Goal: Task Accomplishment & Management: Manage account settings

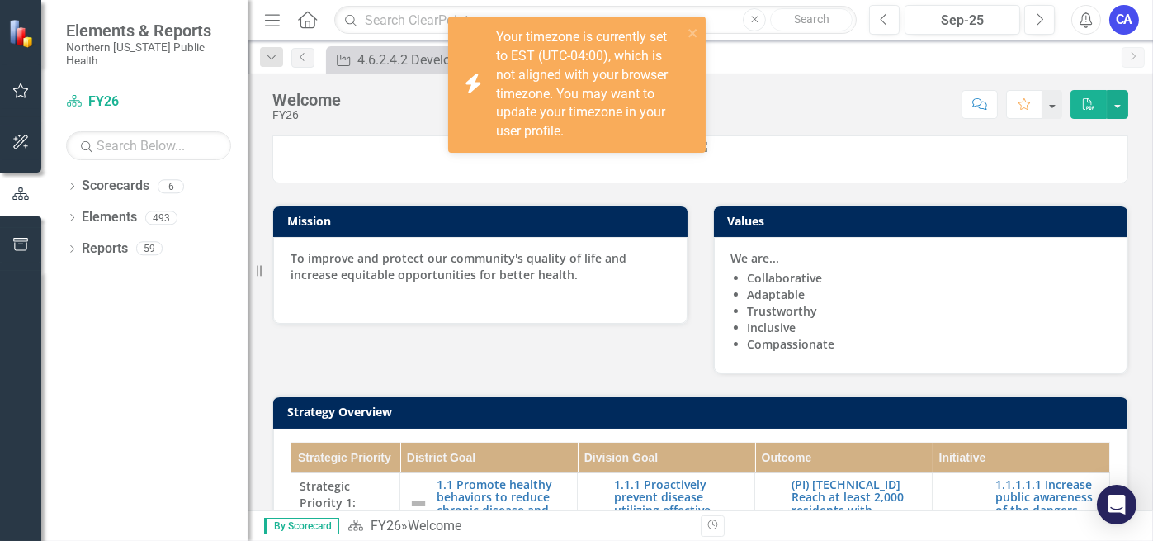
click at [31, 85] on button "button" at bounding box center [20, 91] width 37 height 35
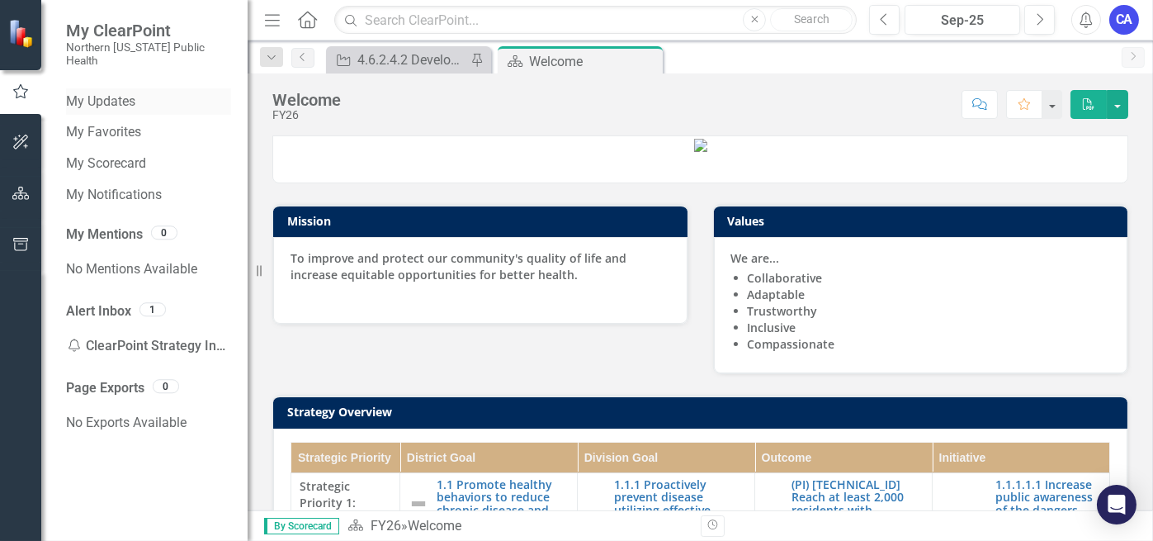
click at [92, 92] on link "My Updates" at bounding box center [148, 101] width 165 height 19
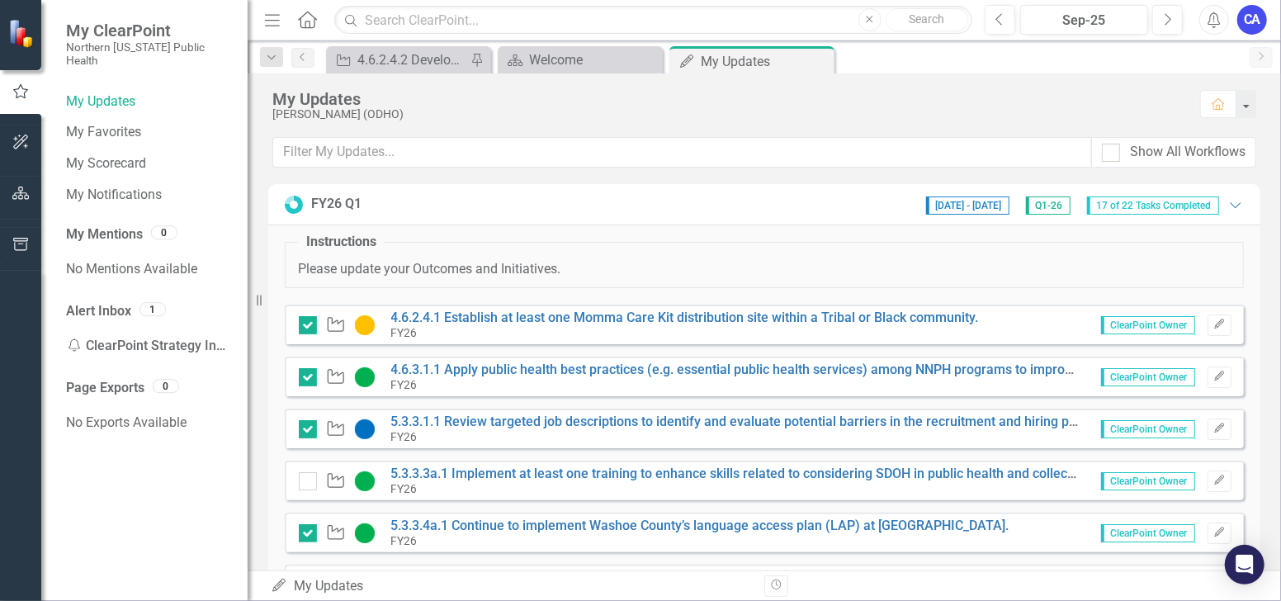
drag, startPoint x: 907, startPoint y: 4, endPoint x: 674, endPoint y: 265, distance: 350.2
click at [674, 265] on p "Please update your Outcomes and Initiatives." at bounding box center [764, 269] width 933 height 19
click at [556, 314] on link "4.6.2.4.1 Establish at least one Momma Care Kit distribution site within a Trib…" at bounding box center [685, 318] width 588 height 16
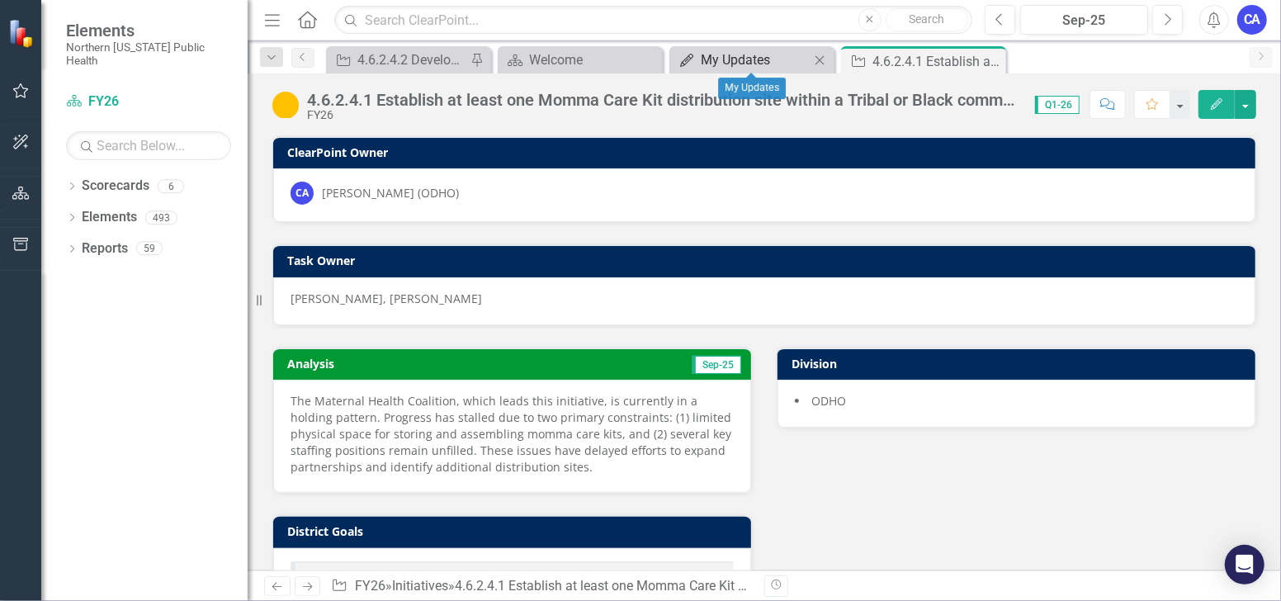
click at [716, 56] on div "My Updates" at bounding box center [755, 60] width 109 height 21
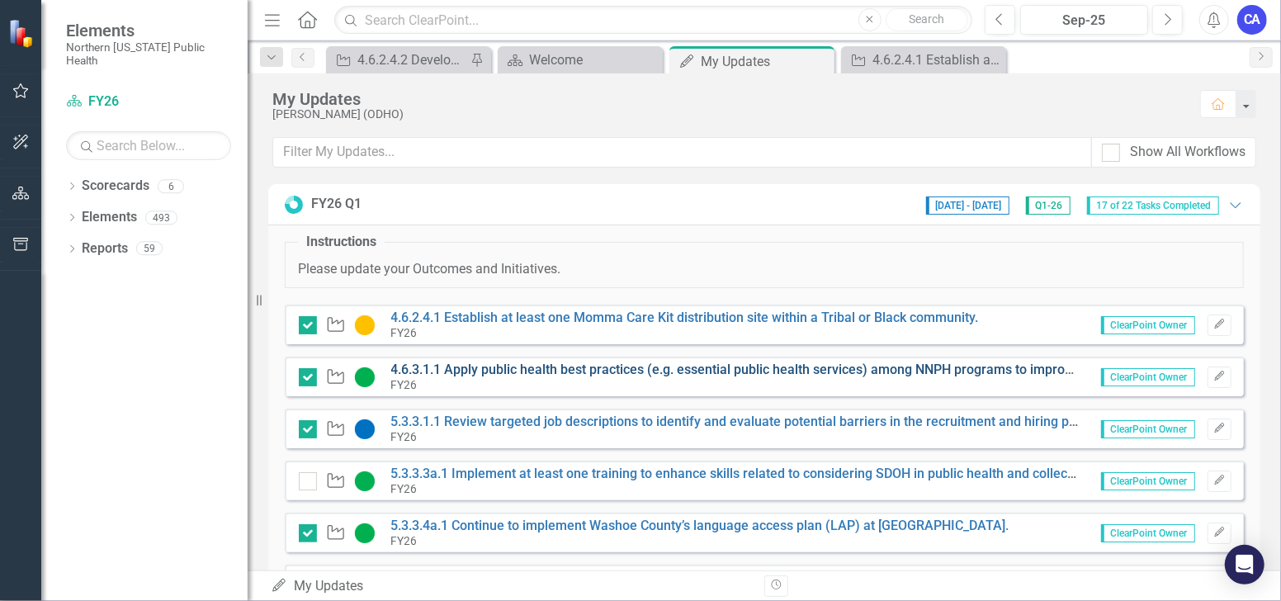
click at [493, 362] on link "4.6.3.1.1 Apply public health best practices (e.g. essential public health serv…" at bounding box center [788, 370] width 794 height 16
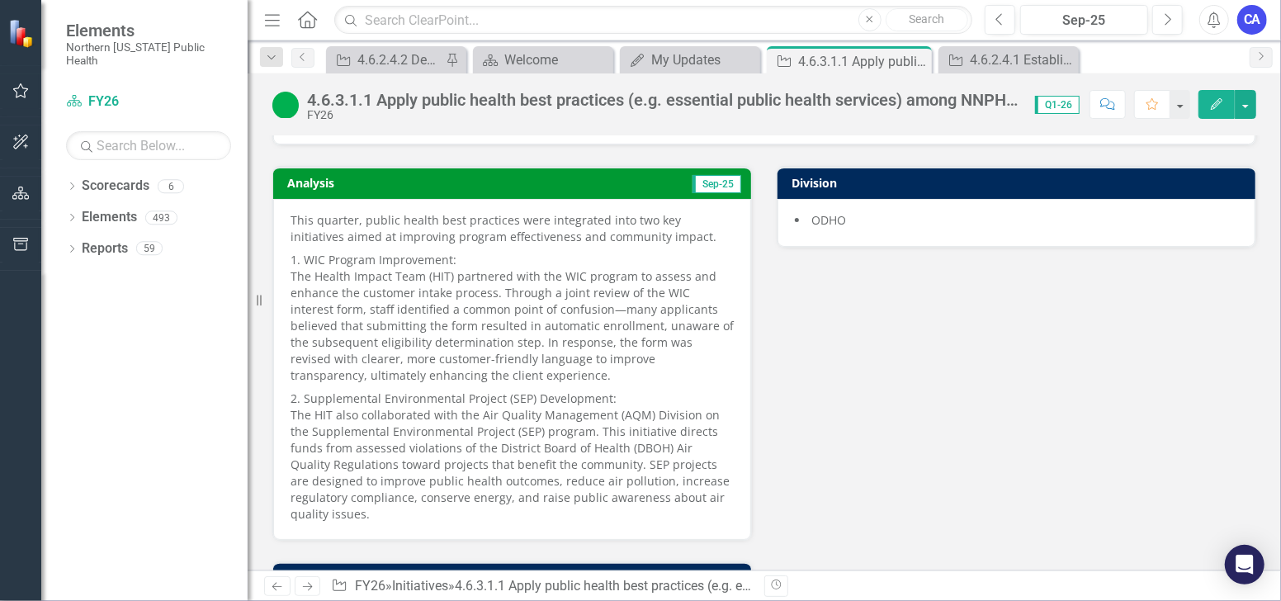
scroll to position [183, 0]
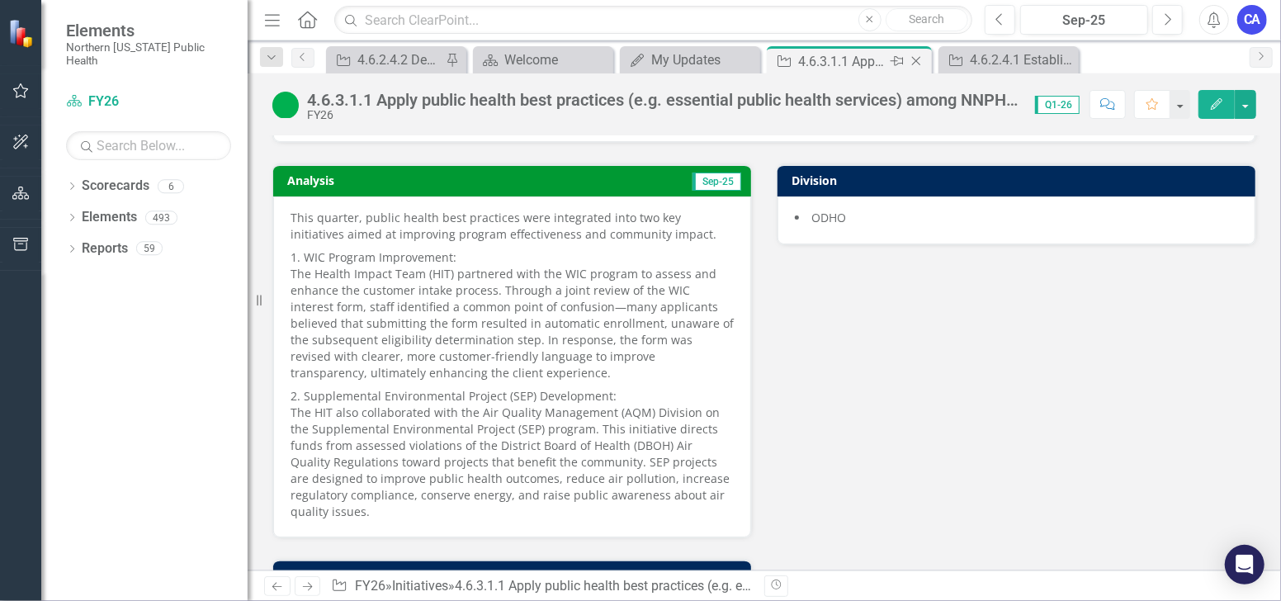
click at [914, 57] on icon "Close" at bounding box center [916, 60] width 17 height 13
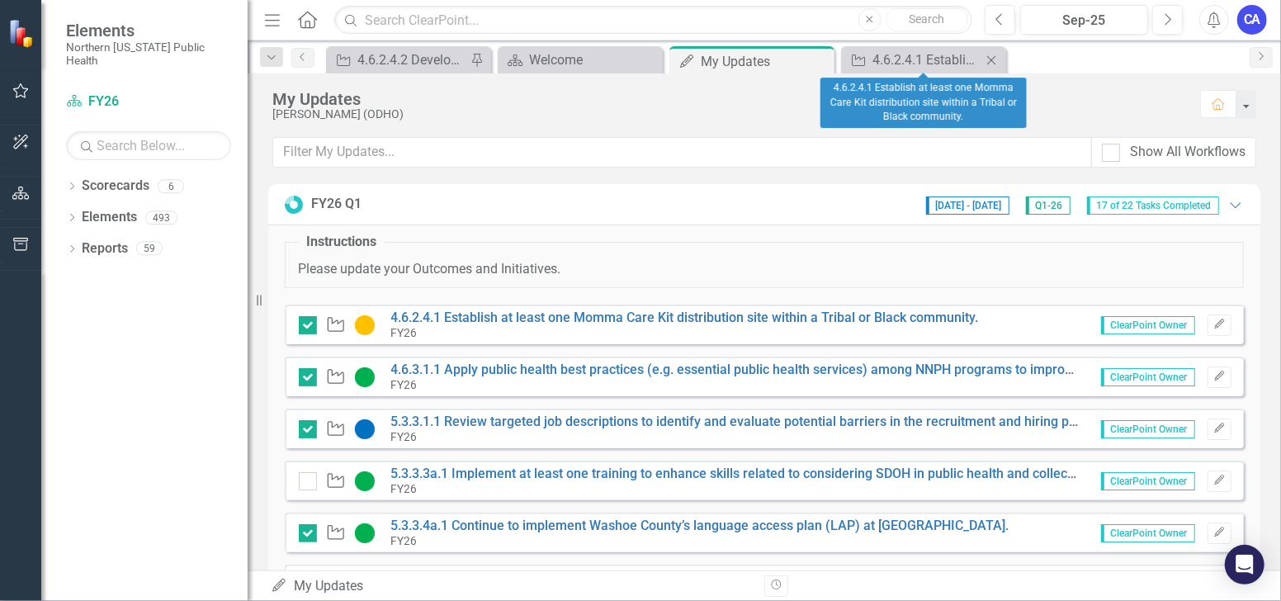
click at [988, 57] on icon "Close" at bounding box center [991, 60] width 17 height 13
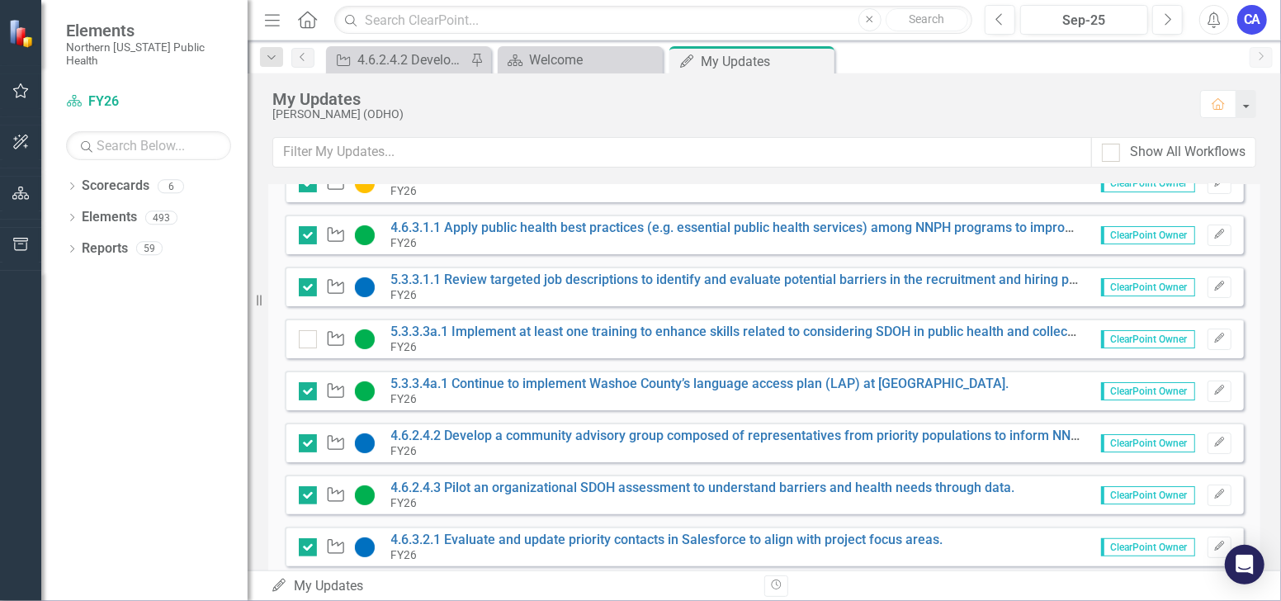
scroll to position [183, 0]
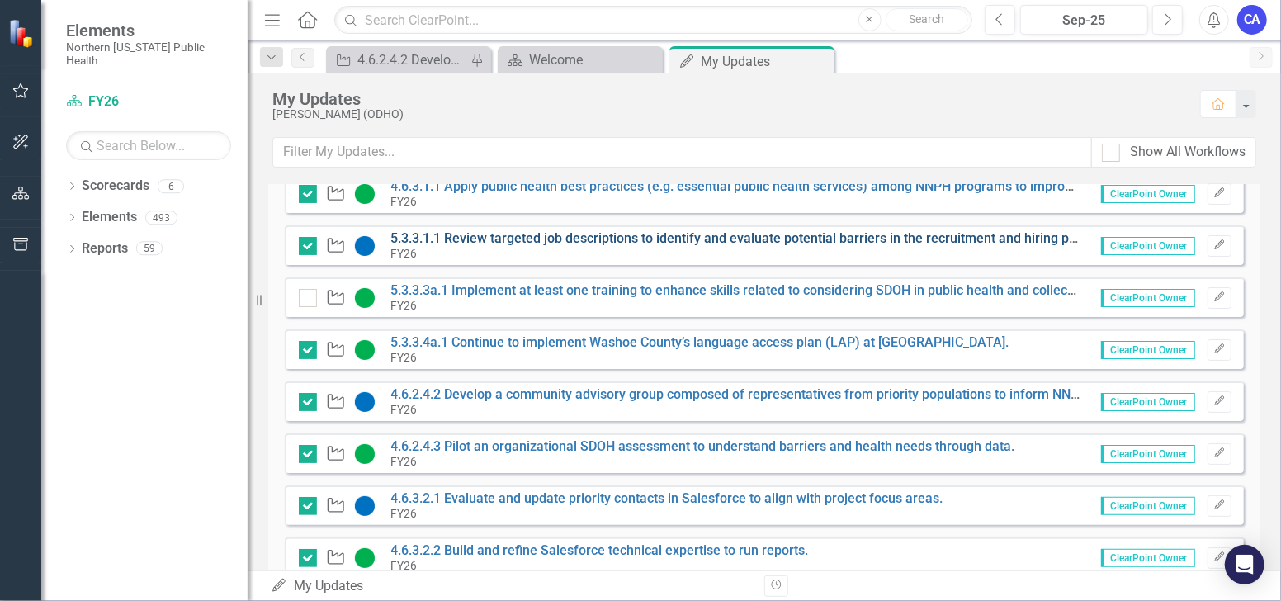
click at [552, 234] on link "5.3.3.1.1 Review targeted job descriptions to identify and evaluate potential b…" at bounding box center [752, 238] width 722 height 16
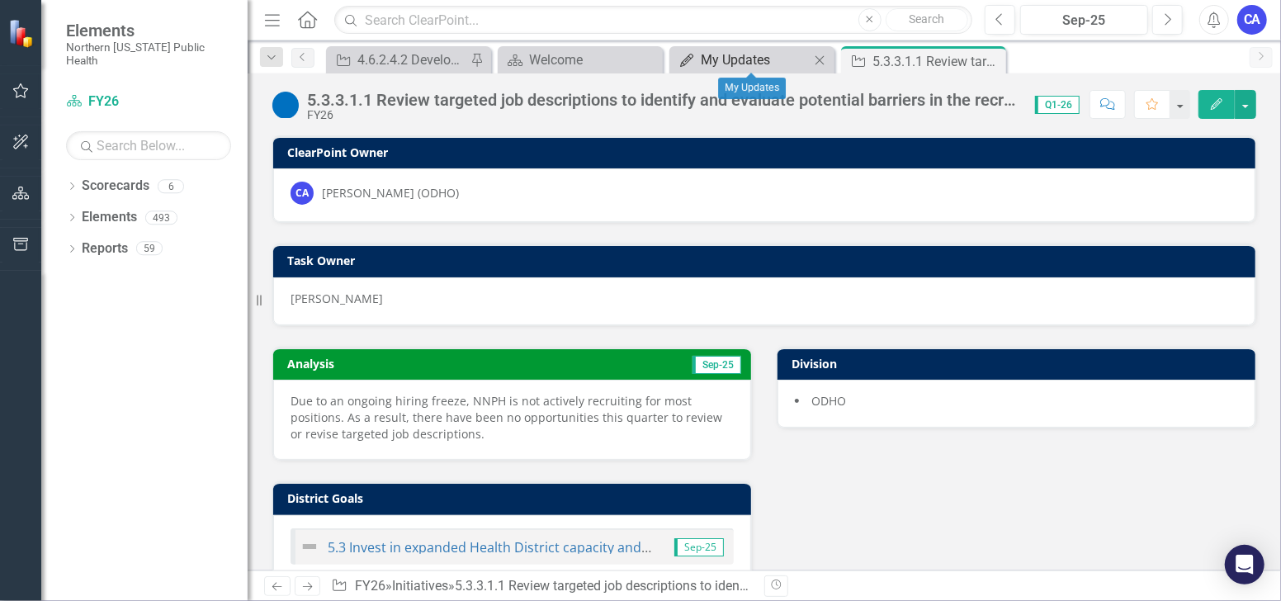
click at [732, 55] on div "My Updates" at bounding box center [755, 60] width 109 height 21
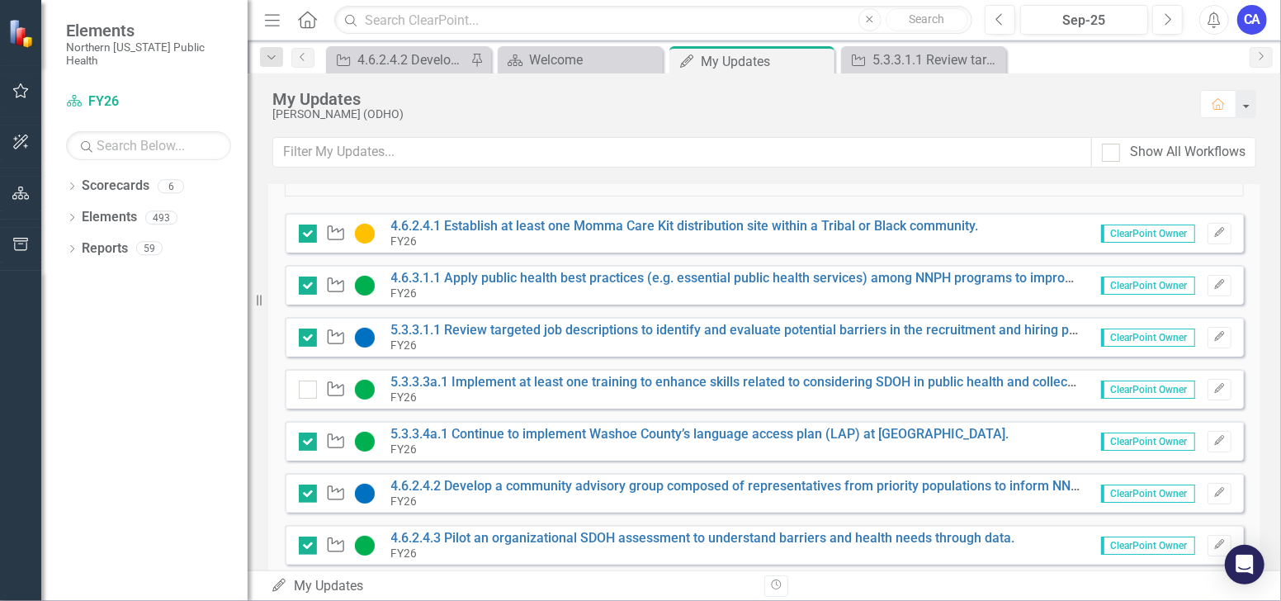
scroll to position [183, 0]
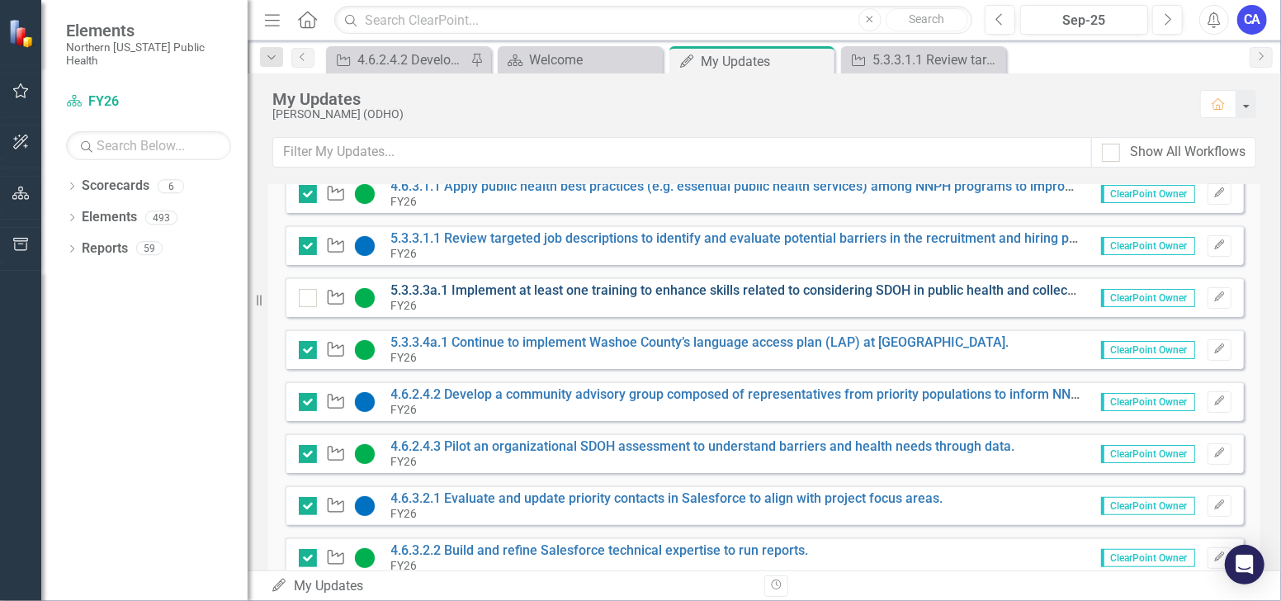
click at [514, 290] on link "5.3.3.3a.1 Implement at least one training to enhance skills related to conside…" at bounding box center [896, 290] width 1011 height 16
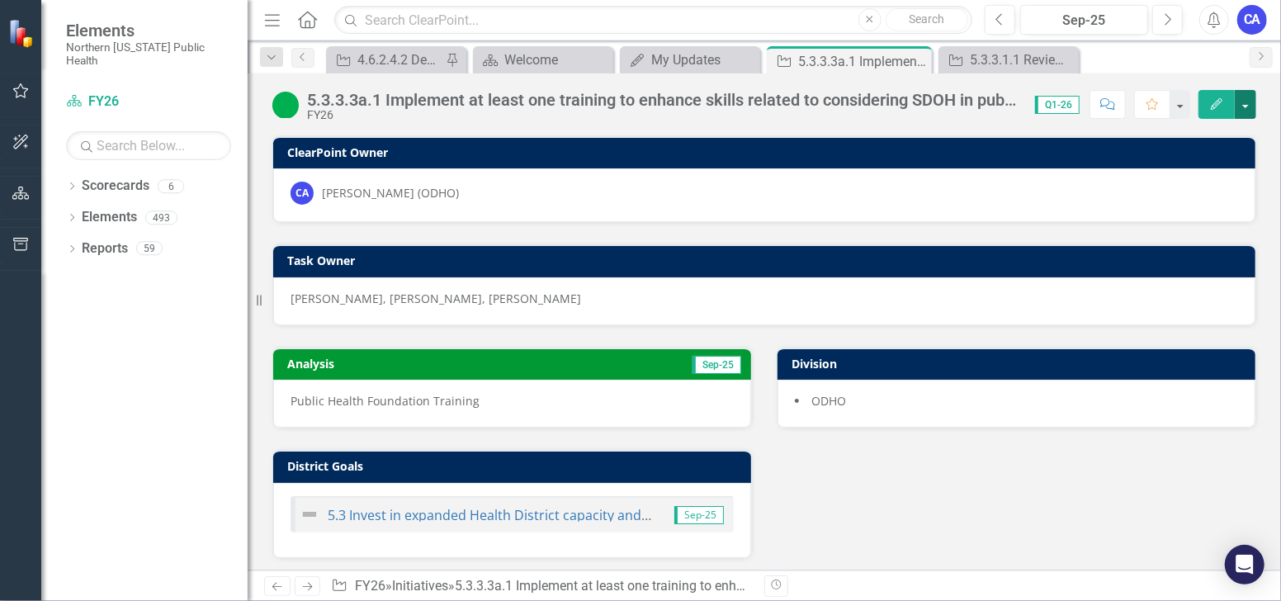
click at [1153, 104] on button "button" at bounding box center [1245, 104] width 21 height 29
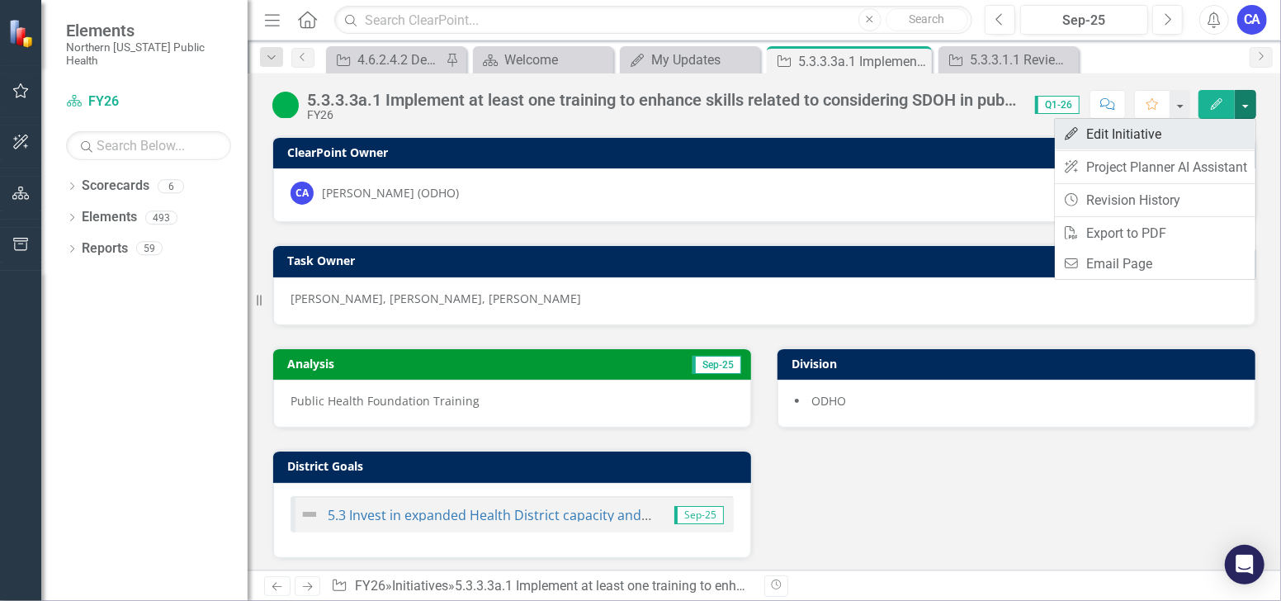
click at [1153, 119] on link "Edit Edit Initiative" at bounding box center [1155, 134] width 201 height 31
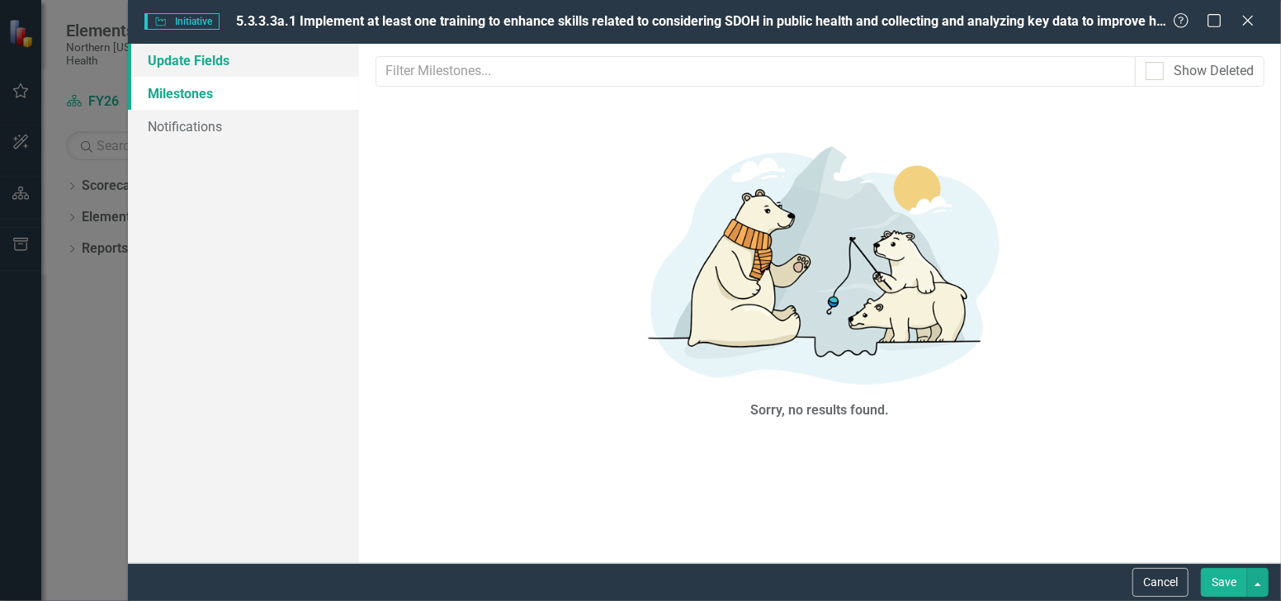
click at [199, 69] on link "Update Fields" at bounding box center [243, 60] width 230 height 33
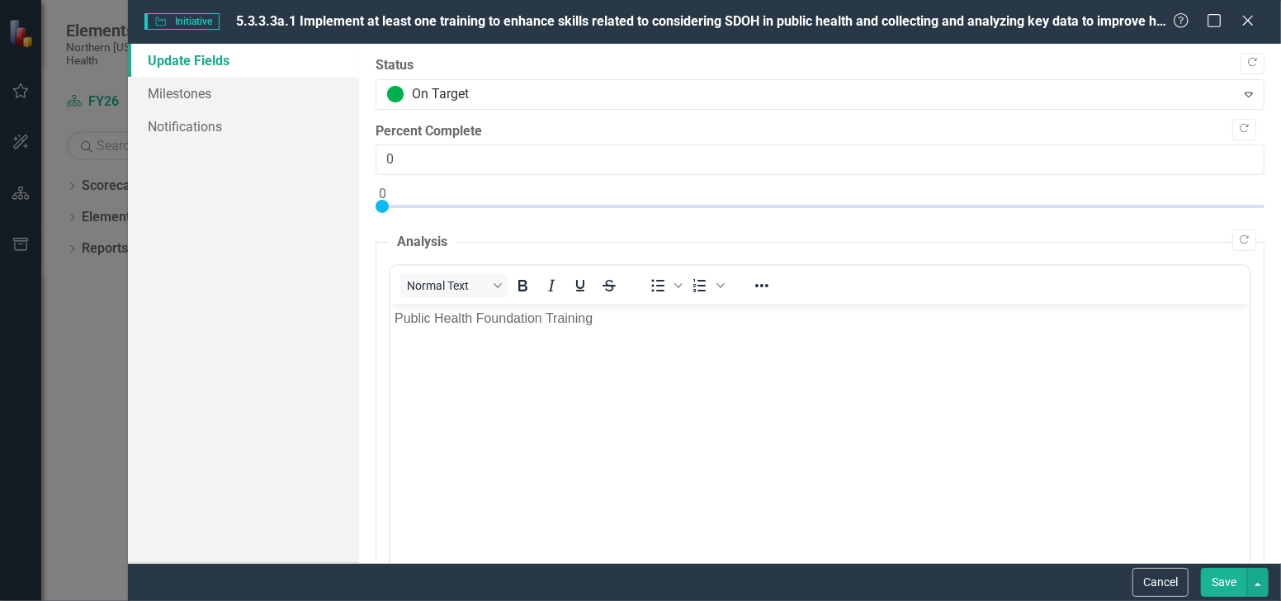
click at [632, 314] on p "Public Health Foundation Training" at bounding box center [819, 318] width 851 height 20
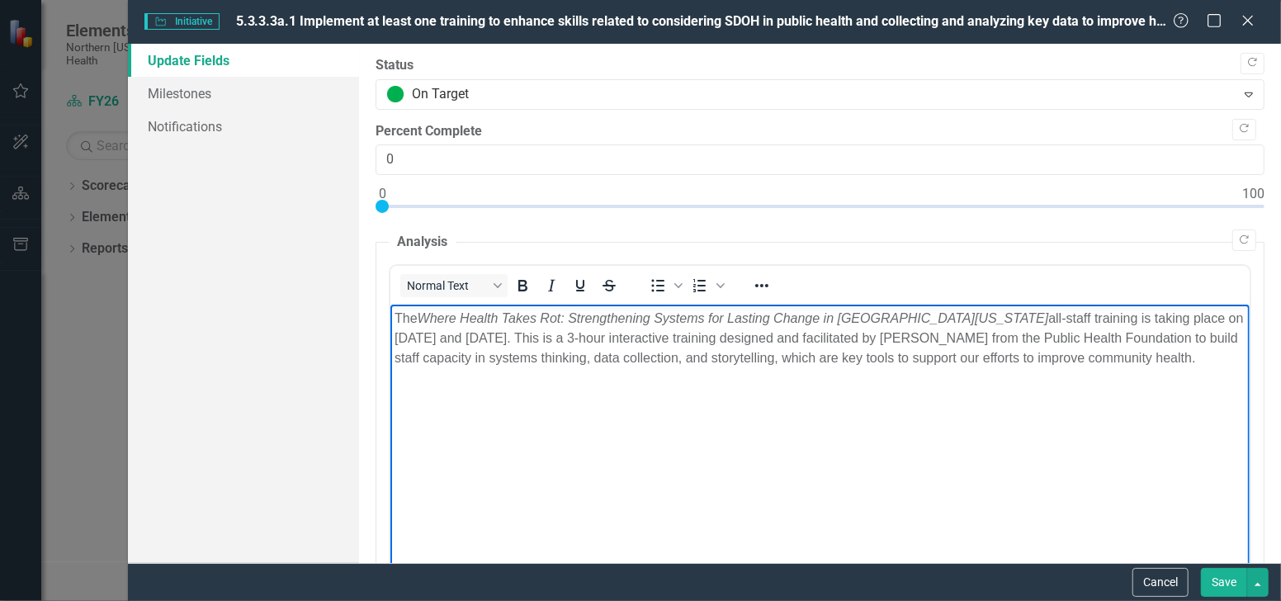
click at [556, 318] on em "Where Health Takes Rot: Strengthening Systems for Lasting Change in Northern Ne…" at bounding box center [733, 317] width 632 height 14
click at [639, 395] on p "Rich Text Area. Press ALT-0 for help." at bounding box center [819, 391] width 851 height 20
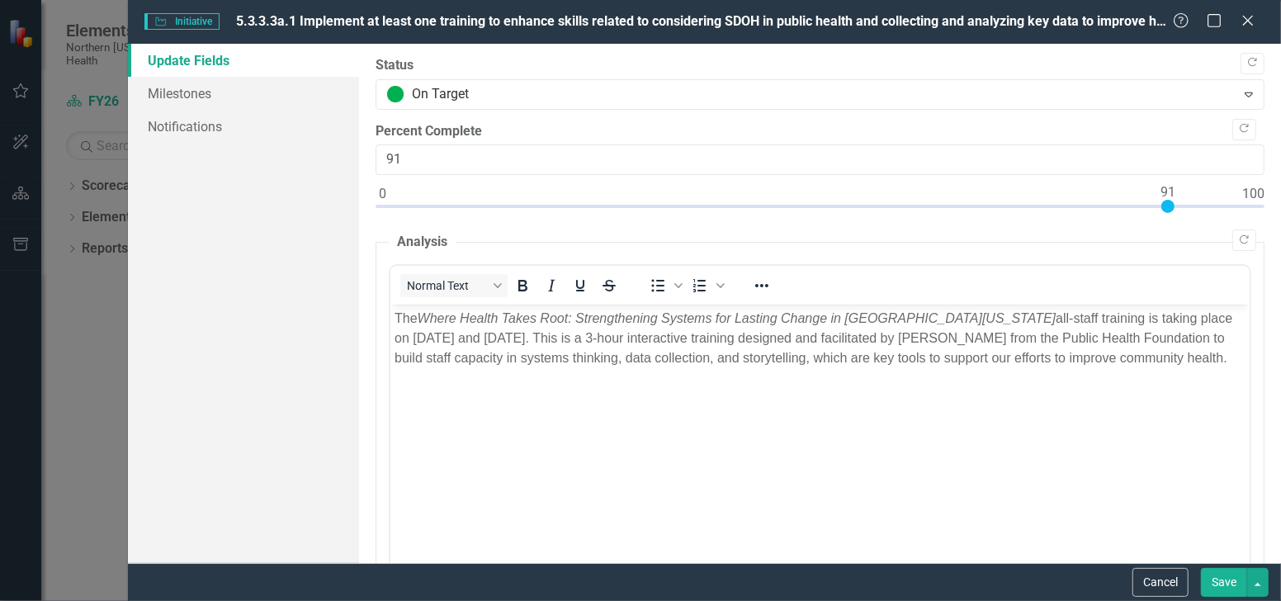
type input "90"
drag, startPoint x: 378, startPoint y: 206, endPoint x: 1159, endPoint y: 211, distance: 781.1
click at [1153, 211] on div at bounding box center [1159, 206] width 13 height 13
click at [1153, 540] on button "Save" at bounding box center [1224, 582] width 46 height 29
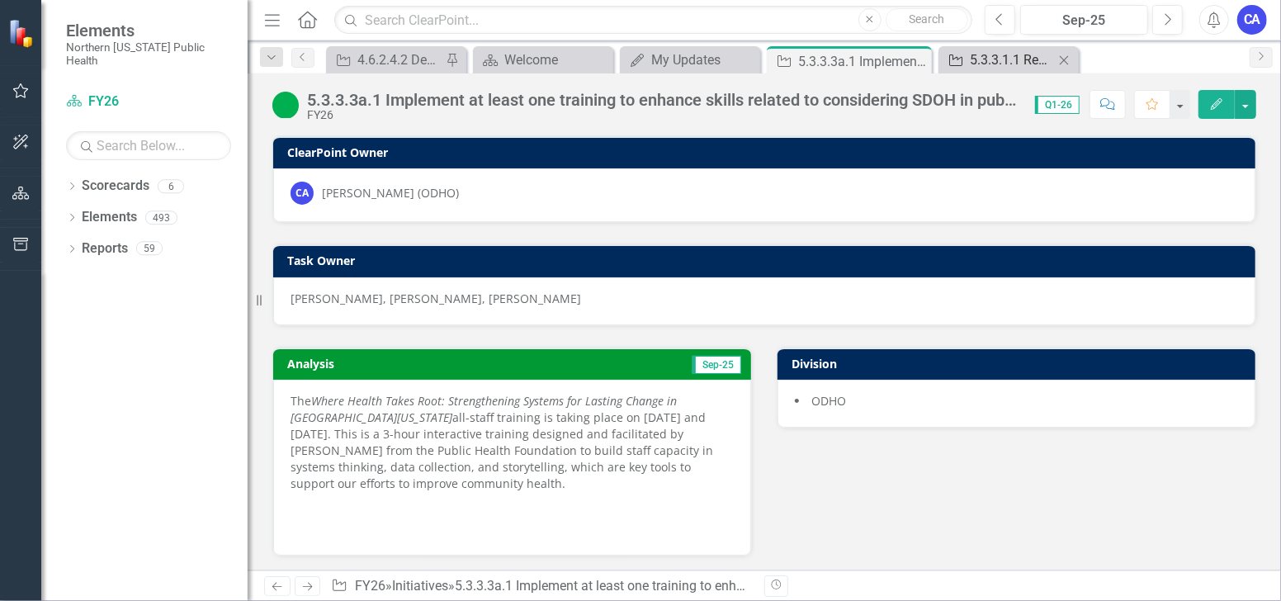
click at [987, 60] on div "5.3.3.1.1 Review targeted job descriptions to identify and evaluate potential b…" at bounding box center [1012, 60] width 84 height 21
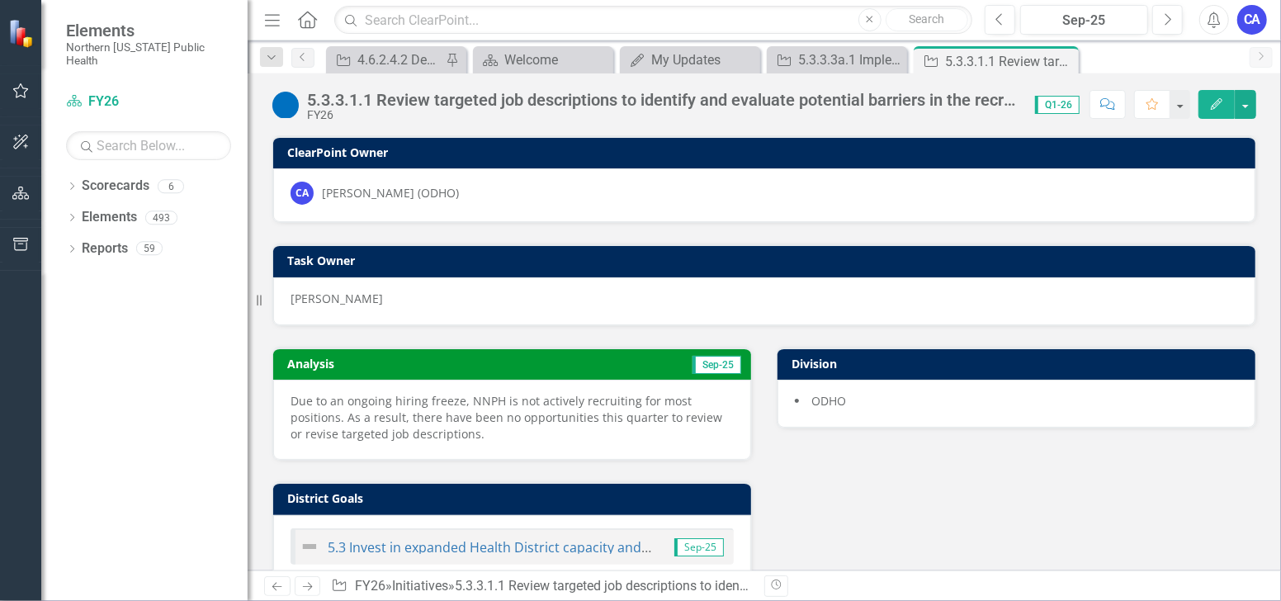
click at [0, 0] on icon "Close" at bounding box center [0, 0] width 0 height 0
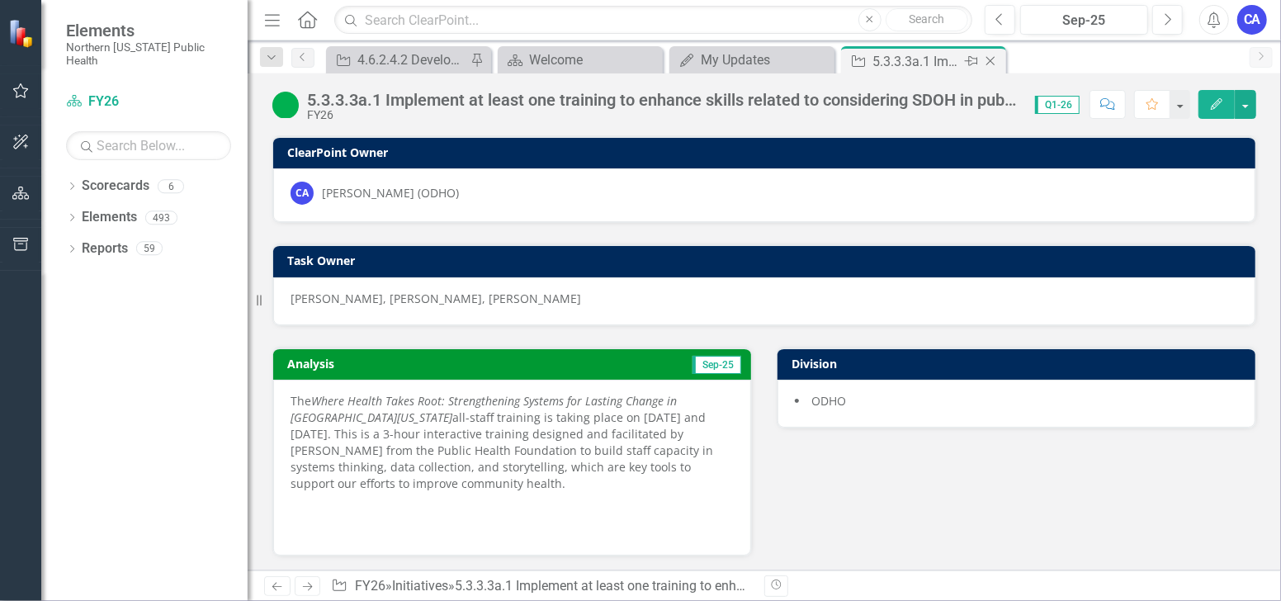
click at [991, 59] on icon "Close" at bounding box center [991, 60] width 17 height 13
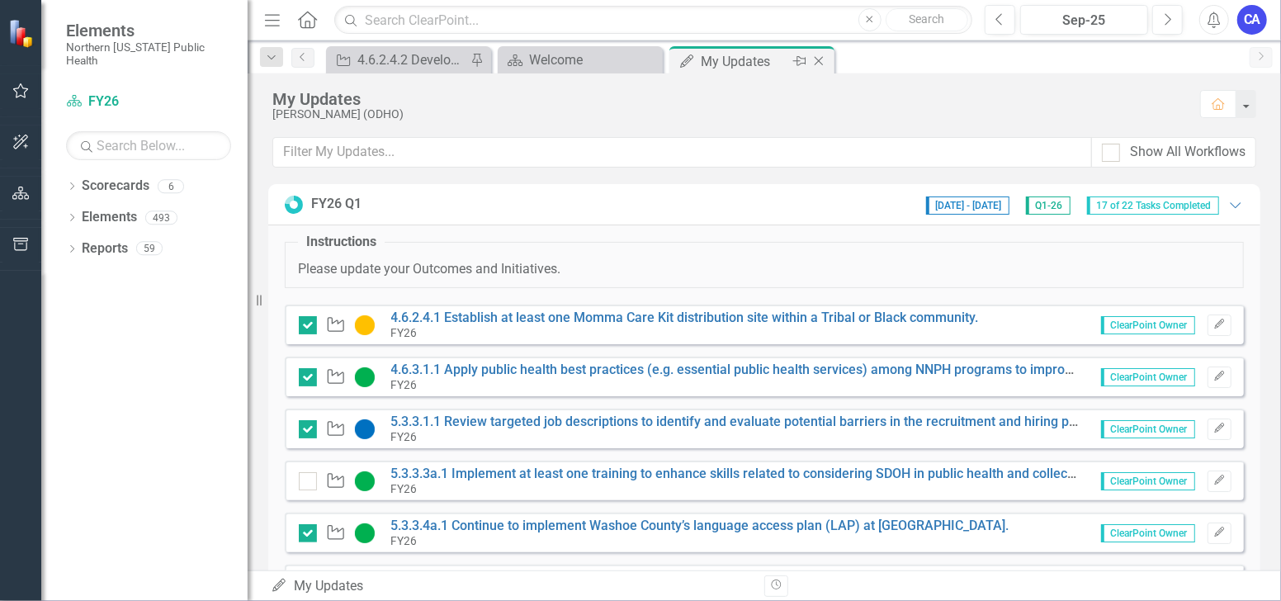
click at [774, 58] on div "My Updates" at bounding box center [745, 61] width 88 height 21
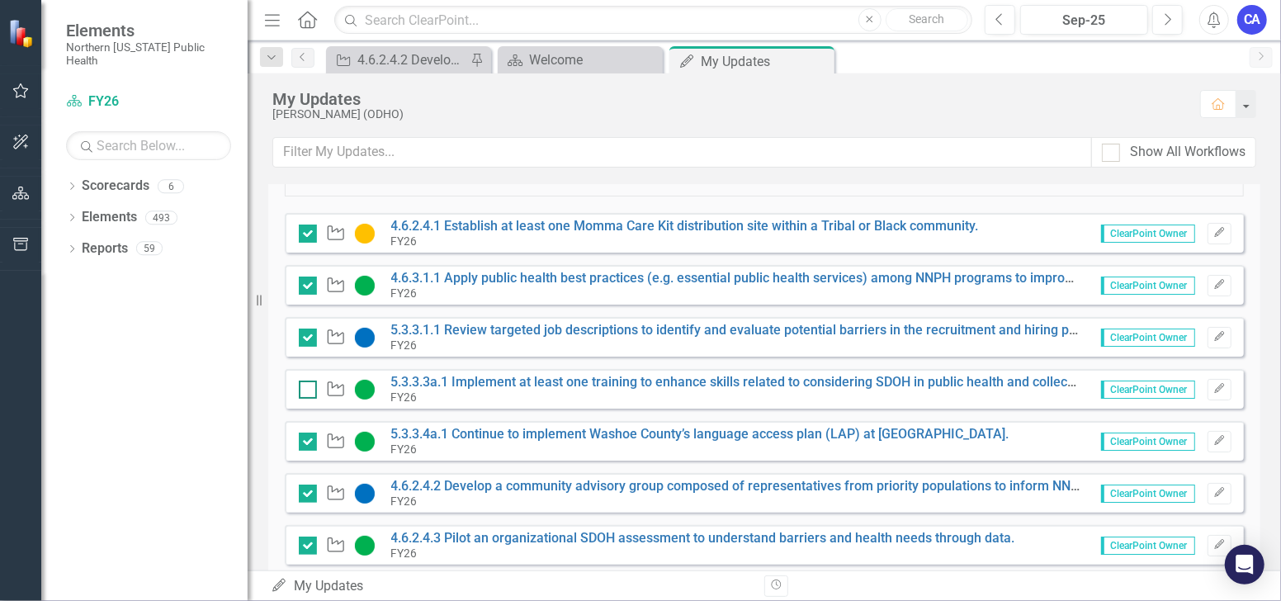
click at [304, 386] on input "checkbox" at bounding box center [304, 386] width 11 height 11
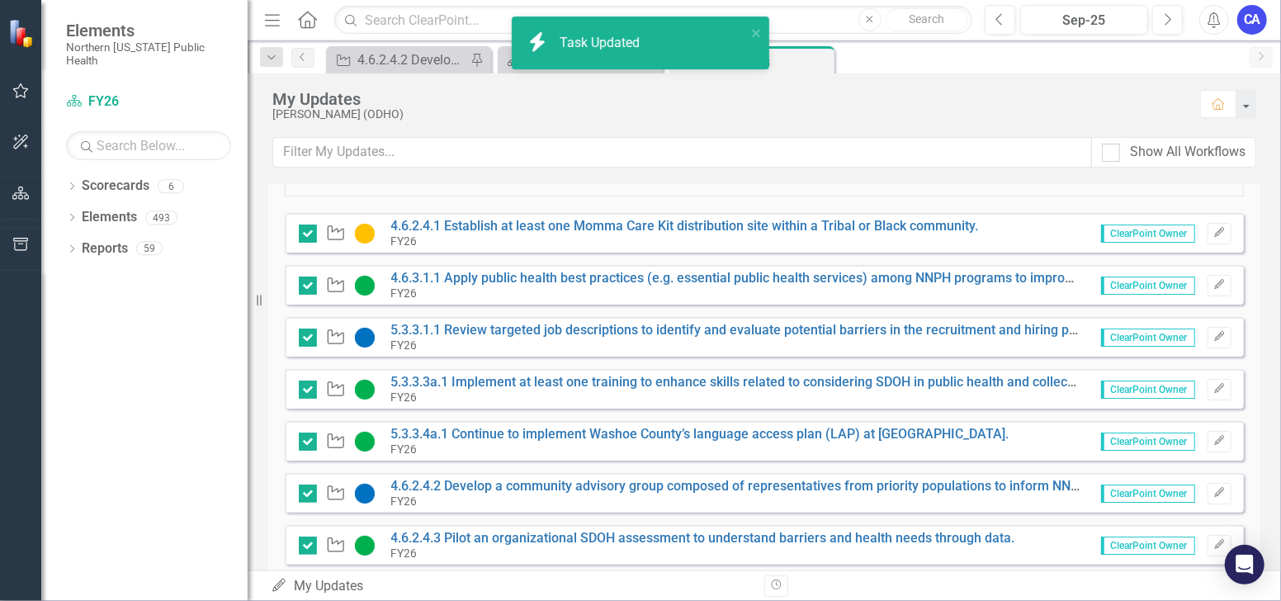
checkbox input "true"
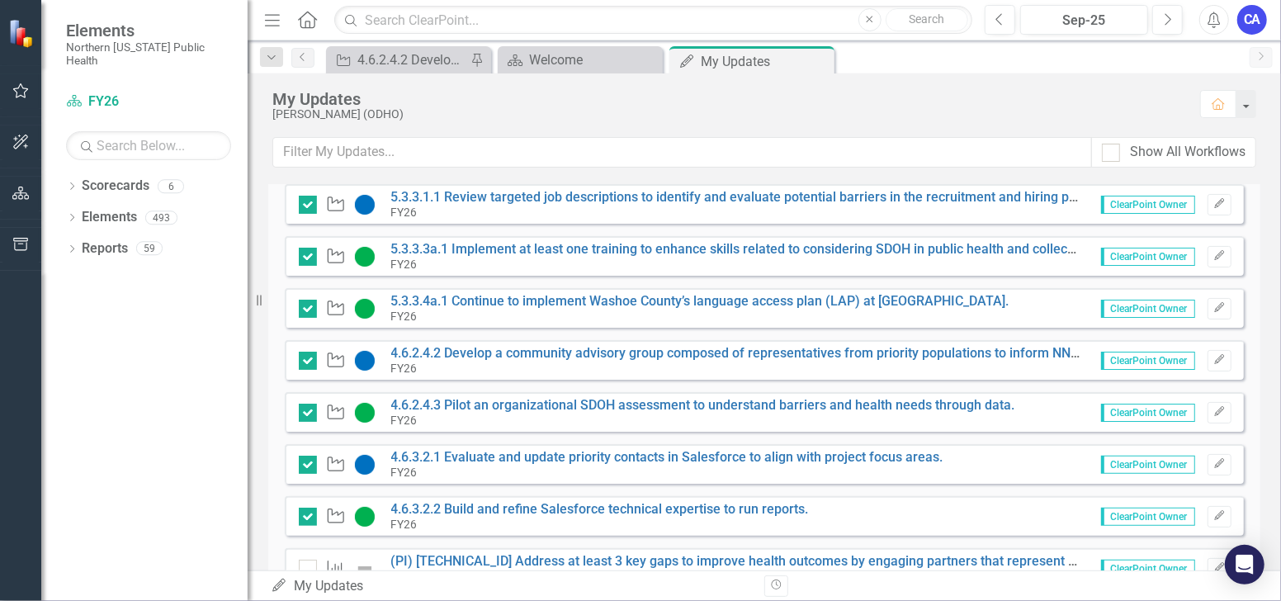
scroll to position [183, 0]
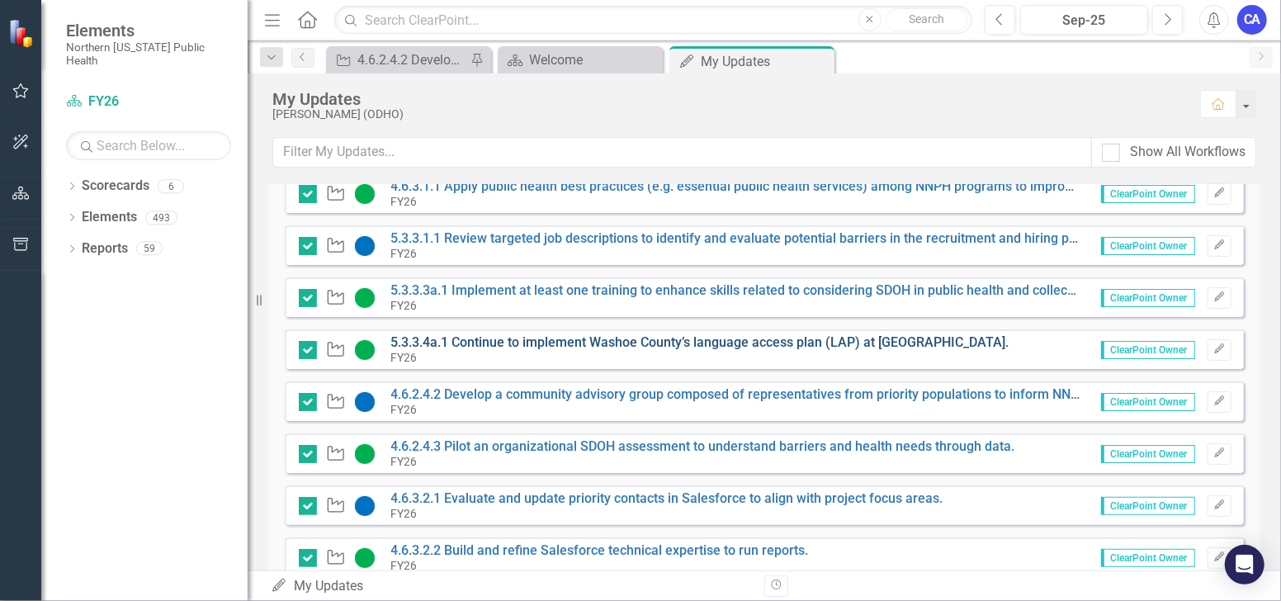
click at [624, 341] on link "5.3.3.4a.1 Continue to implement Washoe County’s language access plan (LAP) at …" at bounding box center [700, 342] width 618 height 16
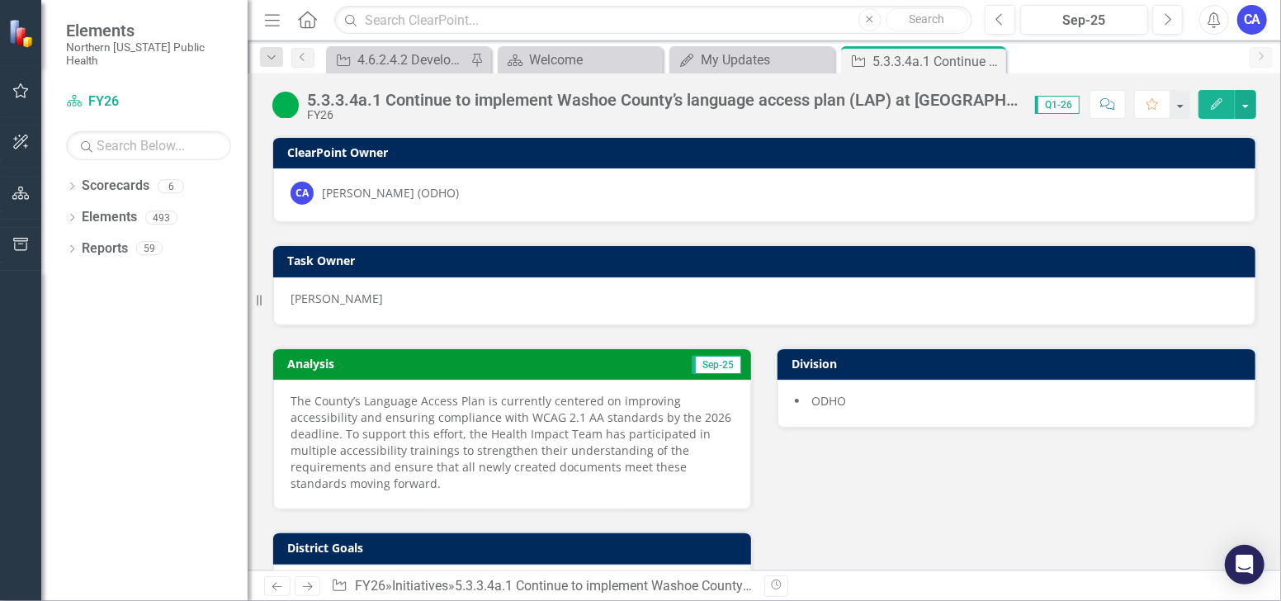
click at [0, 0] on icon "Close" at bounding box center [0, 0] width 0 height 0
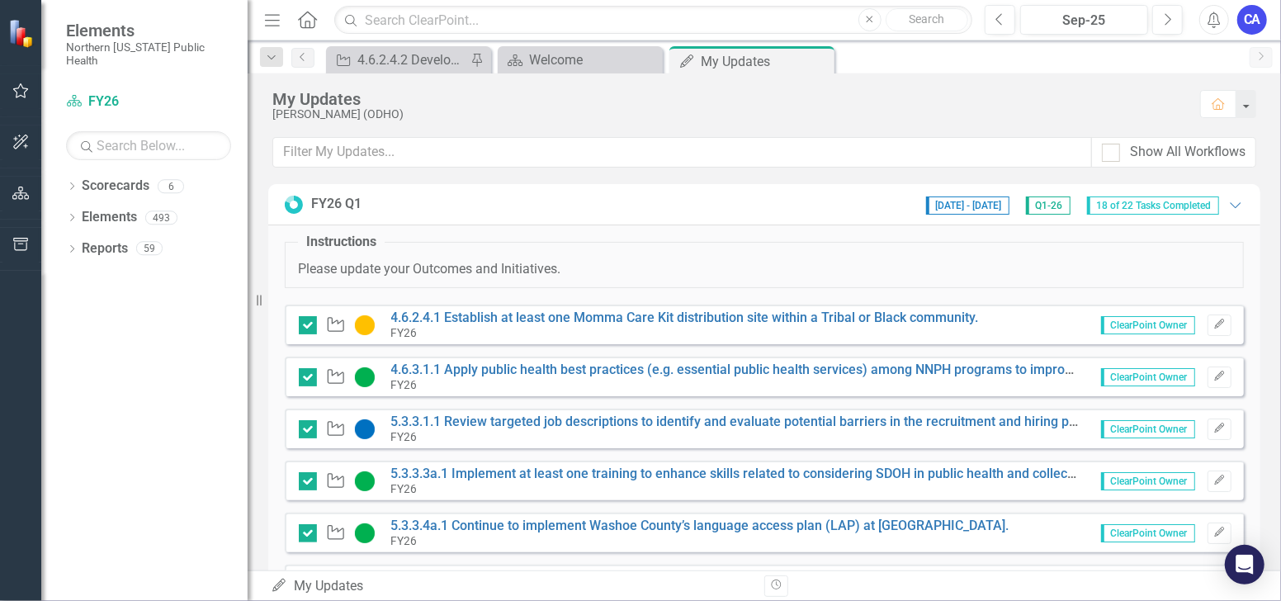
scroll to position [92, 0]
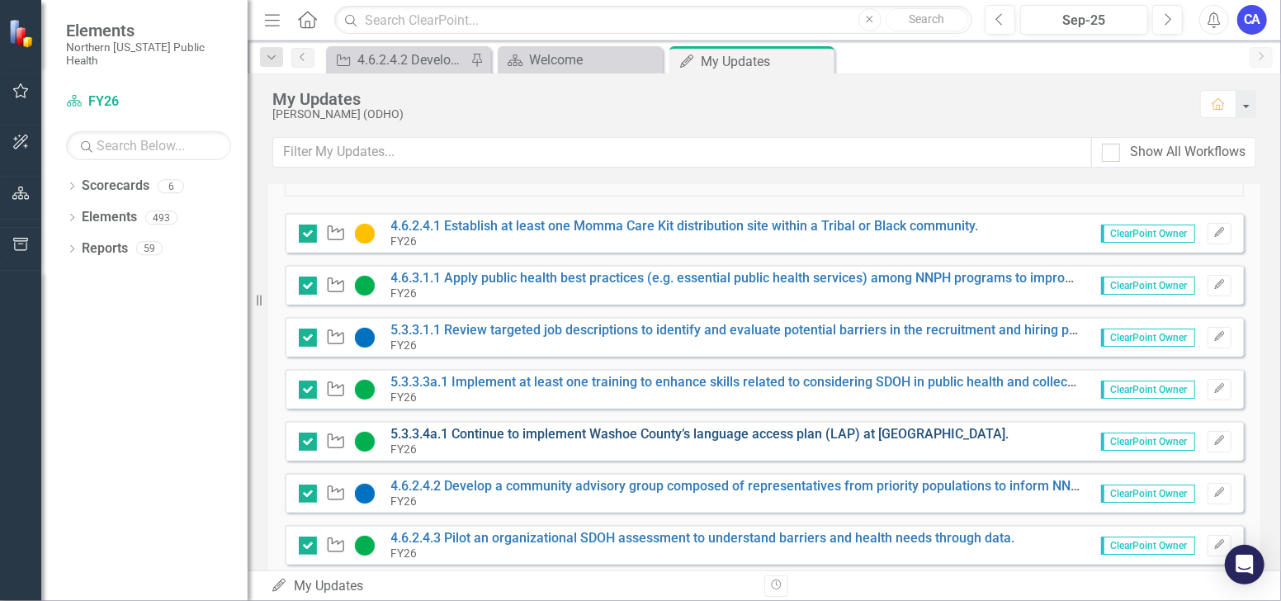
click at [571, 429] on link "5.3.3.4a.1 Continue to implement Washoe County’s language access plan (LAP) at …" at bounding box center [700, 434] width 618 height 16
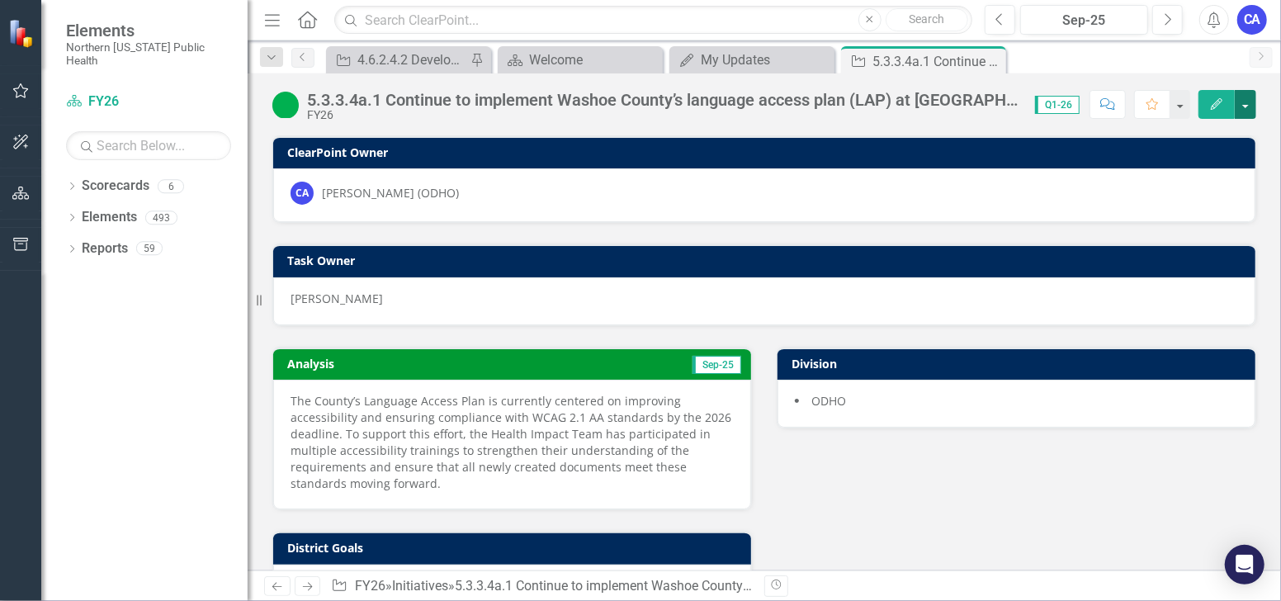
click at [1251, 111] on button "button" at bounding box center [1245, 104] width 21 height 29
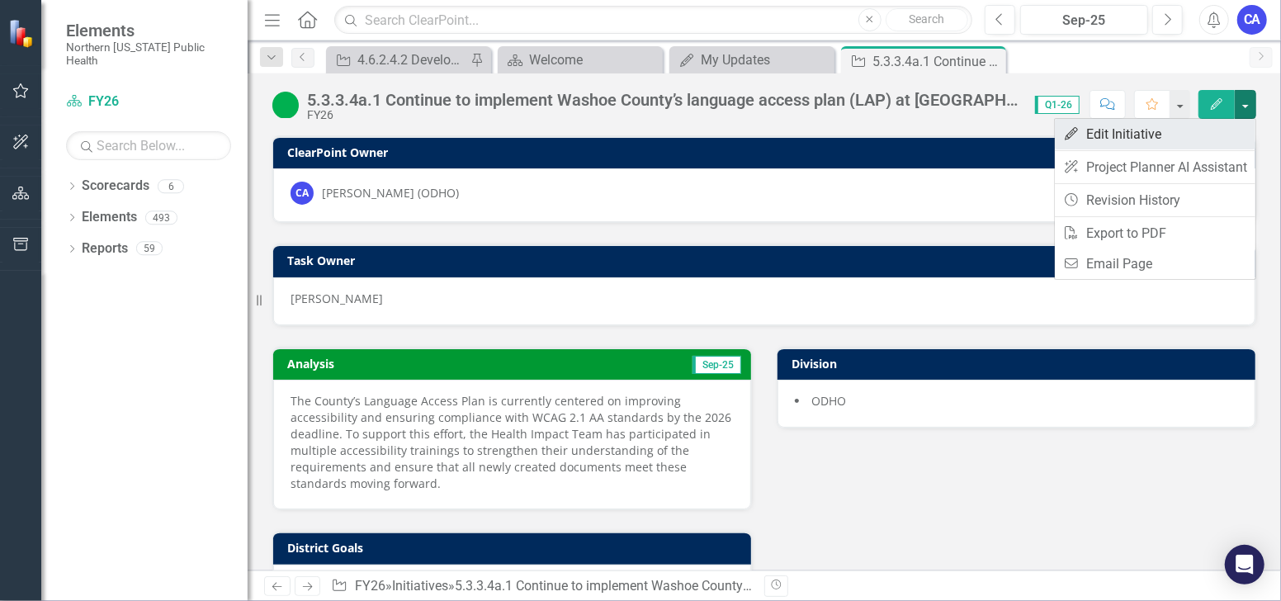
click at [1210, 125] on link "Edit Edit Initiative" at bounding box center [1155, 134] width 201 height 31
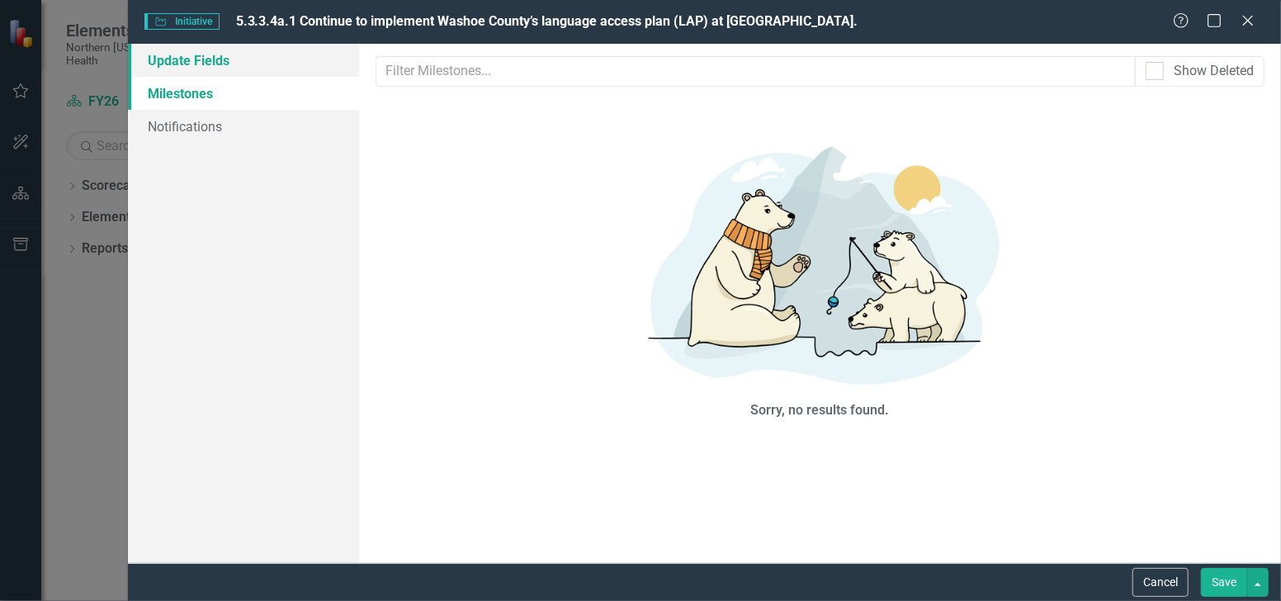
click at [230, 69] on link "Update Fields" at bounding box center [243, 60] width 230 height 33
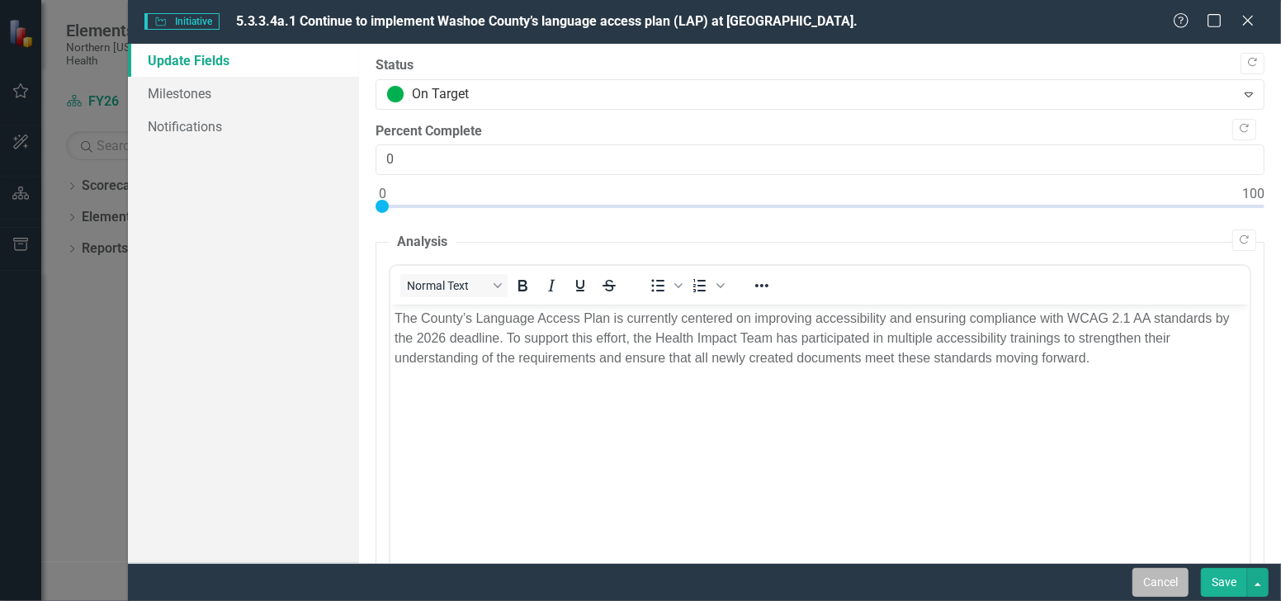
click at [1158, 578] on button "Cancel" at bounding box center [1161, 582] width 56 height 29
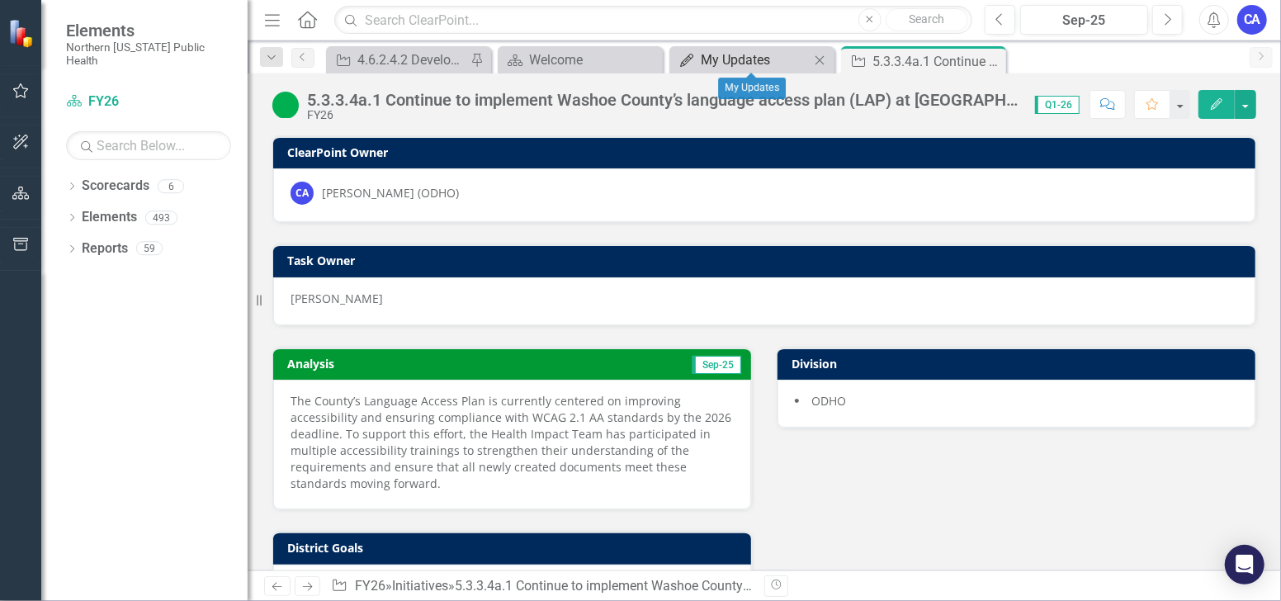
click at [727, 61] on div "My Updates" at bounding box center [755, 60] width 109 height 21
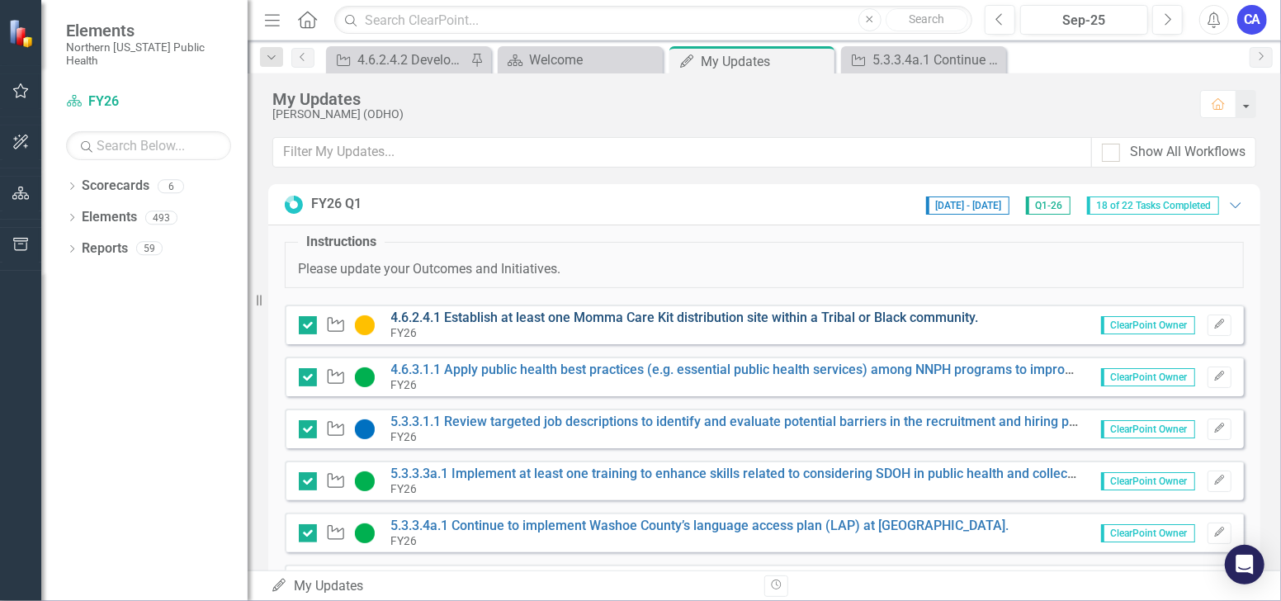
click at [563, 317] on link "4.6.2.4.1 Establish at least one Momma Care Kit distribution site within a Trib…" at bounding box center [685, 318] width 588 height 16
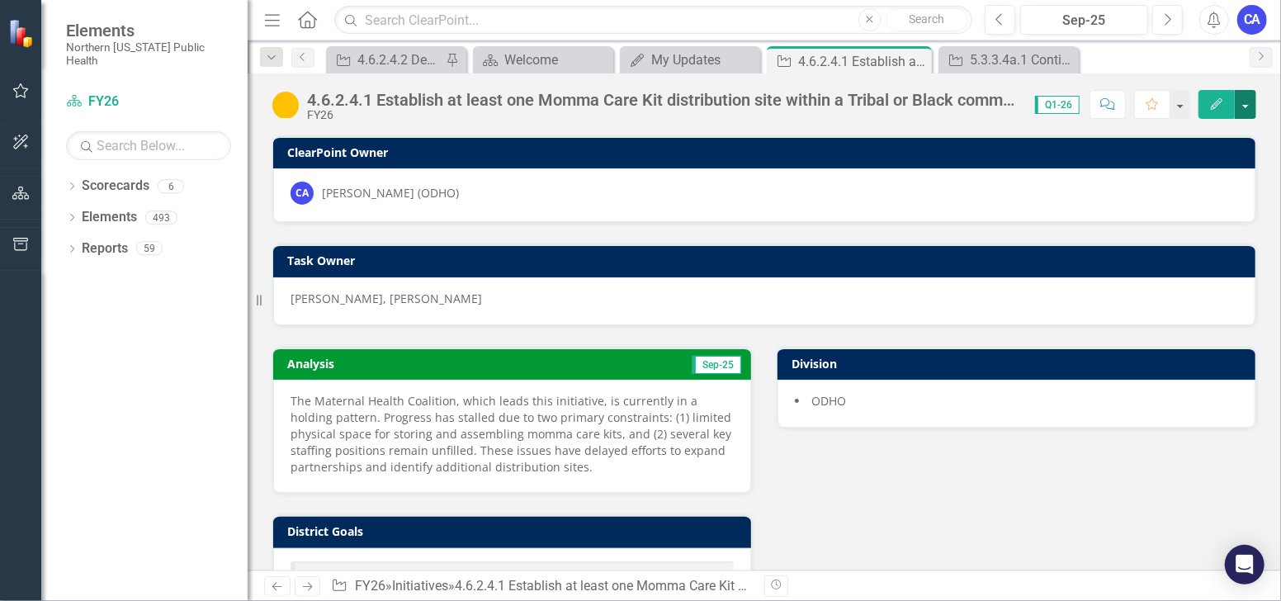
click at [1248, 109] on button "button" at bounding box center [1245, 104] width 21 height 29
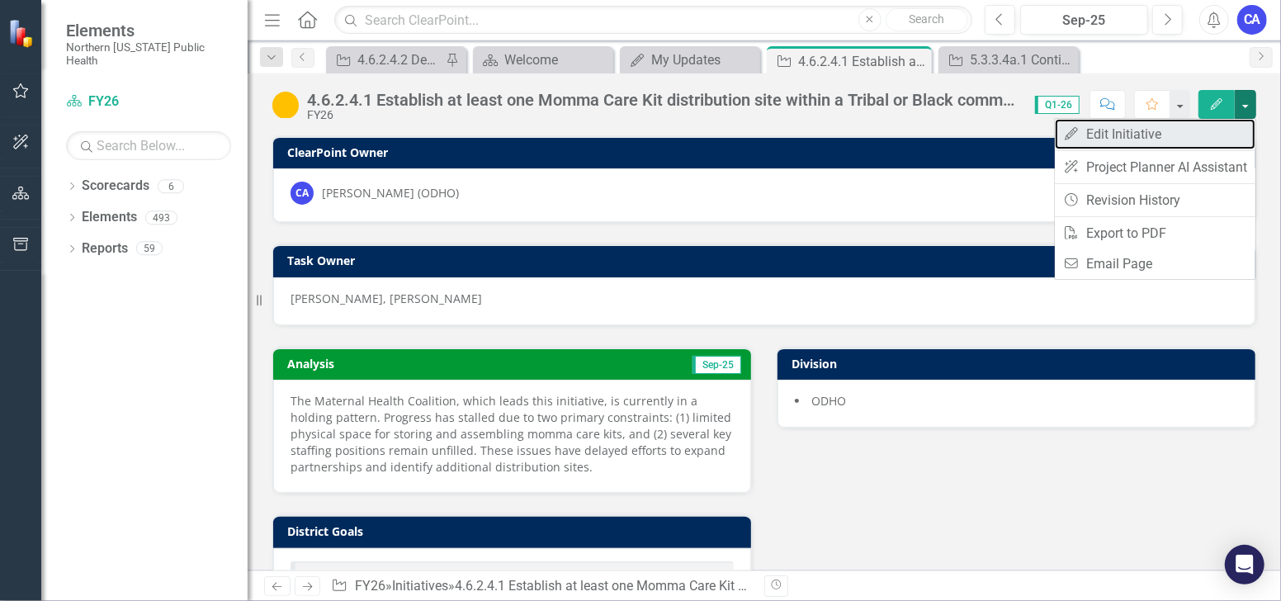
click at [1168, 138] on link "Edit Edit Initiative" at bounding box center [1155, 134] width 201 height 31
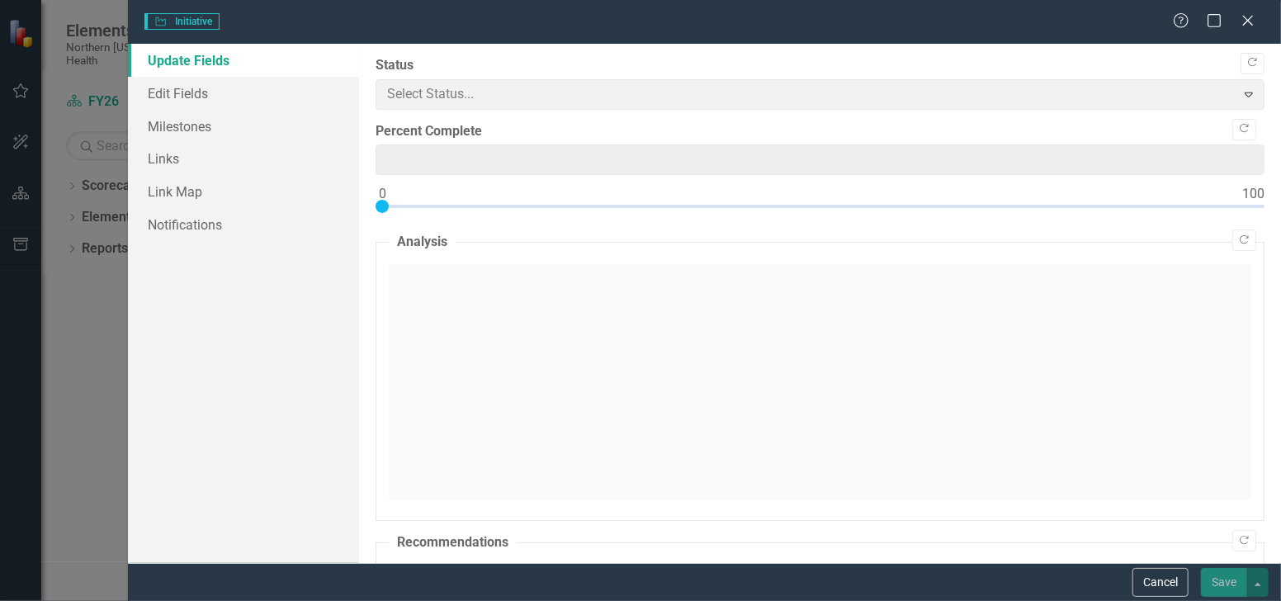
type input "0"
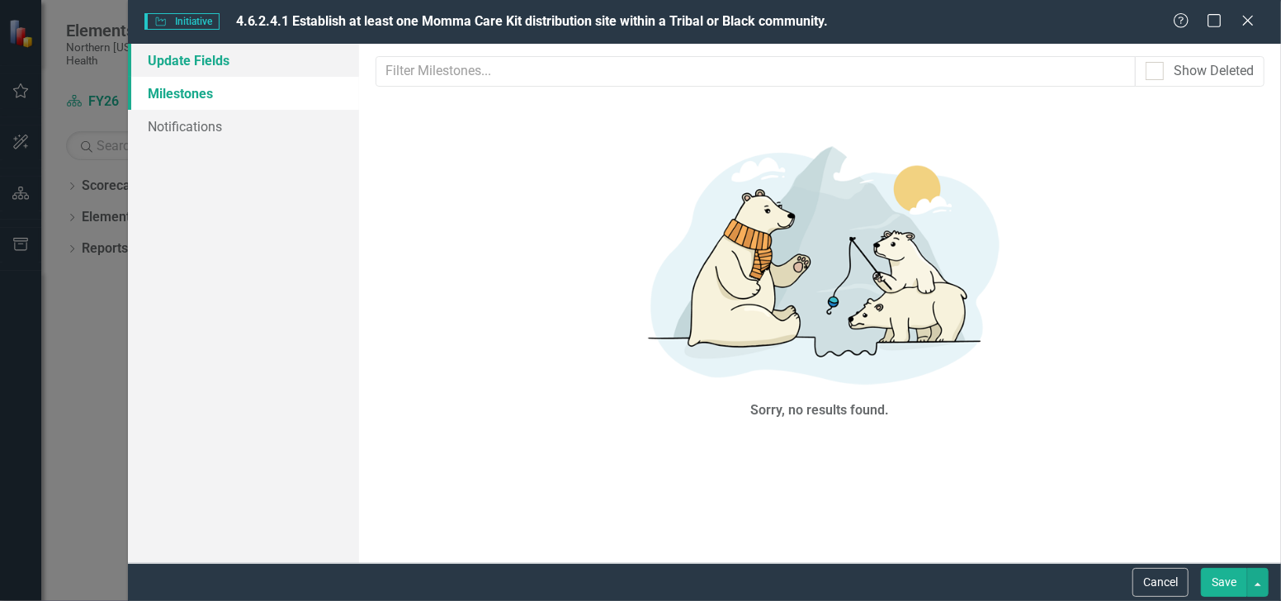
click at [225, 63] on link "Update Fields" at bounding box center [243, 60] width 230 height 33
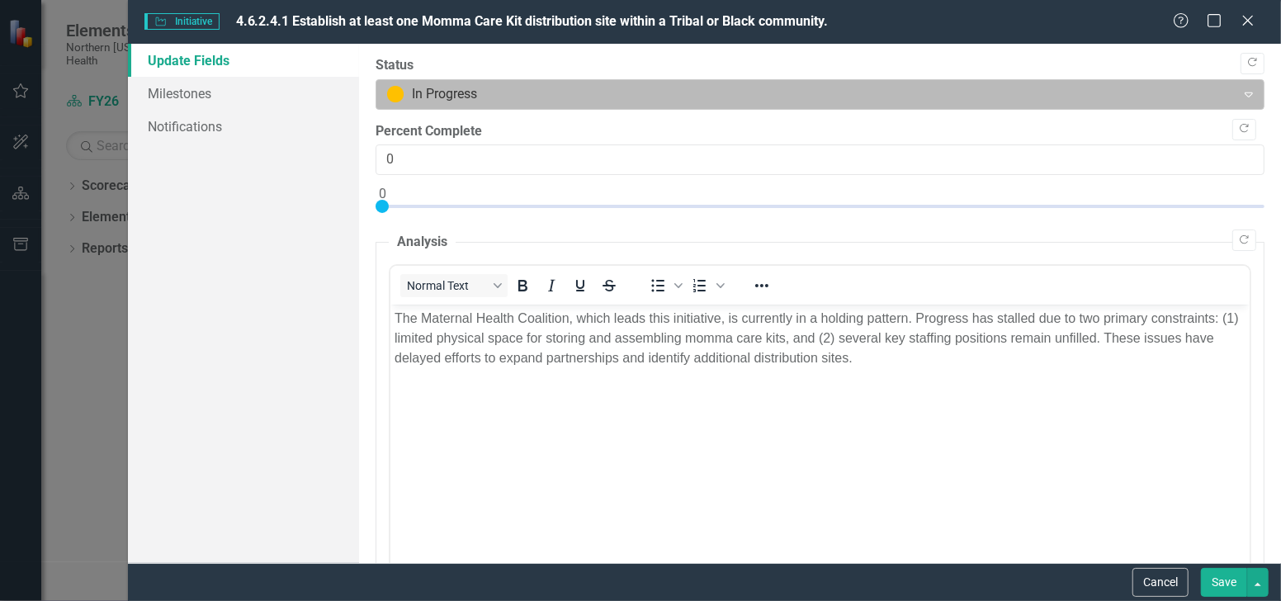
click at [438, 92] on div at bounding box center [806, 94] width 839 height 22
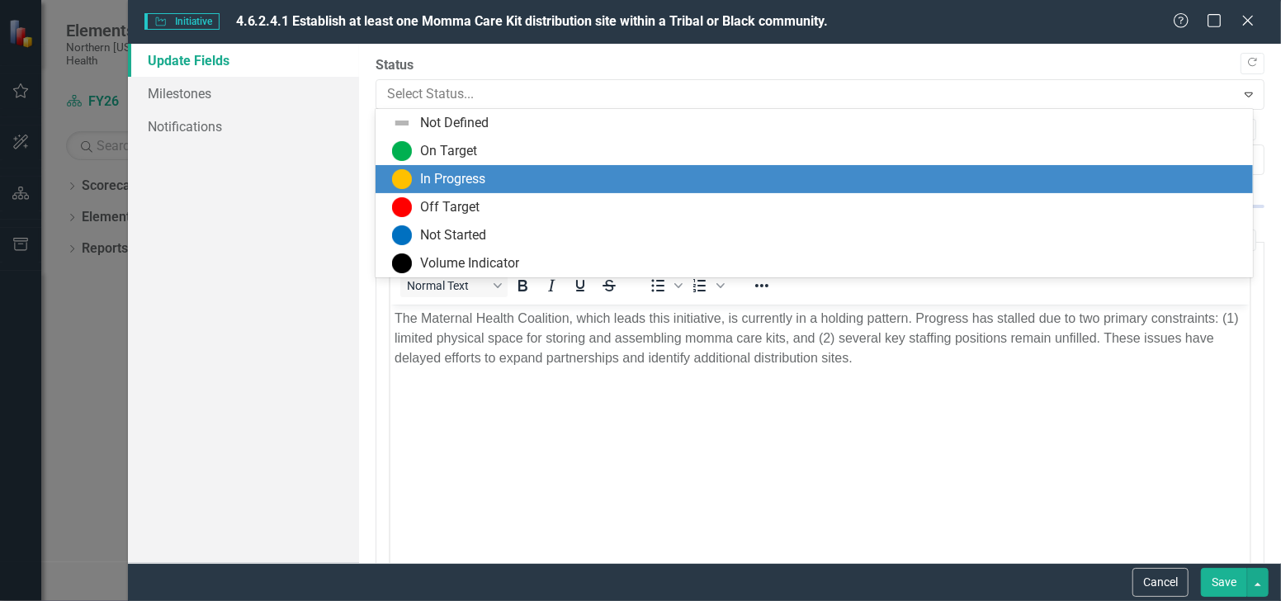
click at [451, 182] on div "In Progress" at bounding box center [452, 179] width 65 height 19
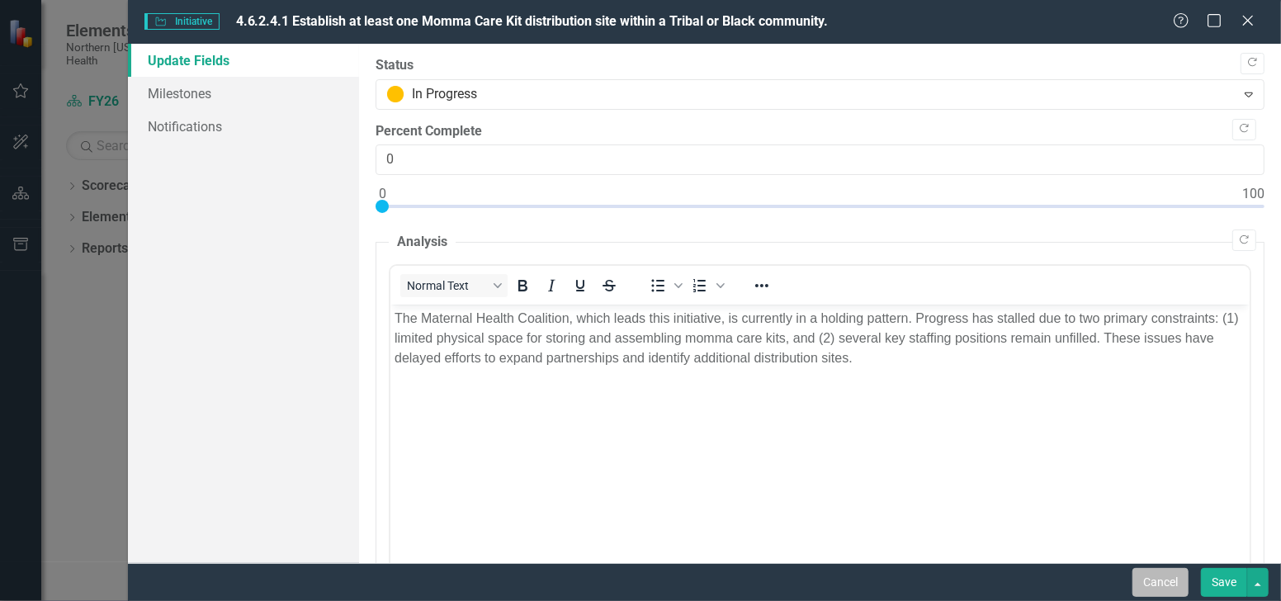
click at [1163, 578] on button "Cancel" at bounding box center [1161, 582] width 56 height 29
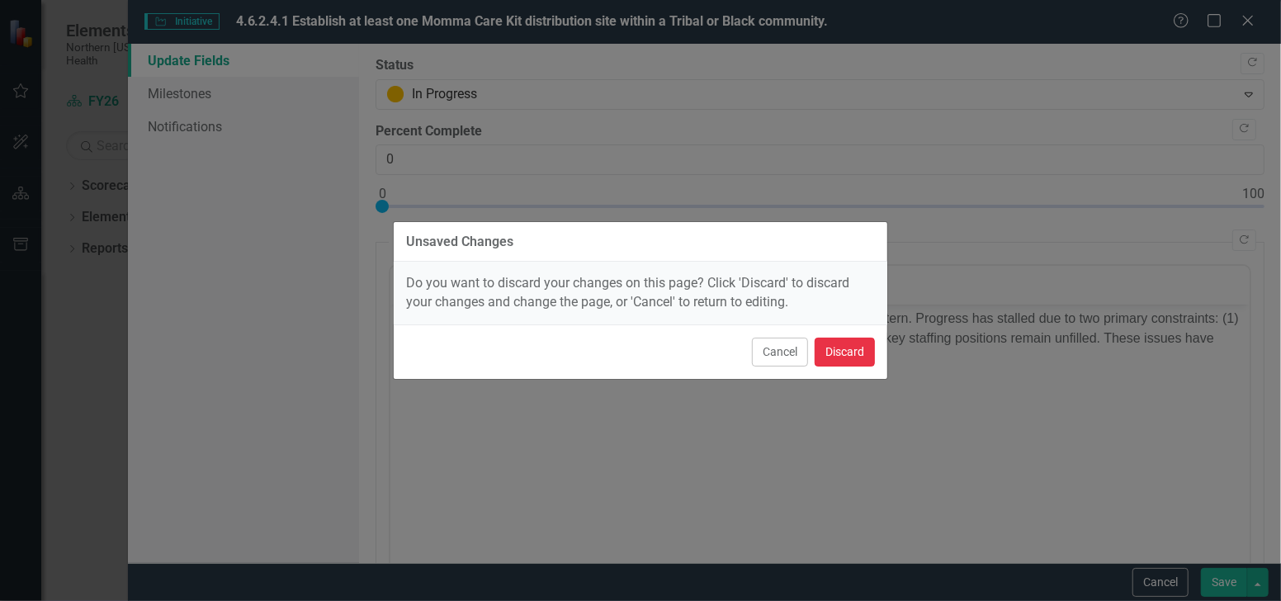
click at [854, 352] on button "Discard" at bounding box center [845, 352] width 60 height 29
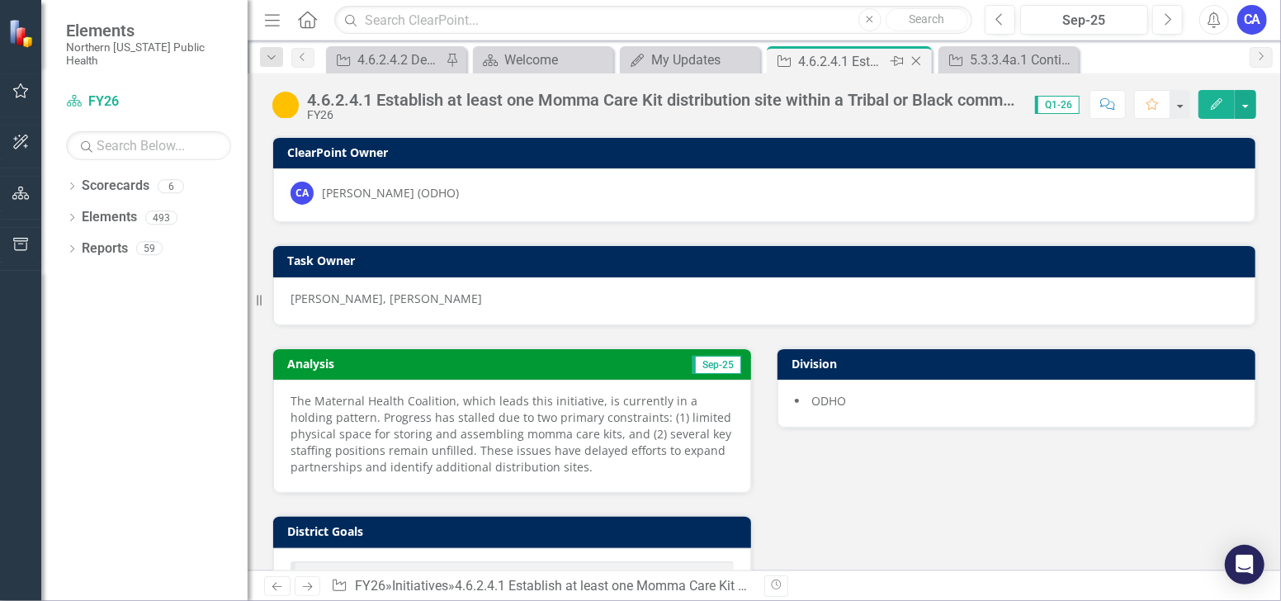
click at [916, 60] on icon at bounding box center [916, 61] width 9 height 9
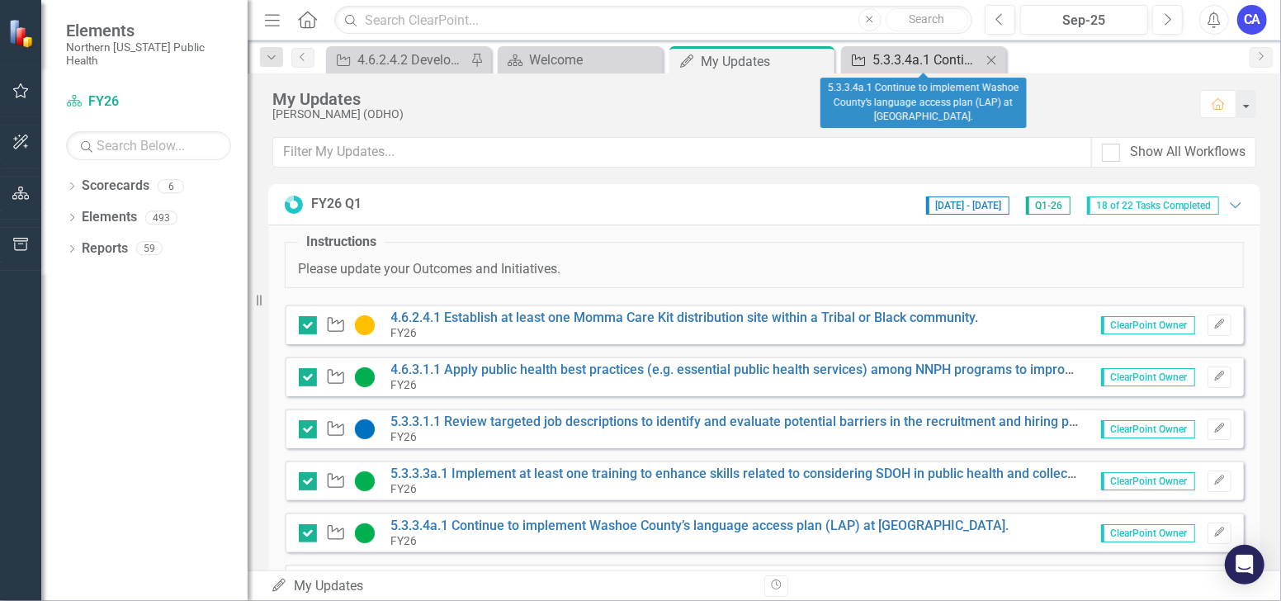
click at [927, 68] on div "5.3.3.4a.1 Continue to implement Washoe County’s language access plan (LAP) at …" at bounding box center [927, 60] width 109 height 21
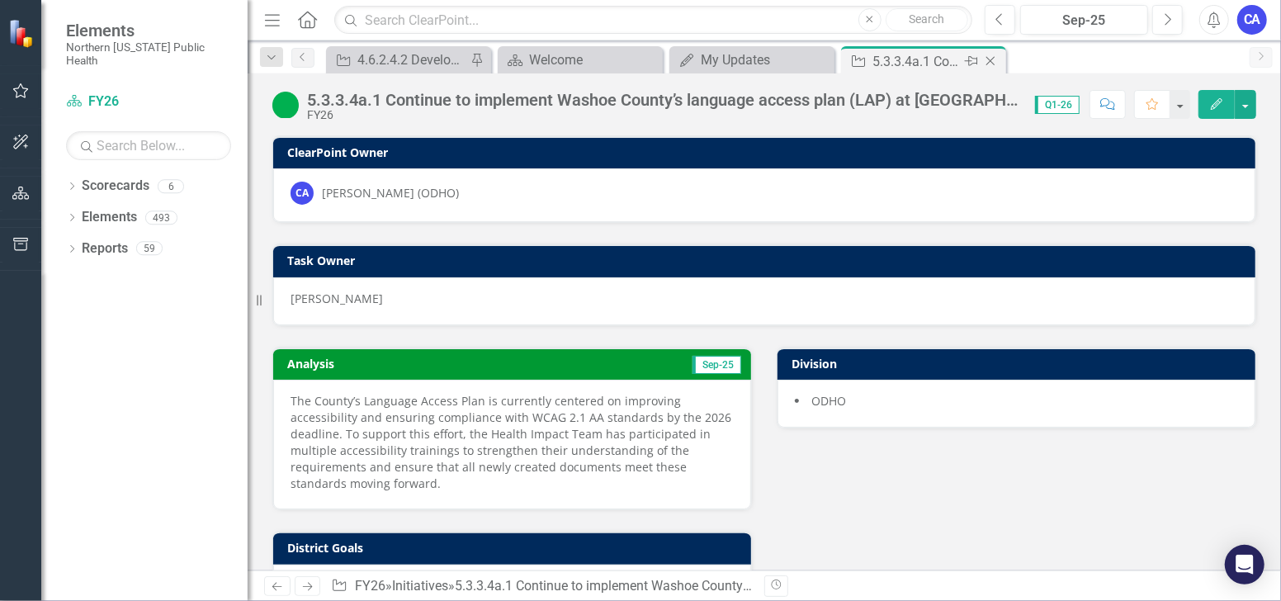
click at [994, 59] on icon "Close" at bounding box center [991, 60] width 17 height 13
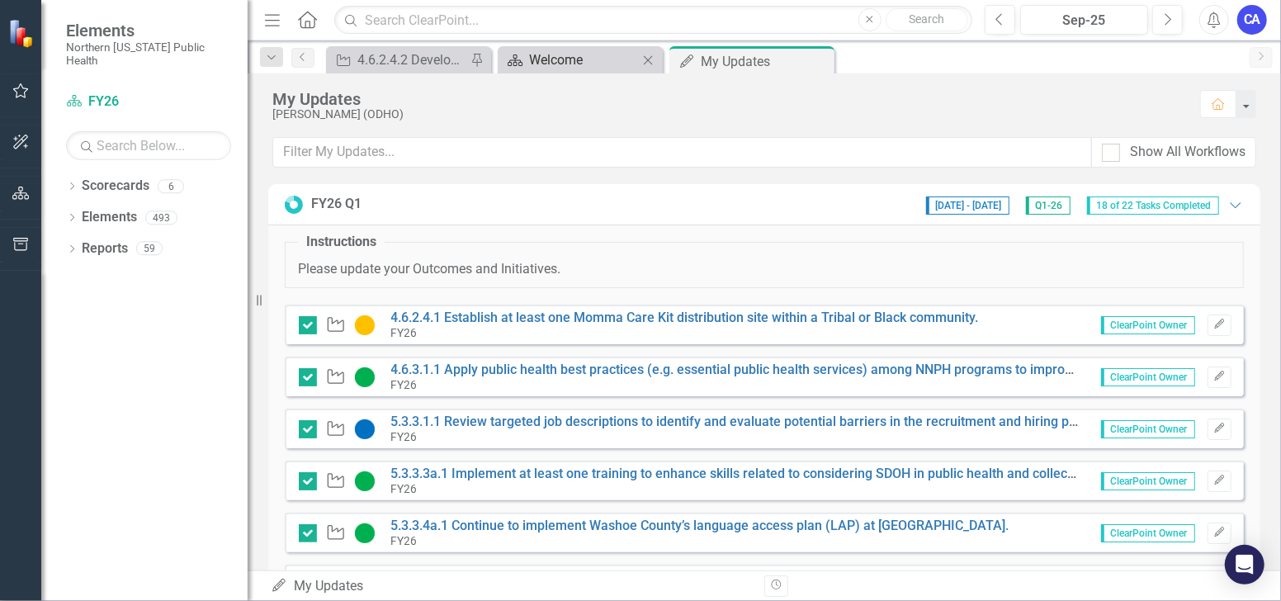
click at [561, 64] on div "Welcome" at bounding box center [583, 60] width 109 height 21
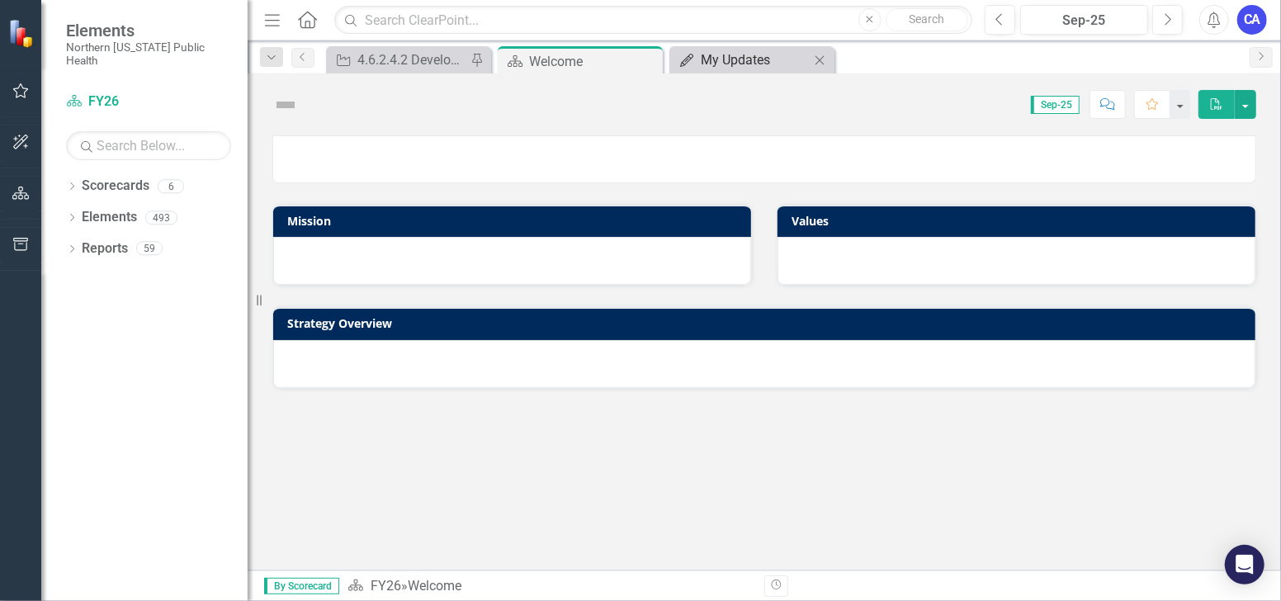
click at [733, 56] on div "My Updates" at bounding box center [755, 60] width 109 height 21
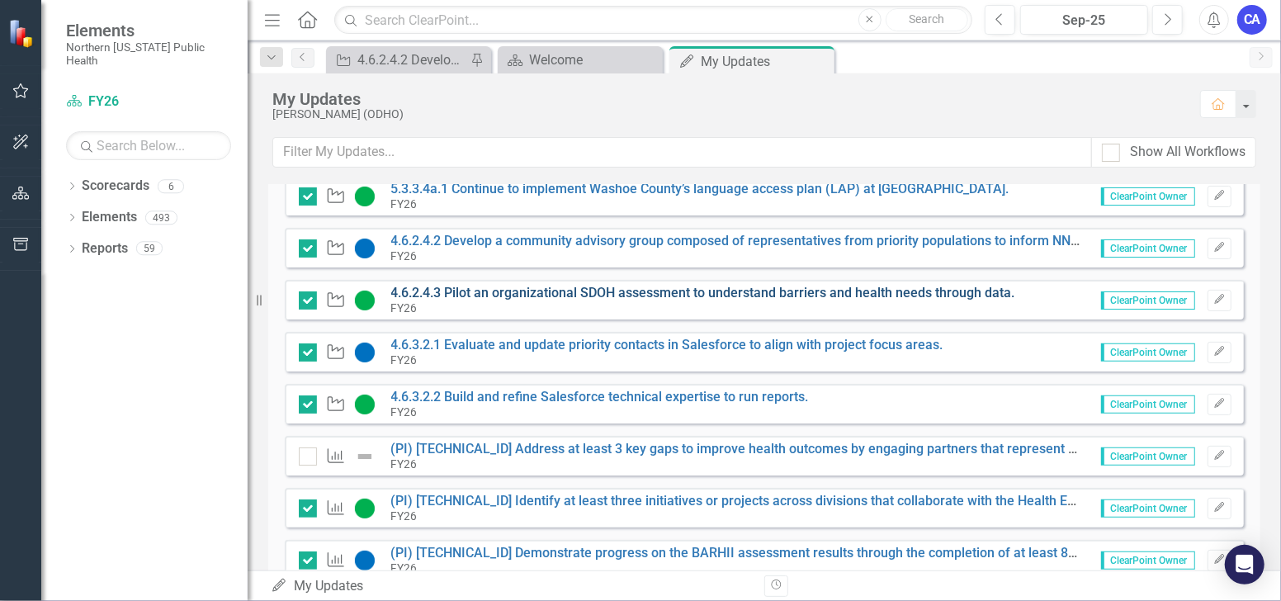
scroll to position [367, 0]
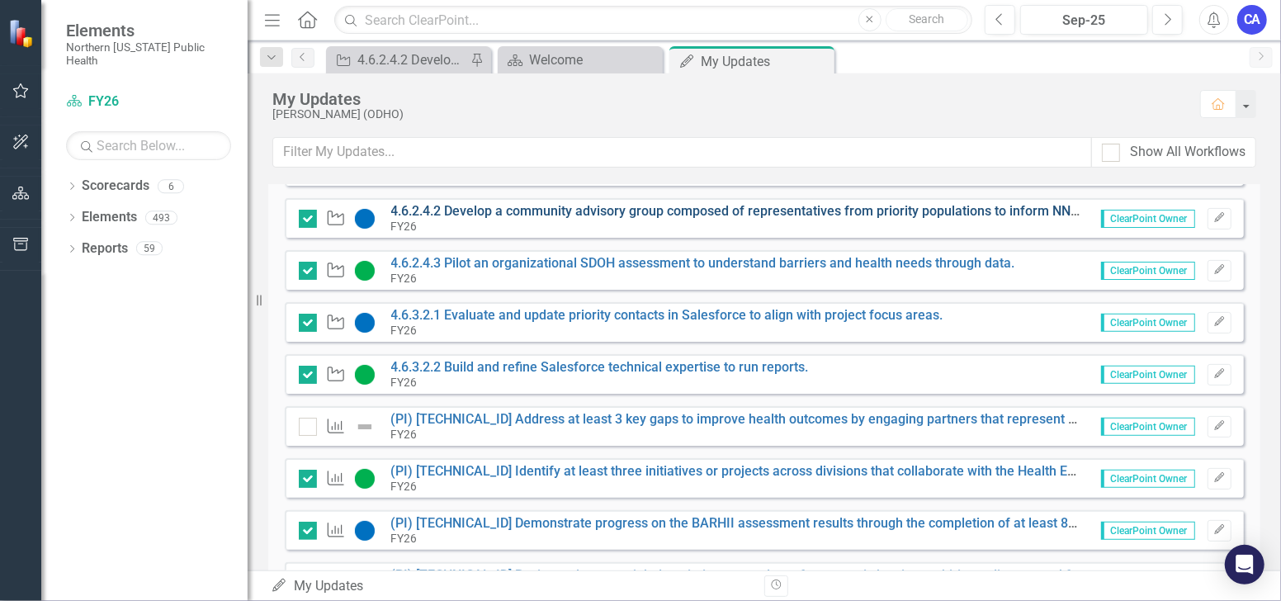
click at [514, 211] on link "4.6.2.4.2 Develop a community advisory group composed of representatives from p…" at bounding box center [813, 211] width 845 height 16
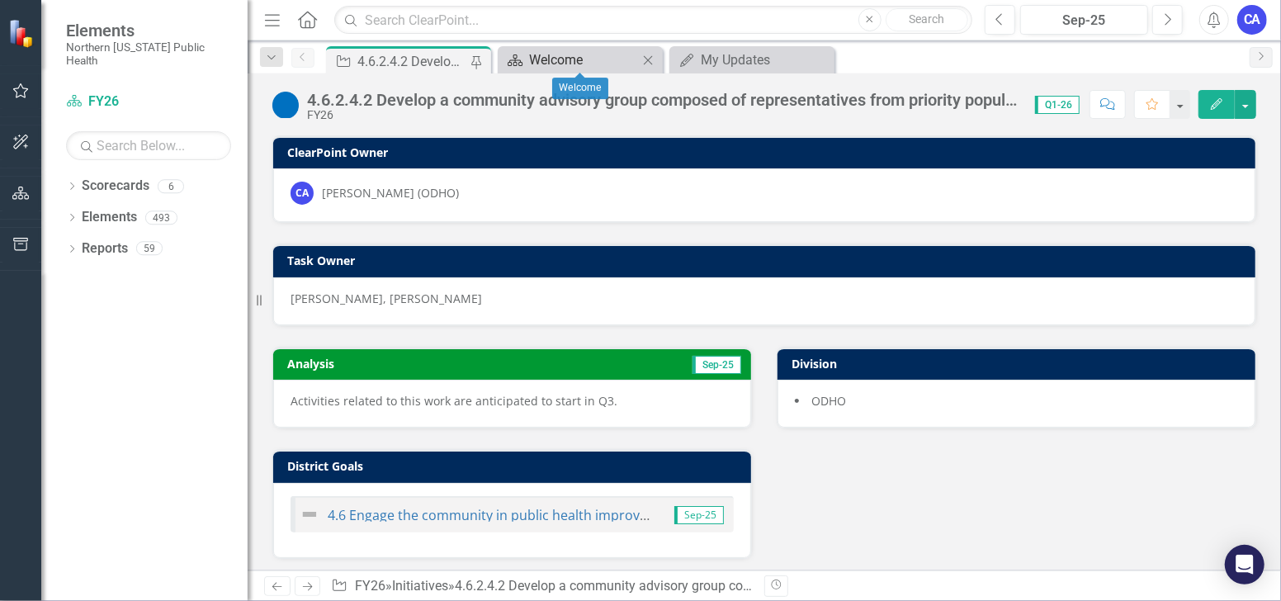
click at [594, 64] on div "Welcome" at bounding box center [583, 60] width 109 height 21
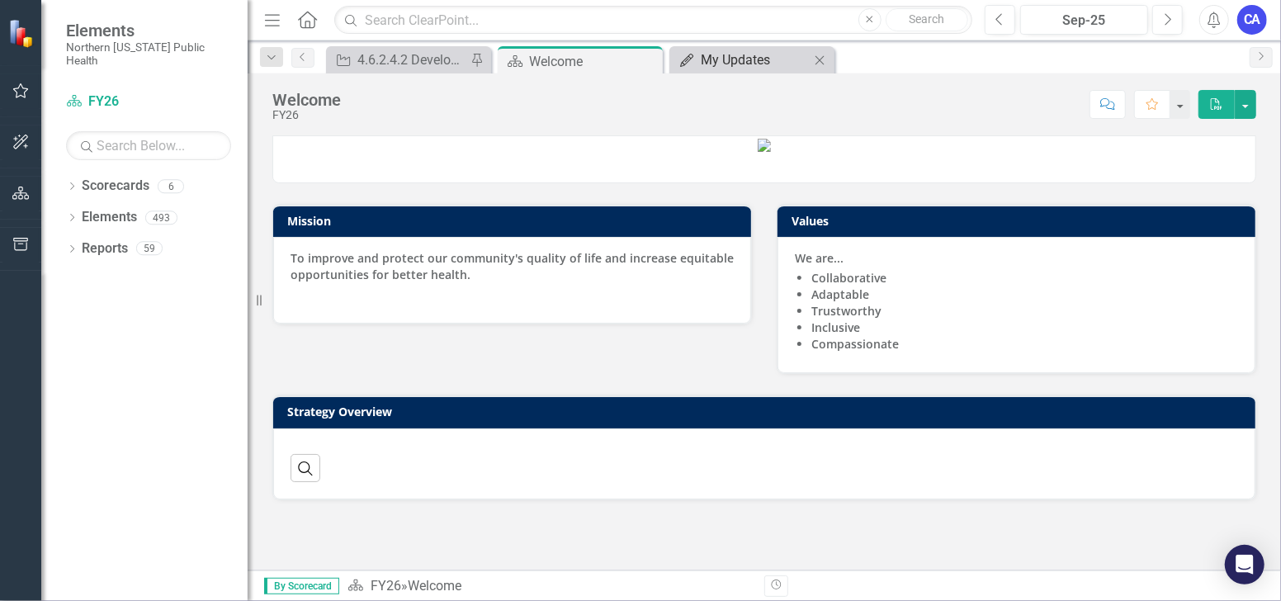
click at [714, 58] on div "My Updates" at bounding box center [755, 60] width 109 height 21
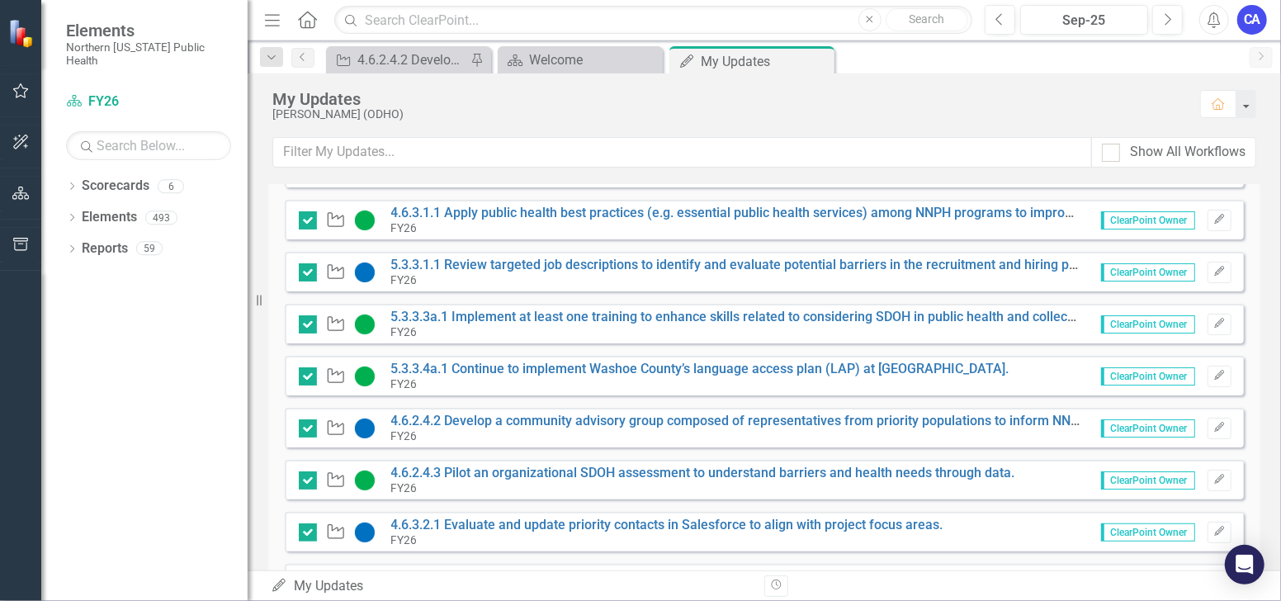
scroll to position [183, 0]
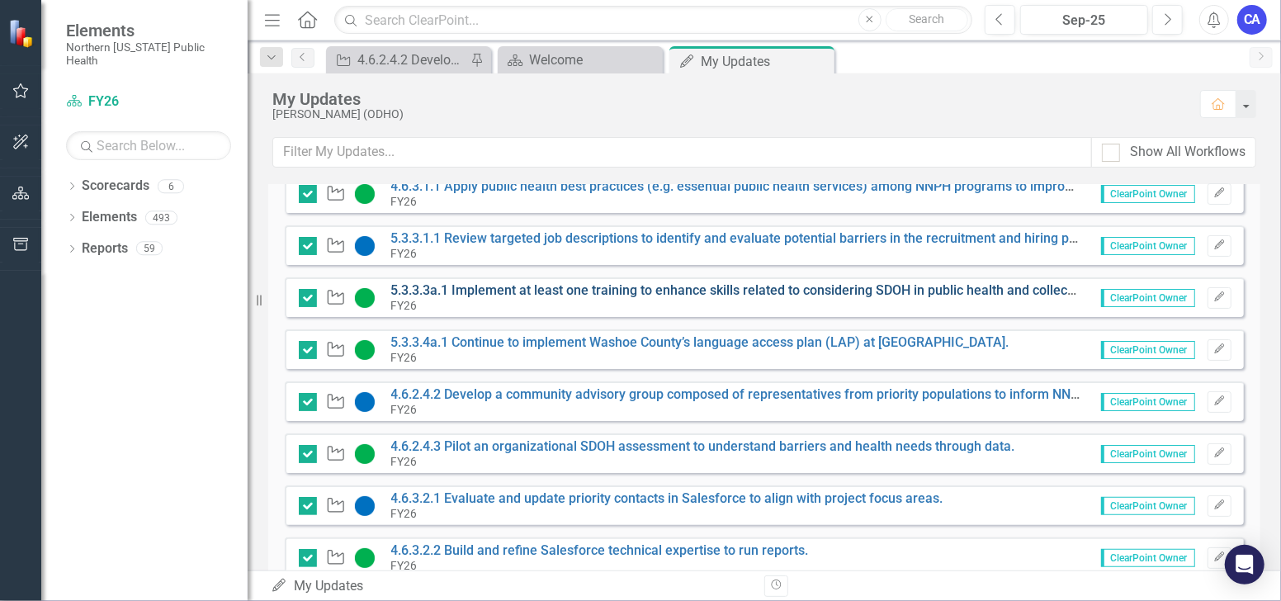
click at [554, 287] on link "5.3.3.3a.1 Implement at least one training to enhance skills related to conside…" at bounding box center [896, 290] width 1011 height 16
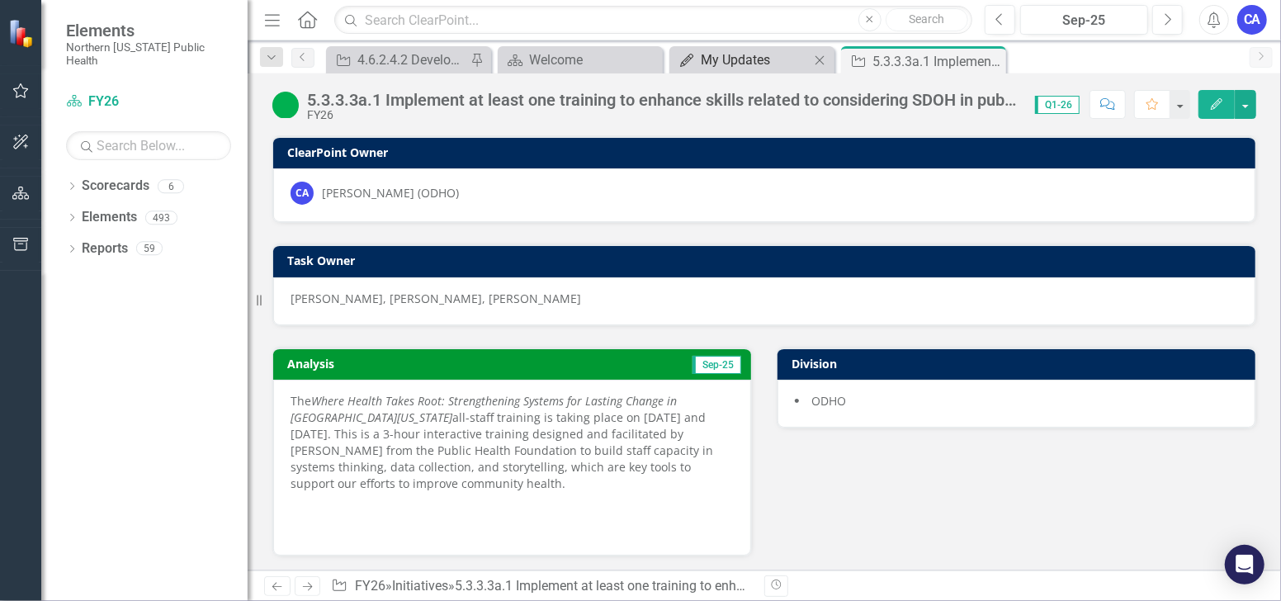
click at [720, 57] on div "My Updates" at bounding box center [755, 60] width 109 height 21
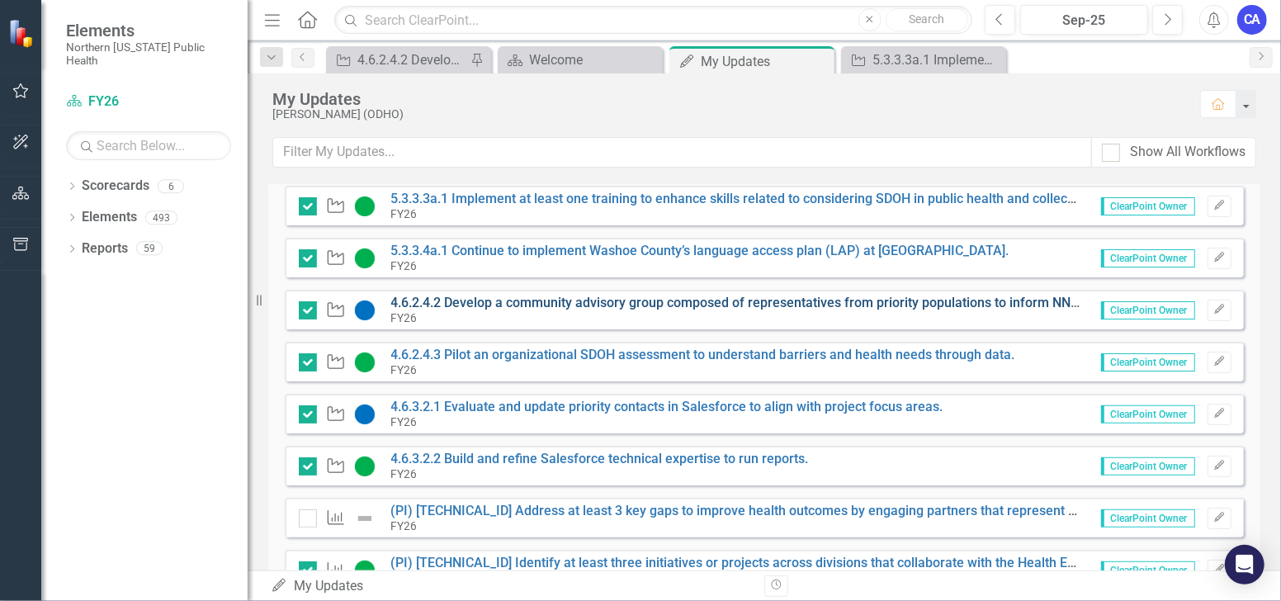
scroll to position [367, 0]
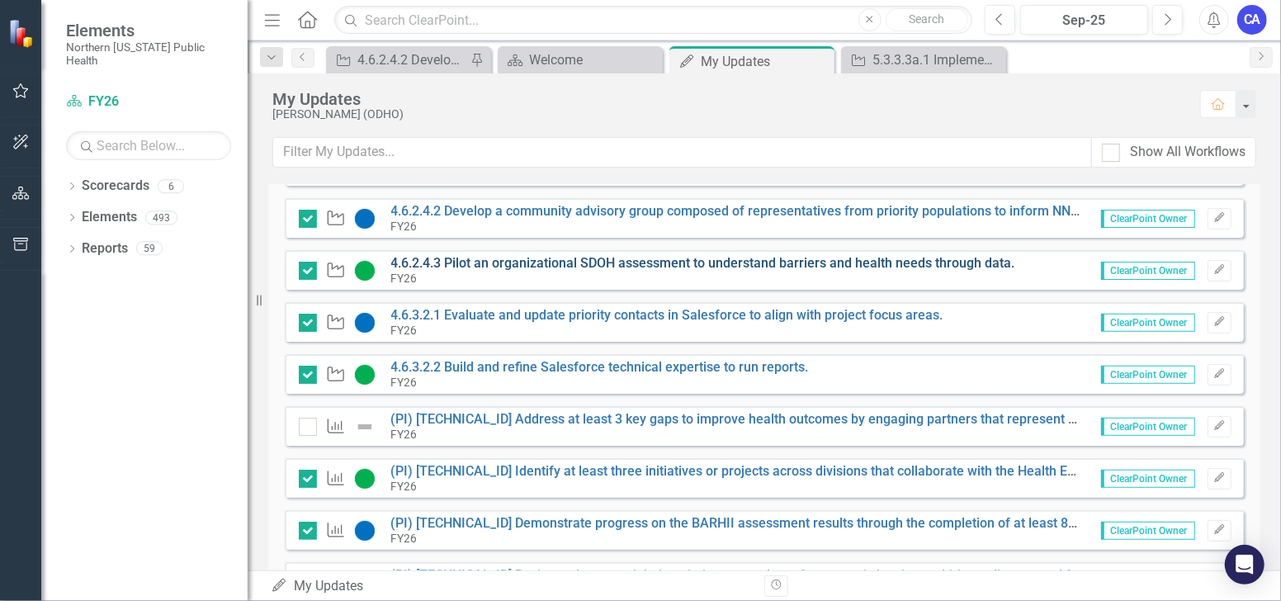
click at [483, 262] on link "4.6.2.4.3 Pilot an organizational SDOH assessment to understand barriers and he…" at bounding box center [703, 263] width 624 height 16
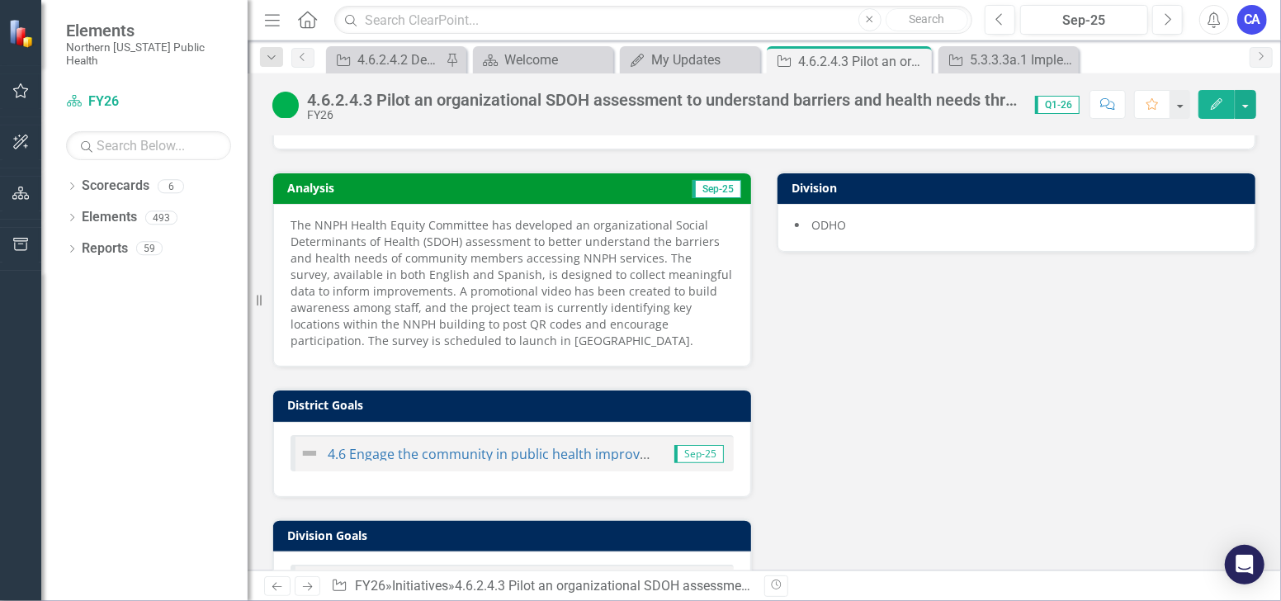
scroll to position [183, 0]
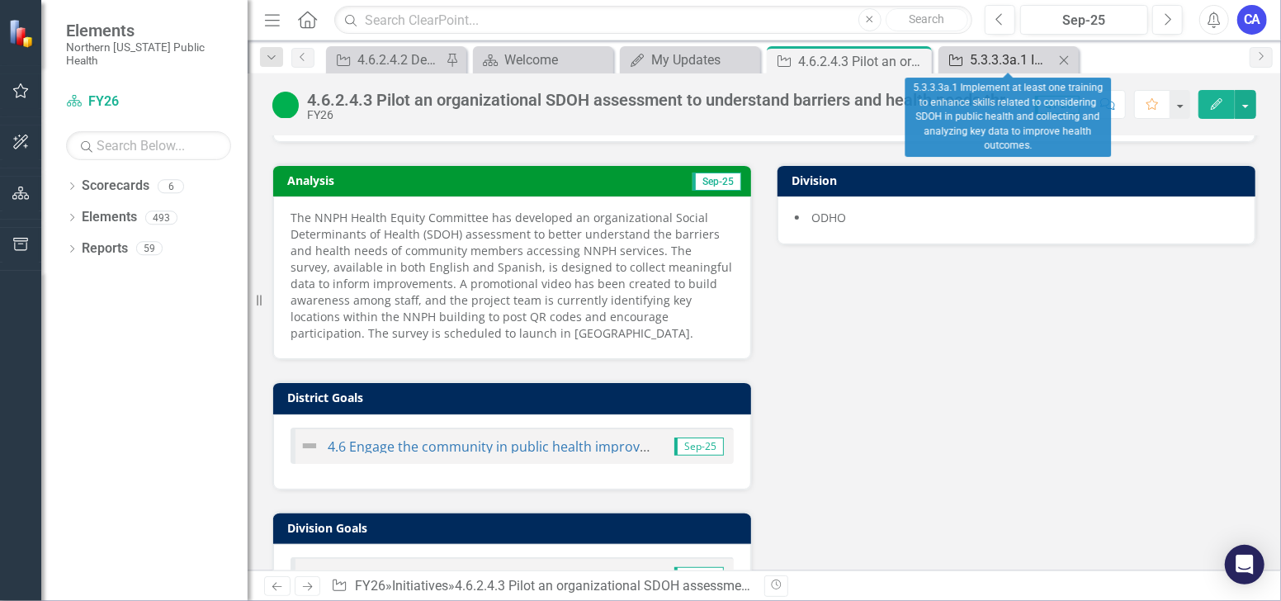
click at [1029, 64] on div "5.3.3.3a.1 Implement at least one training to enhance skills related to conside…" at bounding box center [1012, 60] width 84 height 21
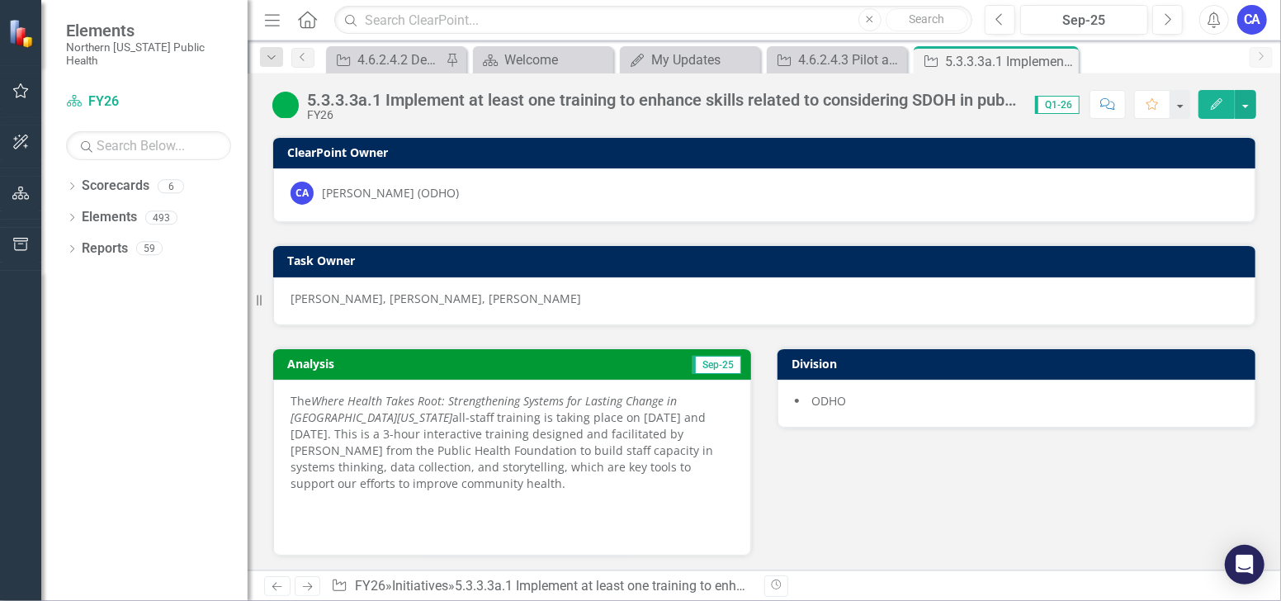
click at [0, 0] on icon "Close" at bounding box center [0, 0] width 0 height 0
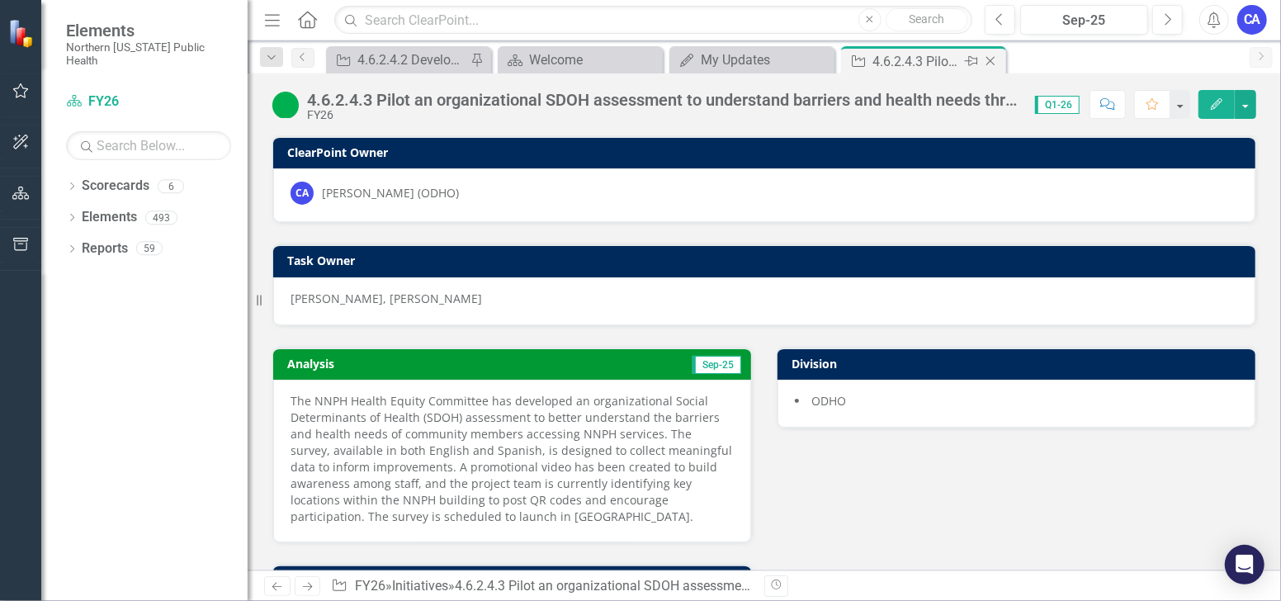
click at [936, 64] on div "4.6.2.4.3 Pilot an organizational SDOH assessment to understand barriers and he…" at bounding box center [917, 61] width 88 height 21
click at [998, 60] on icon "Close" at bounding box center [991, 60] width 17 height 13
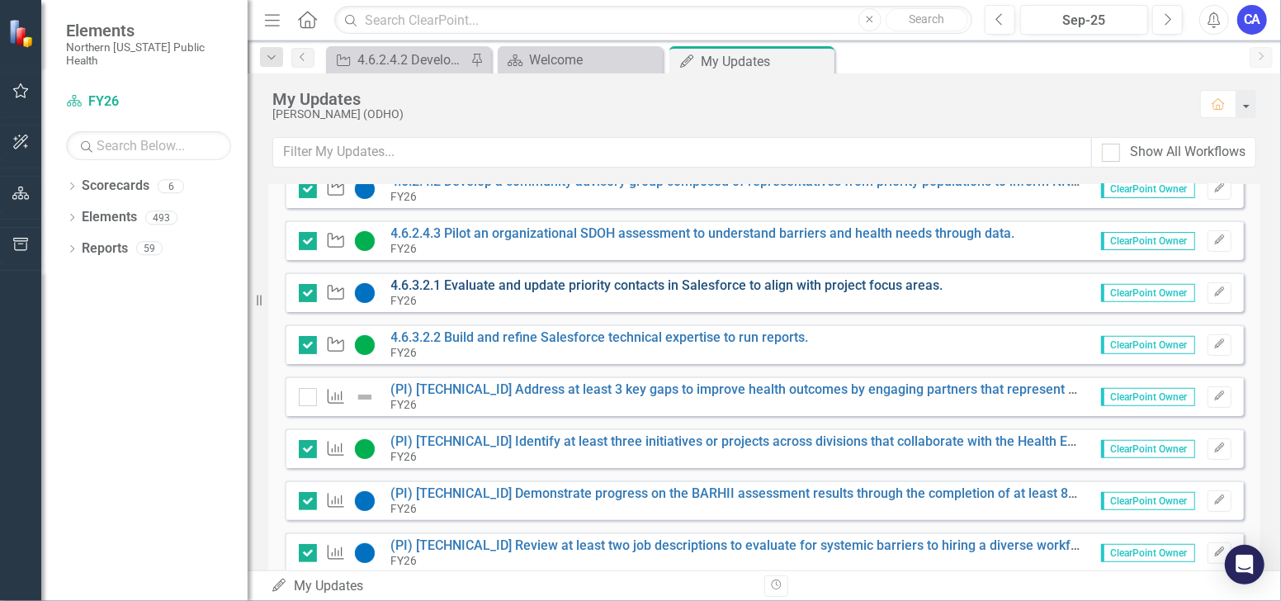
scroll to position [367, 0]
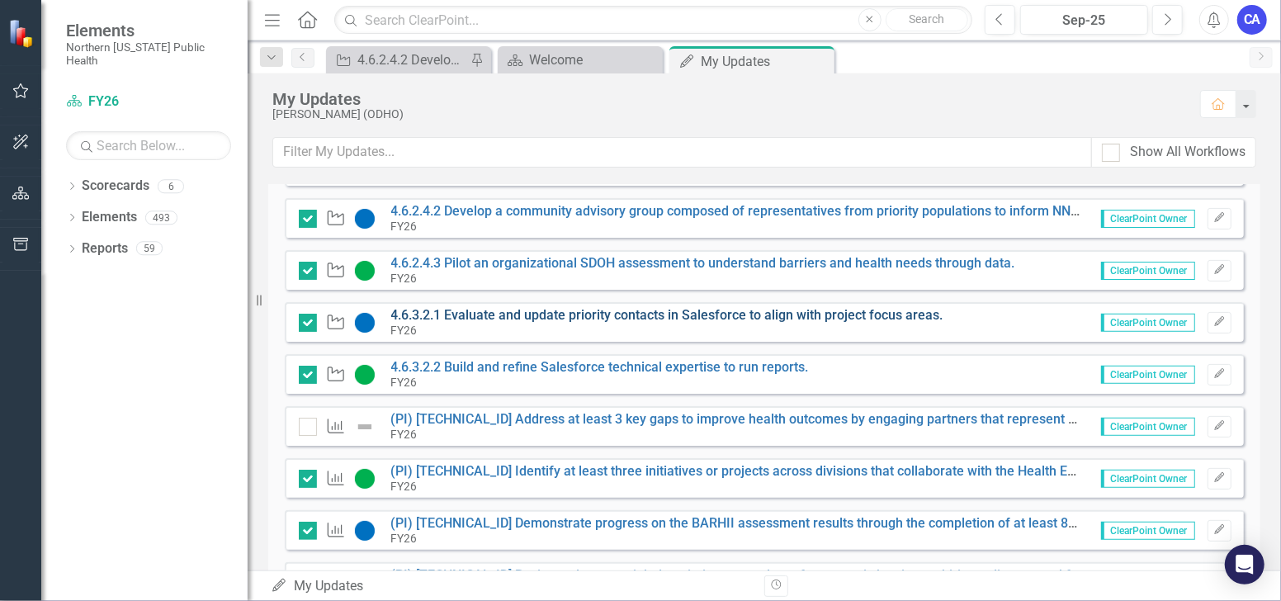
click at [600, 316] on link "4.6.3.2.1 Evaluate and update priority contacts in Salesforce to align with pro…" at bounding box center [667, 315] width 552 height 16
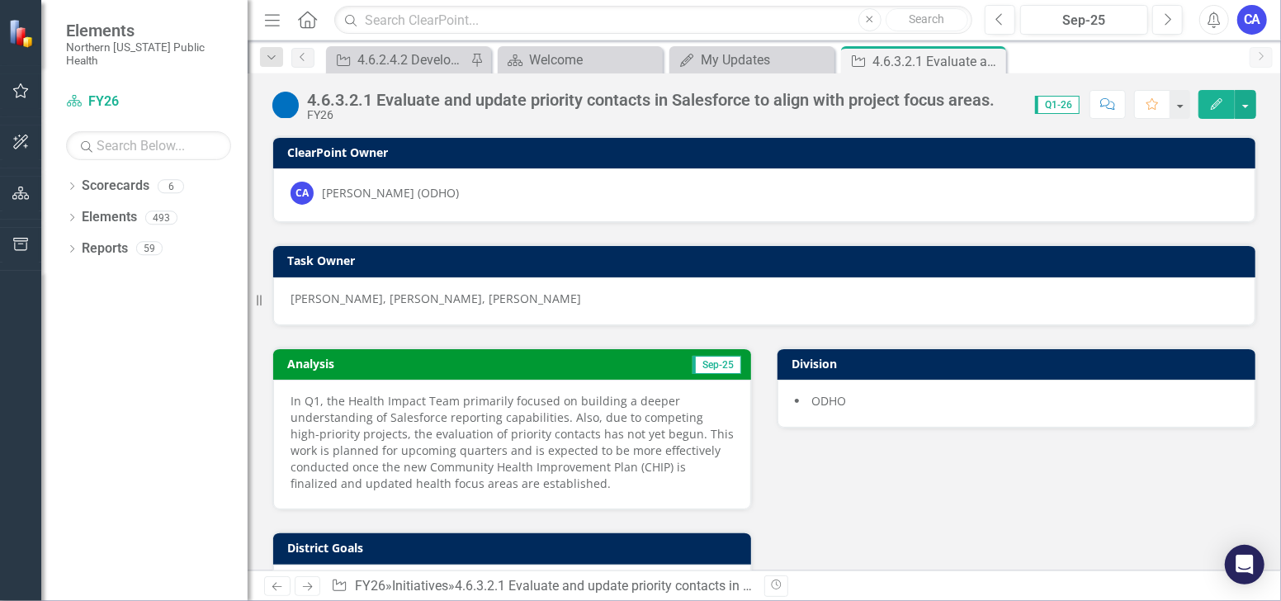
scroll to position [92, 0]
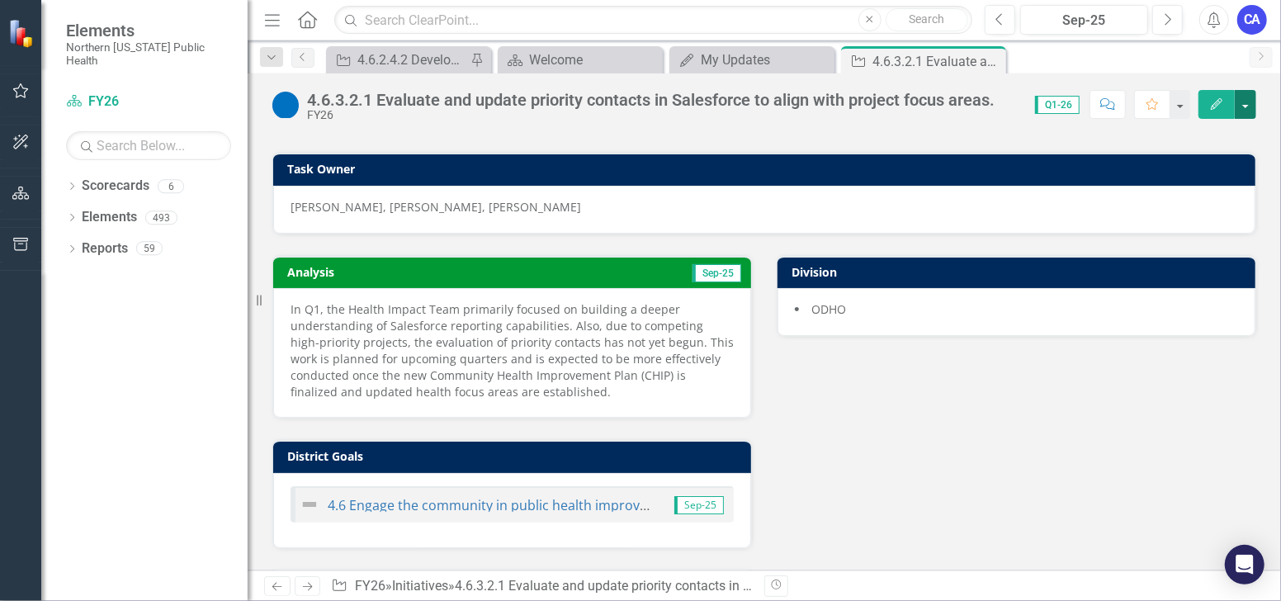
click at [1244, 114] on button "button" at bounding box center [1245, 104] width 21 height 29
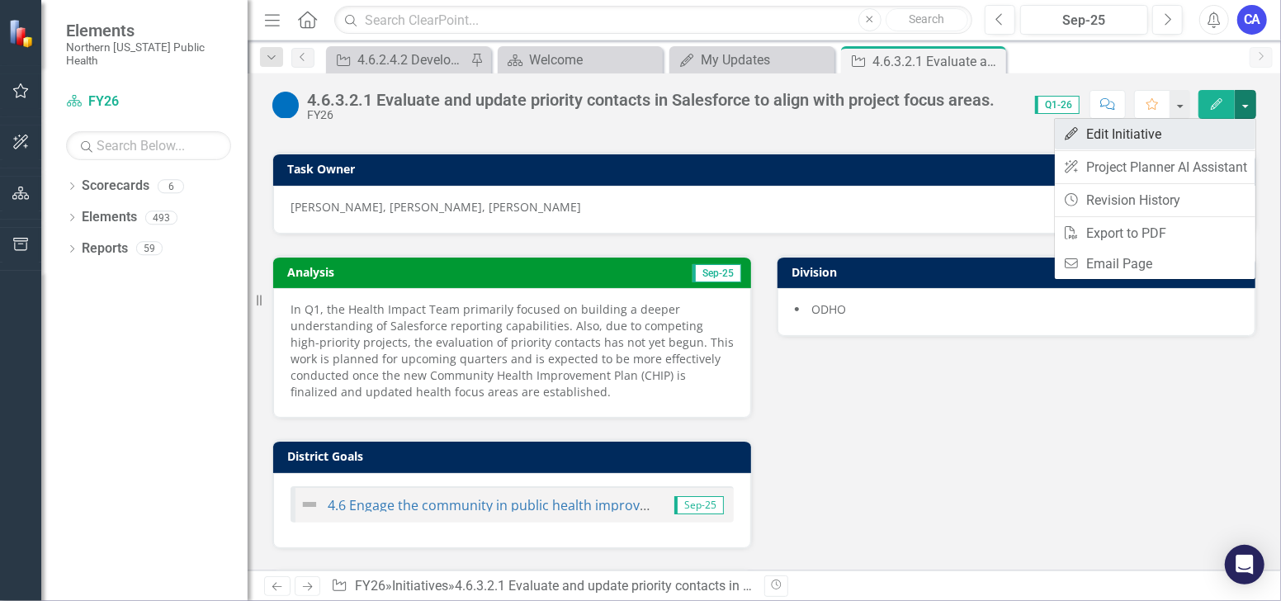
click at [1218, 136] on link "Edit Edit Initiative" at bounding box center [1155, 134] width 201 height 31
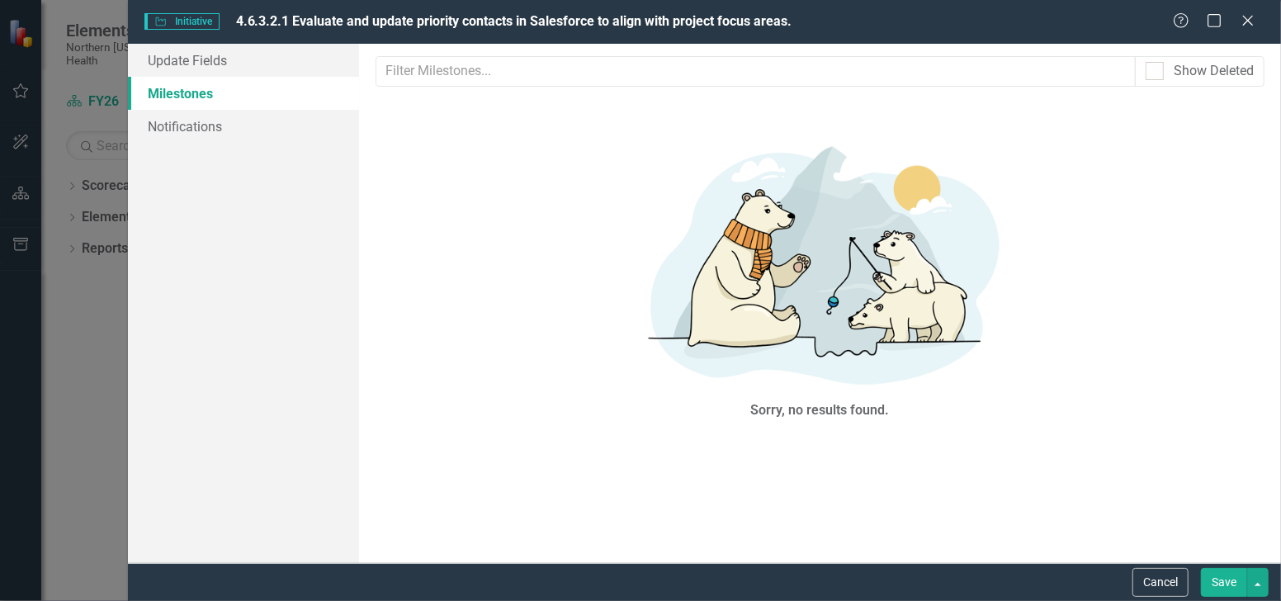
scroll to position [0, 0]
click at [233, 57] on link "Update Fields" at bounding box center [243, 60] width 230 height 33
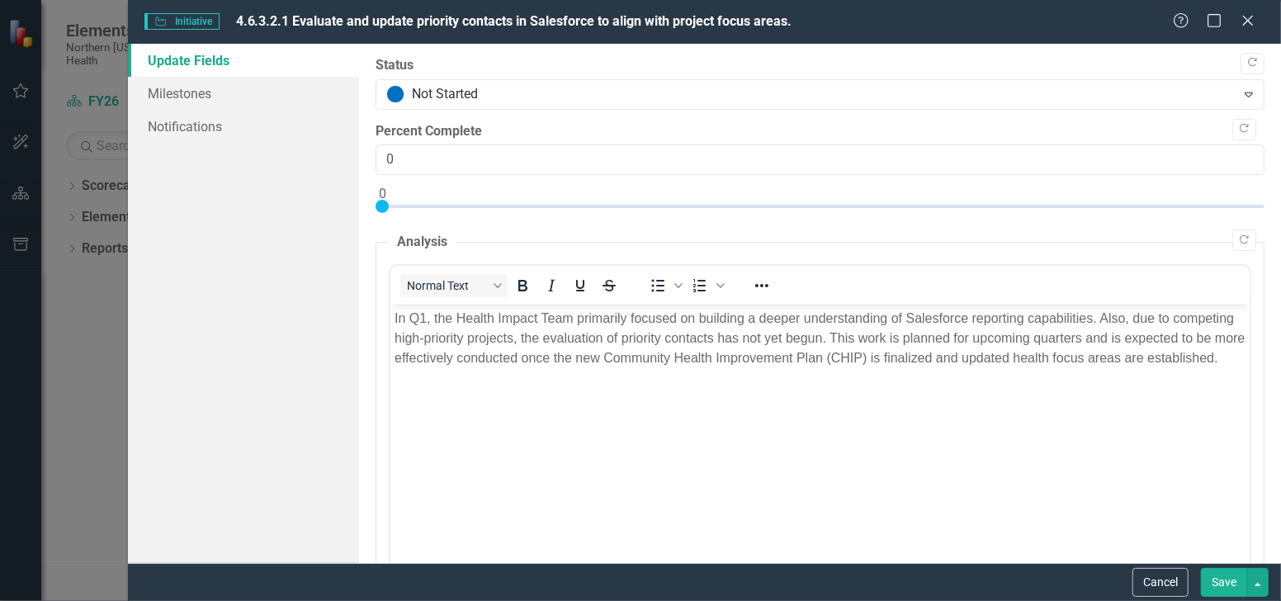
click at [518, 367] on p "In Q1, the Health Impact Team primarily focused on building a deeper understand…" at bounding box center [819, 337] width 851 height 59
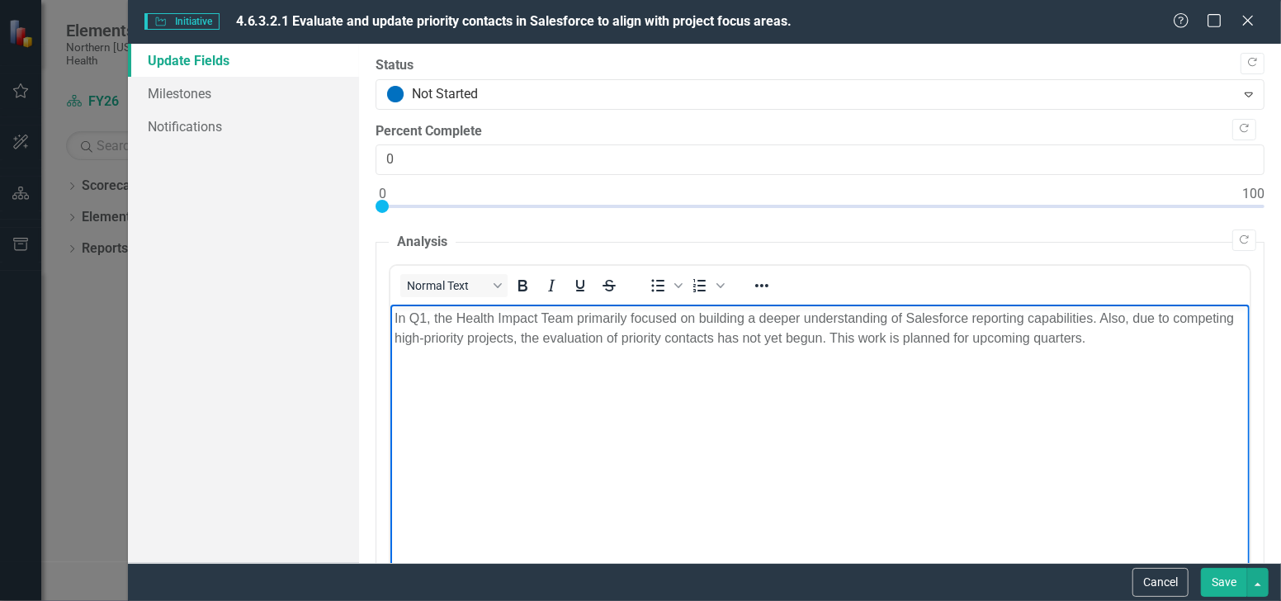
click at [1227, 585] on button "Save" at bounding box center [1224, 582] width 46 height 29
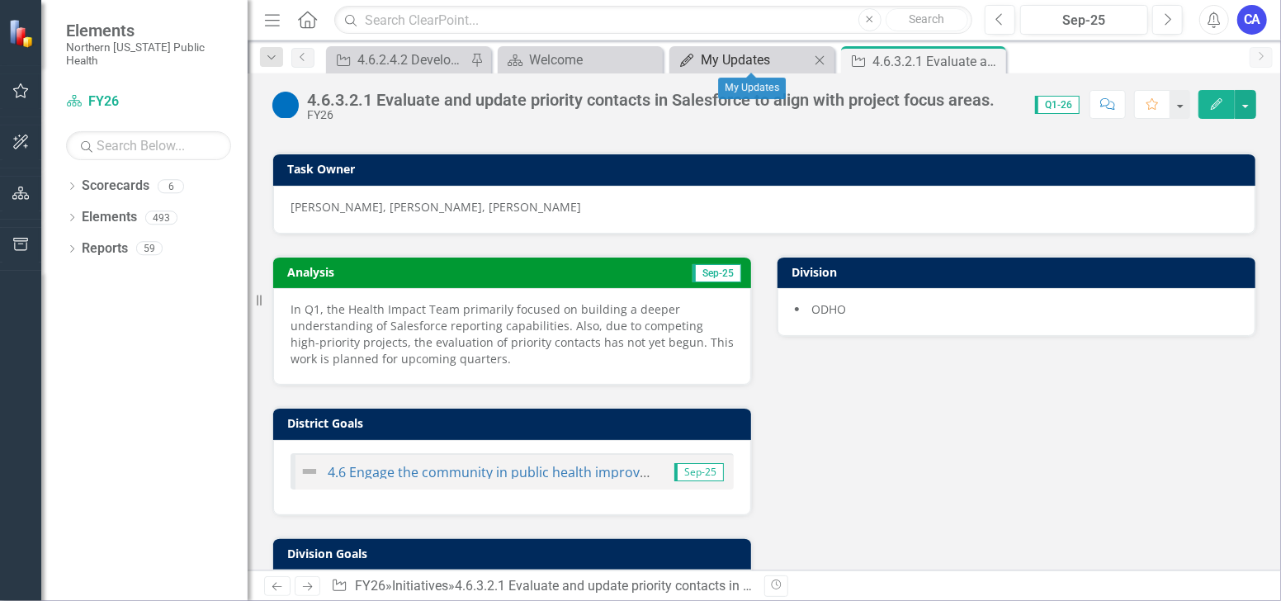
click at [742, 62] on div "My Updates" at bounding box center [755, 60] width 109 height 21
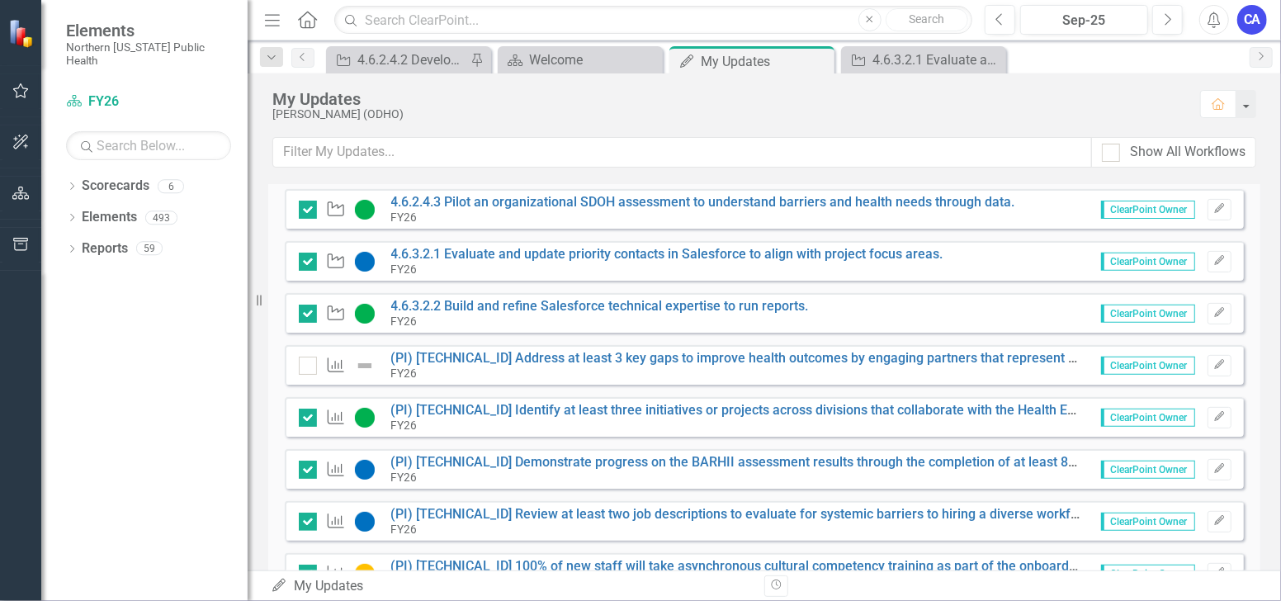
scroll to position [458, 0]
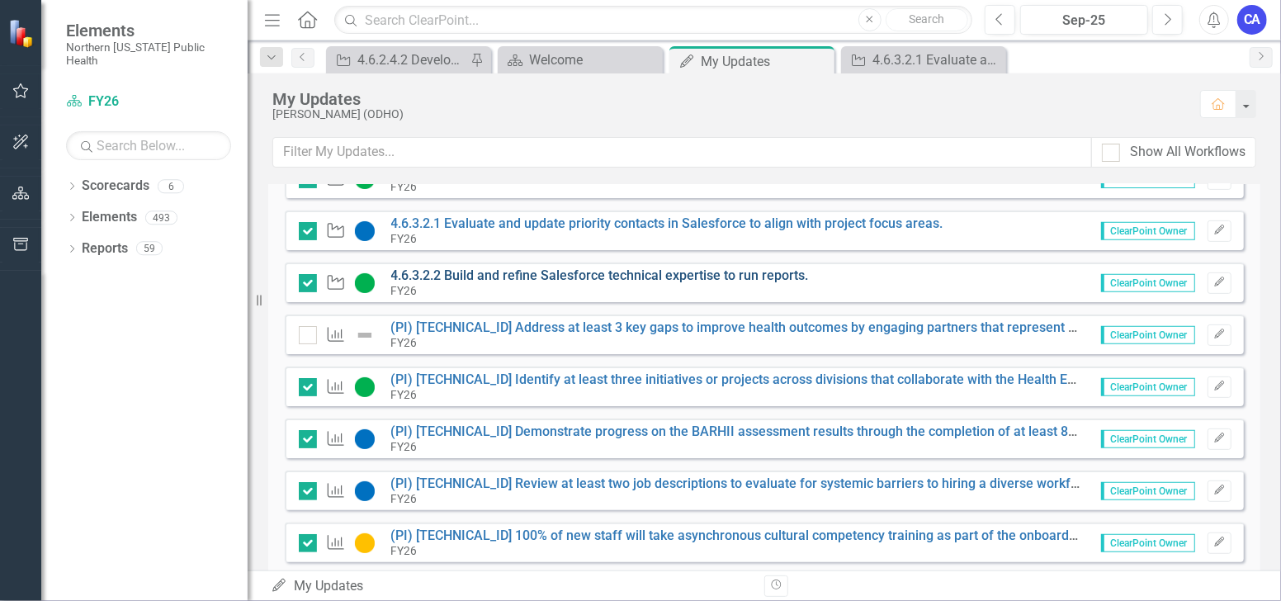
click at [653, 272] on link "4.6.3.2.2 Build and refine Salesforce technical expertise to run reports." at bounding box center [600, 276] width 418 height 16
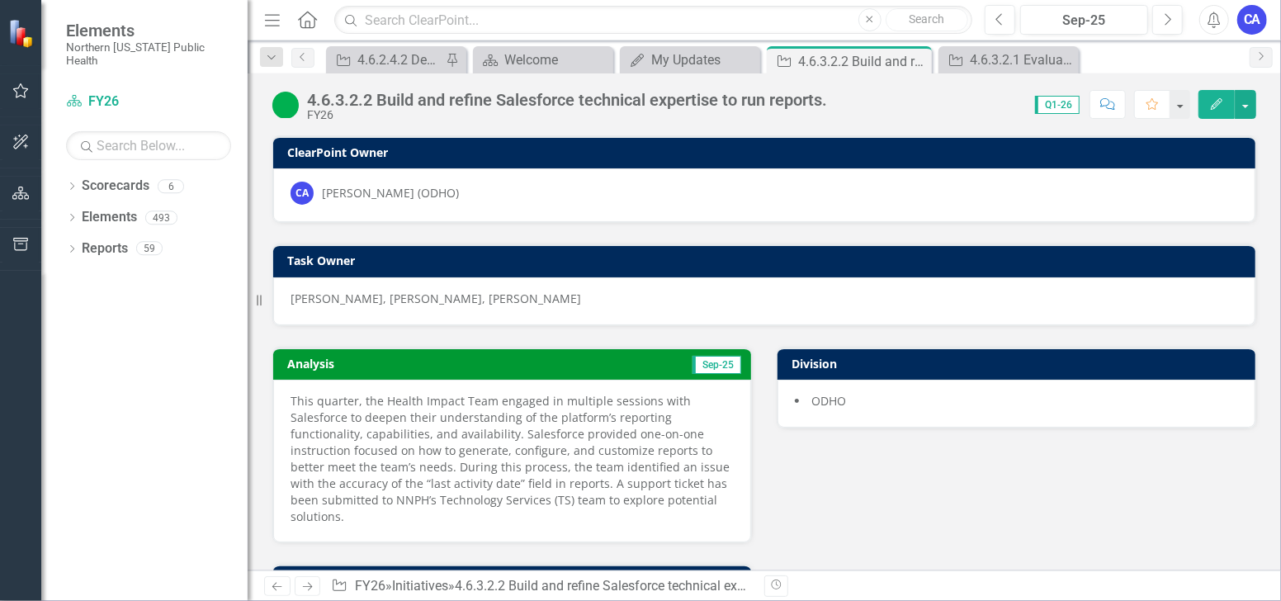
scroll to position [92, 0]
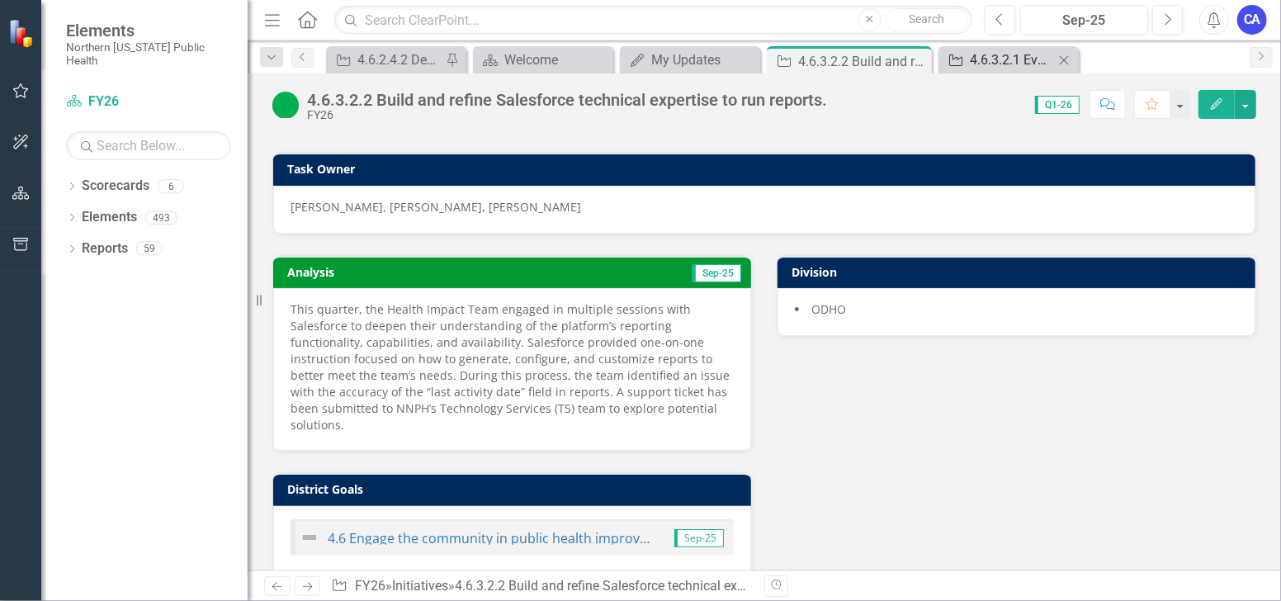
click at [991, 67] on div "4.6.3.2.1 Evaluate and update priority contacts in Salesforce to align with pro…" at bounding box center [1012, 60] width 84 height 21
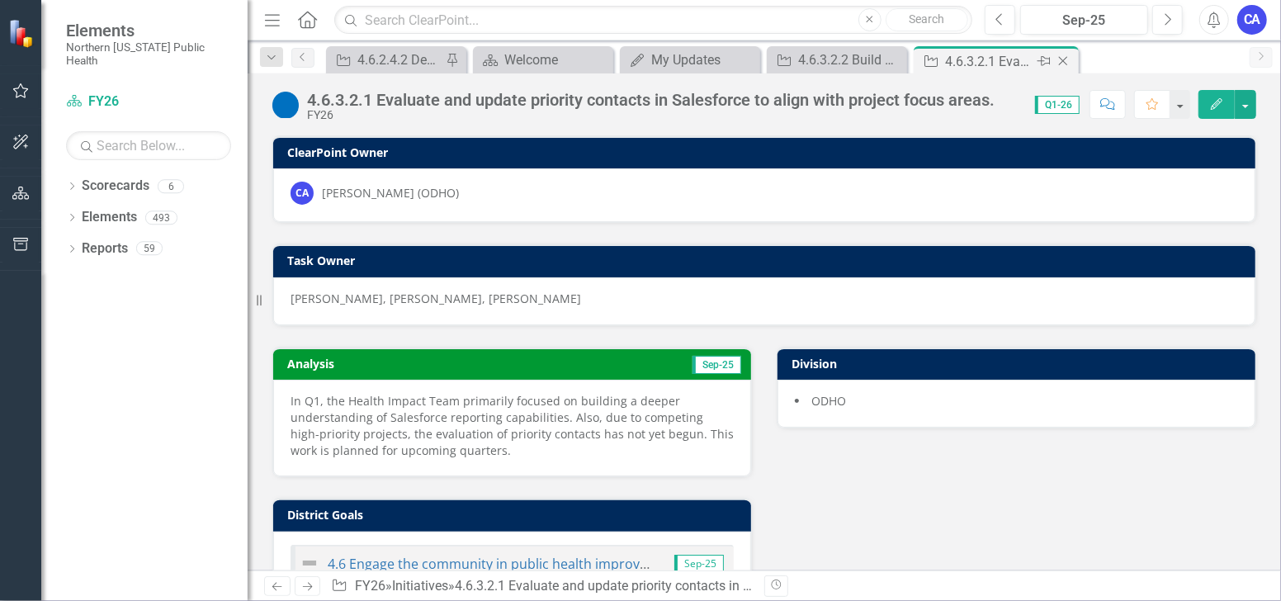
click at [1064, 60] on icon "Close" at bounding box center [1063, 60] width 17 height 13
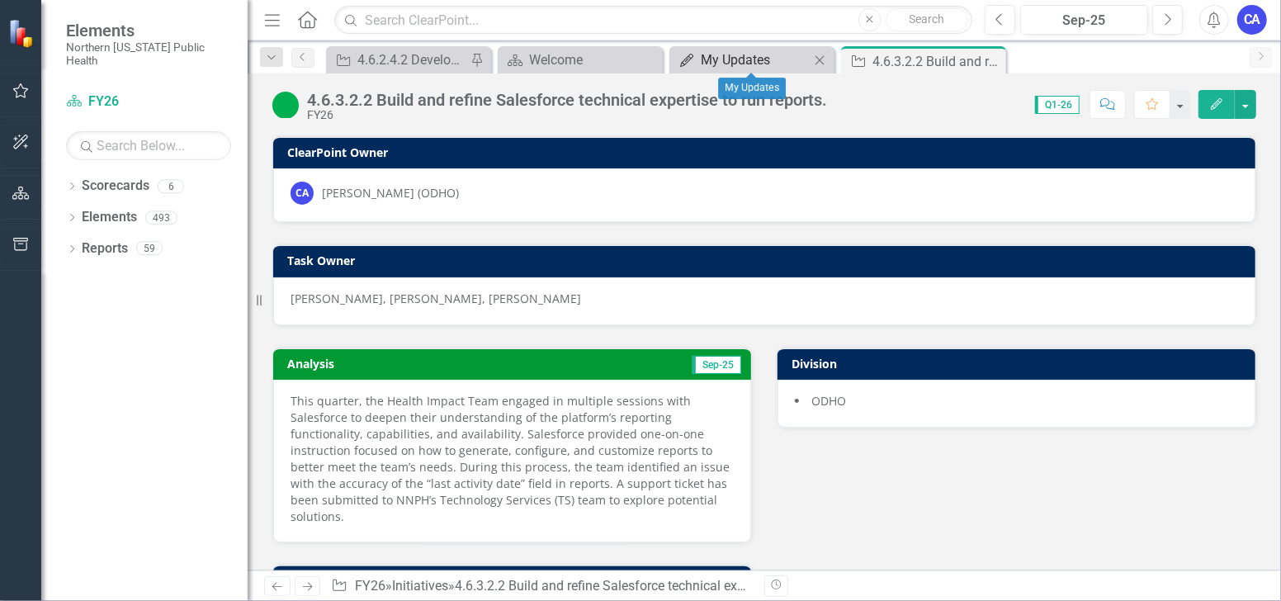
click at [763, 63] on div "My Updates" at bounding box center [755, 60] width 109 height 21
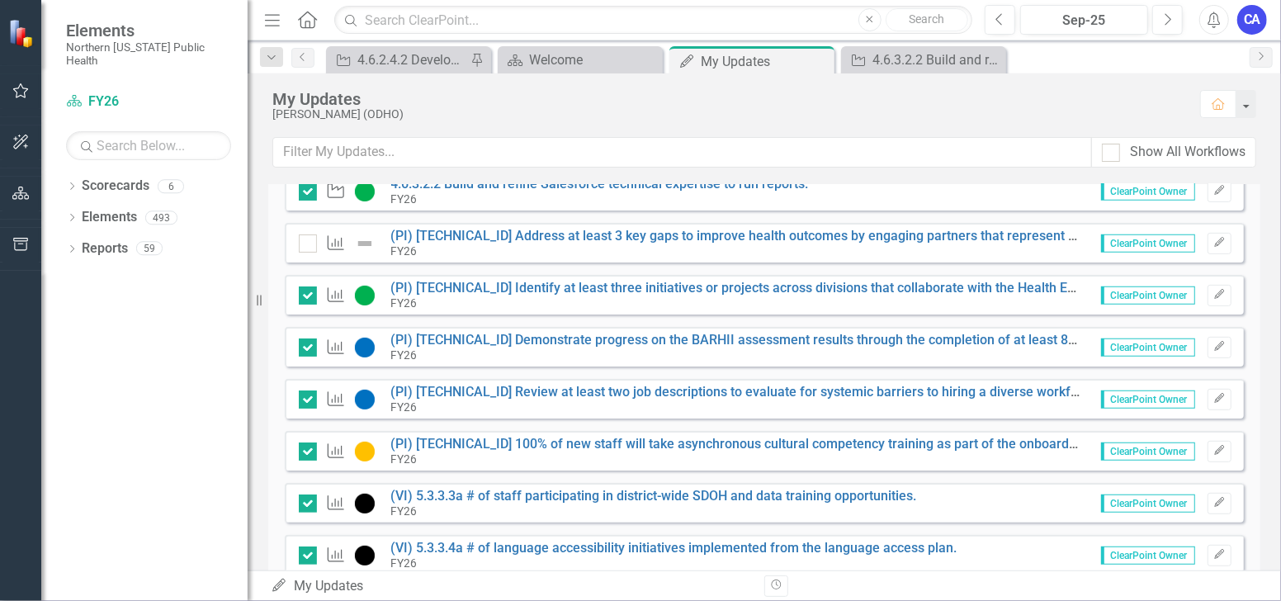
scroll to position [458, 0]
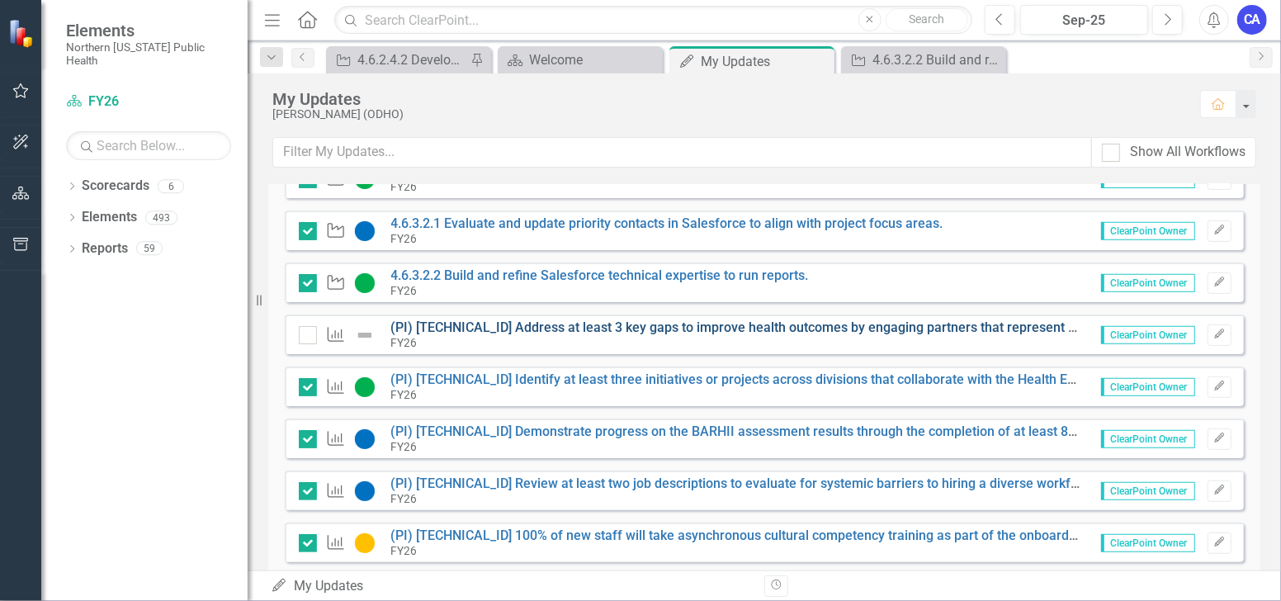
click at [582, 323] on link "(PI) [TECHNICAL_ID] Address at least 3 key gaps to improve health outcomes by e…" at bounding box center [904, 328] width 1027 height 16
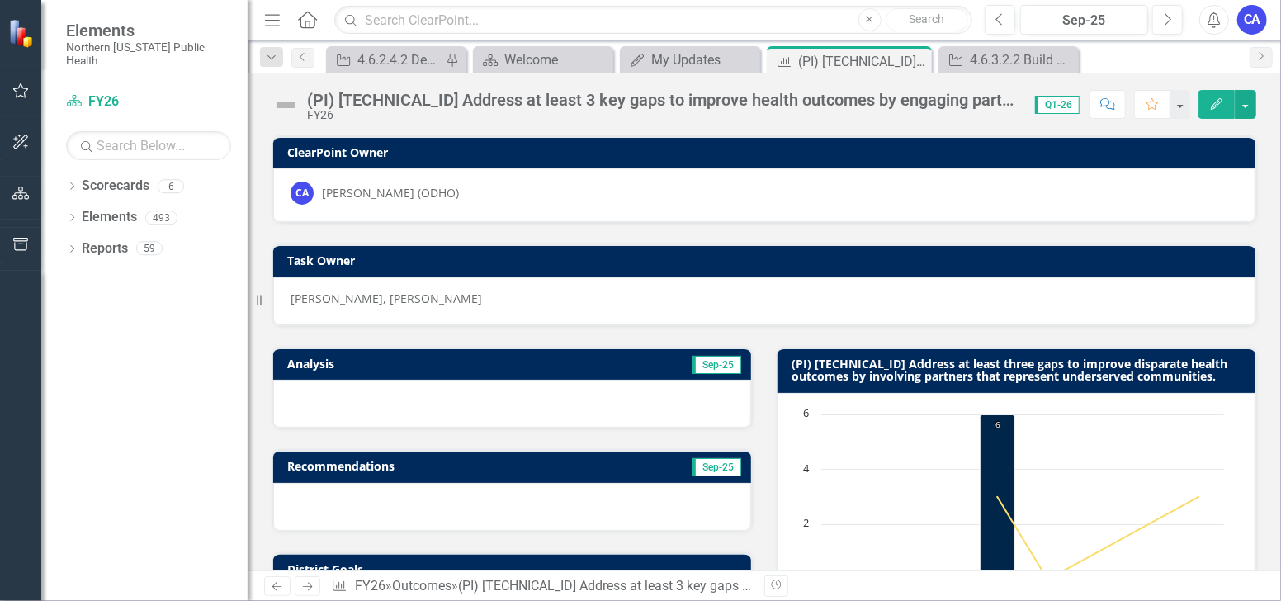
scroll to position [92, 0]
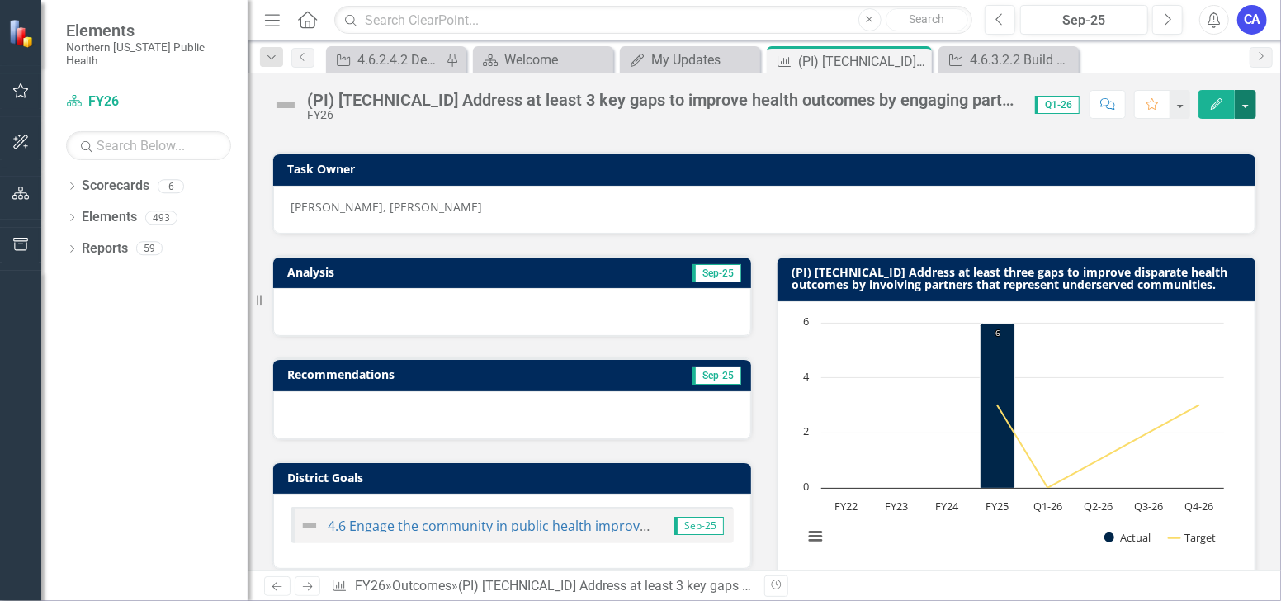
click at [1241, 113] on button "button" at bounding box center [1245, 104] width 21 height 29
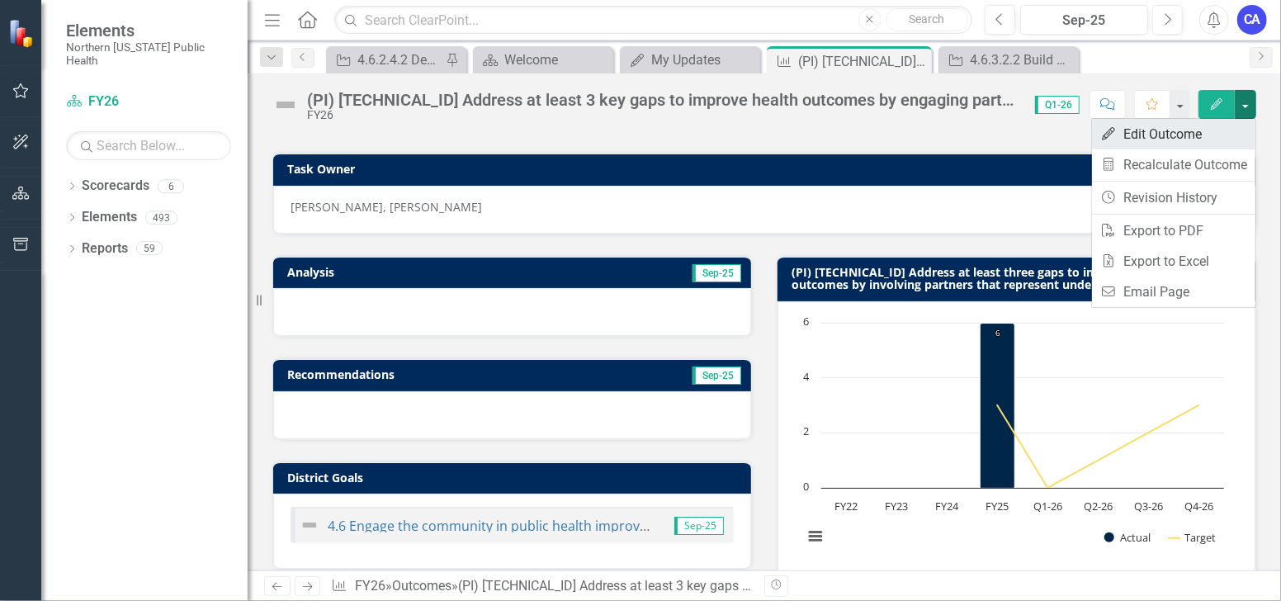
click at [1224, 134] on link "Edit Edit Outcome" at bounding box center [1173, 134] width 163 height 31
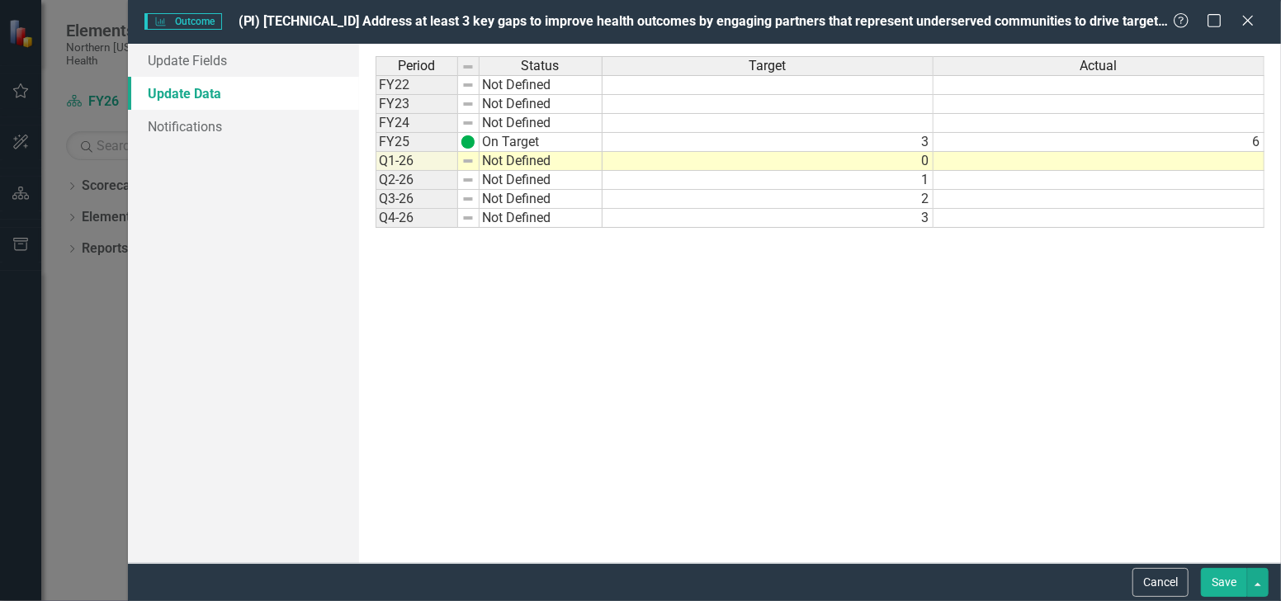
scroll to position [0, 0]
click at [270, 69] on link "Update Fields" at bounding box center [243, 60] width 230 height 33
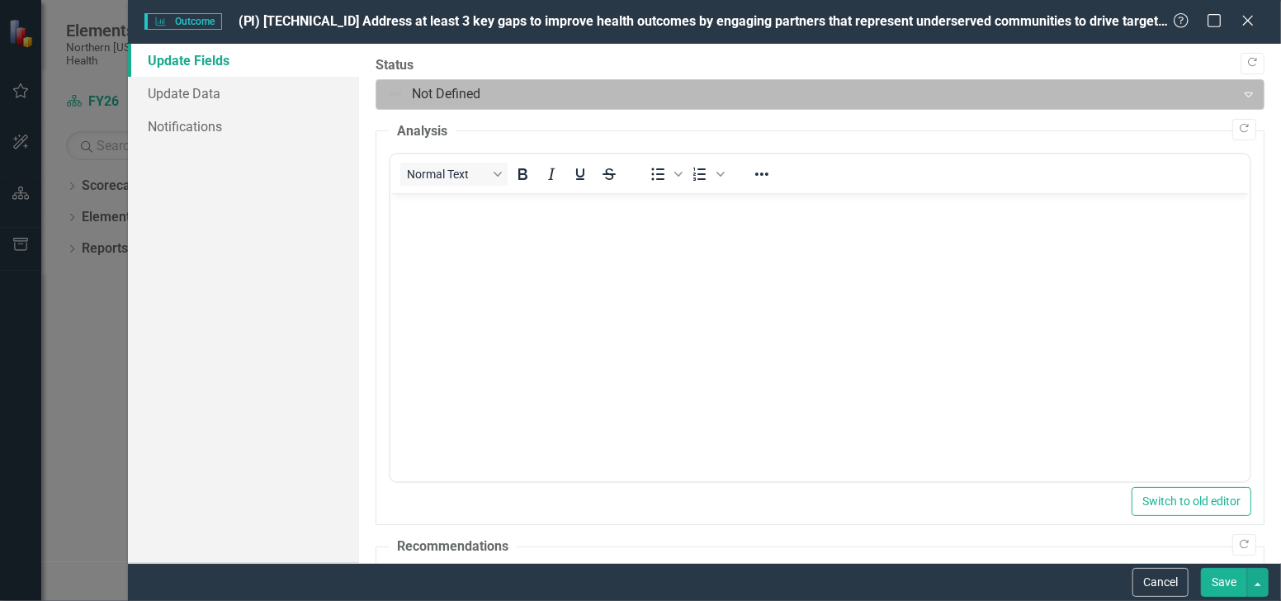
click at [461, 91] on div at bounding box center [806, 94] width 839 height 22
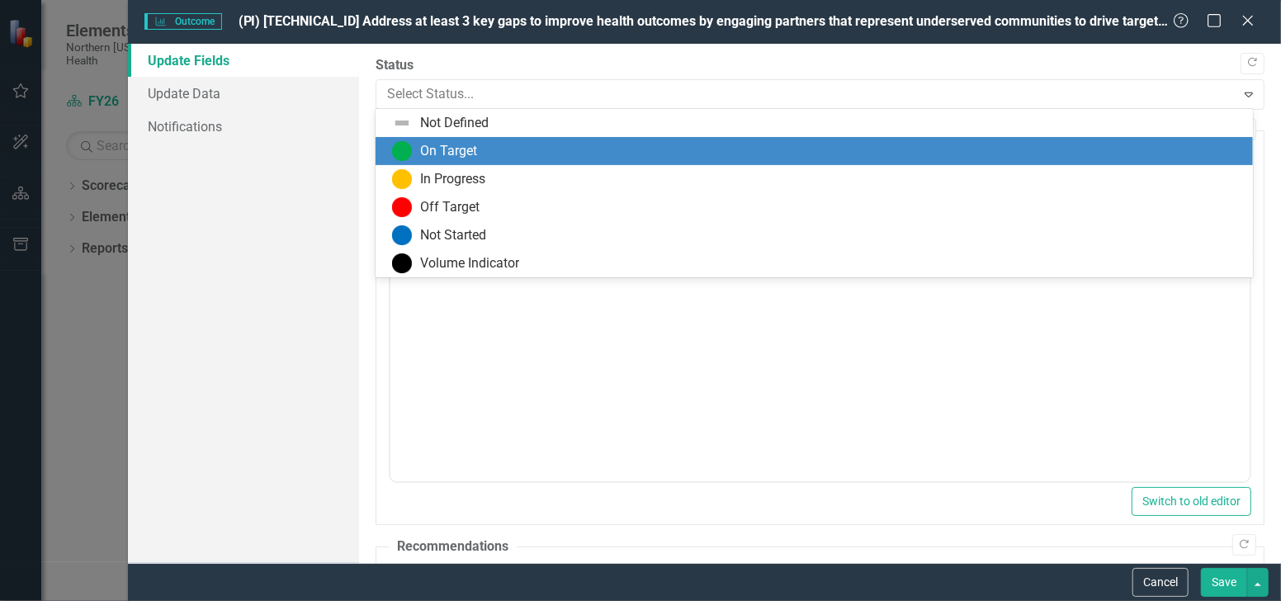
click at [462, 154] on div "On Target" at bounding box center [448, 151] width 57 height 19
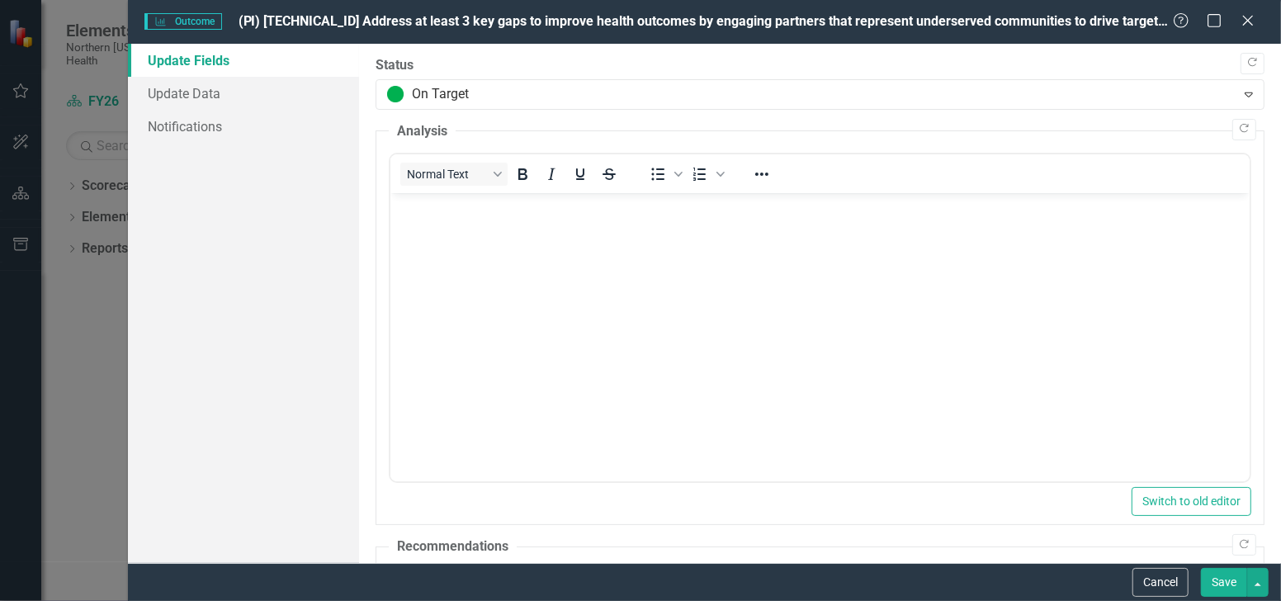
click at [472, 204] on p "Rich Text Area. Press ALT-0 for help." at bounding box center [819, 207] width 851 height 20
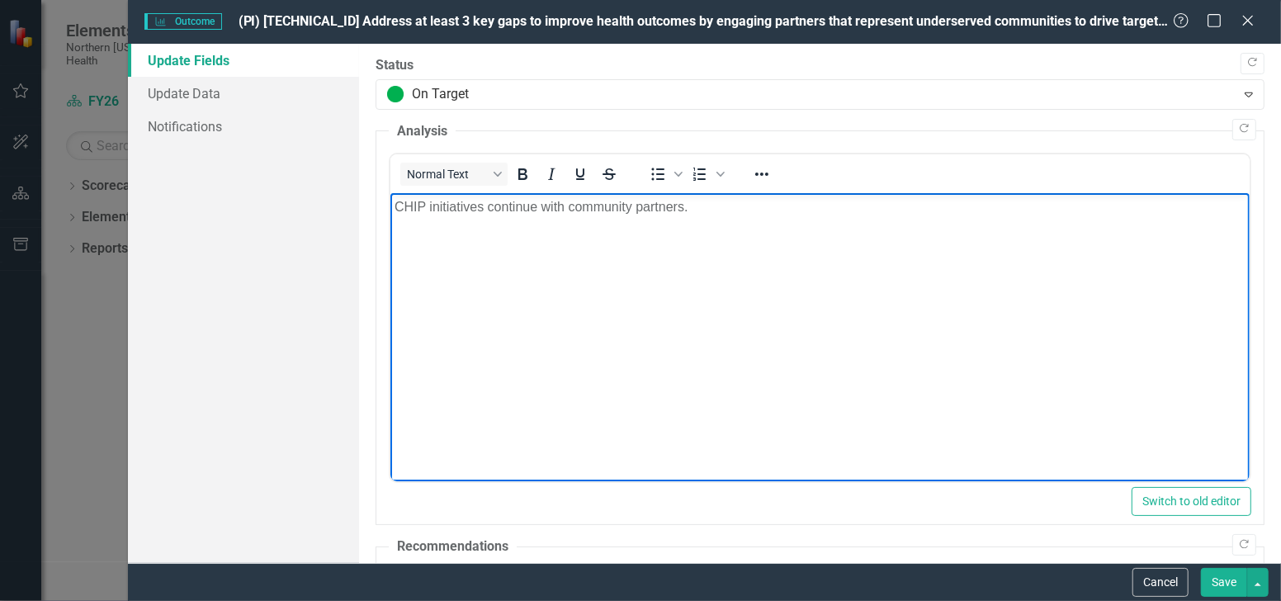
click at [708, 209] on p "CHIP initiatives continue with community partners." at bounding box center [819, 207] width 851 height 20
click at [725, 209] on p "CHIP initiatives continue with community partners. First, the Fresh Connect pro…" at bounding box center [819, 207] width 851 height 20
click at [789, 215] on p "CHIP initiatives continue with community partners. This quarter, the Fresh Conn…" at bounding box center [819, 207] width 851 height 20
click at [1064, 215] on p "CHIP initiatives continue with community partners. This quarter, WIC ITCN launc…" at bounding box center [819, 207] width 851 height 20
click at [1115, 205] on p "CHIP initiatives continue with community partners. This quarter, WIC ITCN launc…" at bounding box center [819, 207] width 851 height 20
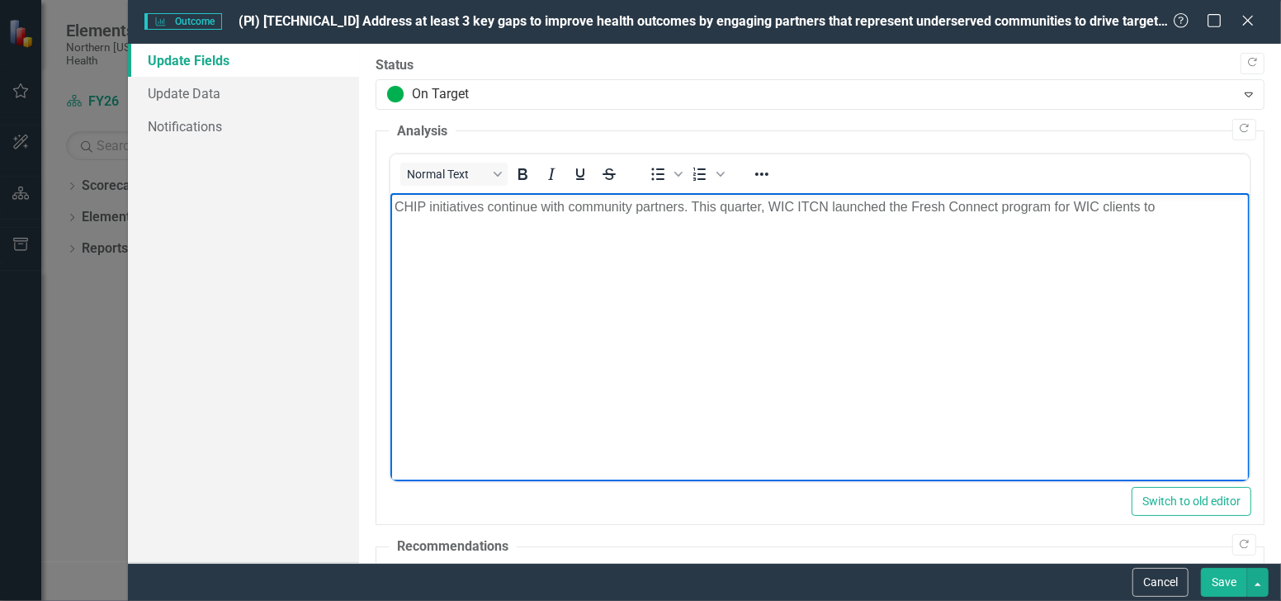
click at [1164, 206] on p "CHIP initiatives continue with community partners. This quarter, WIC ITCN launc…" at bounding box center [819, 207] width 851 height 20
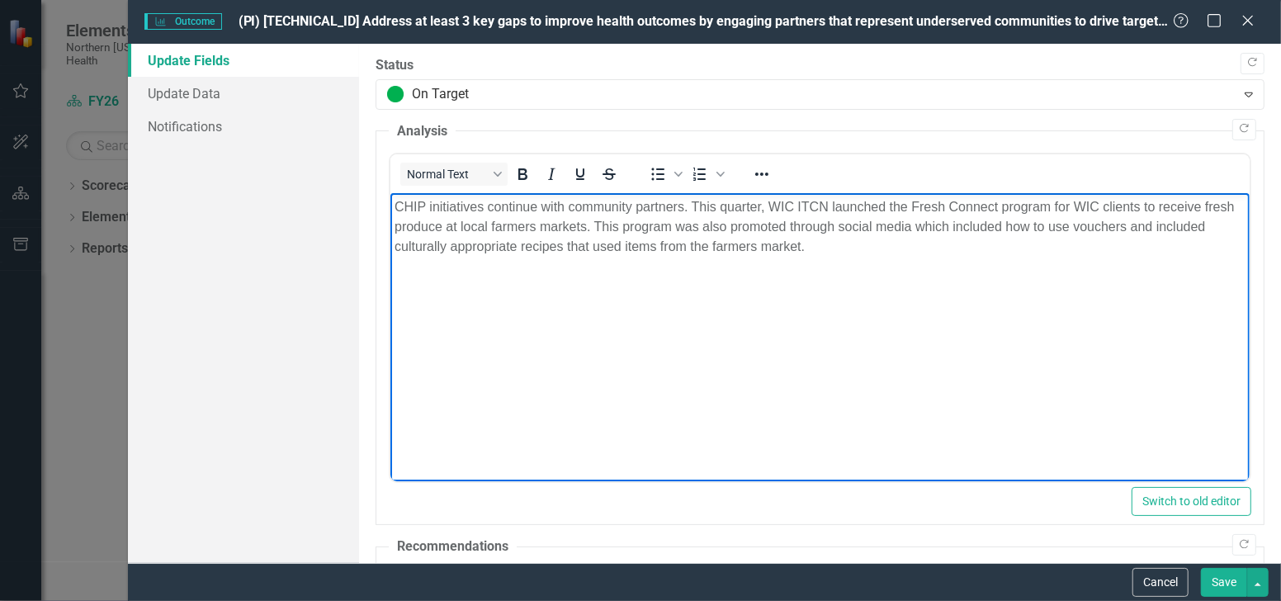
click at [812, 240] on p "CHIP initiatives continue with community partners. This quarter, WIC ITCN launc…" at bounding box center [819, 226] width 851 height 59
click at [827, 249] on p "CHIP initiatives continue with community partners. This quarter, WIC ITCN launc…" at bounding box center [819, 226] width 851 height 59
click at [891, 245] on p "CHIP initiatives continue with community partners. This quarter, WIC ITCN launc…" at bounding box center [819, 226] width 851 height 59
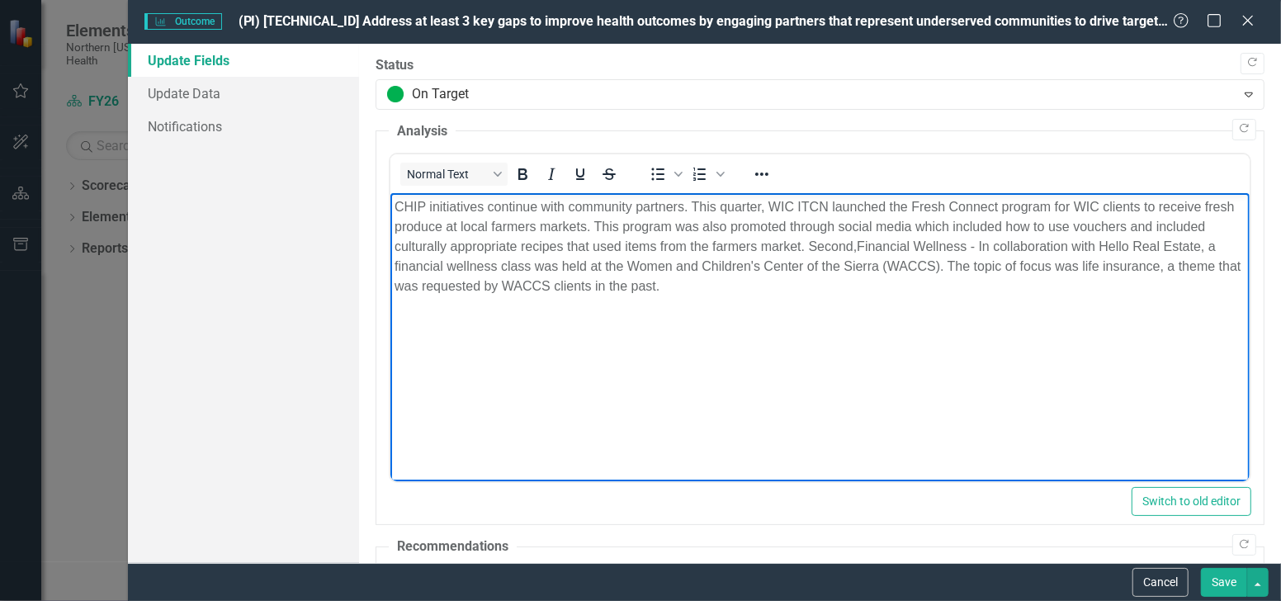
click at [979, 246] on span "Financial Wellness - In collaboration with Hello Real Estate, a financial welln…" at bounding box center [817, 266] width 846 height 54
click at [886, 331] on body "CHIP initiatives continue with community partners. This quarter, WIC ITCN launc…" at bounding box center [820, 317] width 860 height 248
click at [969, 298] on body "CHIP initiatives continue with community partners. This quarter, WIC ITCN launc…" at bounding box center [820, 317] width 860 height 248
click at [1049, 247] on p "CHIP initiatives continue with community partners. This quarter, WIC ITCN launc…" at bounding box center [819, 246] width 851 height 99
click at [1044, 249] on p "CHIP initiatives continue with community partners. This quarter, WIC ITCN launc…" at bounding box center [819, 246] width 851 height 99
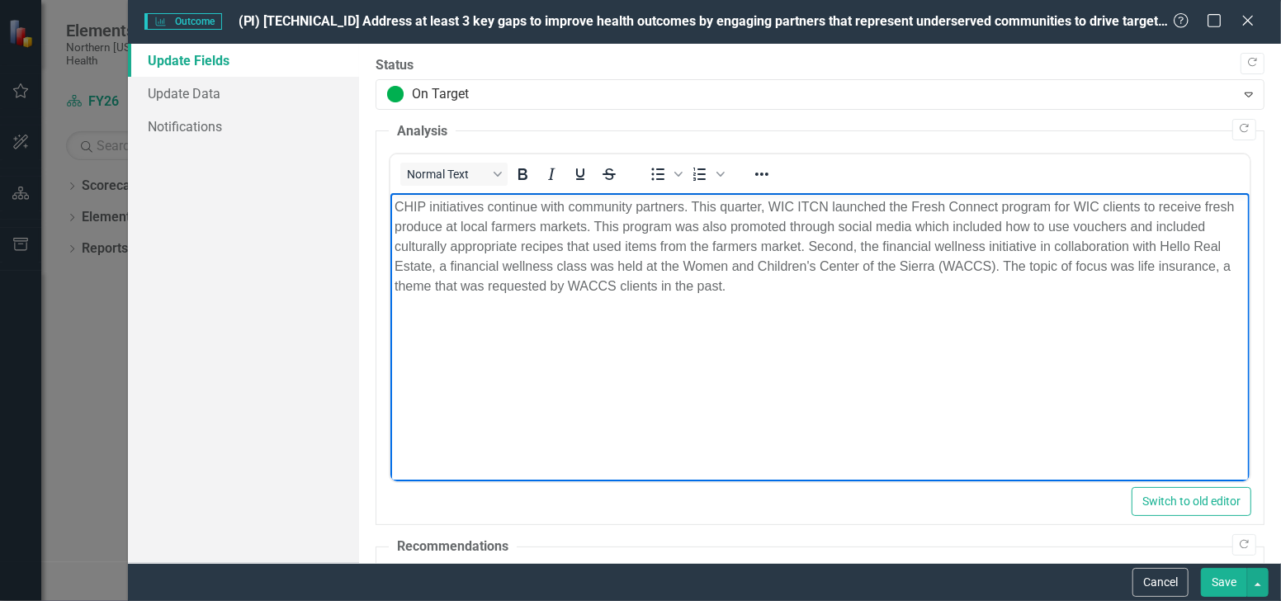
click at [882, 246] on p "CHIP initiatives continue with community partners. This quarter, WIC ITCN launc…" at bounding box center [819, 246] width 851 height 99
click at [740, 286] on p "CHIP initiatives continue with community partners. This quarter, WIC ITCN launc…" at bounding box center [819, 246] width 851 height 99
click at [993, 270] on span "ollaboration with Hello Real Estate, a financial wellness class was held at the…" at bounding box center [812, 266] width 836 height 54
click at [987, 305] on body "CHIP initiatives continue with community partners. This quarter, WIC ITCN launc…" at bounding box center [820, 317] width 860 height 248
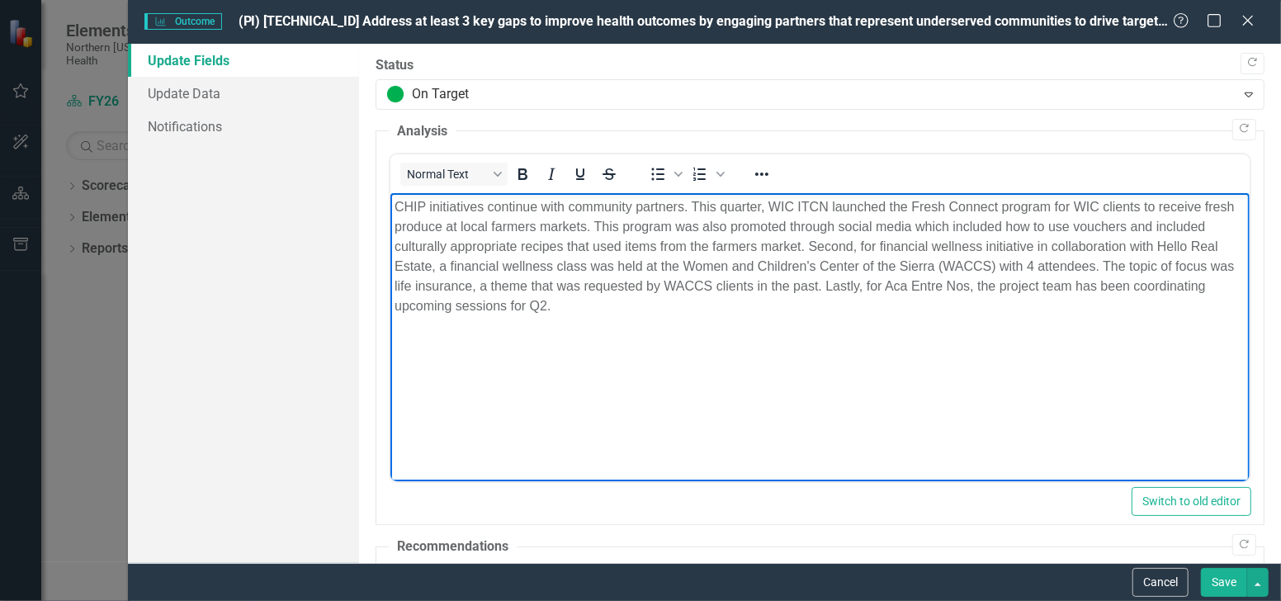
click at [448, 309] on span "ollaboration with Hello Real Estate, a financial wellness class was held at the…" at bounding box center [814, 275] width 840 height 73
click at [516, 327] on body "CHIP initiatives continue with community partners. This quarter, WIC ITCN launc…" at bounding box center [820, 317] width 860 height 248
click at [397, 309] on span "ollaboration with Hello Real Estate, a financial wellness class was held at the…" at bounding box center [814, 275] width 840 height 73
click at [1221, 583] on button "Save" at bounding box center [1224, 582] width 46 height 29
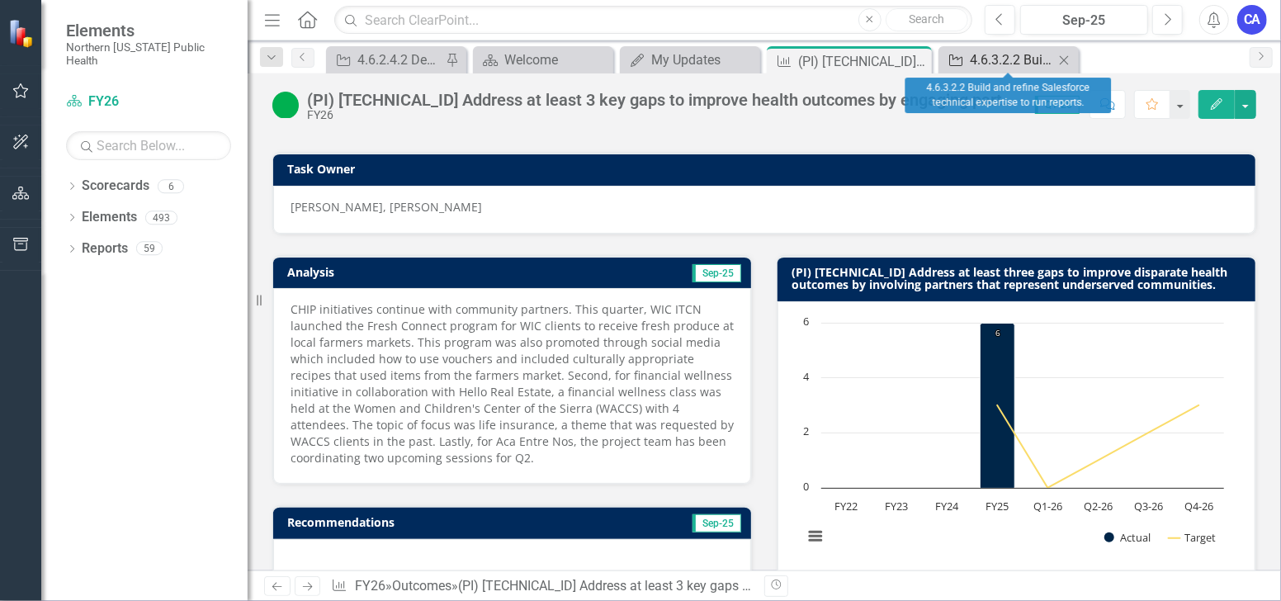
click at [997, 64] on div "4.6.3.2.2 Build and refine Salesforce technical expertise to run reports." at bounding box center [1012, 60] width 84 height 21
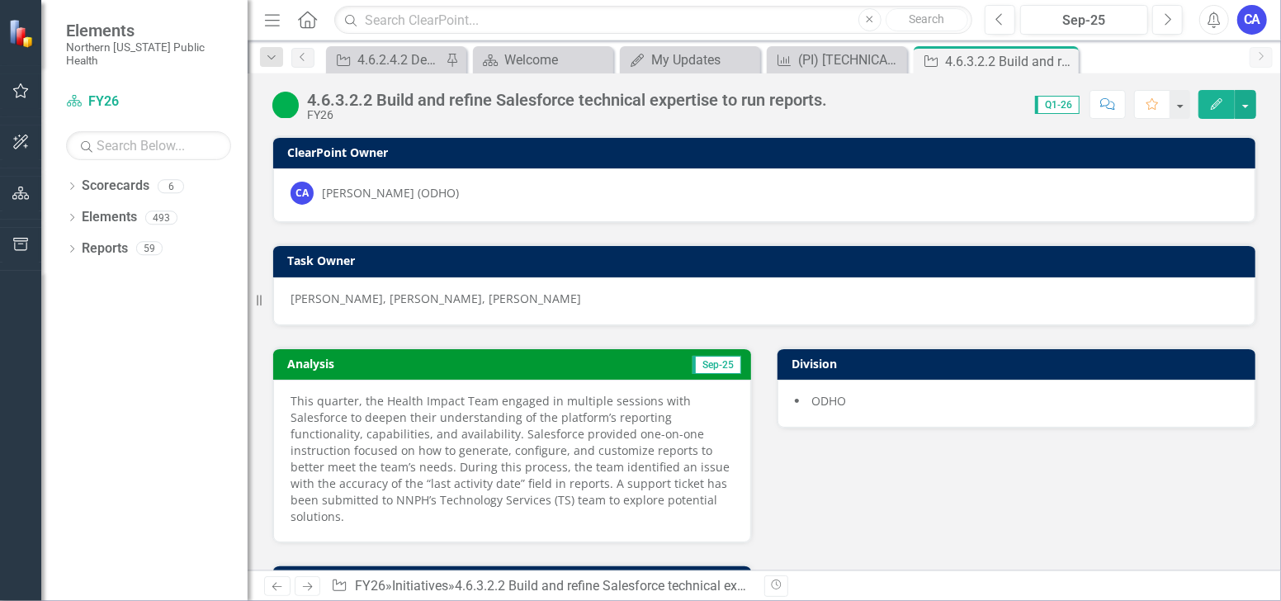
click at [0, 0] on icon "Close" at bounding box center [0, 0] width 0 height 0
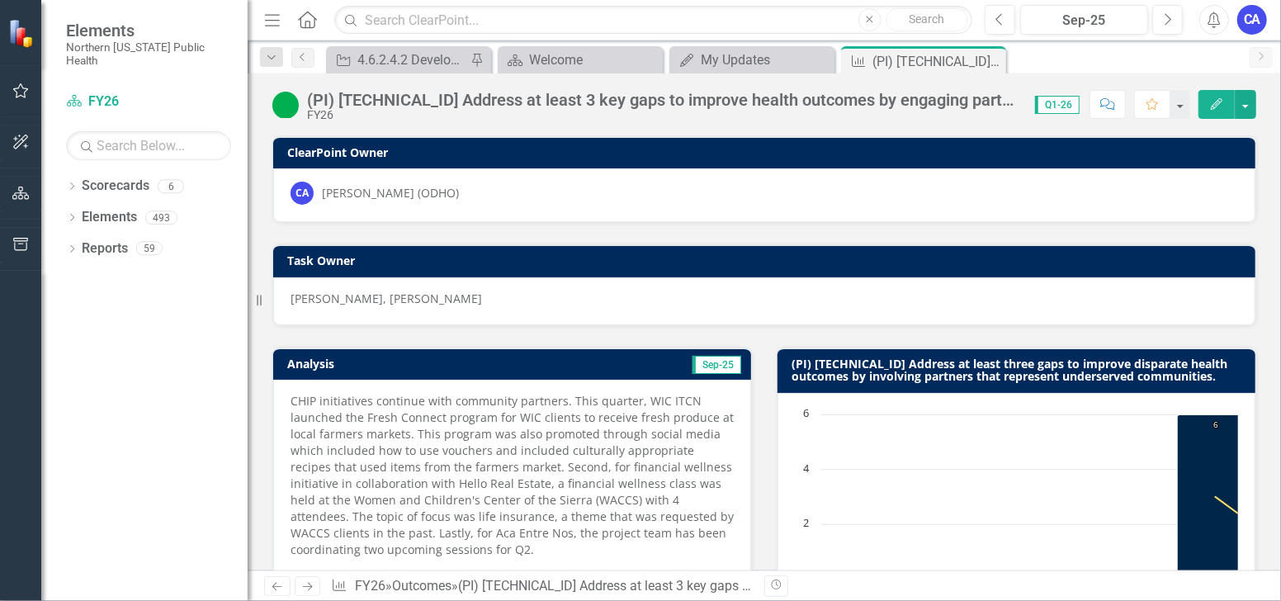
click at [0, 0] on icon "Close" at bounding box center [0, 0] width 0 height 0
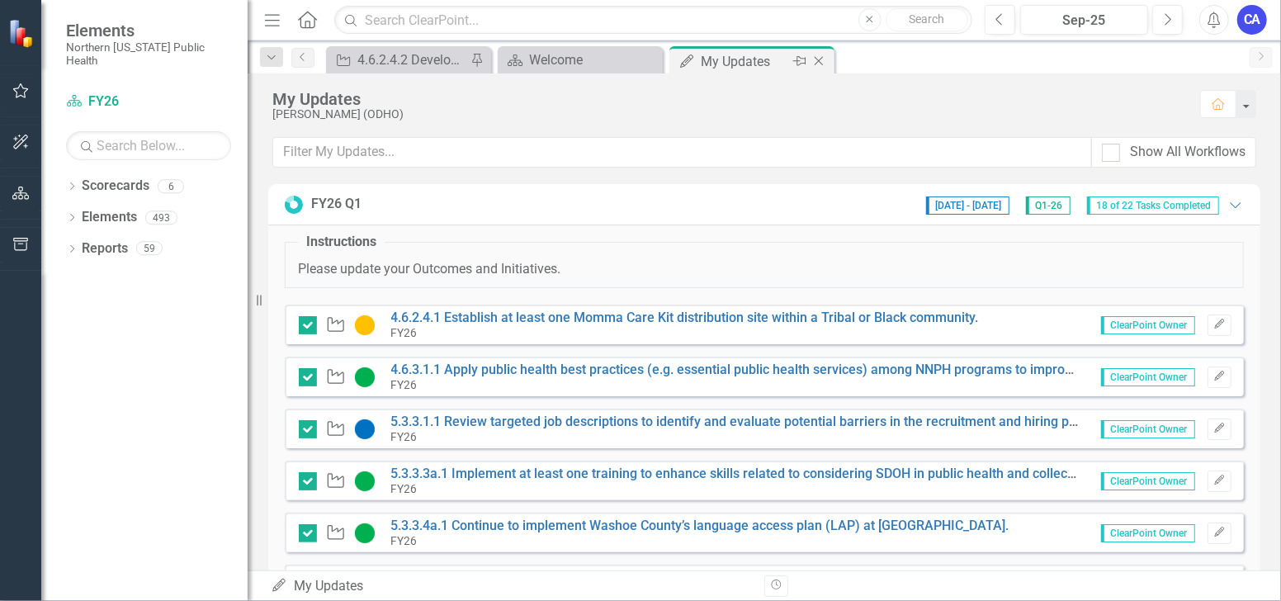
click at [766, 59] on div "My Updates" at bounding box center [745, 61] width 88 height 21
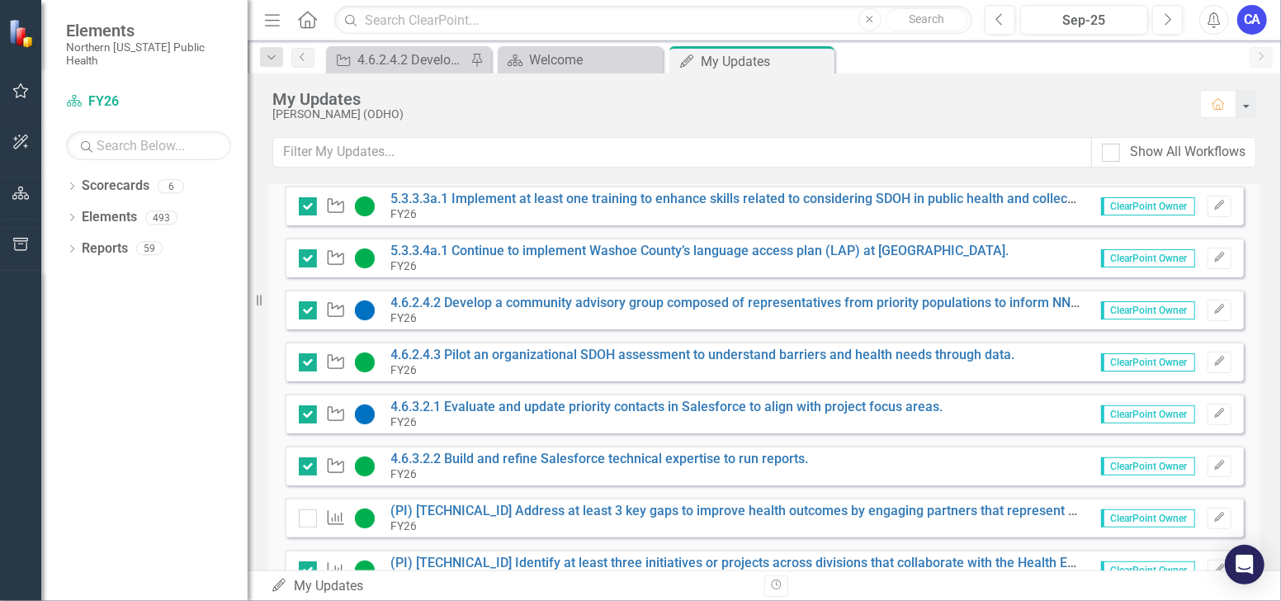
scroll to position [367, 0]
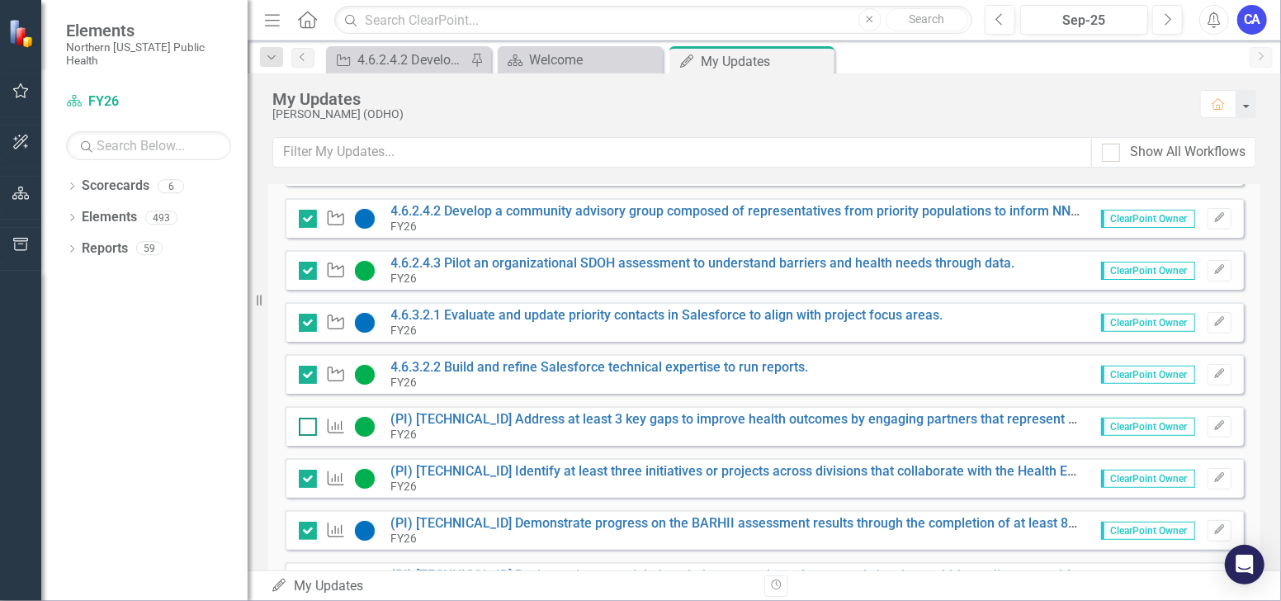
click at [308, 419] on input "checkbox" at bounding box center [304, 423] width 11 height 11
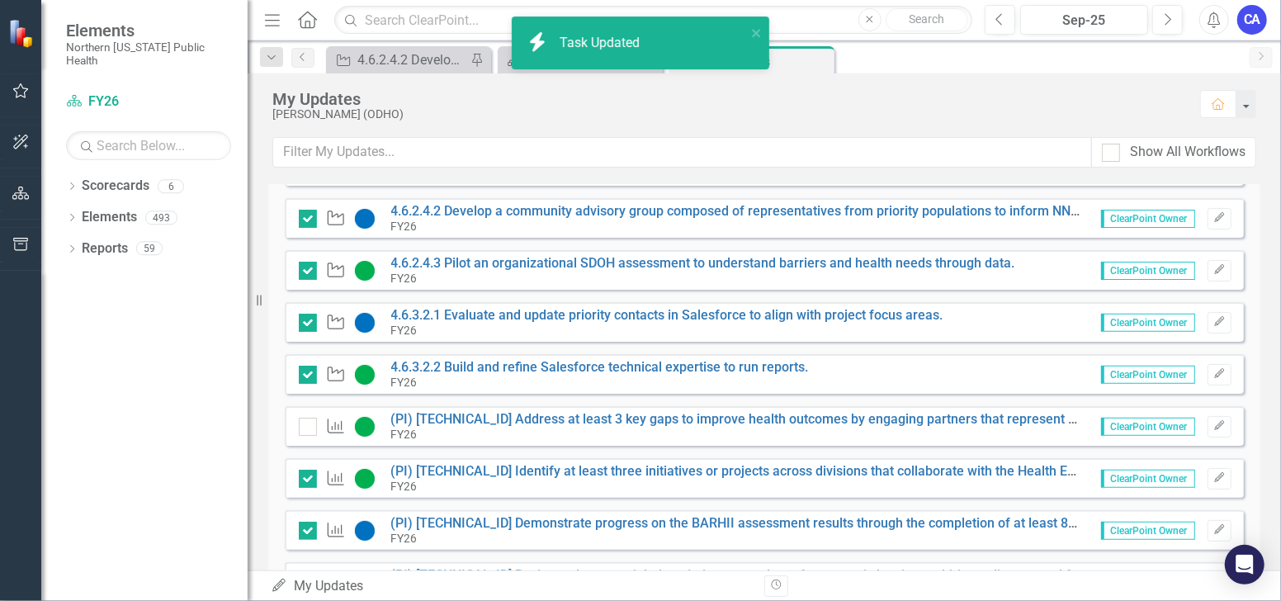
checkbox input "true"
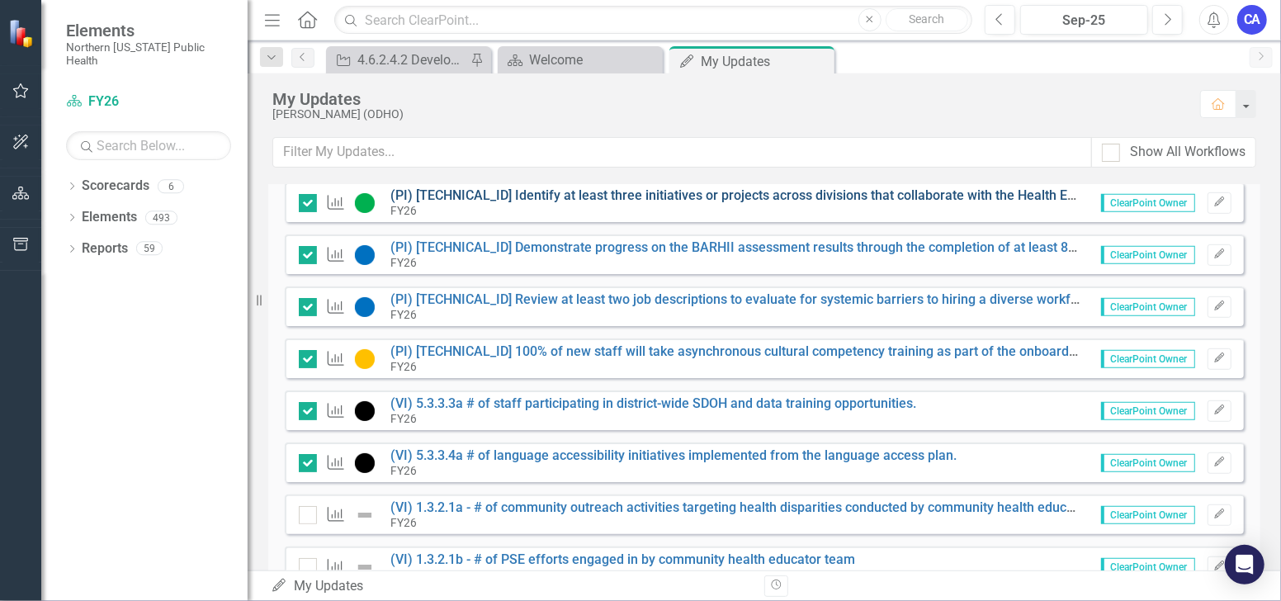
scroll to position [550, 0]
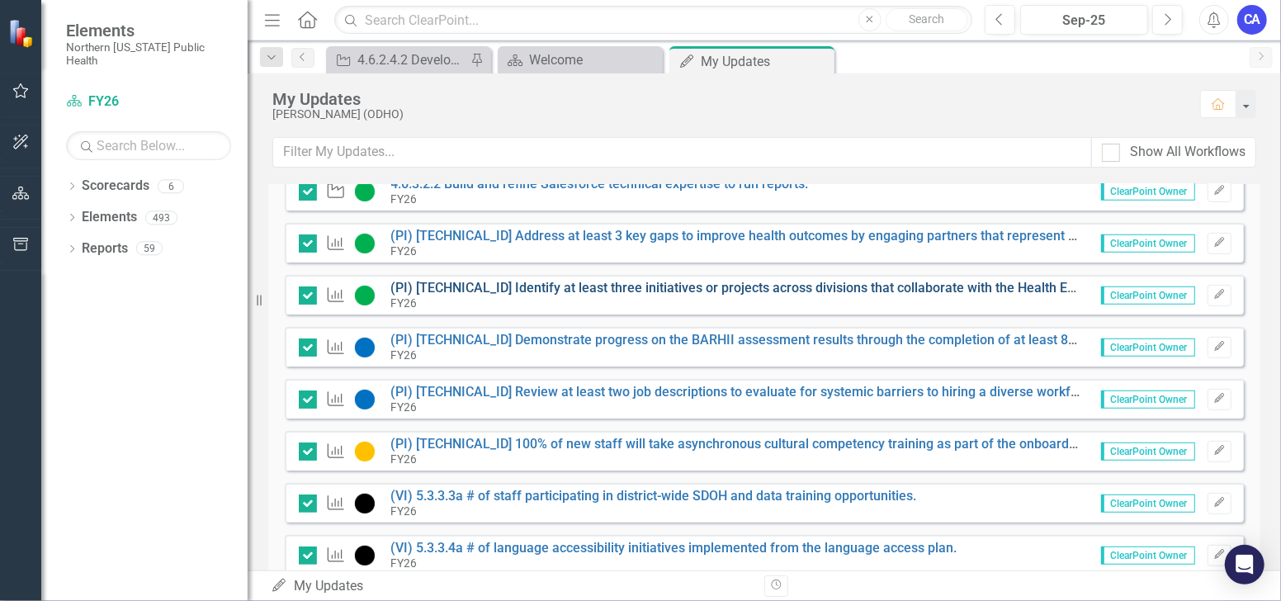
click at [556, 290] on link "(PI) [TECHNICAL_ID] Identify at least three initiatives or projects across divi…" at bounding box center [953, 288] width 1125 height 16
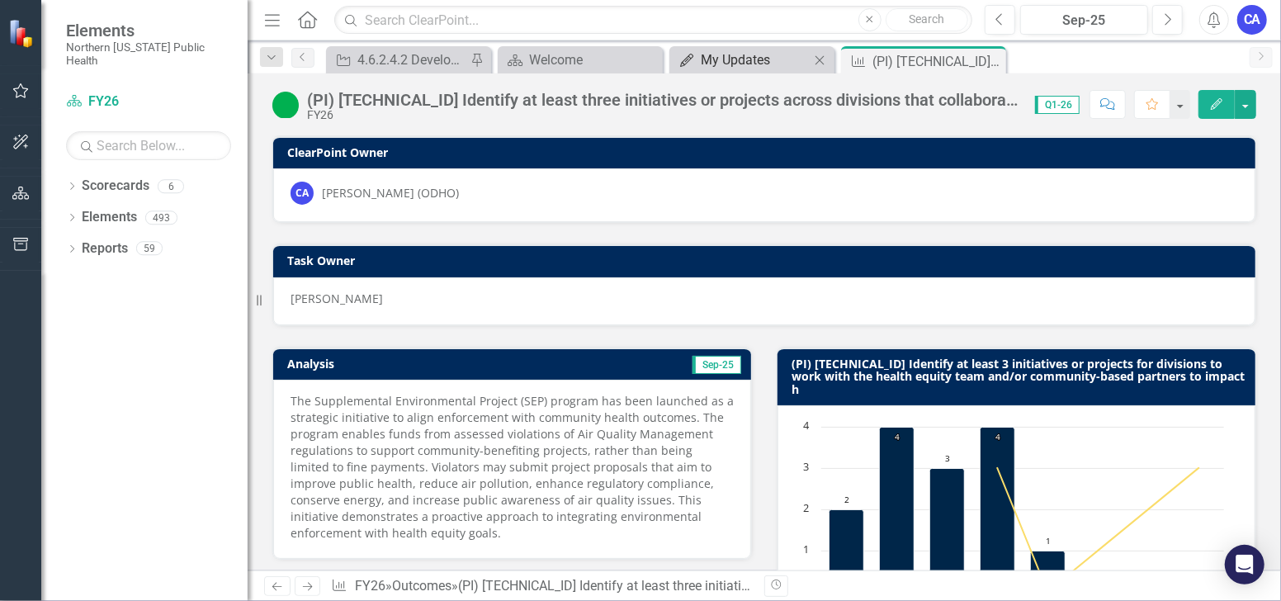
click at [736, 66] on div "My Updates" at bounding box center [755, 60] width 109 height 21
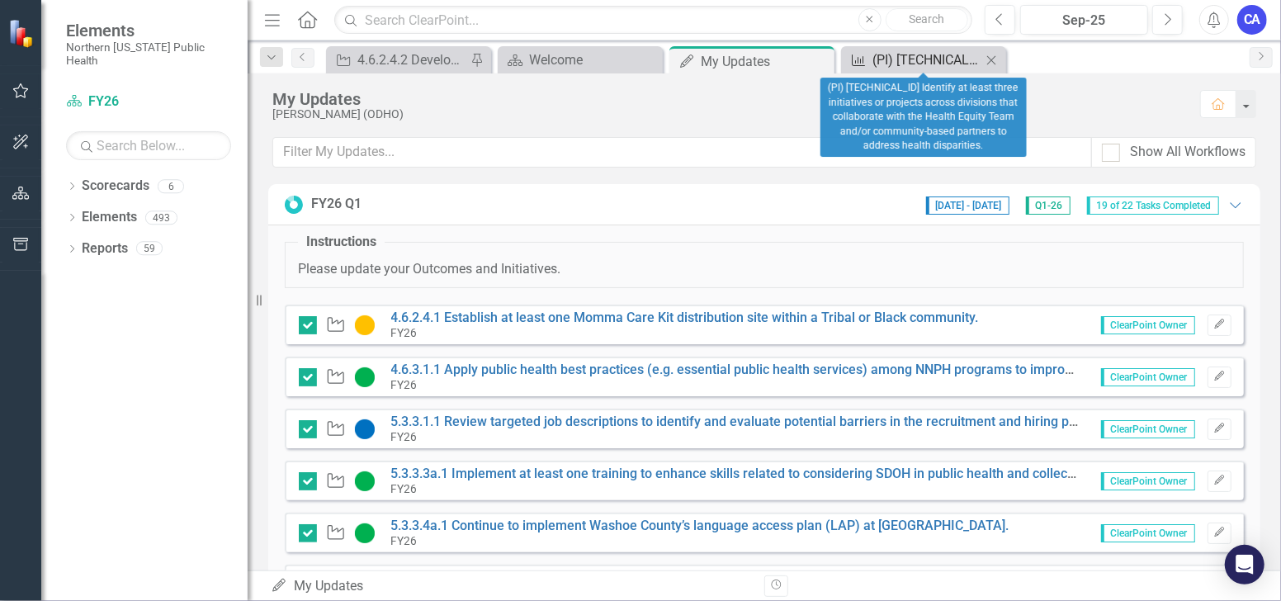
click at [935, 67] on div "(PI) [TECHNICAL_ID] Identify at least three initiatives or projects across divi…" at bounding box center [927, 60] width 109 height 21
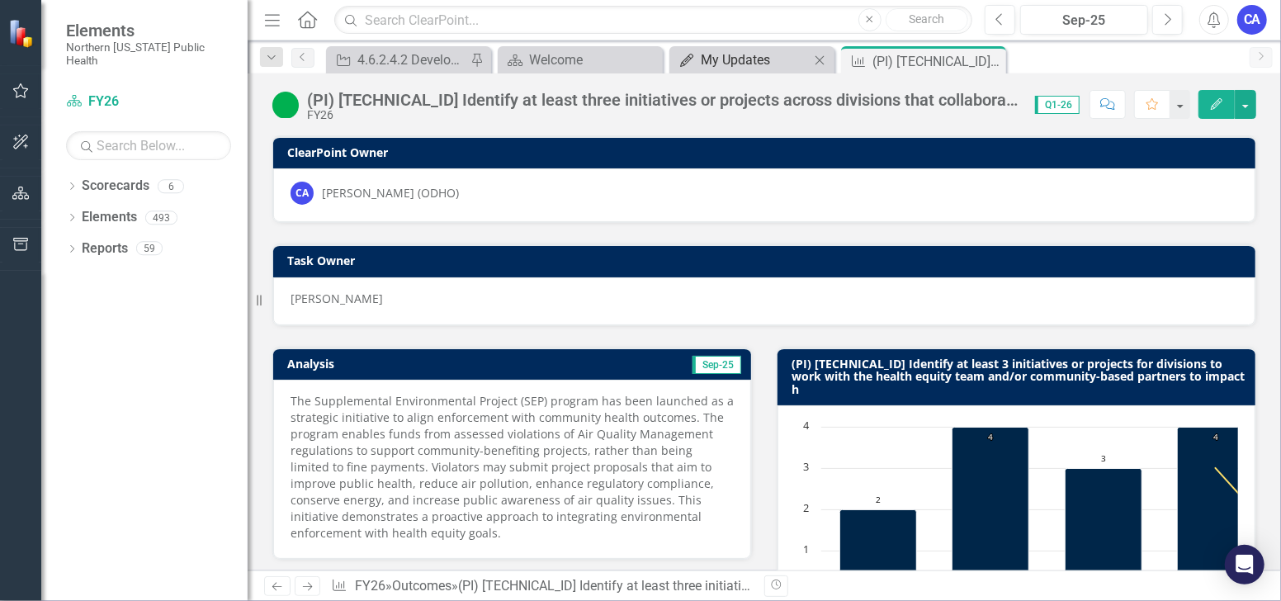
click at [733, 64] on div "My Updates" at bounding box center [755, 60] width 109 height 21
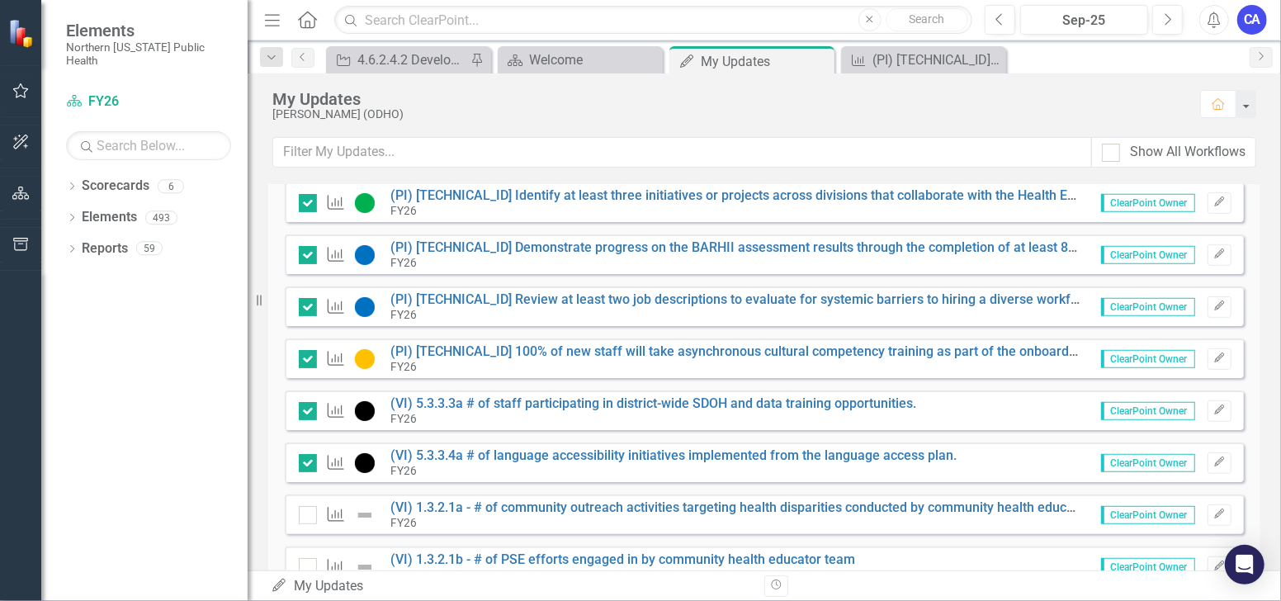
scroll to position [550, 0]
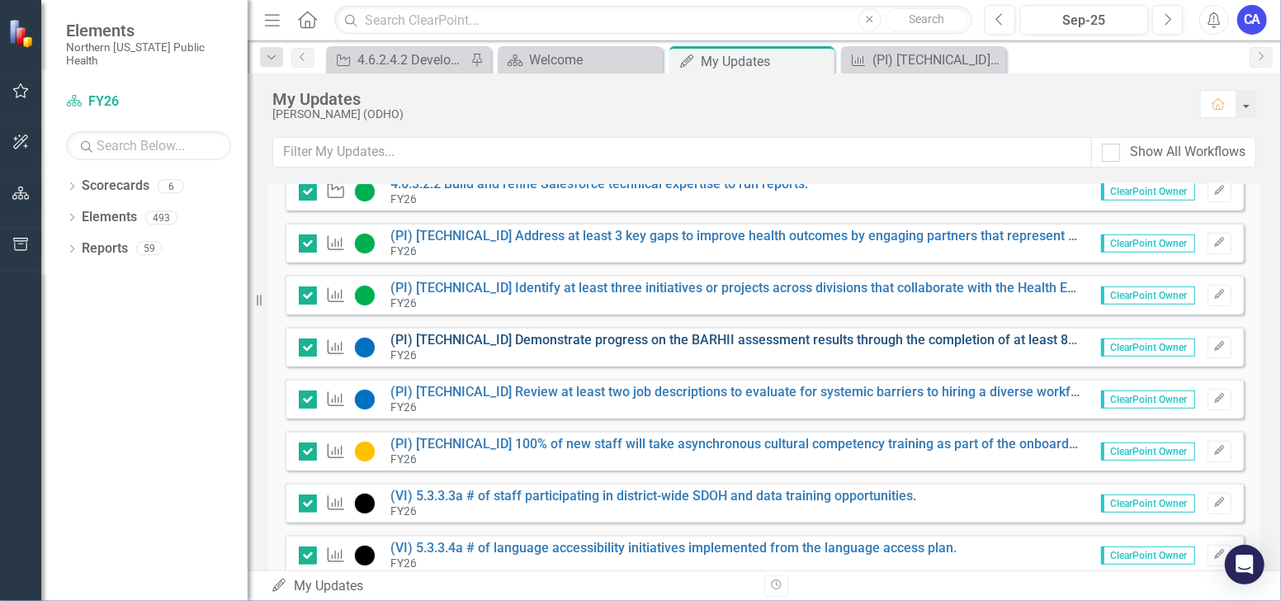
click at [518, 338] on link "(PI) [TECHNICAL_ID] Demonstrate progress on the BARHII assessment results throu…" at bounding box center [881, 340] width 980 height 16
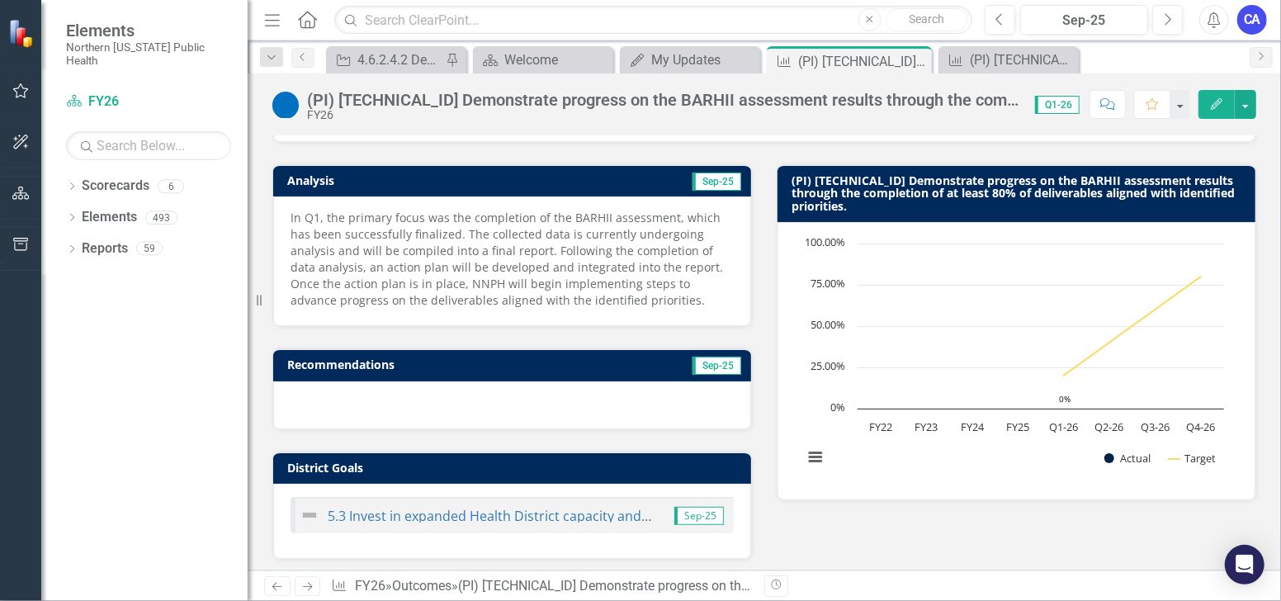
scroll to position [92, 0]
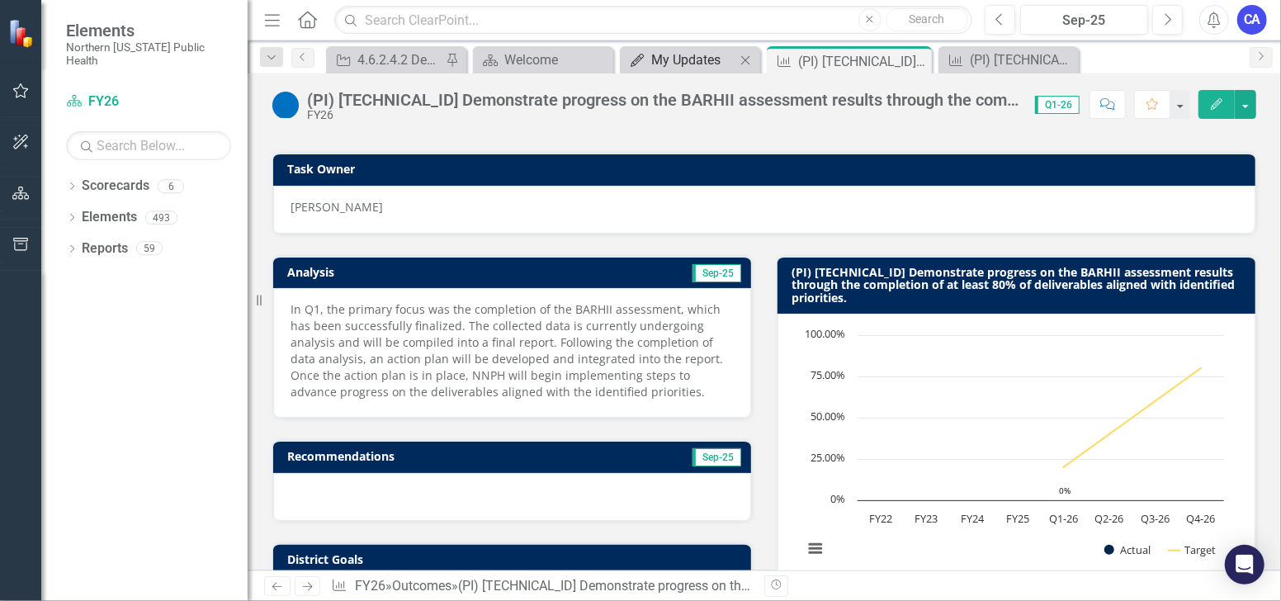
click at [697, 60] on div "My Updates" at bounding box center [693, 60] width 84 height 21
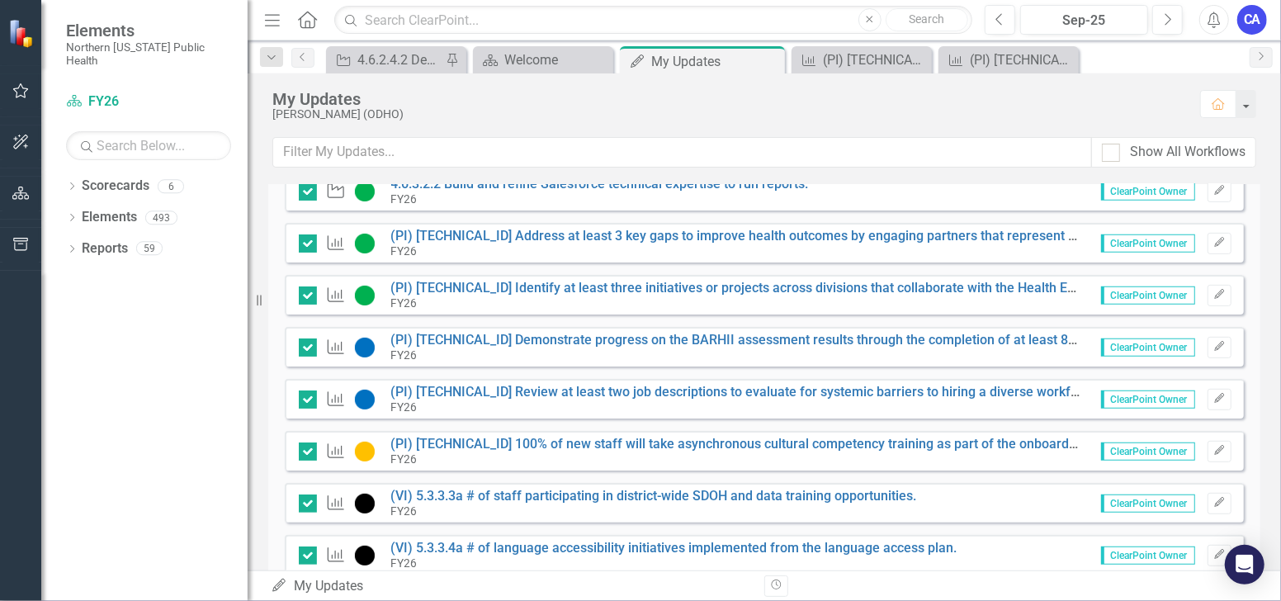
scroll to position [642, 0]
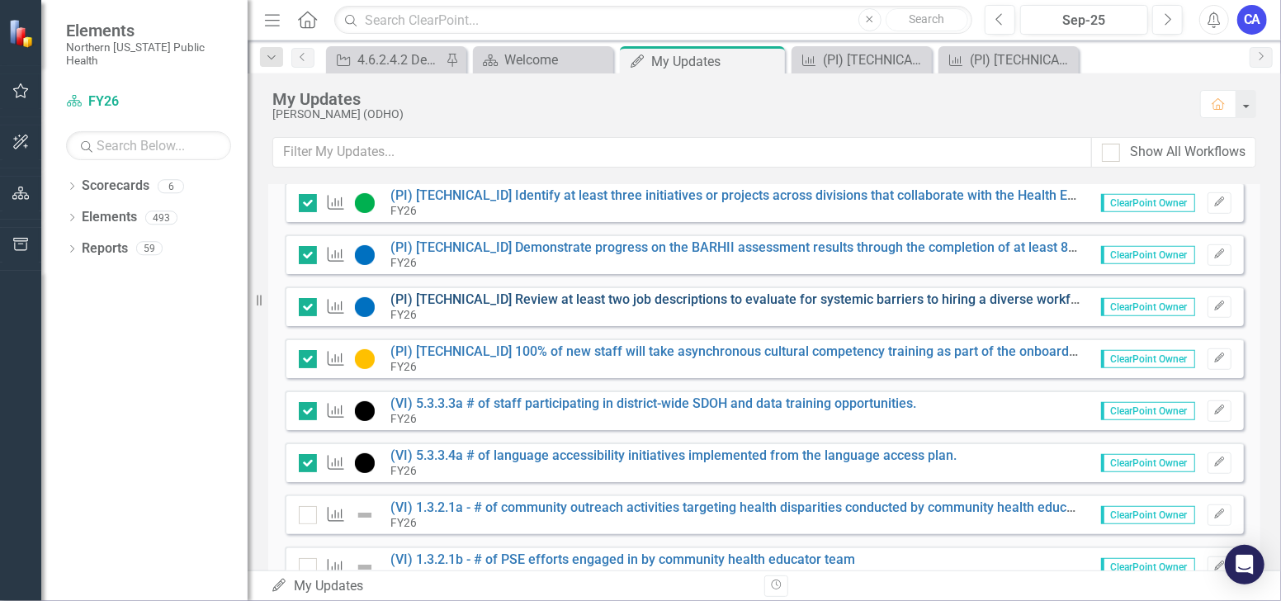
click at [577, 295] on link "(PI) [TECHNICAL_ID] Review at least two job descriptions to evaluate for system…" at bounding box center [746, 299] width 710 height 16
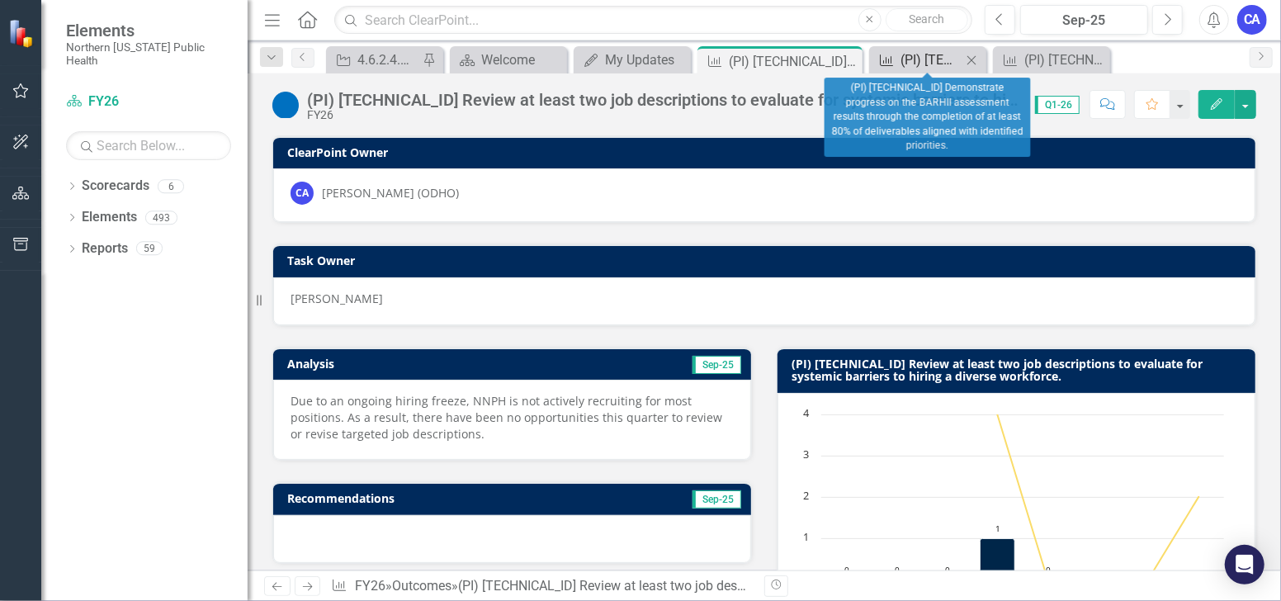
click at [931, 53] on div "(PI) [TECHNICAL_ID] Demonstrate progress on the BARHII assessment results throu…" at bounding box center [931, 60] width 61 height 21
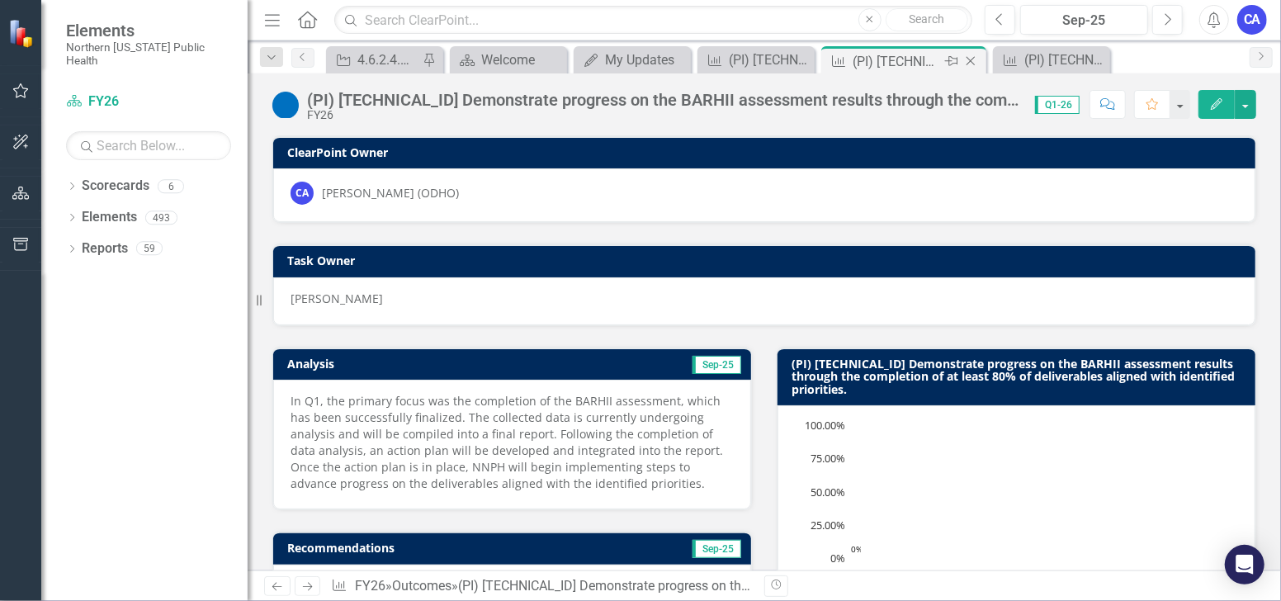
click at [972, 62] on icon "Close" at bounding box center [971, 60] width 17 height 13
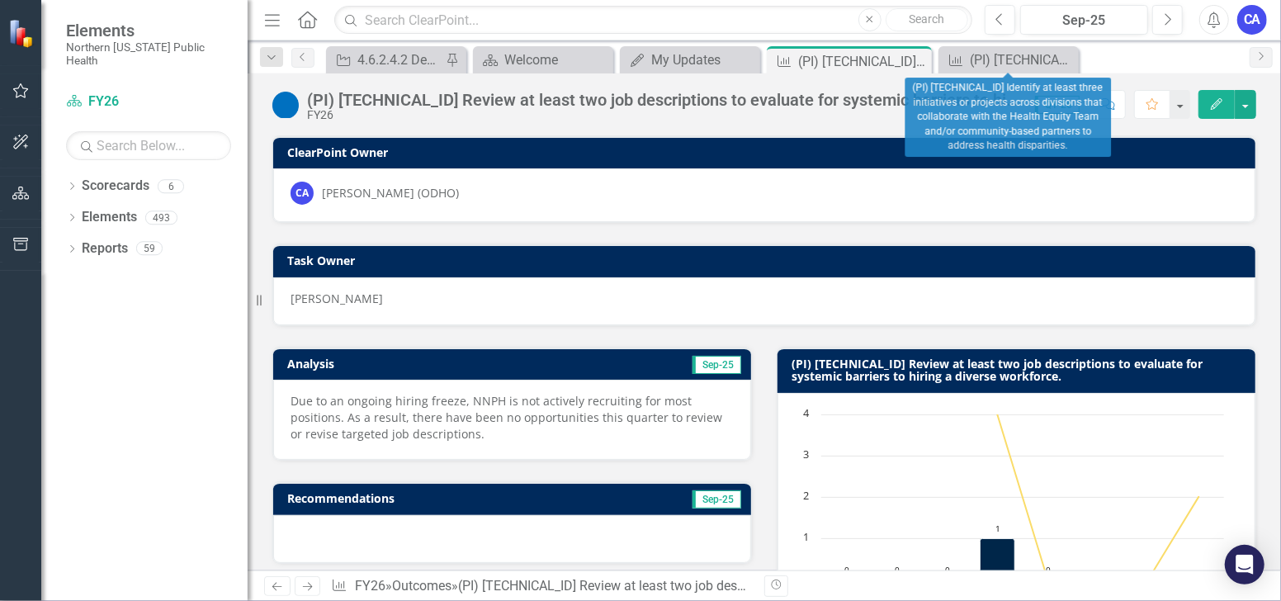
click at [0, 0] on icon "Close" at bounding box center [0, 0] width 0 height 0
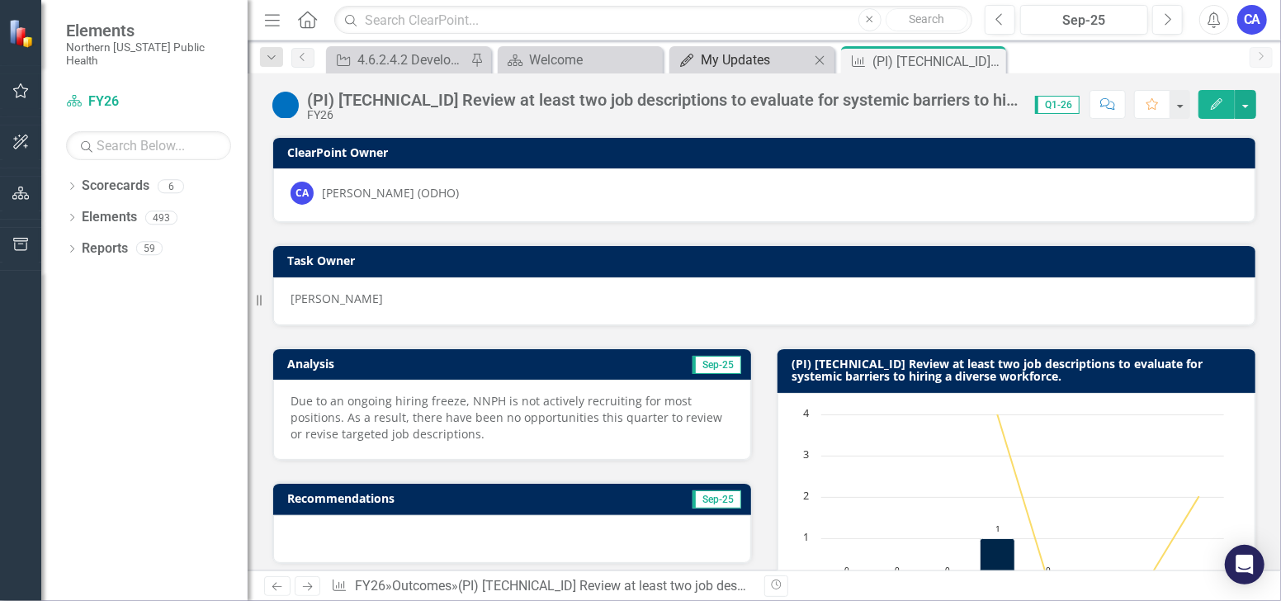
click at [787, 61] on div "My Updates" at bounding box center [755, 60] width 109 height 21
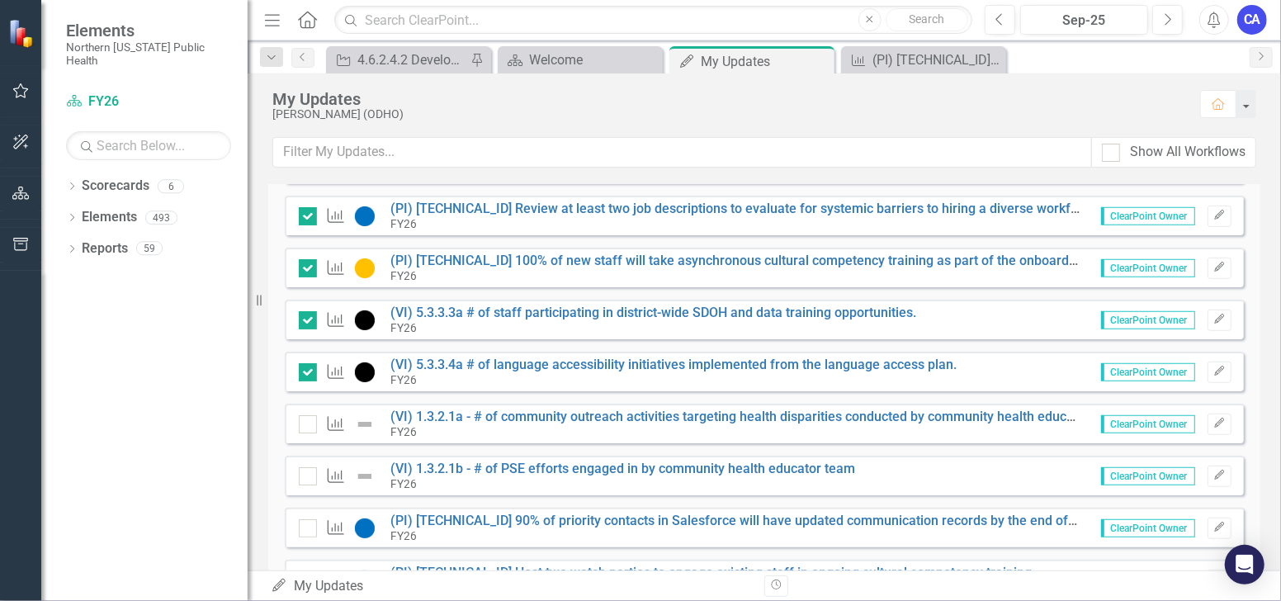
scroll to position [642, 0]
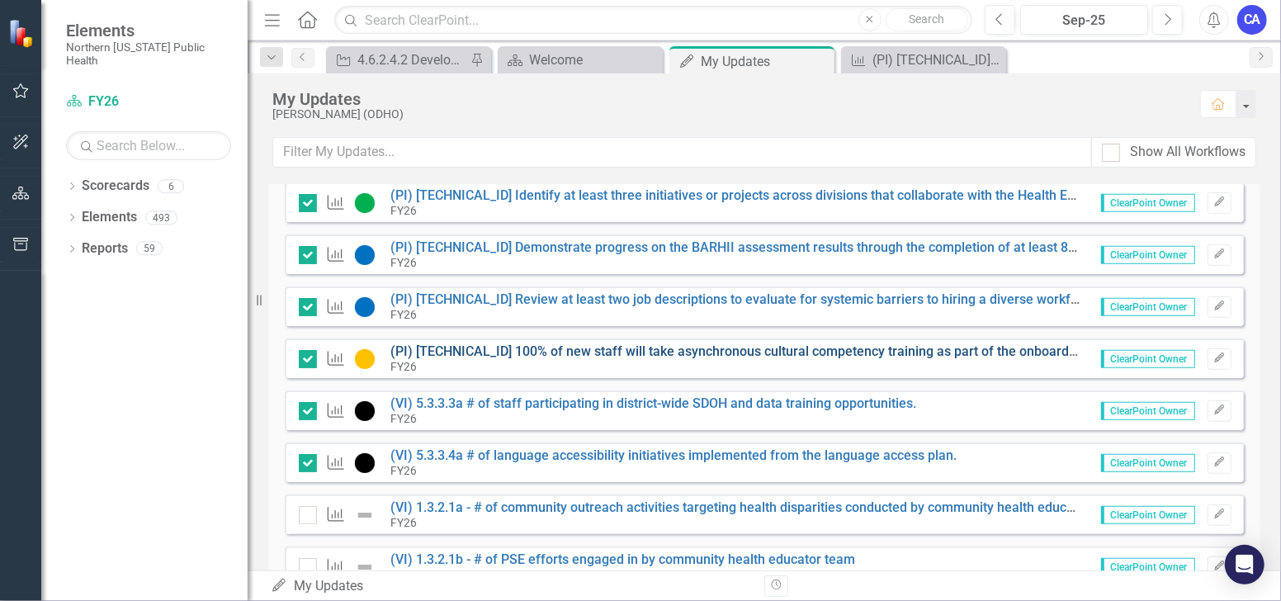
click at [651, 344] on link "(PI) [TECHNICAL_ID] 100% of new staff will take asynchronous cultural competenc…" at bounding box center [1015, 351] width 1248 height 16
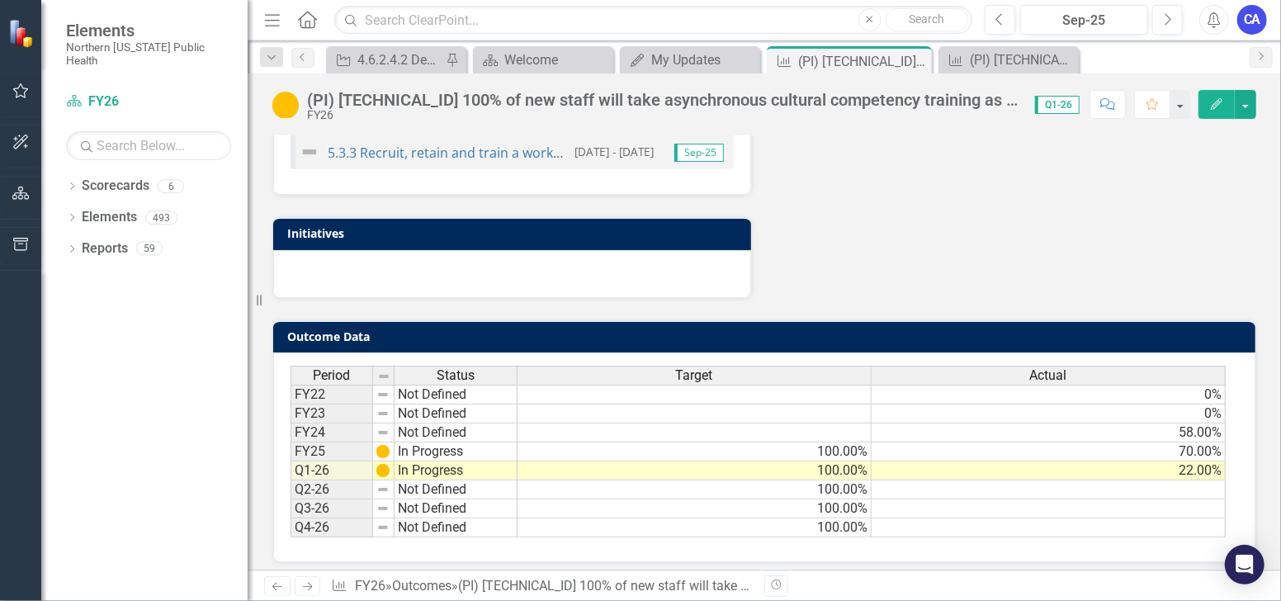
scroll to position [661, 0]
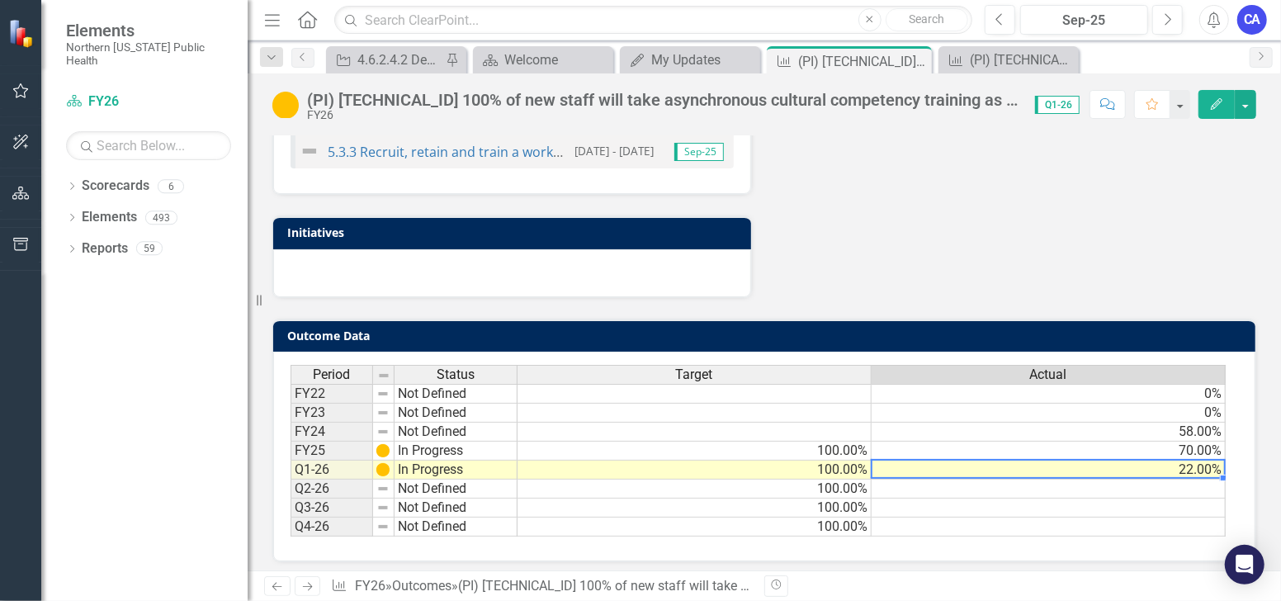
click at [1111, 461] on td "22.00%" at bounding box center [1049, 470] width 354 height 19
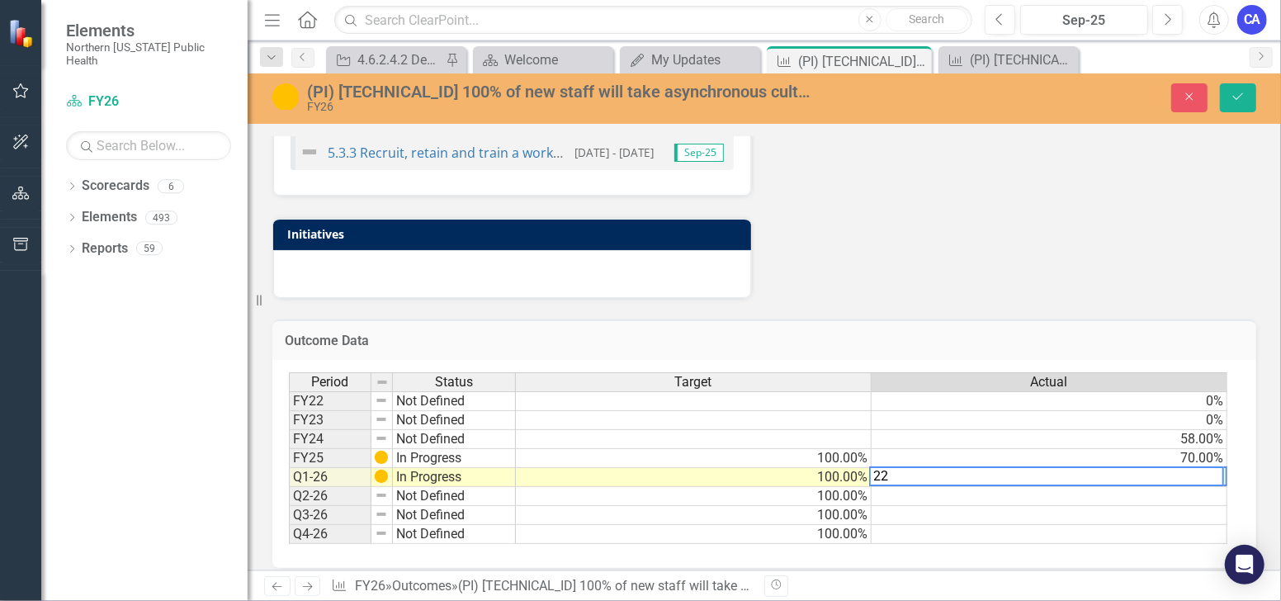
click at [1017, 476] on textarea "22" at bounding box center [1046, 476] width 355 height 20
type textarea "2"
type textarea "29"
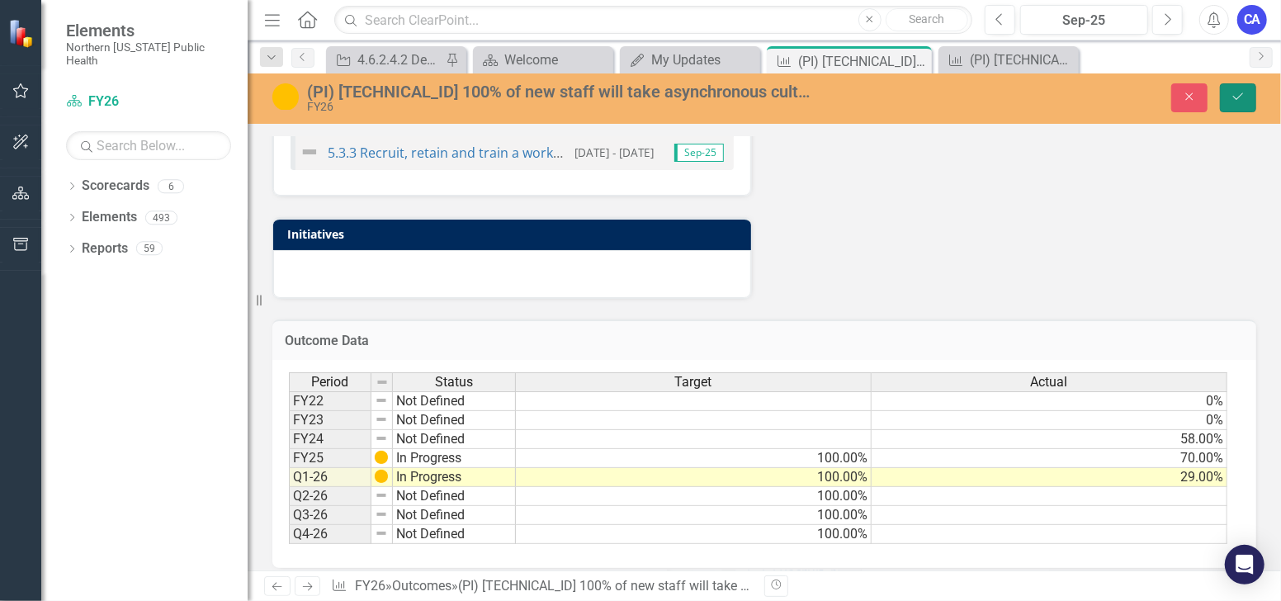
drag, startPoint x: 1246, startPoint y: 97, endPoint x: 1232, endPoint y: 153, distance: 57.9
click at [1246, 97] on icon "Save" at bounding box center [1238, 97] width 15 height 12
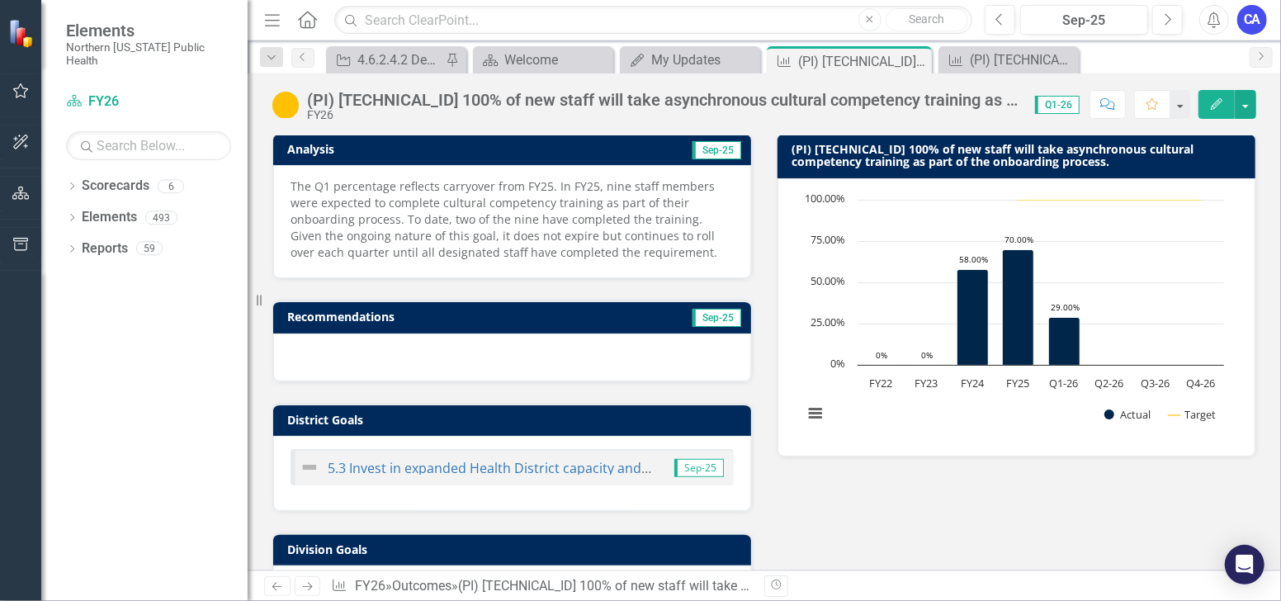
scroll to position [111, 0]
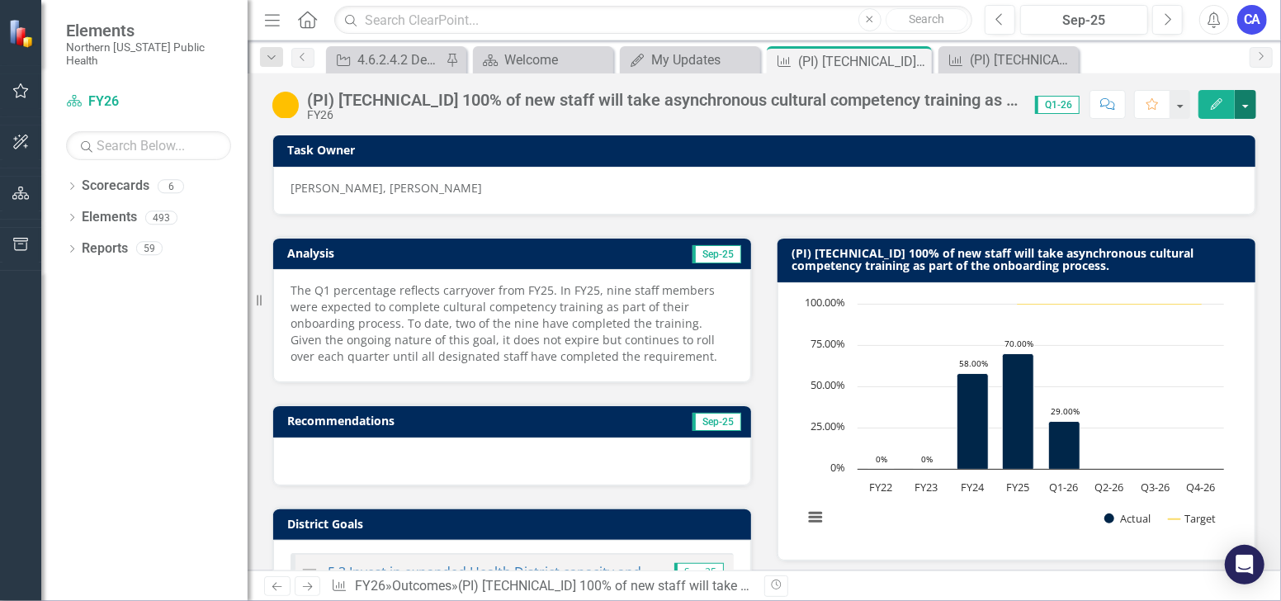
click at [1241, 101] on button "button" at bounding box center [1245, 104] width 21 height 29
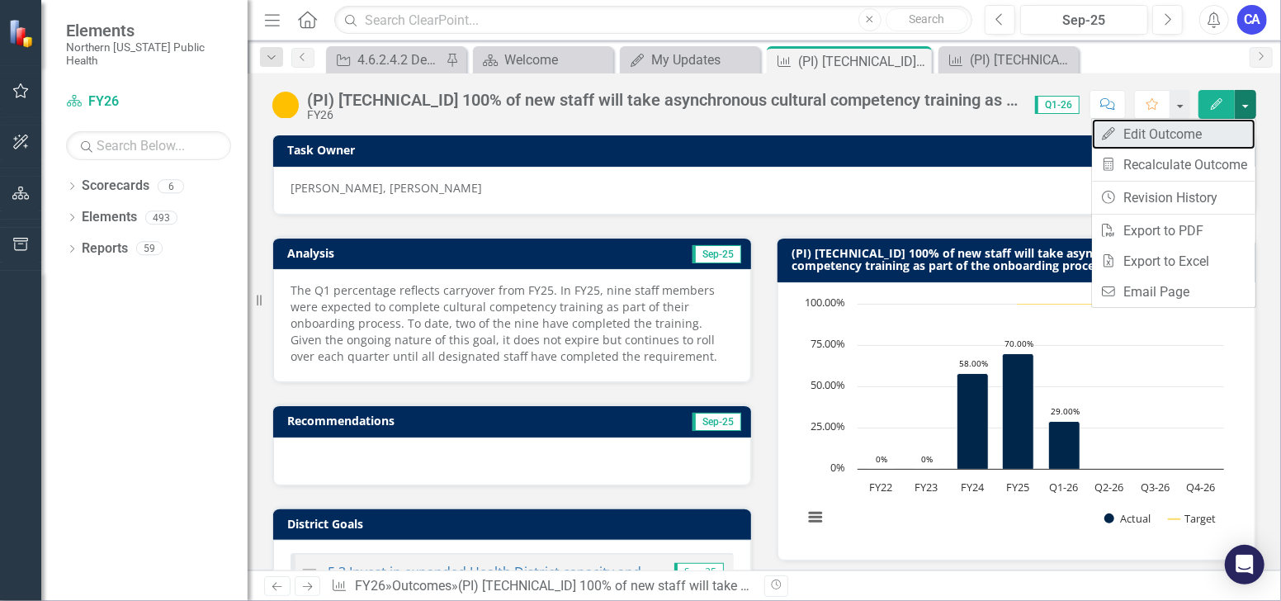
click at [1219, 137] on link "Edit Edit Outcome" at bounding box center [1173, 134] width 163 height 31
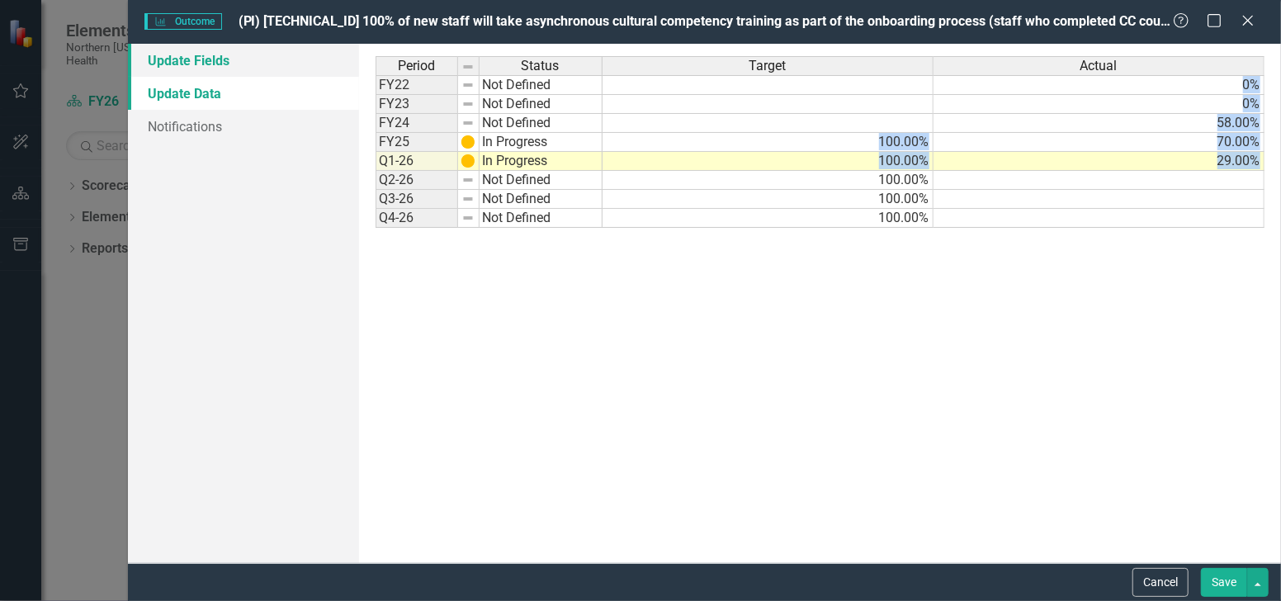
click at [234, 56] on link "Update Fields" at bounding box center [243, 60] width 230 height 33
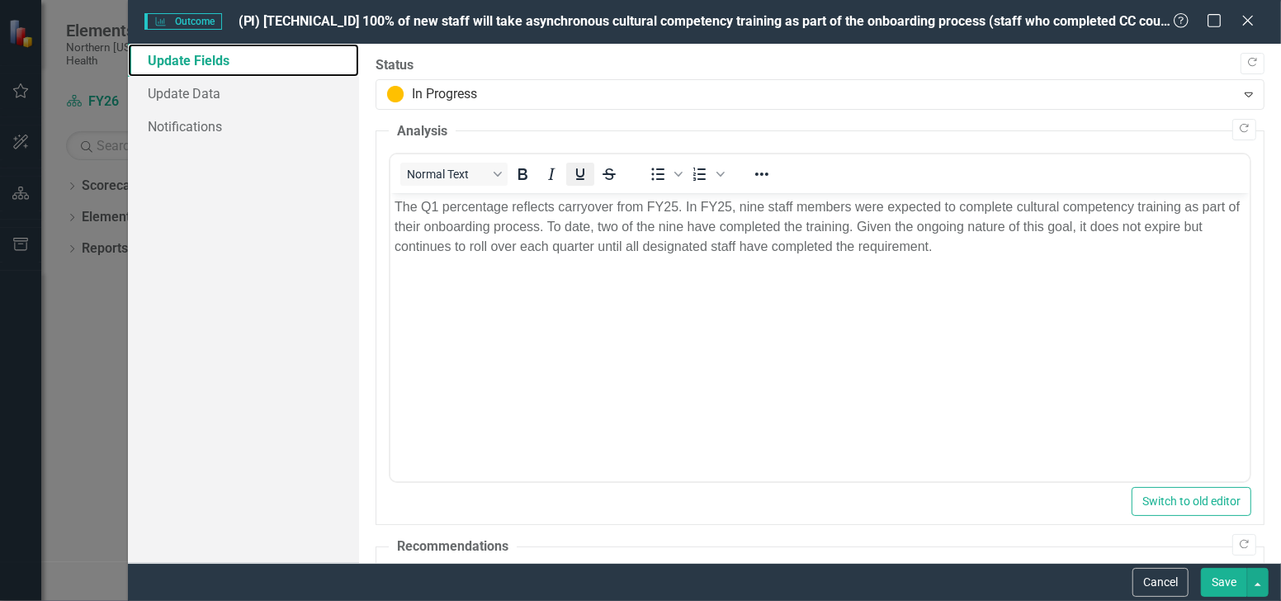
scroll to position [0, 0]
click at [760, 206] on p "The Q1 percentage reflects carryover from FY25. In FY25, nine staff members wer…" at bounding box center [819, 226] width 851 height 59
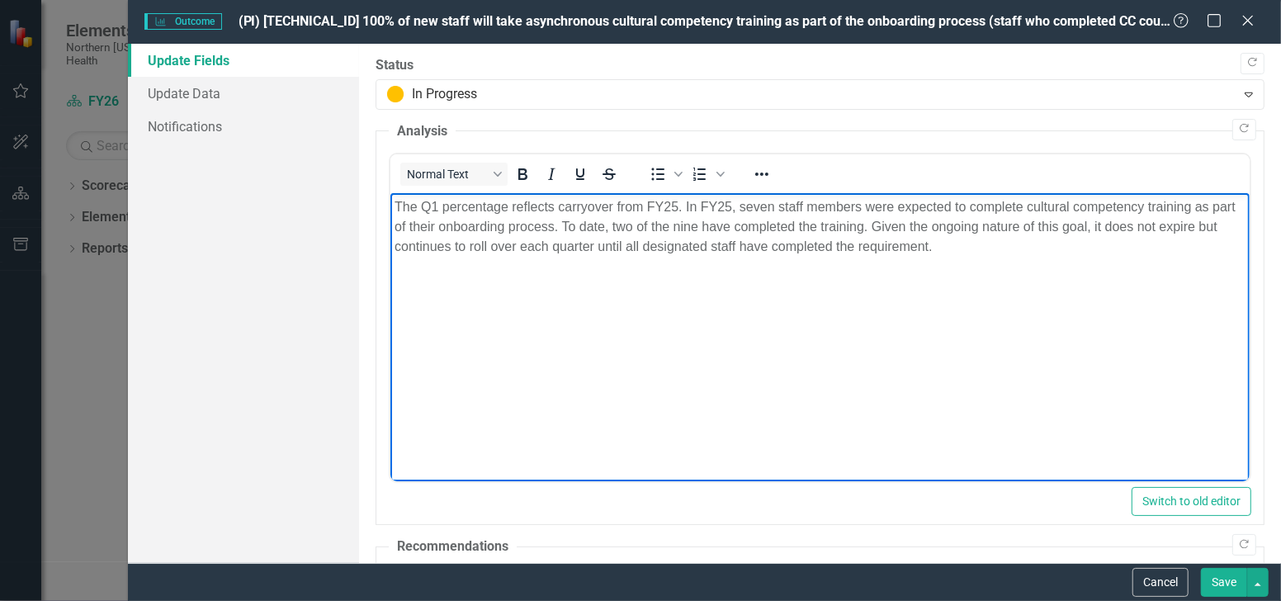
click at [694, 233] on p "The Q1 percentage reflects carryover from FY25. In FY25, seven staff members we…" at bounding box center [819, 226] width 851 height 59
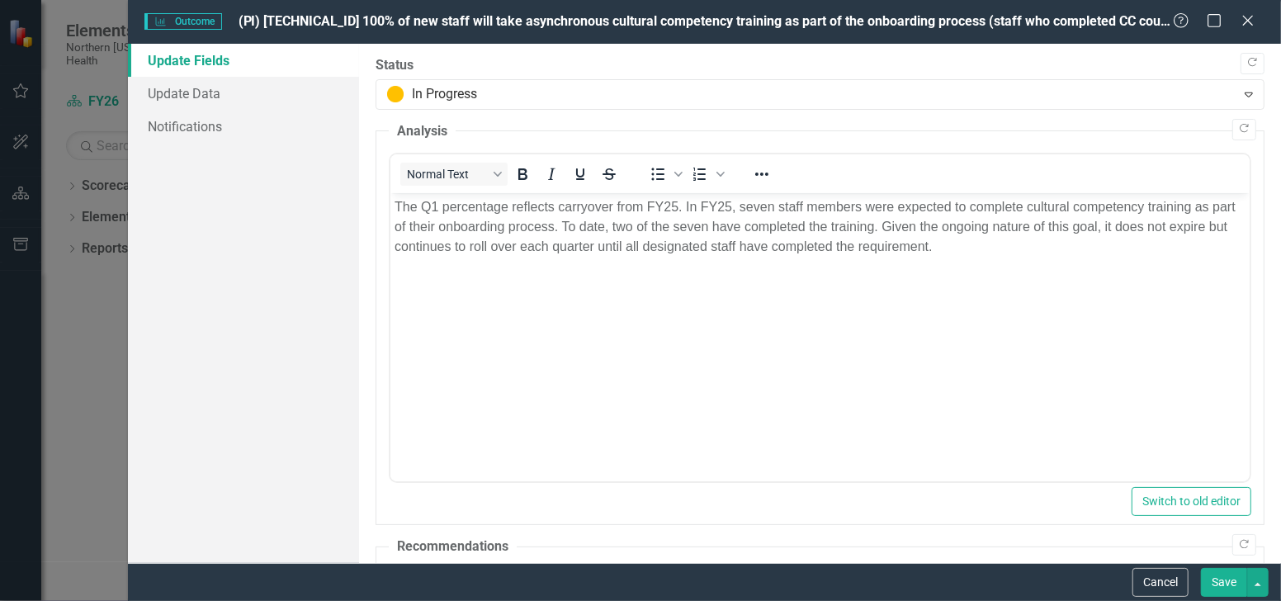
click at [1230, 581] on button "Save" at bounding box center [1224, 582] width 46 height 29
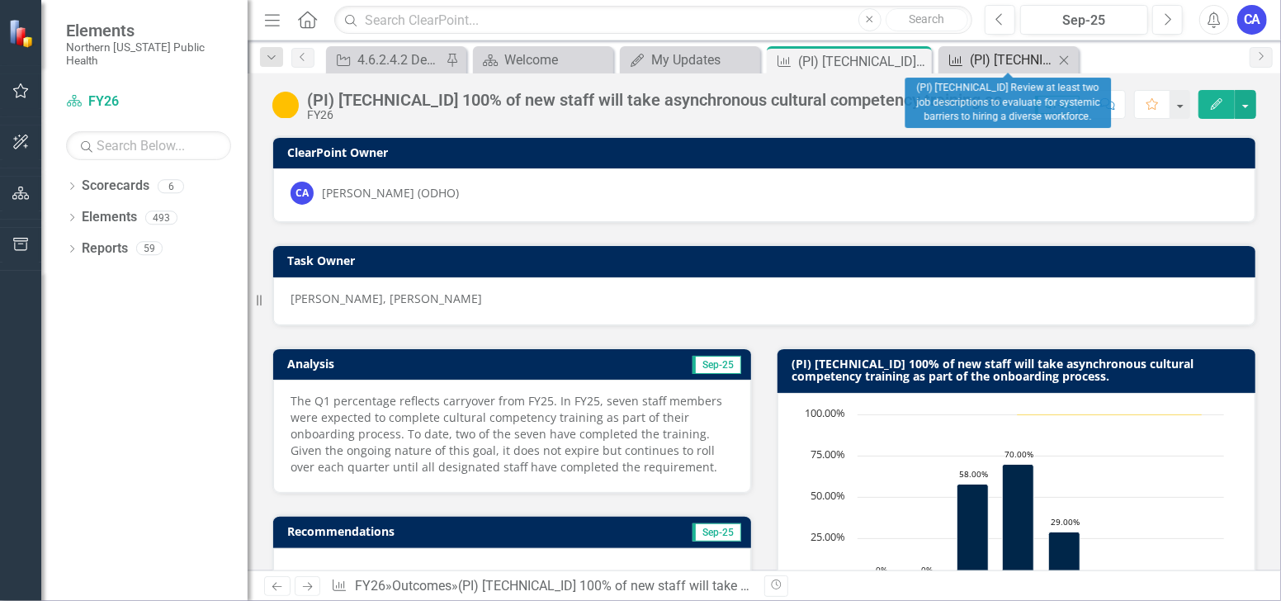
click at [963, 54] on icon "Outcome" at bounding box center [956, 60] width 17 height 13
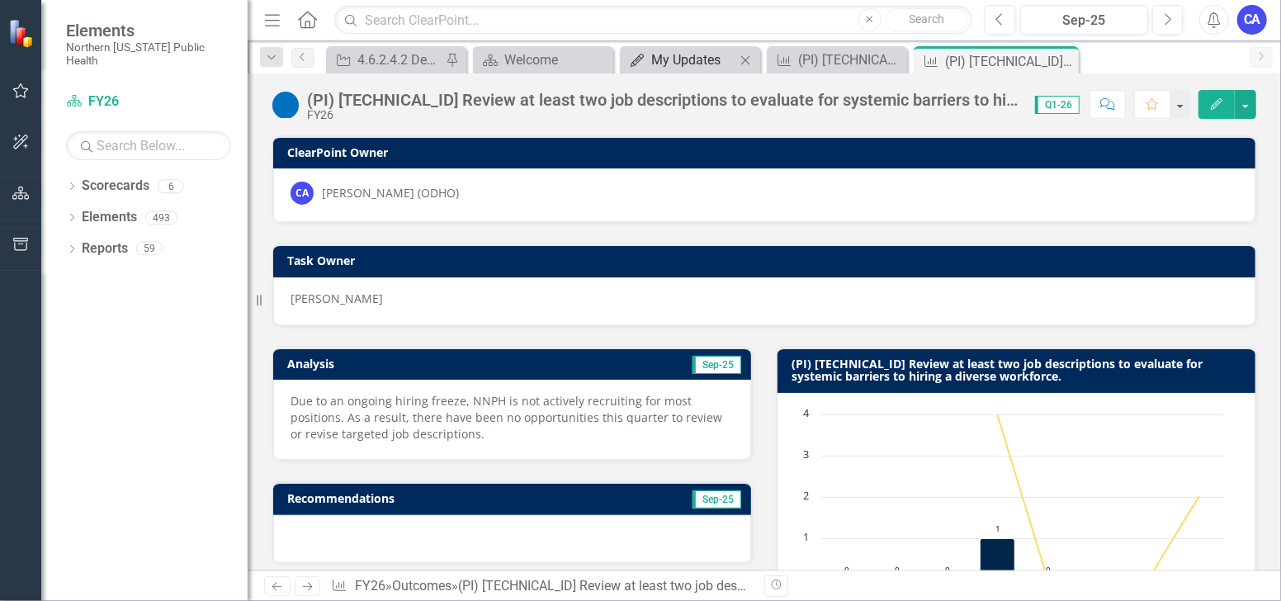
click at [679, 54] on div "My Updates" at bounding box center [693, 60] width 84 height 21
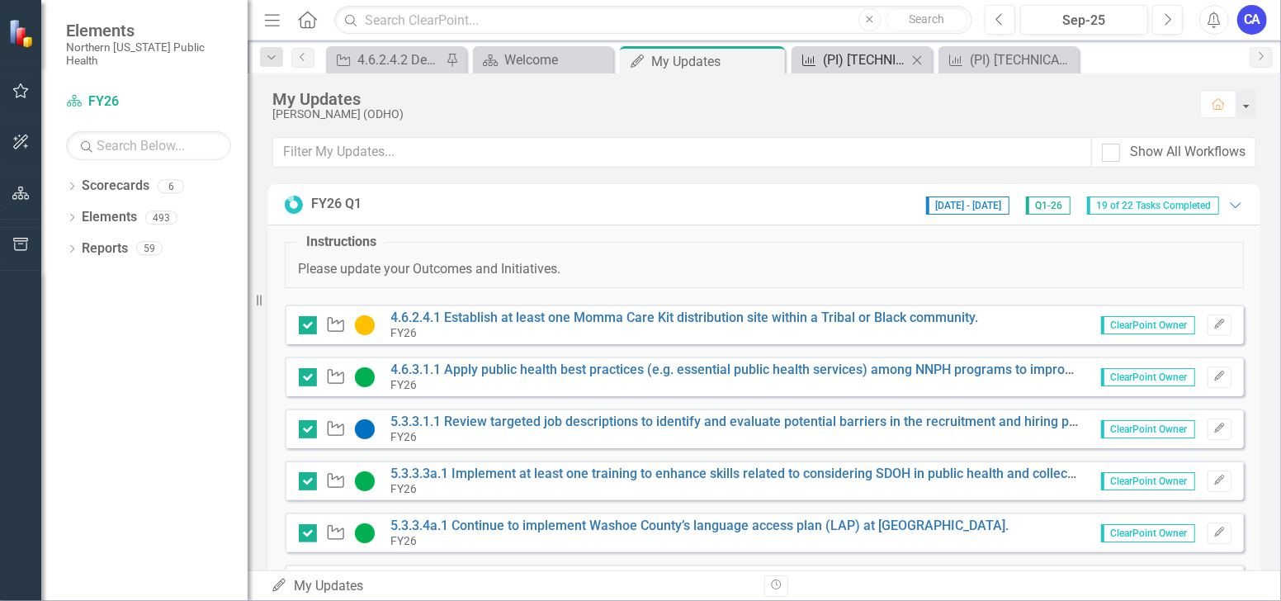
click at [869, 63] on div "(PI) [TECHNICAL_ID] 100% of new staff will take asynchronous cultural competenc…" at bounding box center [865, 60] width 84 height 21
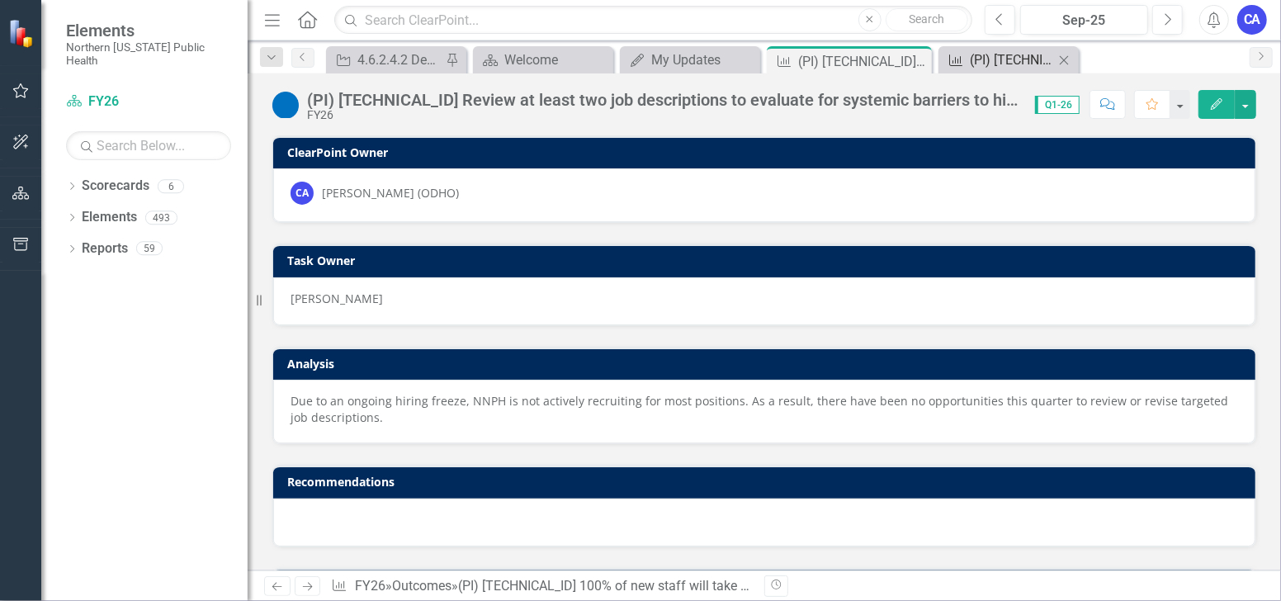
click at [1002, 69] on div "(PI) [TECHNICAL_ID] Review at least two job descriptions to evaluate for system…" at bounding box center [1012, 60] width 84 height 21
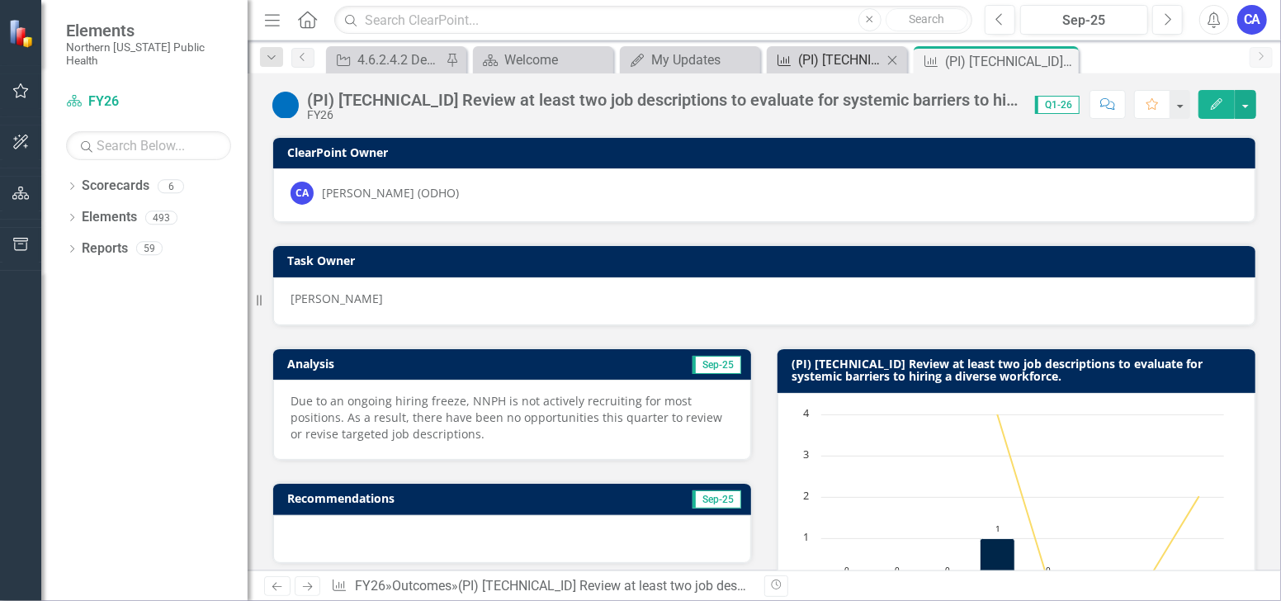
click at [823, 63] on div "(PI) [TECHNICAL_ID] 100% of new staff will take asynchronous cultural competenc…" at bounding box center [840, 60] width 84 height 21
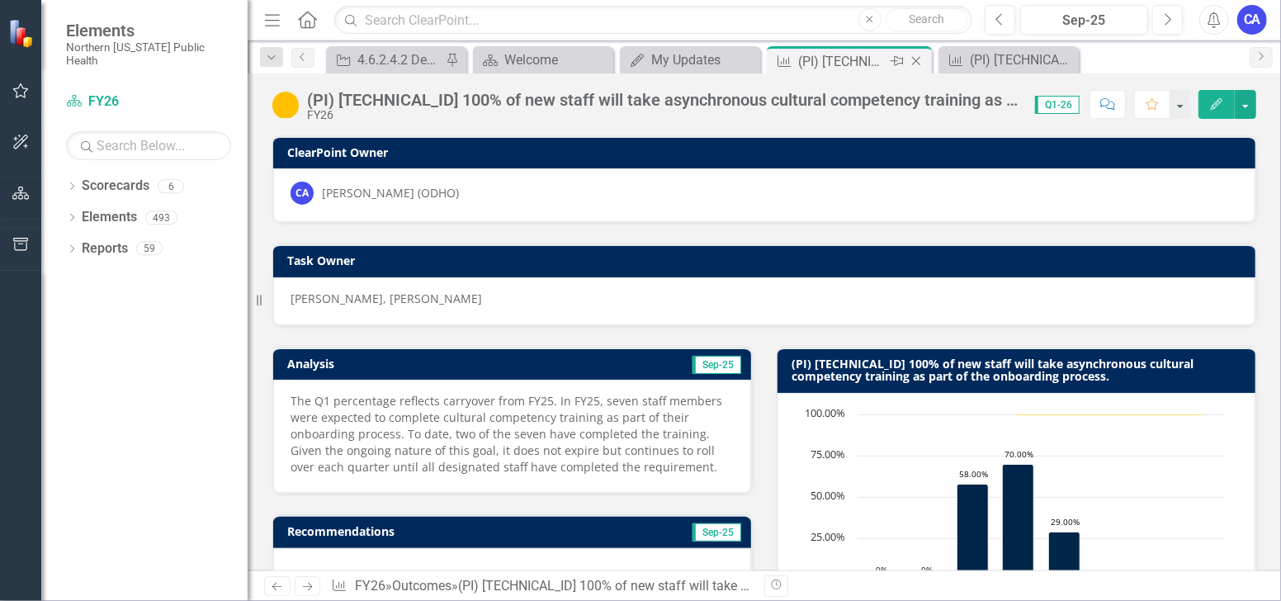
click at [914, 62] on icon at bounding box center [916, 61] width 9 height 9
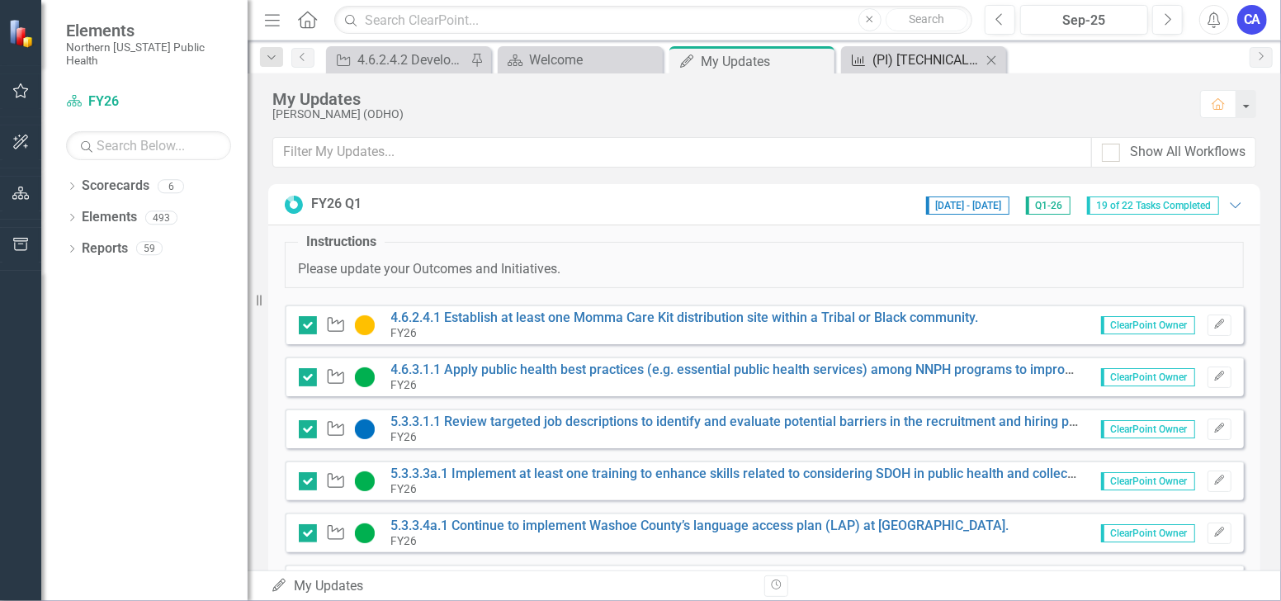
click at [918, 60] on div "(PI) [TECHNICAL_ID] Review at least two job descriptions to evaluate for system…" at bounding box center [927, 60] width 109 height 21
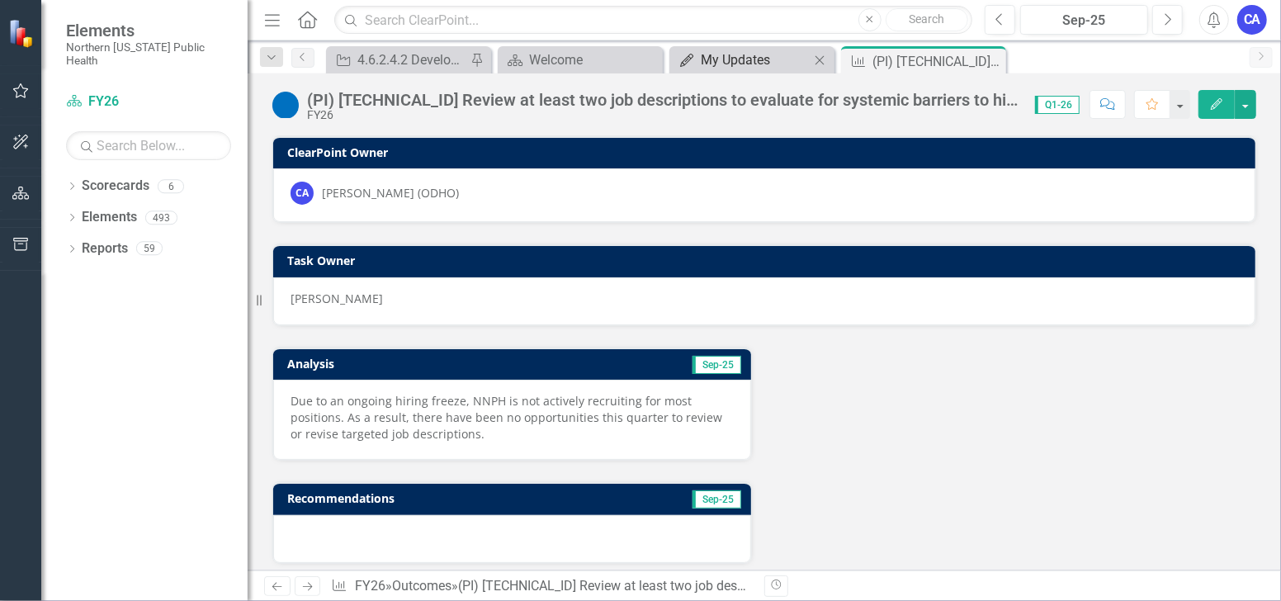
click at [730, 62] on div "My Updates" at bounding box center [755, 60] width 109 height 21
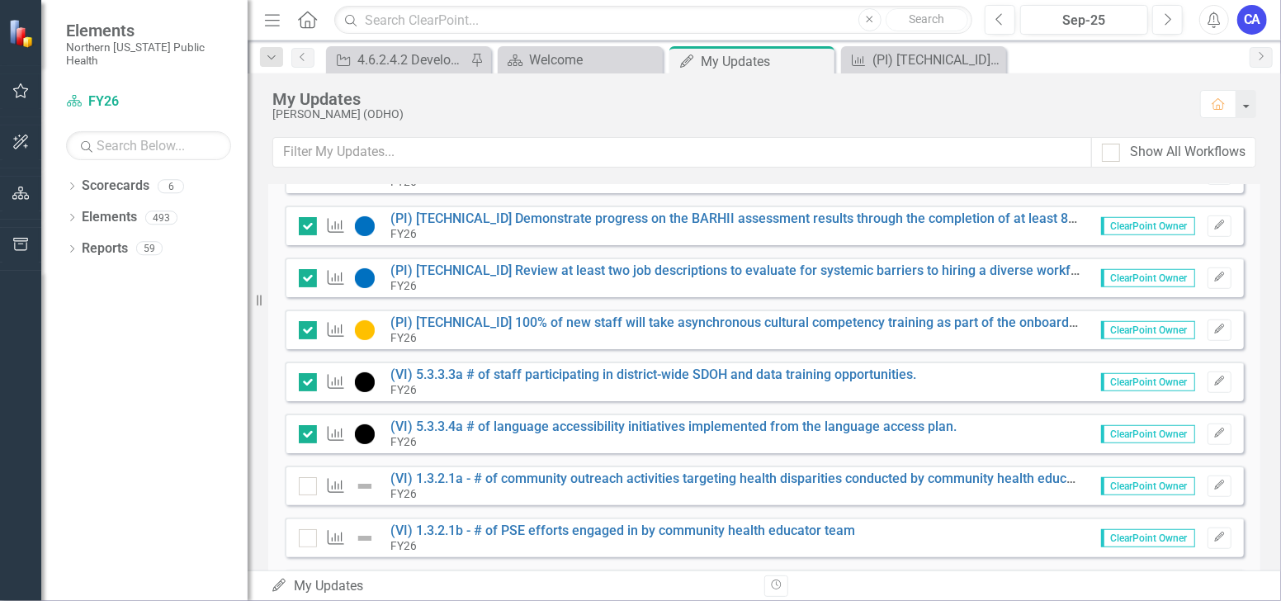
scroll to position [642, 0]
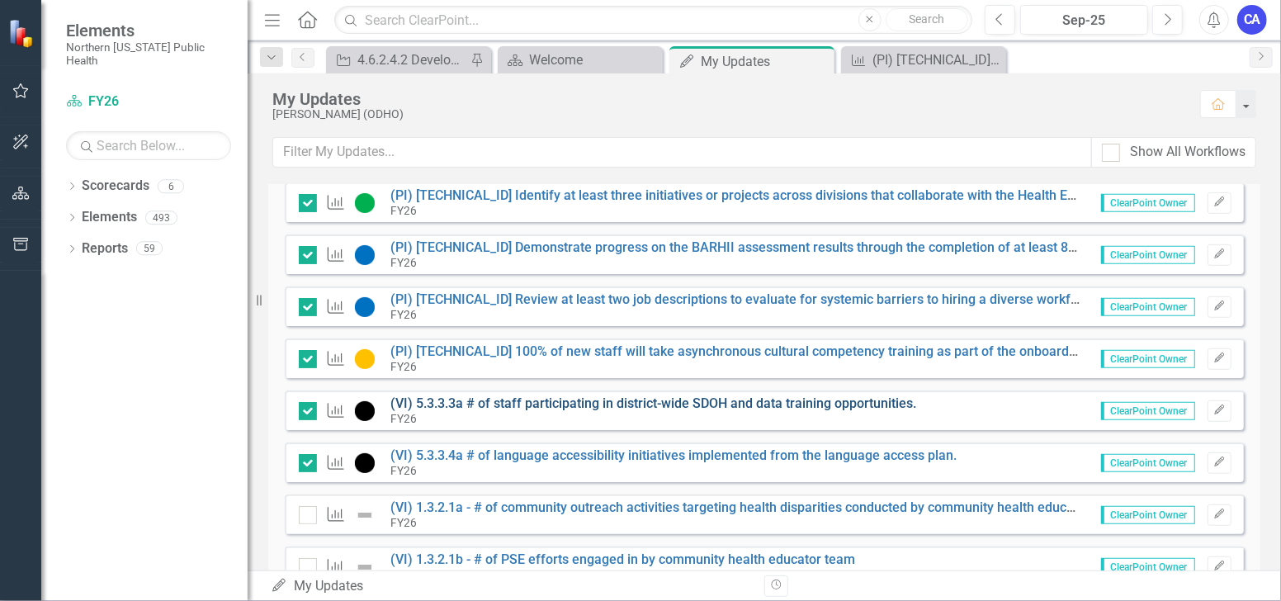
click at [695, 404] on link "(VI) 5.3.3.3a # of staff participating in district-wide SDOH and data training …" at bounding box center [654, 403] width 526 height 16
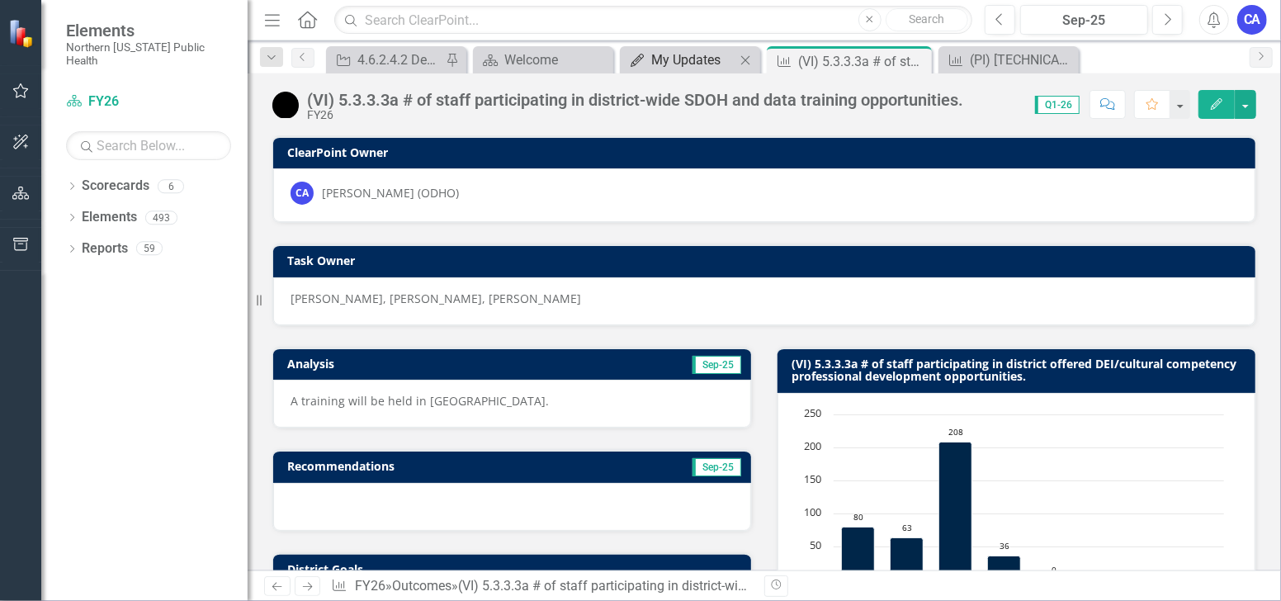
click at [695, 64] on div "My Updates" at bounding box center [693, 60] width 84 height 21
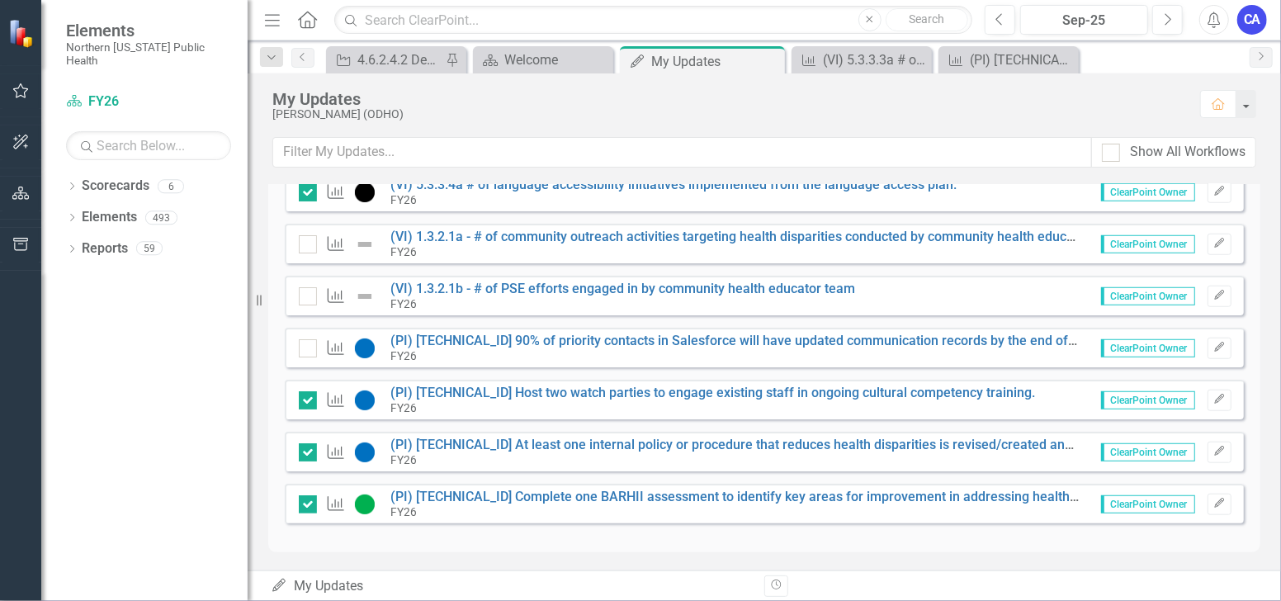
scroll to position [730, 0]
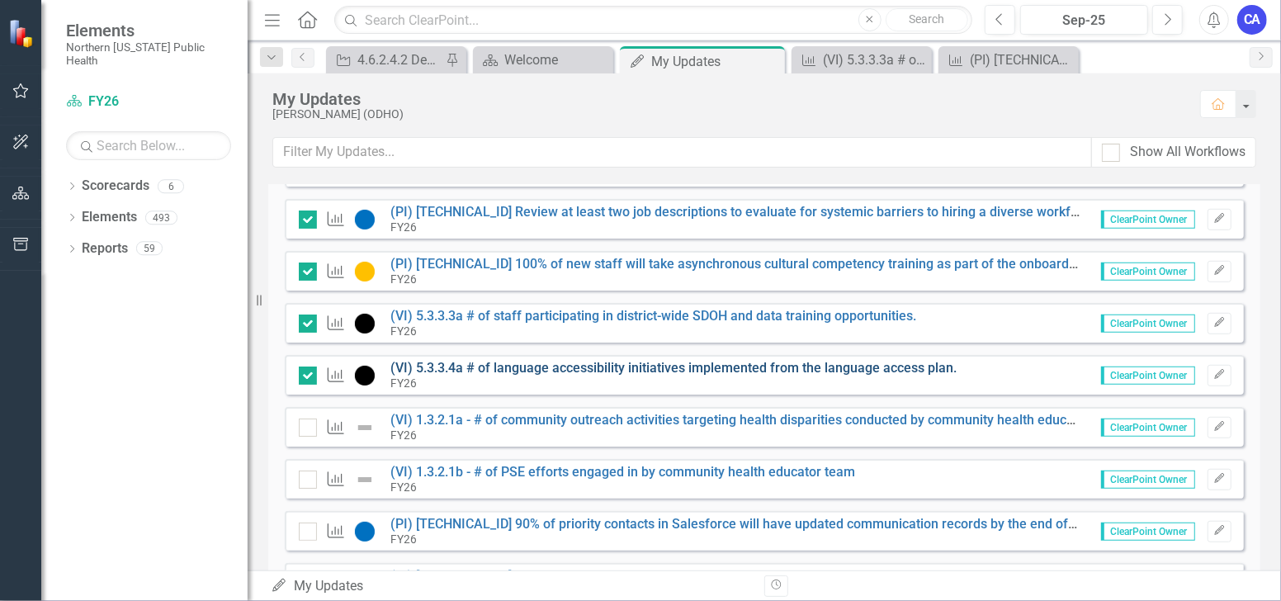
click at [656, 366] on link "(VI) 5.3.3.4a # of language accessibility initiatives implemented from the lang…" at bounding box center [674, 368] width 566 height 16
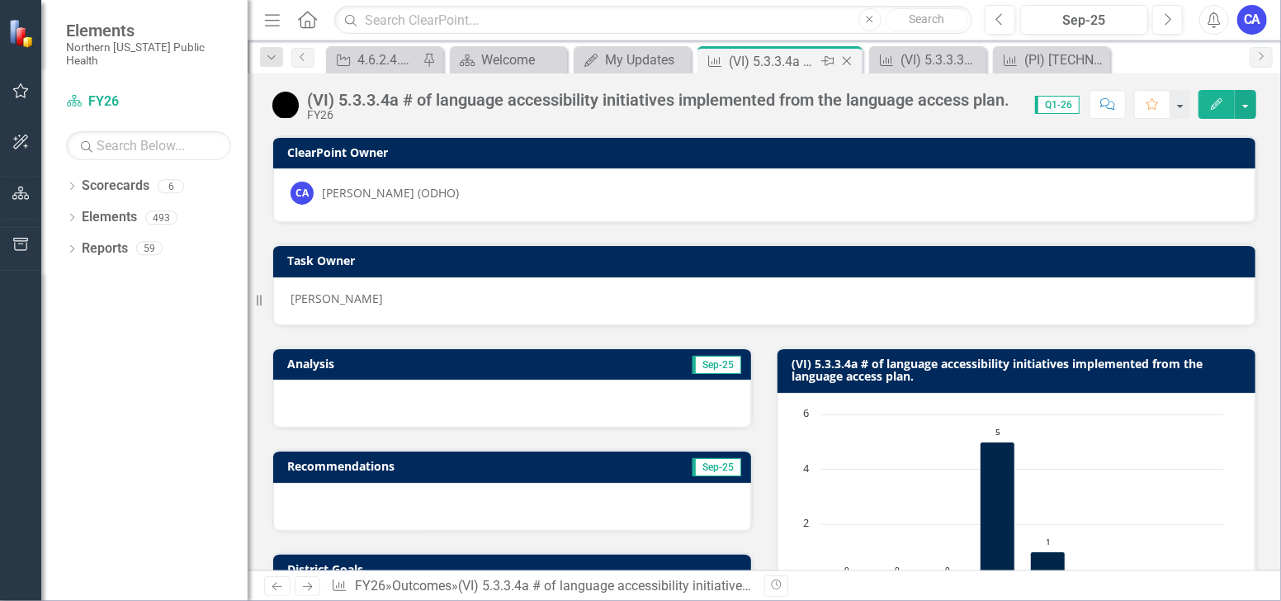
click at [851, 64] on icon "Close" at bounding box center [847, 60] width 17 height 13
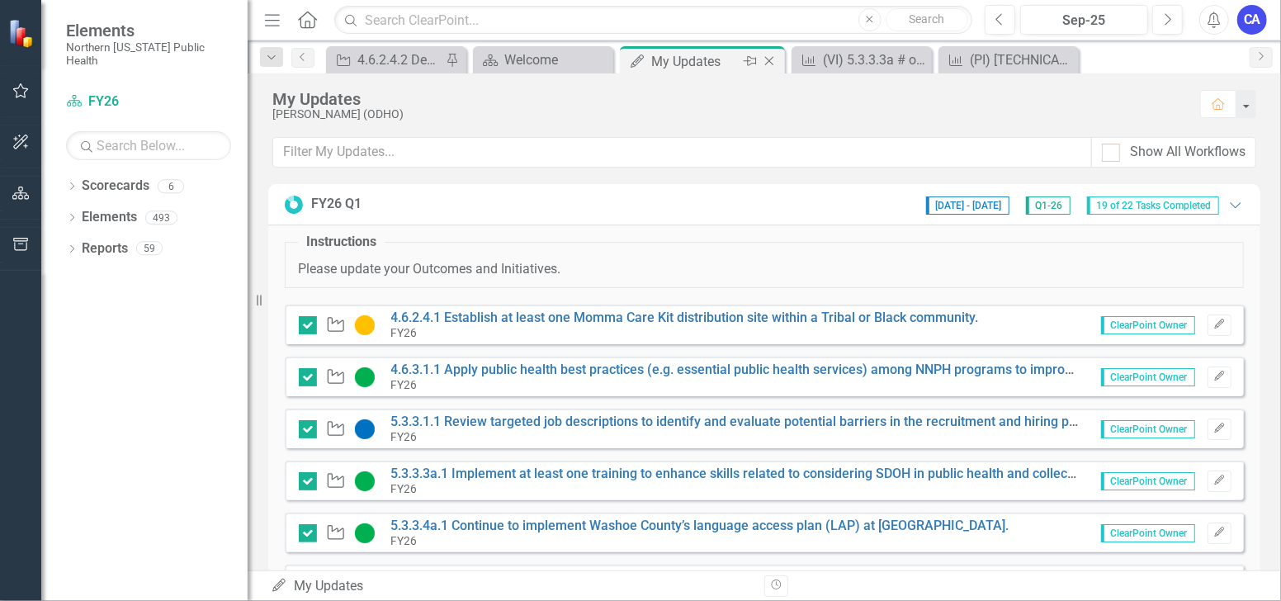
click at [665, 67] on div "My Updates" at bounding box center [695, 61] width 88 height 21
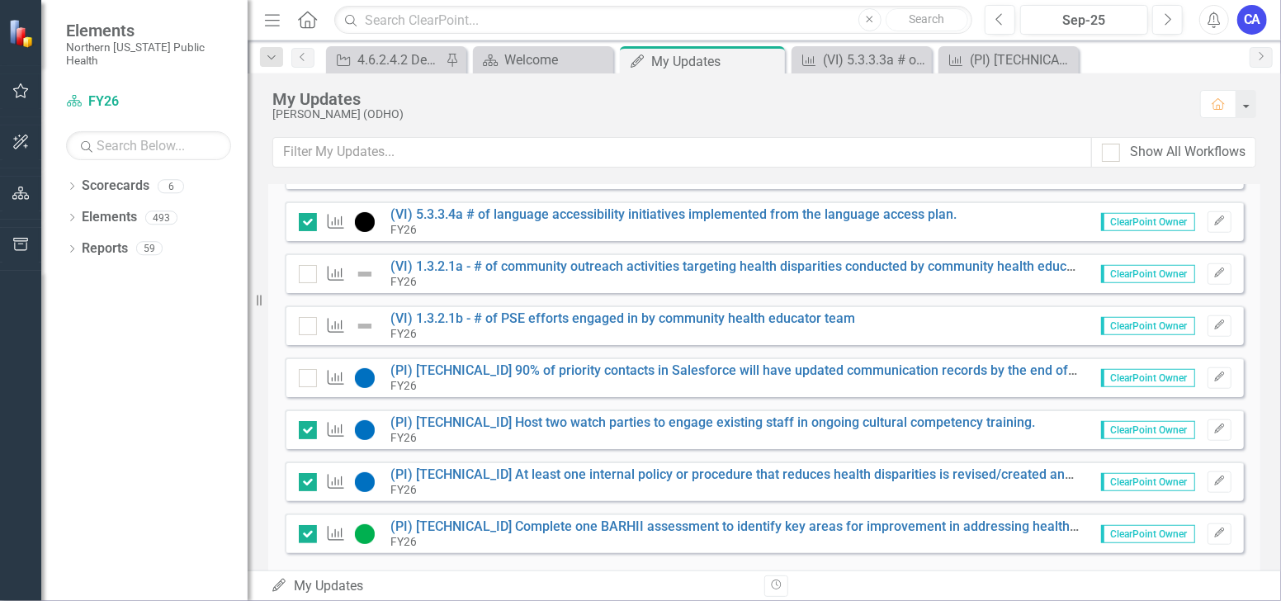
scroll to position [913, 0]
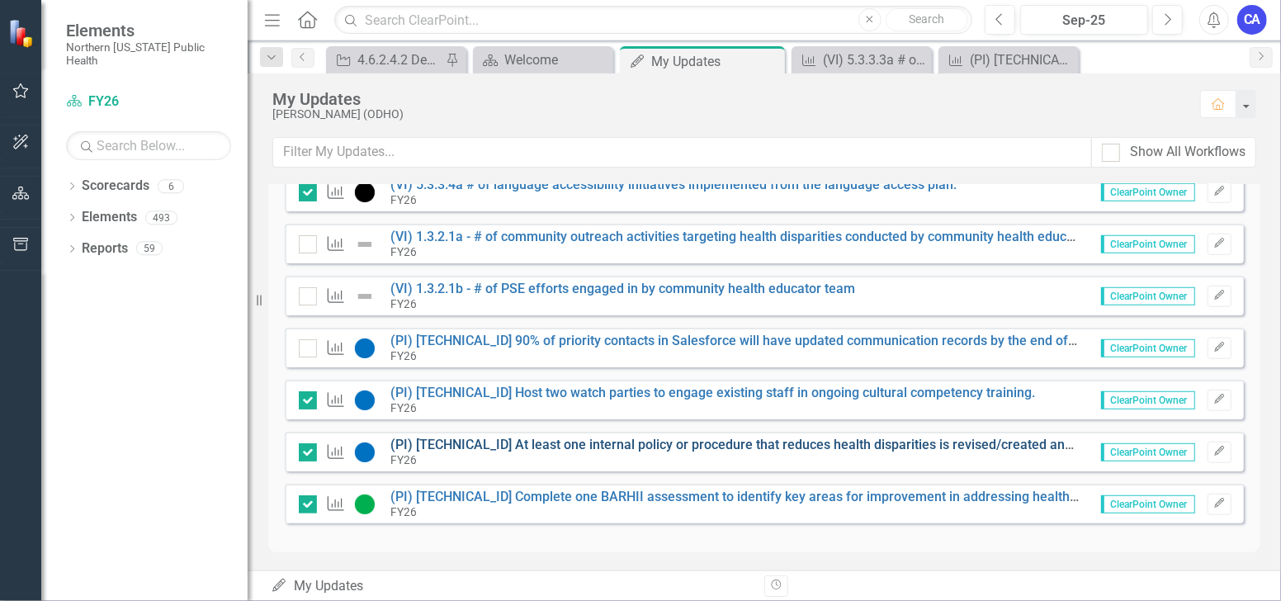
click at [777, 442] on link "(PI) [TECHNICAL_ID] At least one internal policy or procedure that reduces heal…" at bounding box center [773, 445] width 764 height 16
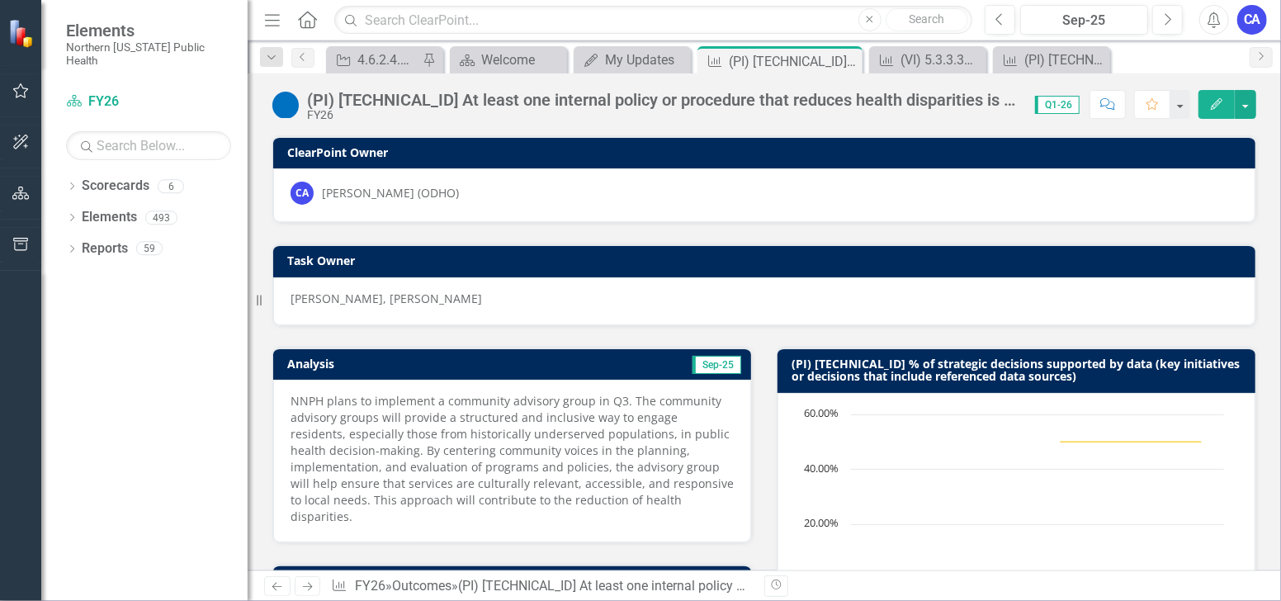
drag, startPoint x: 1073, startPoint y: 373, endPoint x: 834, endPoint y: 358, distance: 240.0
click at [834, 358] on h3 "(PI) [TECHNICAL_ID] % of strategic decisions supported by data (key initiatives…" at bounding box center [1020, 371] width 456 height 26
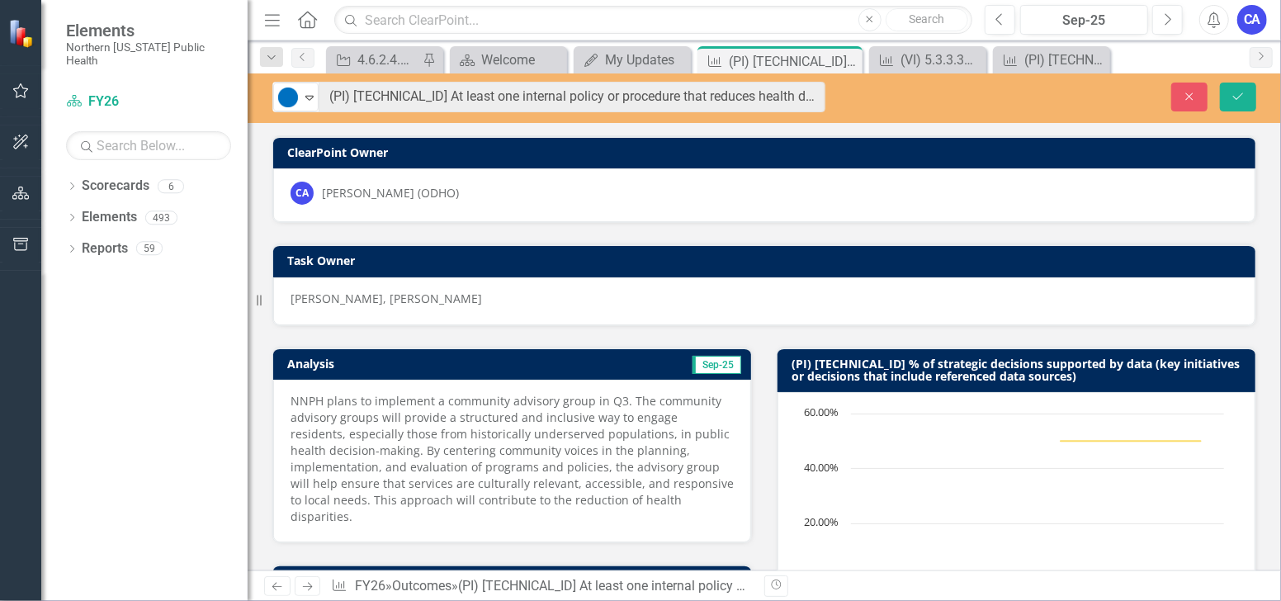
drag, startPoint x: 963, startPoint y: 102, endPoint x: 963, endPoint y: 173, distance: 70.2
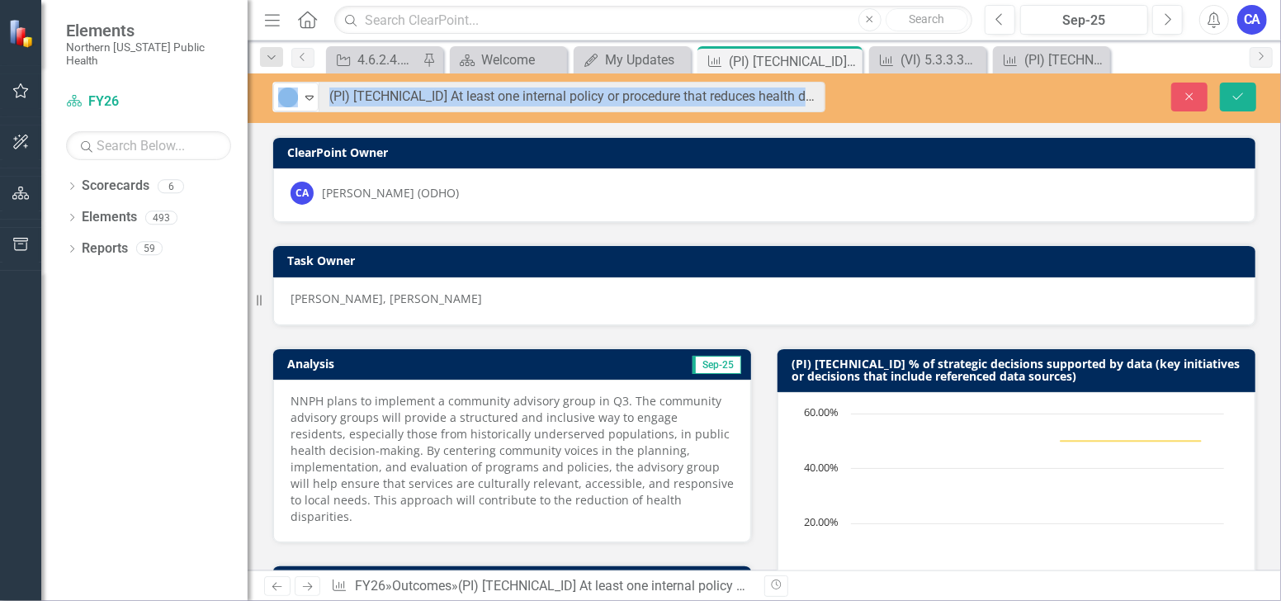
click at [963, 178] on div "CA Camarina Augusto (ODHO)" at bounding box center [764, 195] width 983 height 54
drag, startPoint x: 928, startPoint y: 262, endPoint x: 813, endPoint y: 194, distance: 133.2
click at [927, 262] on h3 "Task Owner" at bounding box center [767, 260] width 960 height 12
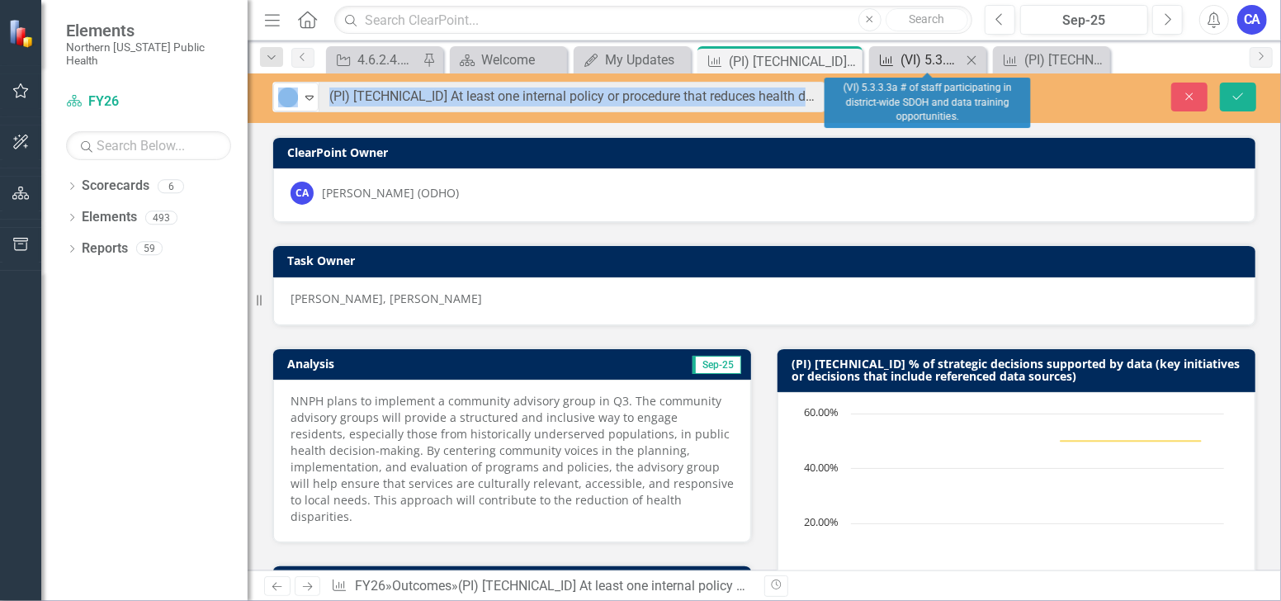
click at [922, 50] on div "(VI) 5.3.3.3a # of staff participating in district-wide SDOH and data training …" at bounding box center [931, 60] width 61 height 21
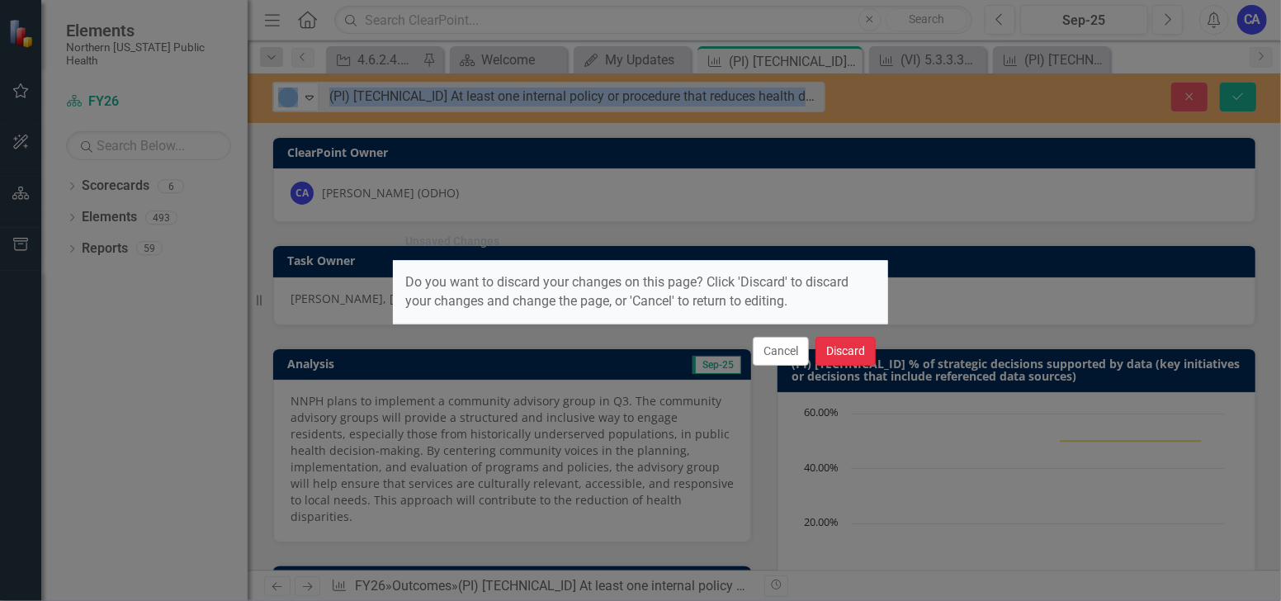
click at [840, 352] on button "Discard" at bounding box center [846, 351] width 60 height 29
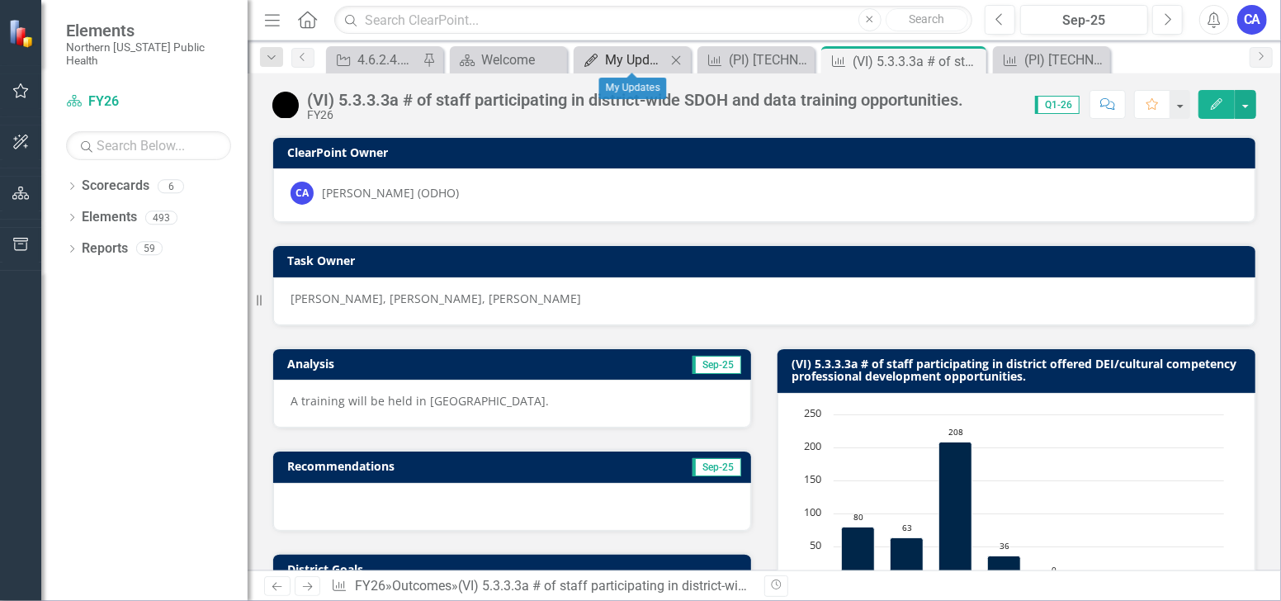
click at [639, 60] on div "My Updates" at bounding box center [635, 60] width 61 height 21
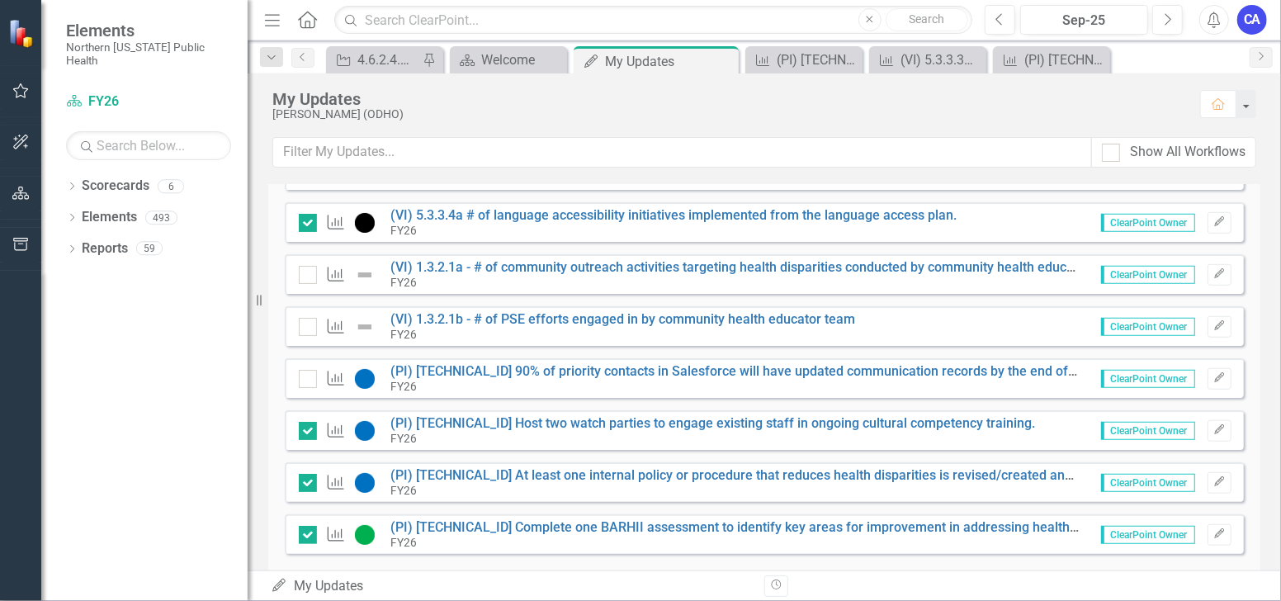
scroll to position [913, 0]
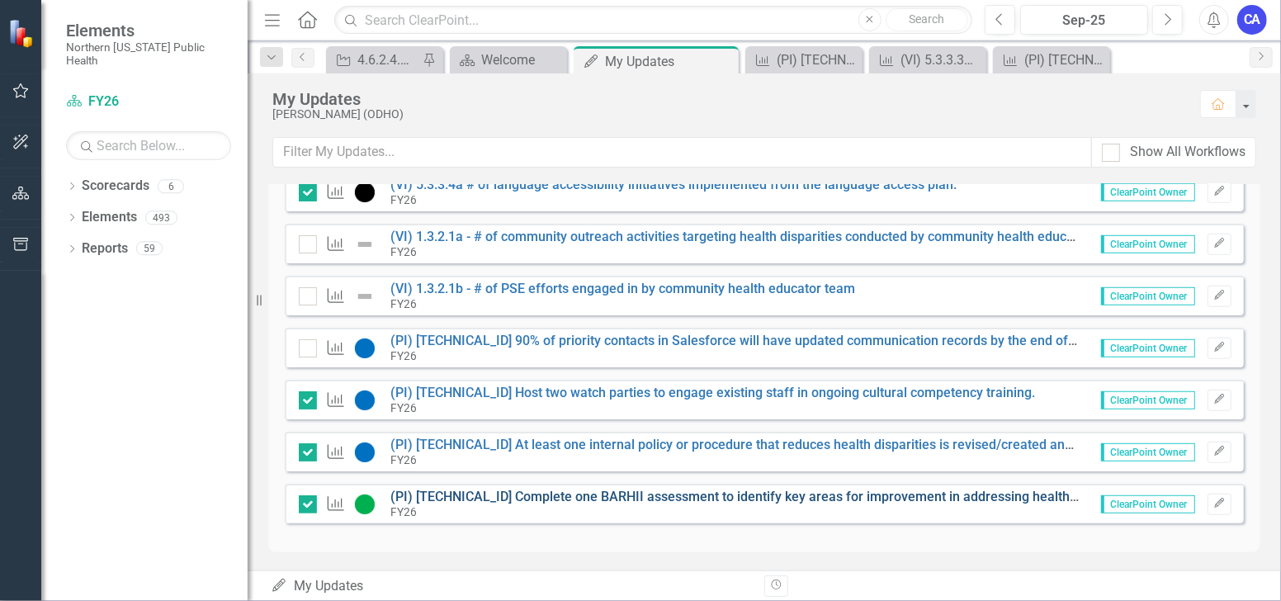
click at [555, 492] on link "(PI) [TECHNICAL_ID] Complete one BARHII assessment to identify key areas for im…" at bounding box center [917, 497] width 1052 height 16
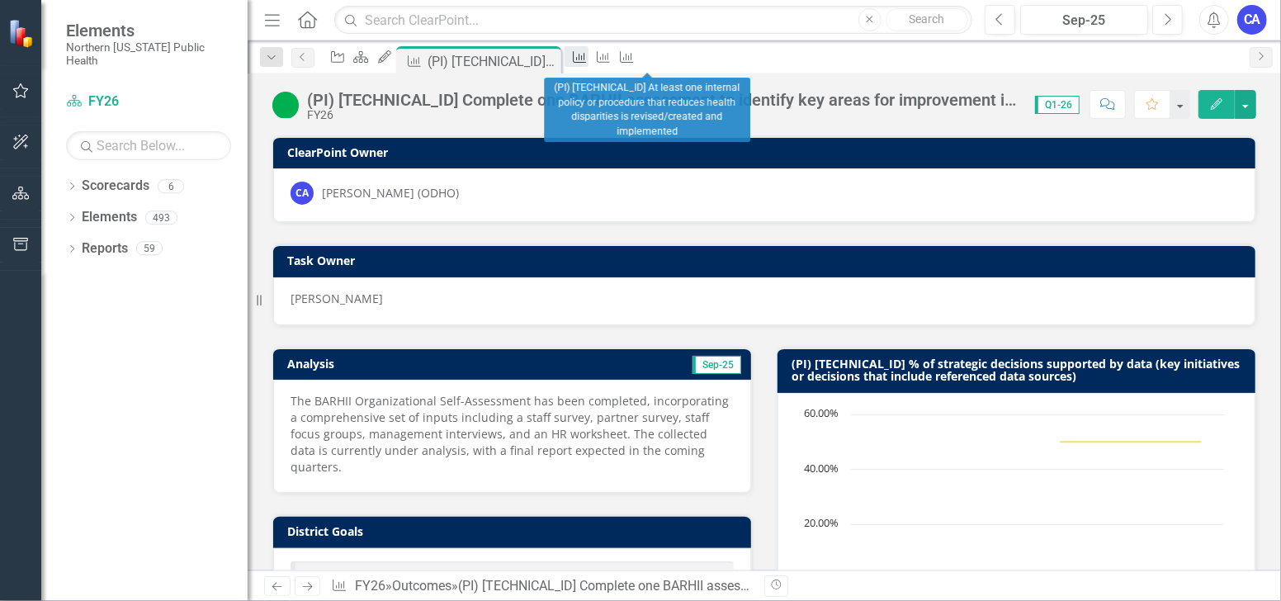
click at [588, 67] on div "Outcome" at bounding box center [576, 56] width 23 height 21
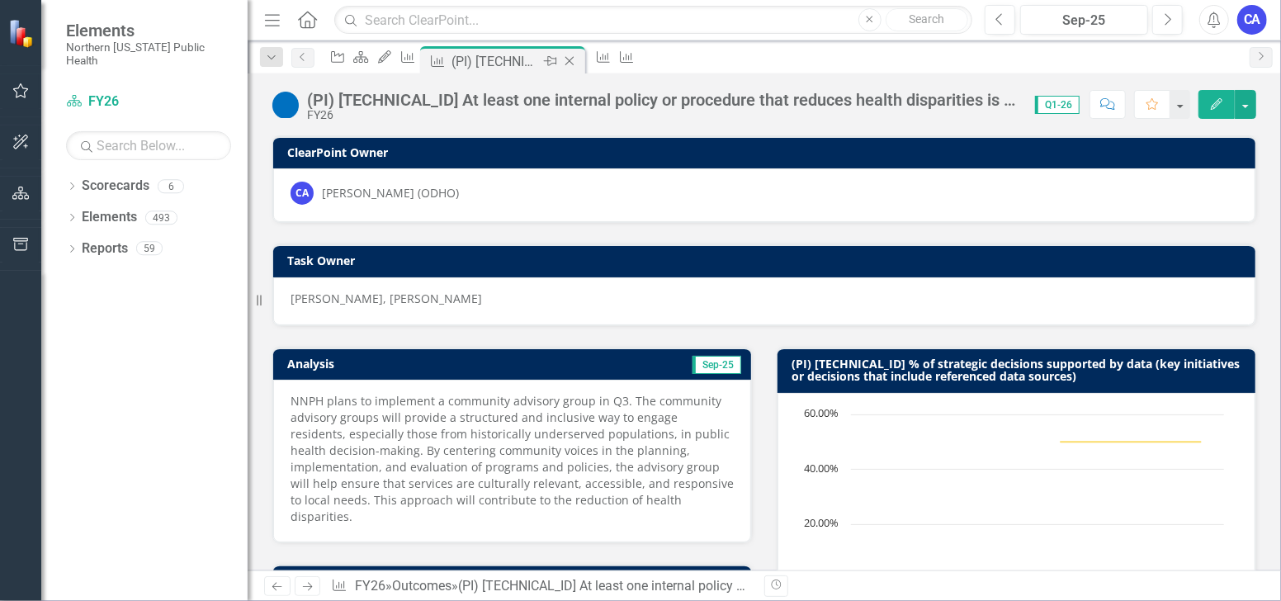
click at [578, 64] on icon "Close" at bounding box center [569, 60] width 17 height 13
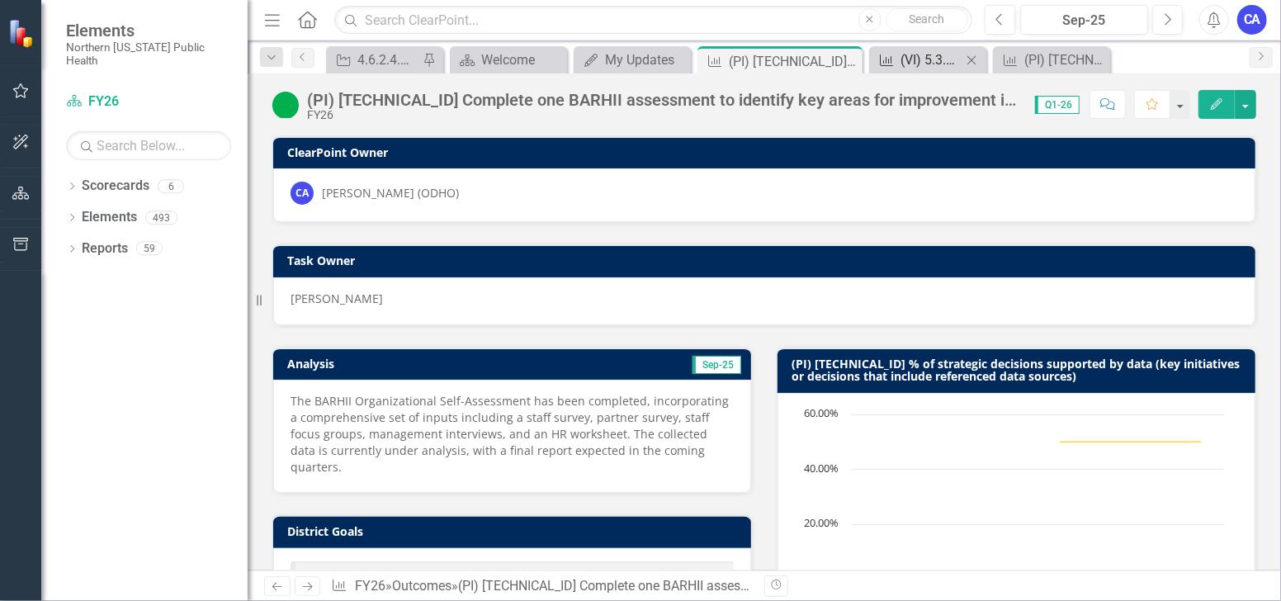
click at [920, 69] on div "(VI) 5.3.3.3a # of staff participating in district-wide SDOH and data training …" at bounding box center [931, 60] width 61 height 21
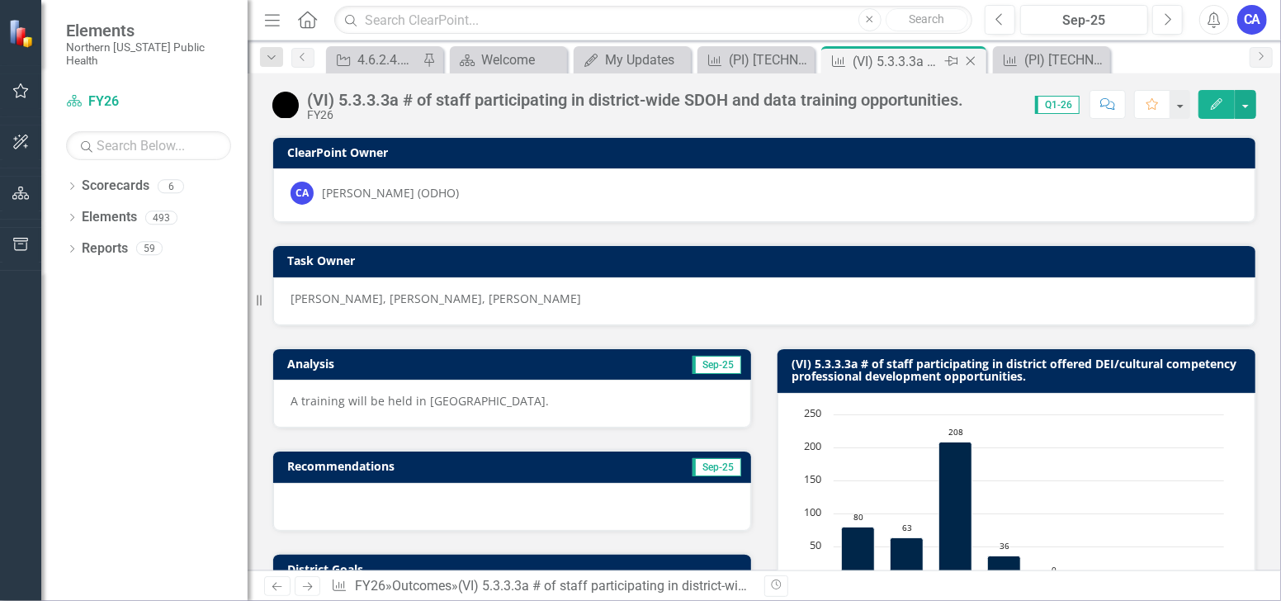
click at [973, 64] on icon "Close" at bounding box center [971, 60] width 17 height 13
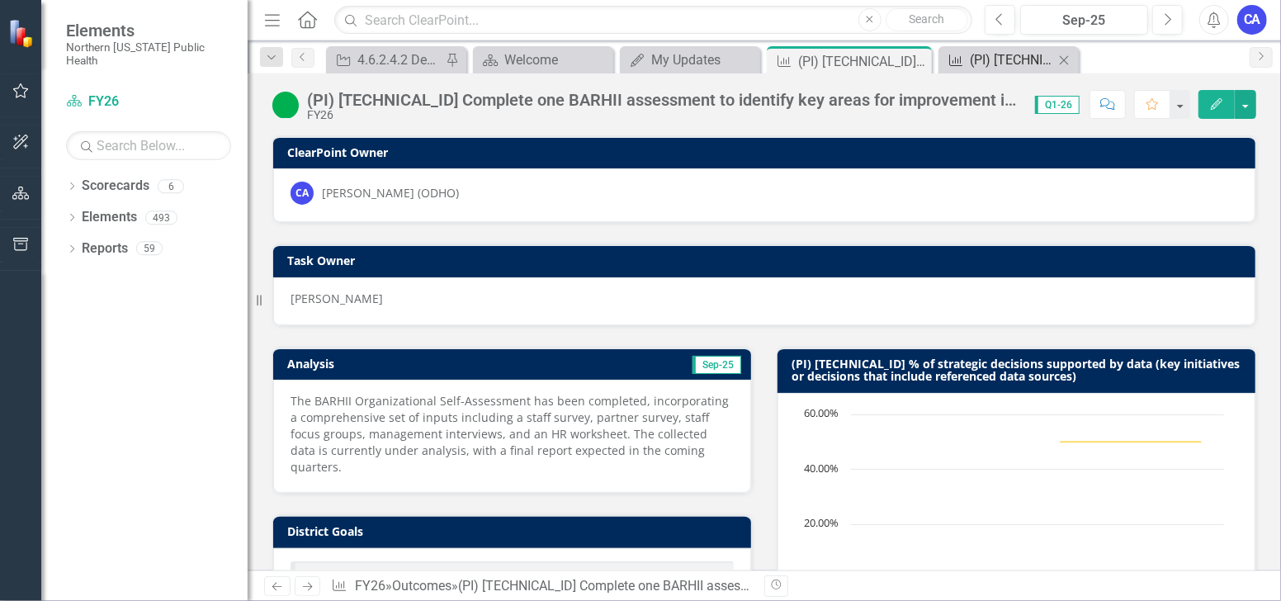
click at [1015, 65] on div "(PI) [TECHNICAL_ID] Review at least two job descriptions to evaluate for system…" at bounding box center [1012, 60] width 84 height 21
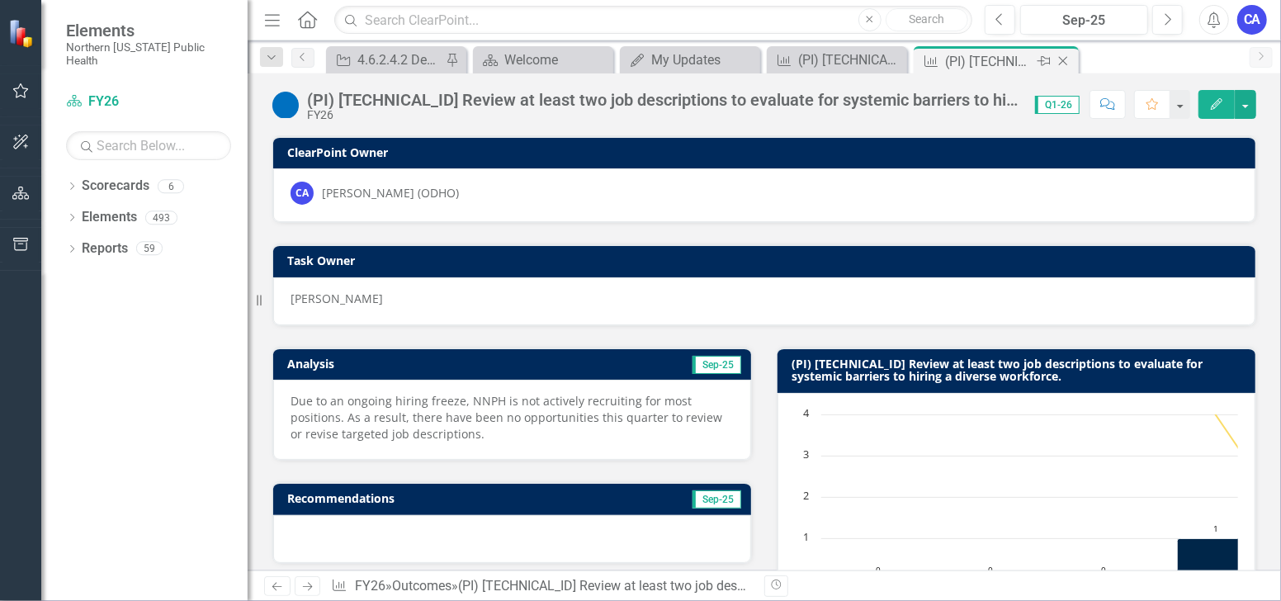
click at [1067, 60] on icon "Close" at bounding box center [1063, 60] width 17 height 13
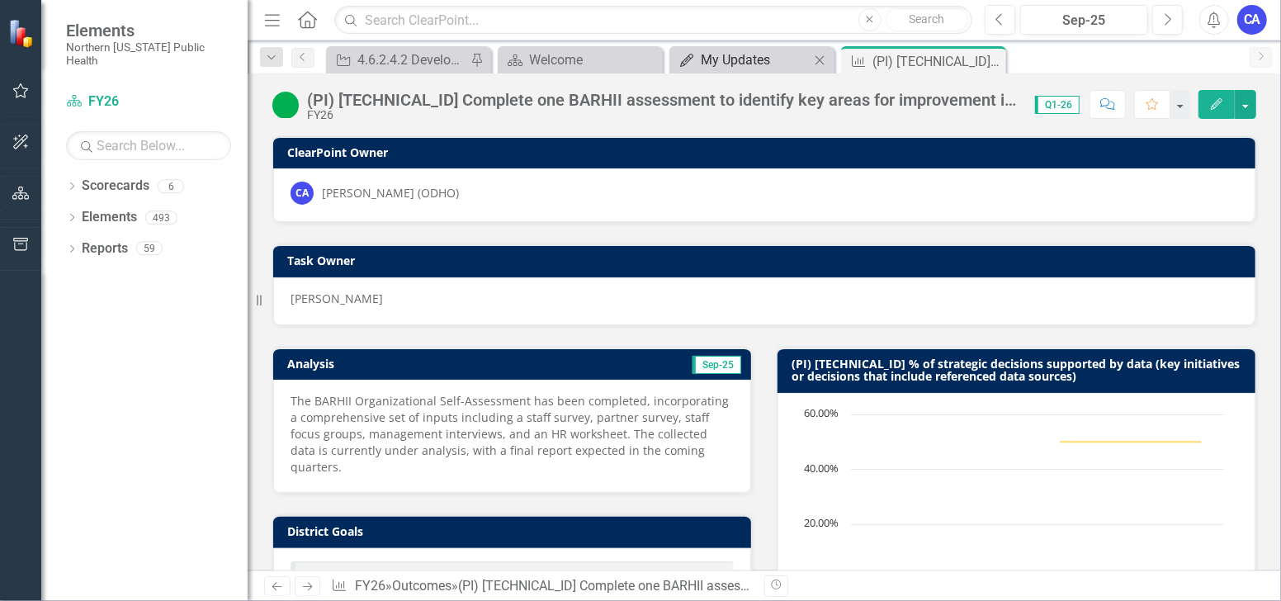
click at [751, 54] on div "My Updates" at bounding box center [755, 60] width 109 height 21
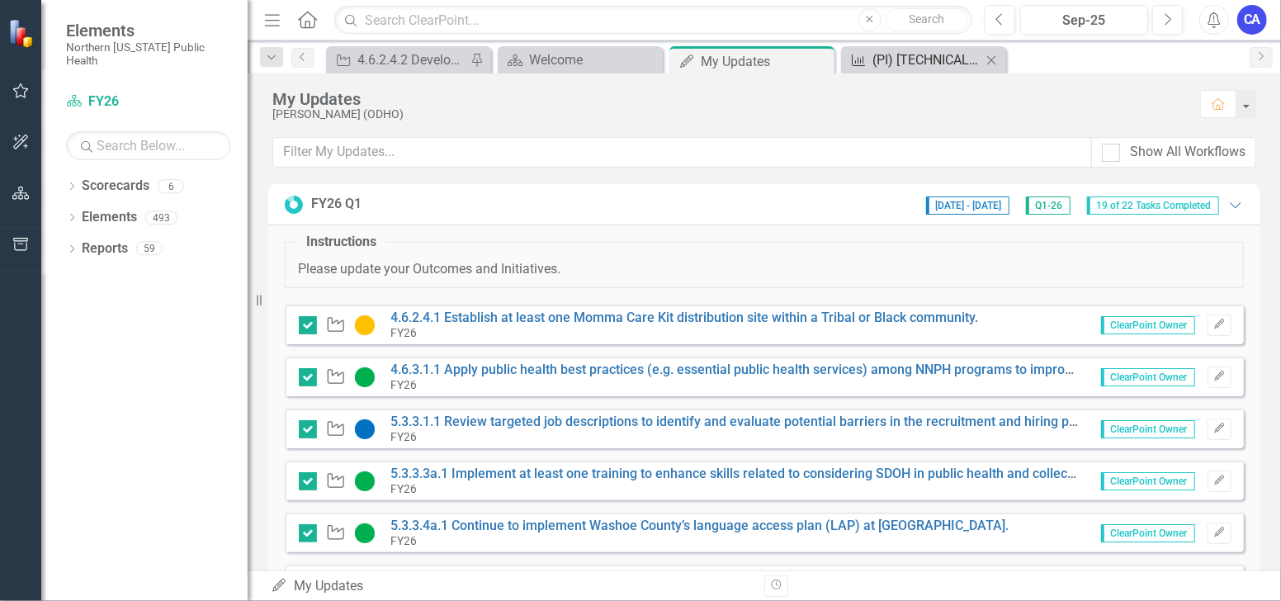
click at [921, 59] on div "(PI) [TECHNICAL_ID] Complete one BARHII assessment to identify key areas for im…" at bounding box center [927, 60] width 109 height 21
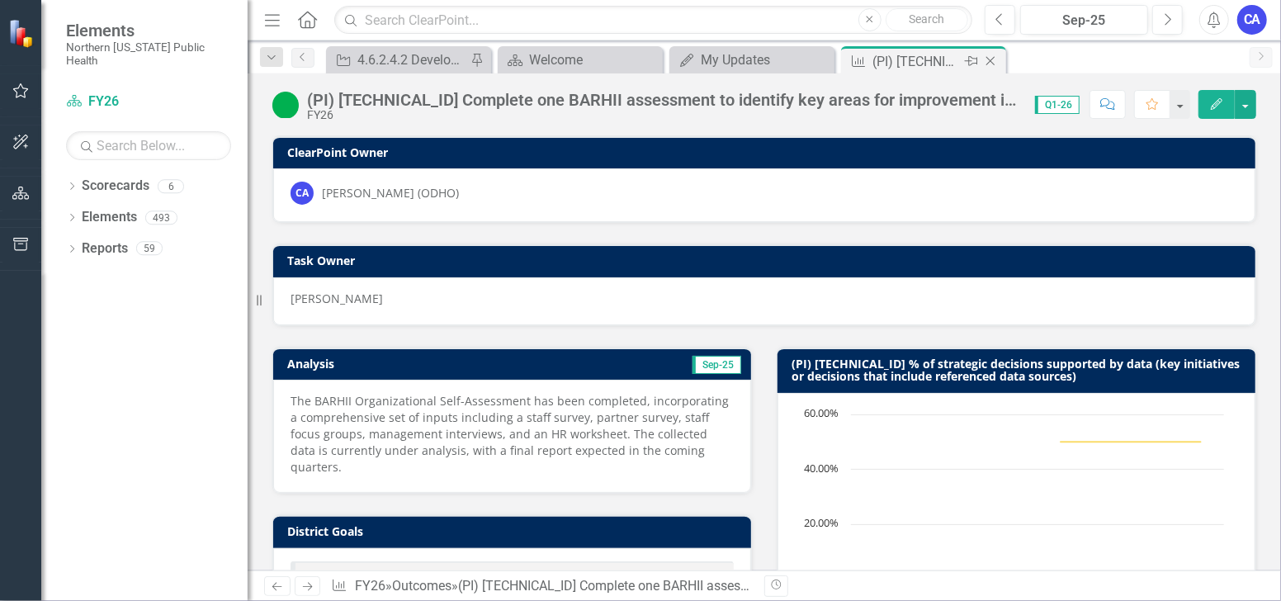
click at [991, 57] on icon "Close" at bounding box center [991, 60] width 17 height 13
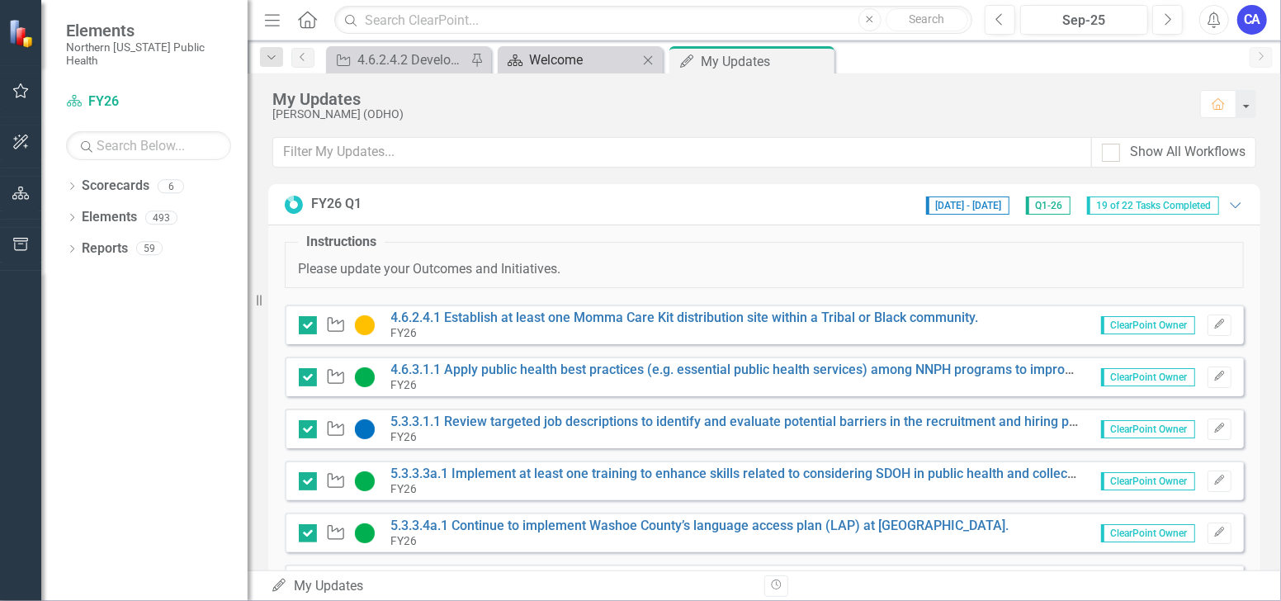
click at [573, 64] on div "Welcome" at bounding box center [583, 60] width 109 height 21
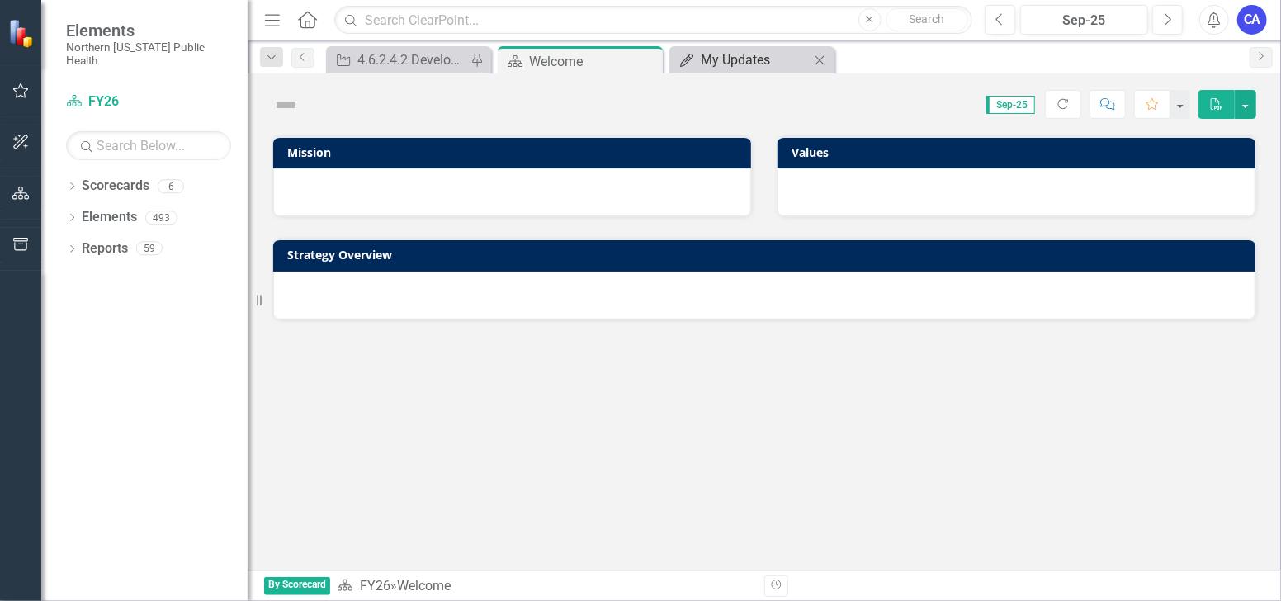
click at [713, 64] on div "My Updates" at bounding box center [755, 60] width 109 height 21
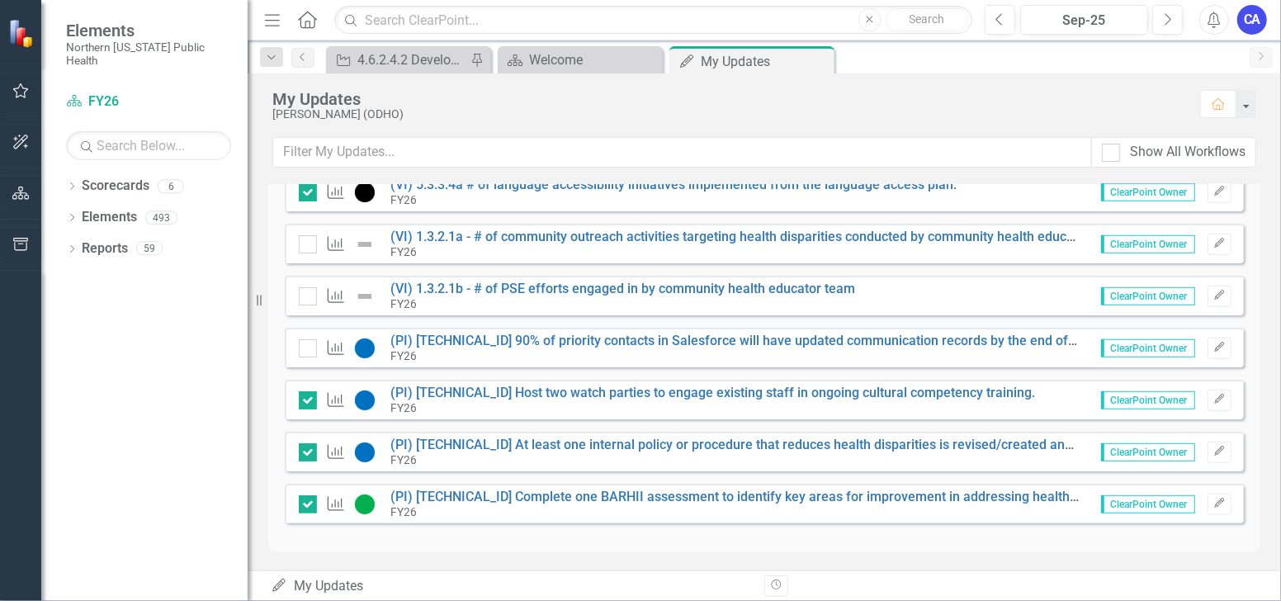
scroll to position [822, 0]
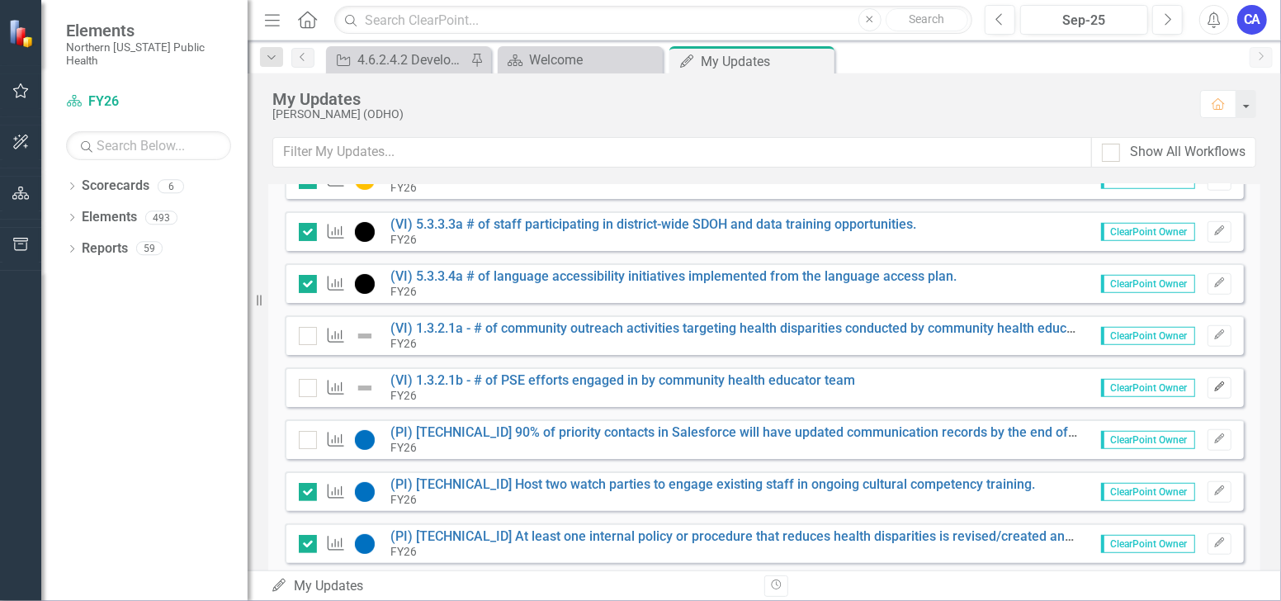
click at [1214, 386] on icon "Edit" at bounding box center [1220, 387] width 12 height 10
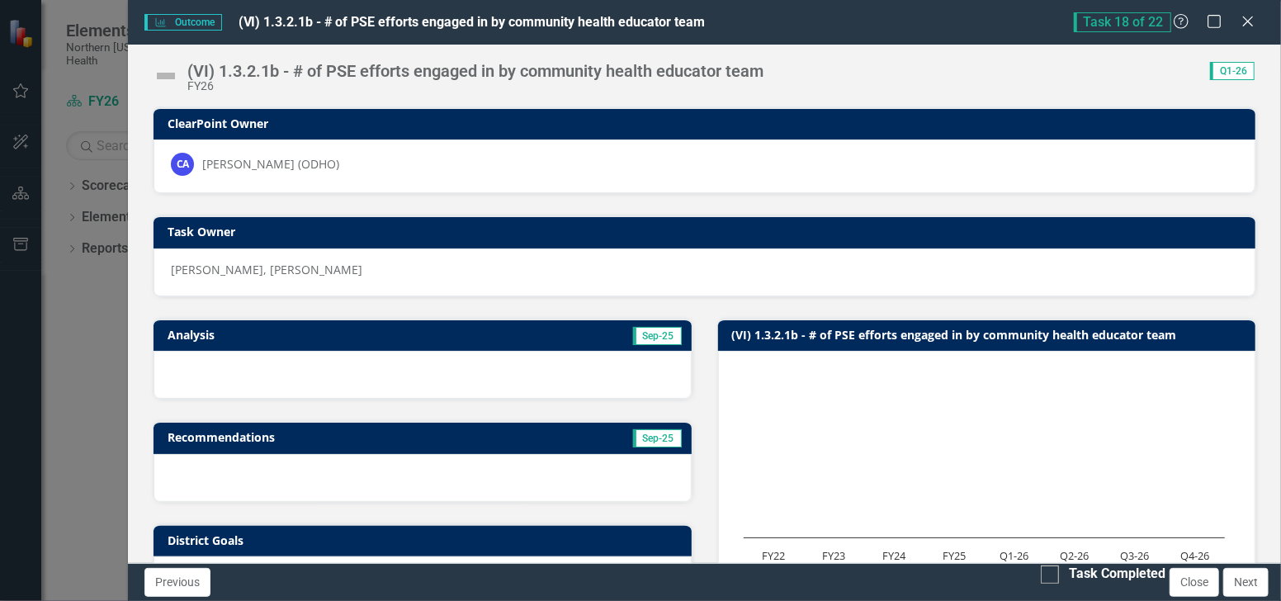
click at [162, 67] on img at bounding box center [166, 76] width 26 height 26
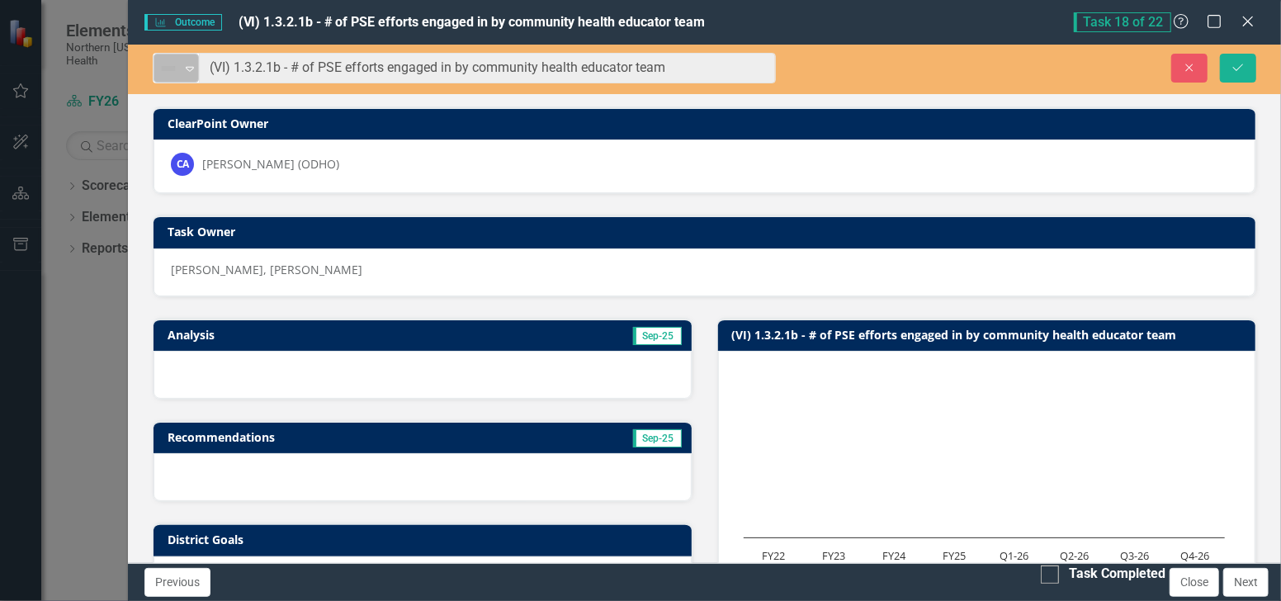
click at [173, 68] on img at bounding box center [169, 69] width 20 height 20
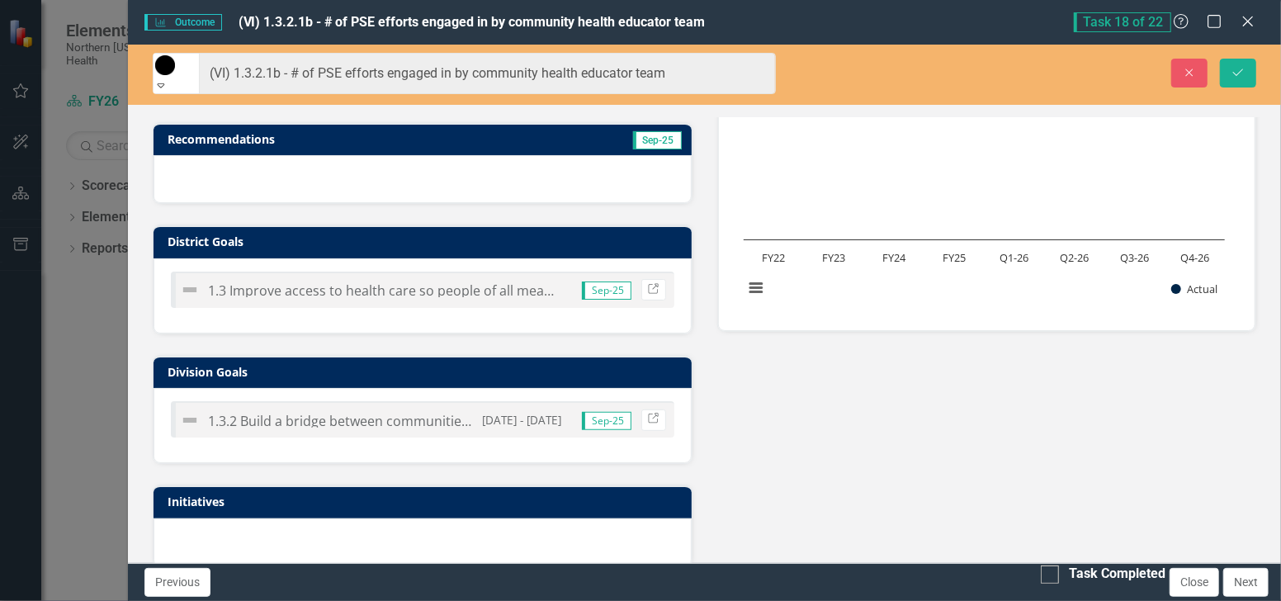
scroll to position [575, 0]
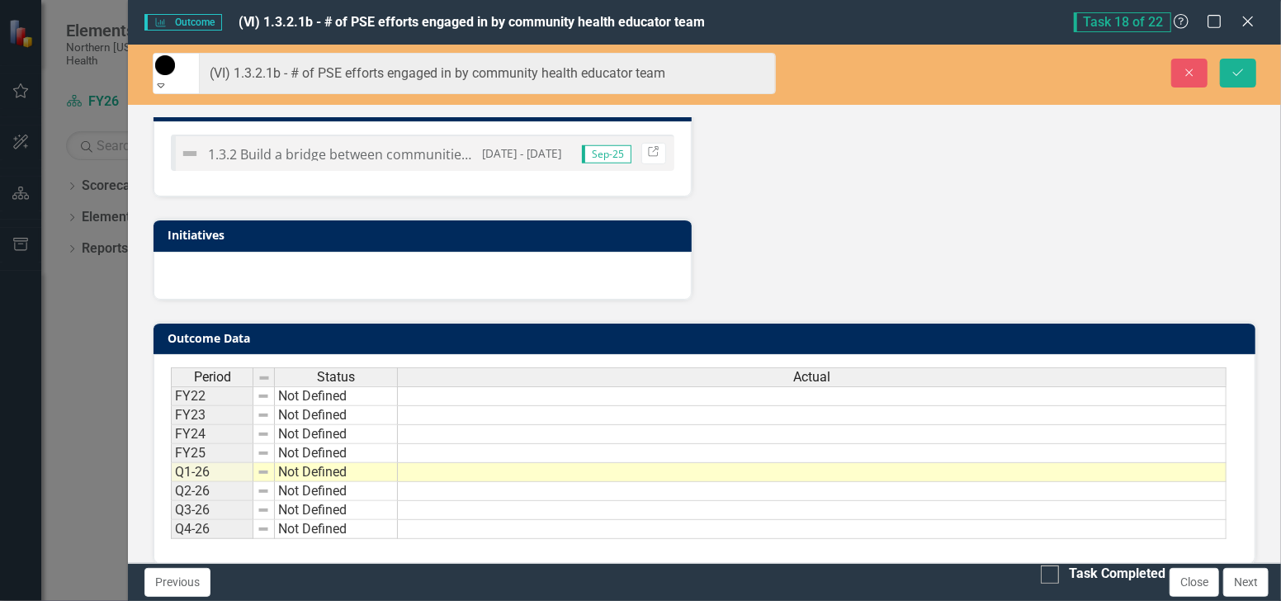
click at [455, 463] on td at bounding box center [812, 472] width 829 height 19
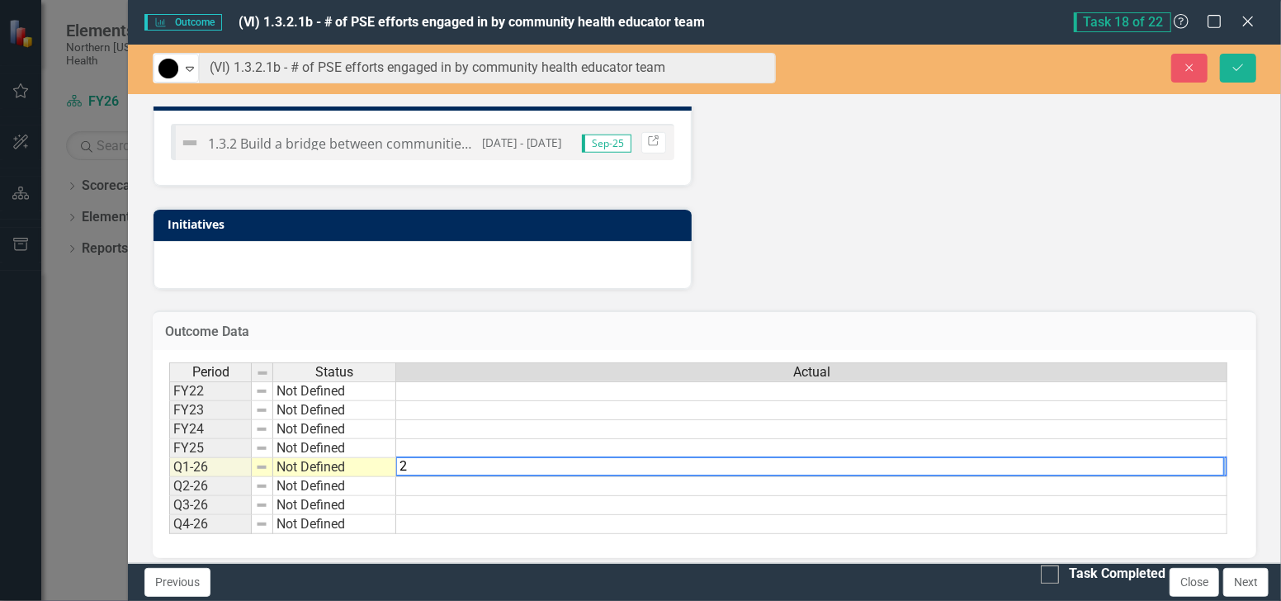
type textarea "2"
click at [883, 269] on div "Analysis Sep-25 Recommendations Sep-25 District Goals 1.3 Improve access to hea…" at bounding box center [704, 6] width 1129 height 568
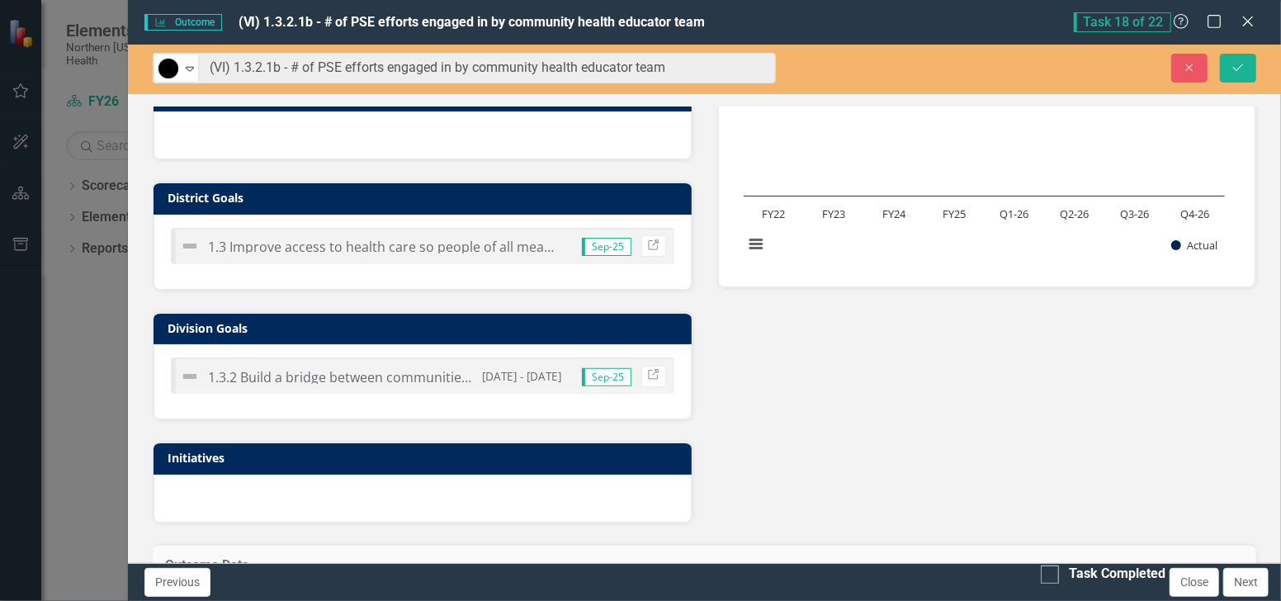
scroll to position [122, 0]
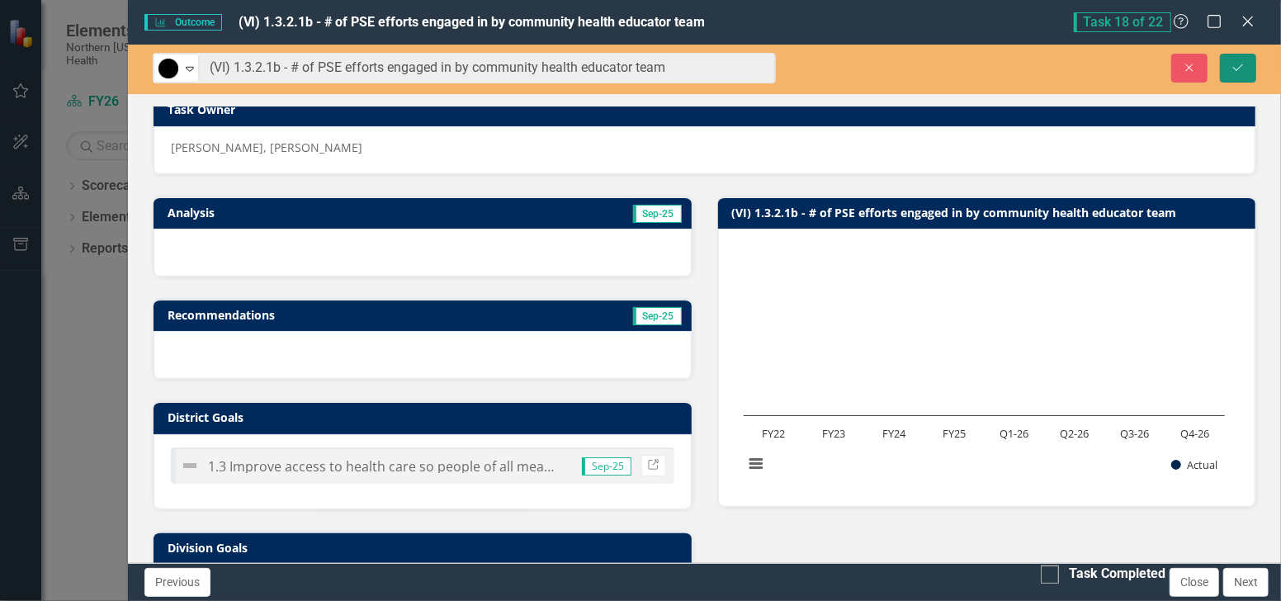
click at [1233, 70] on icon "Save" at bounding box center [1238, 68] width 15 height 12
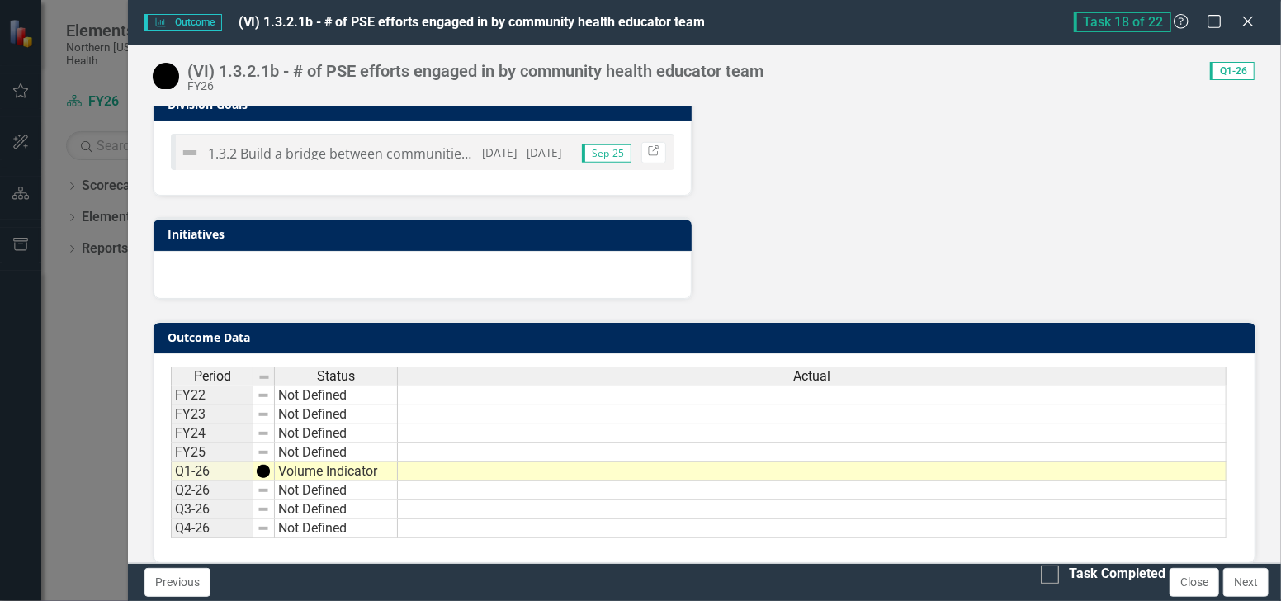
scroll to position [575, 0]
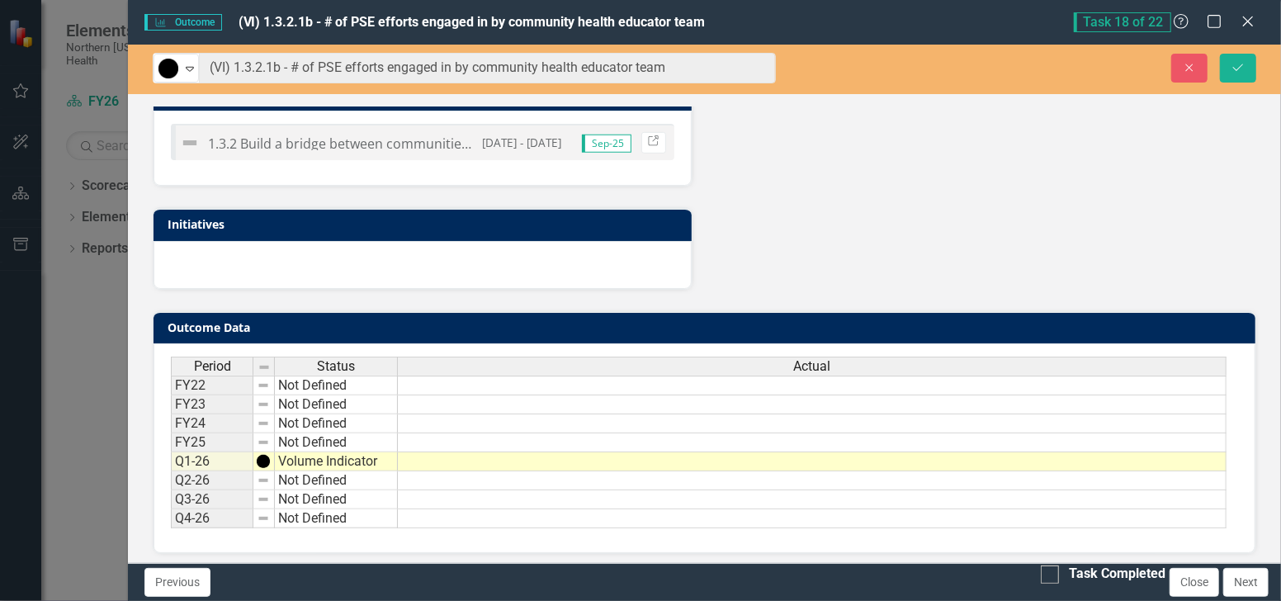
click at [793, 157] on div "Analysis Sep-25 Recommendations Sep-25 District Goals 1.3 Improve access to hea…" at bounding box center [704, 6] width 1129 height 568
click at [592, 452] on td at bounding box center [812, 461] width 829 height 19
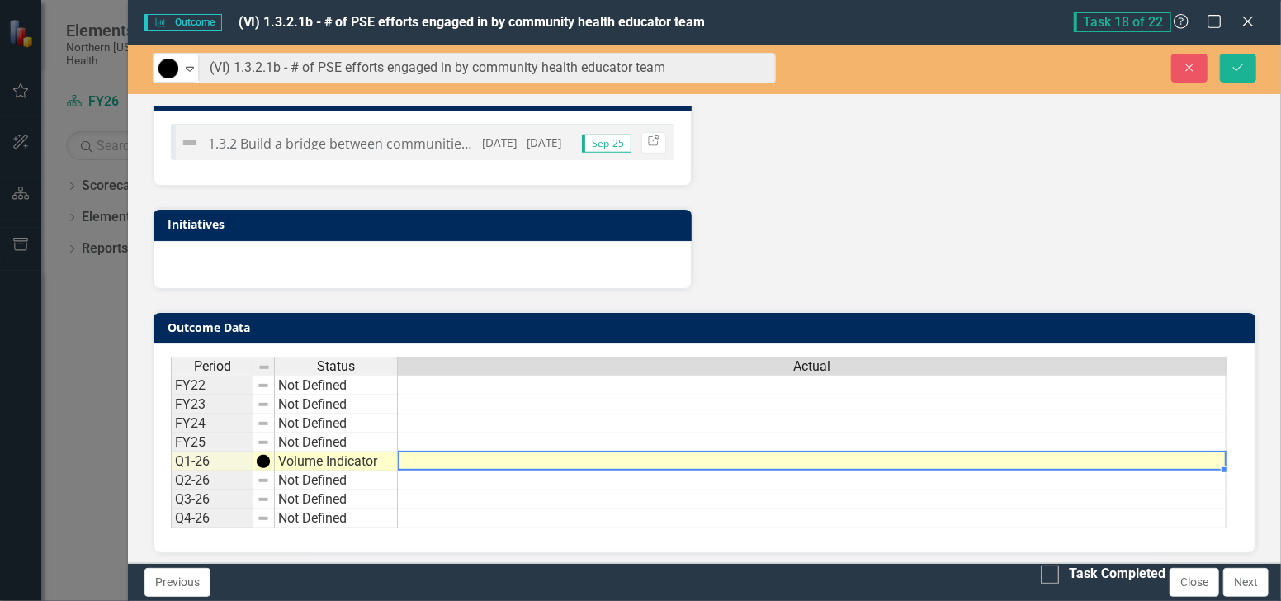
click at [592, 452] on td at bounding box center [812, 461] width 829 height 19
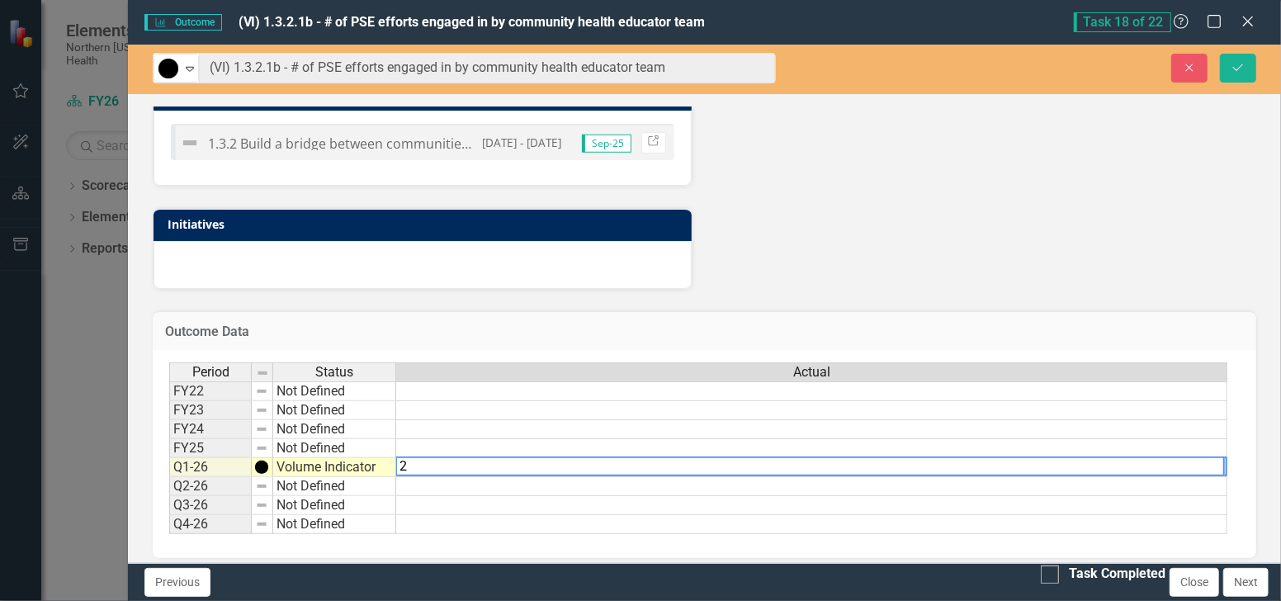
type textarea "2"
click at [805, 276] on div "Analysis Sep-25 Recommendations Sep-25 District Goals 1.3 Improve access to hea…" at bounding box center [704, 6] width 1129 height 568
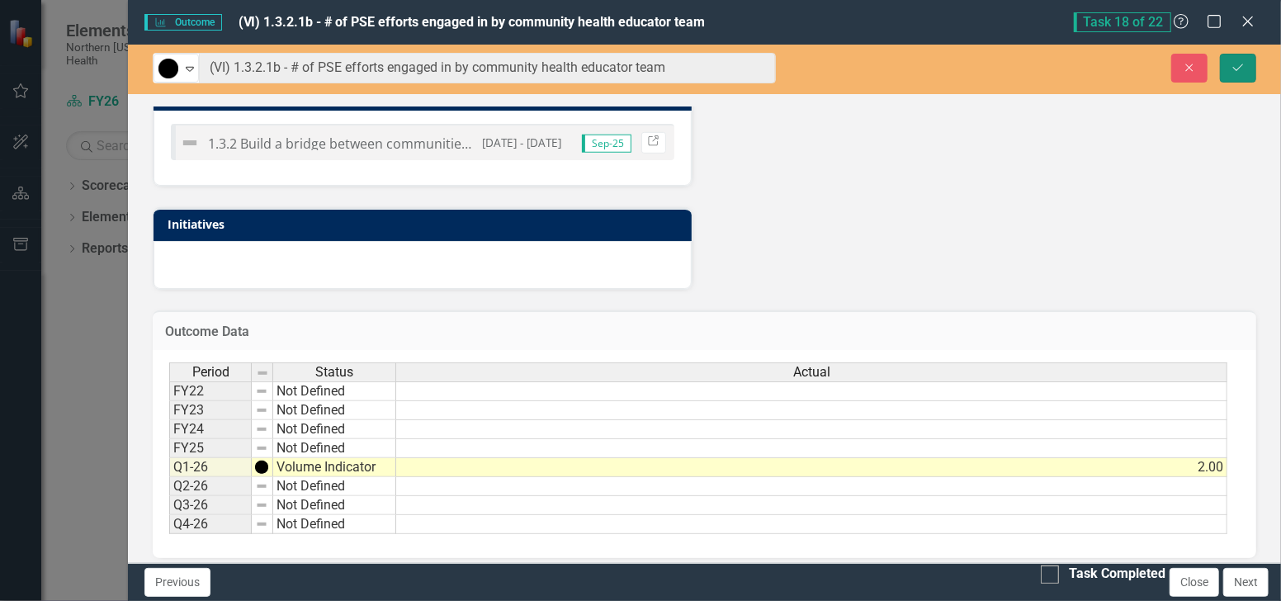
drag, startPoint x: 1229, startPoint y: 72, endPoint x: 1230, endPoint y: 104, distance: 32.2
click at [1229, 68] on button "Save" at bounding box center [1238, 68] width 36 height 29
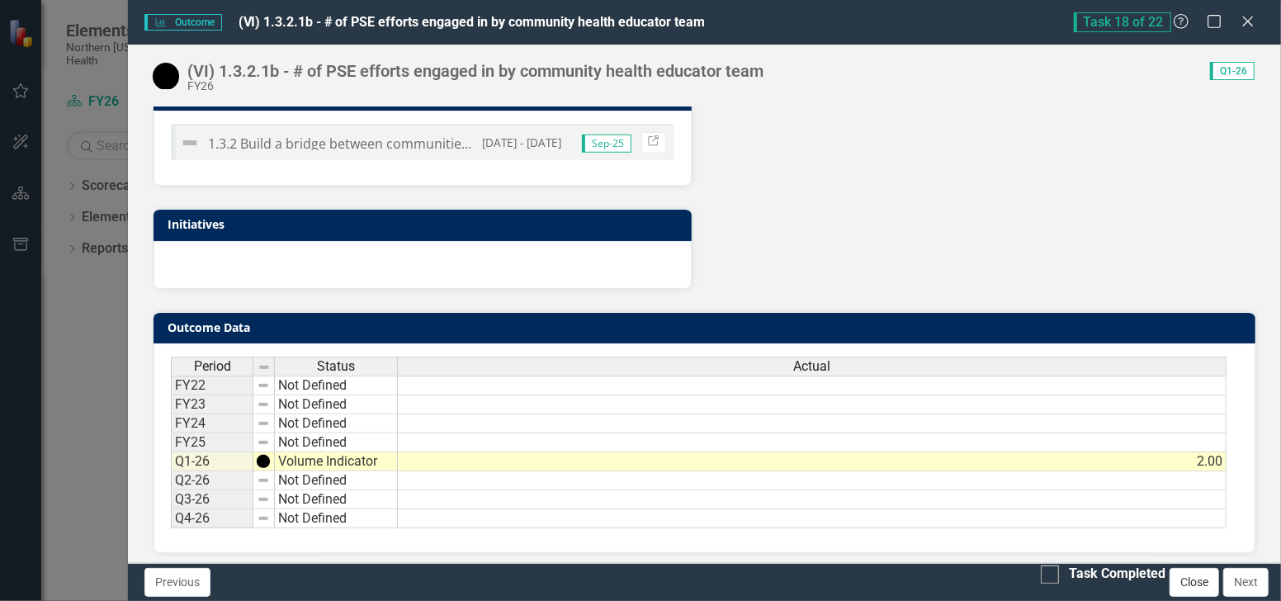
click at [1182, 578] on button "Close" at bounding box center [1195, 582] width 50 height 29
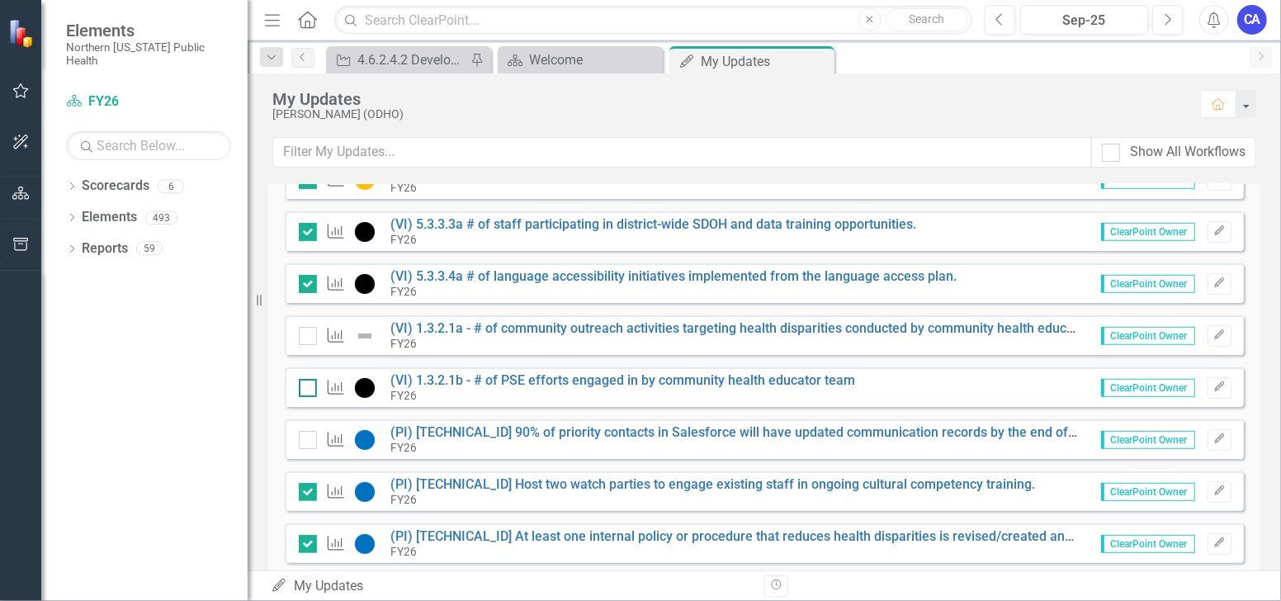
click at [305, 386] on input "checkbox" at bounding box center [304, 384] width 11 height 11
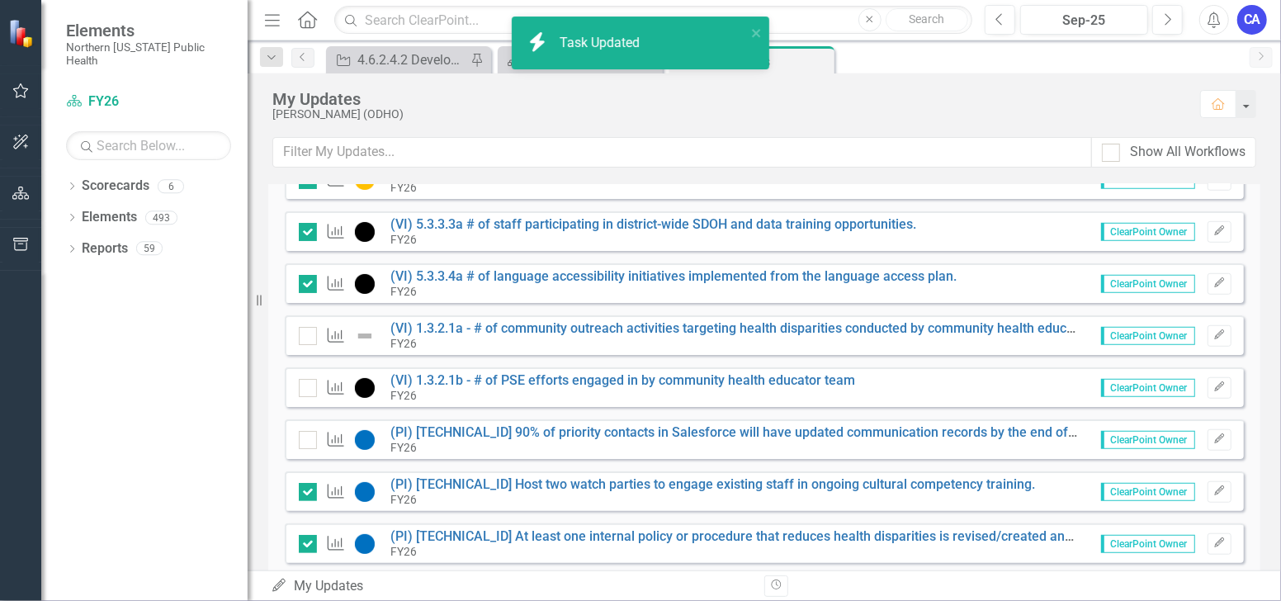
checkbox input "true"
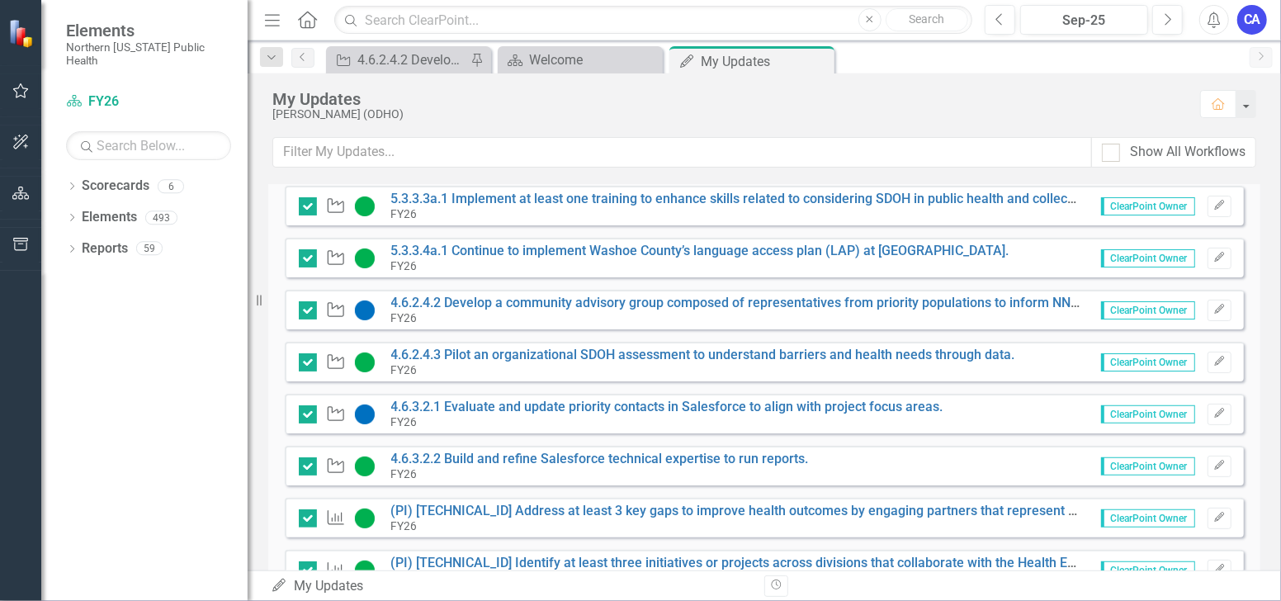
scroll to position [367, 0]
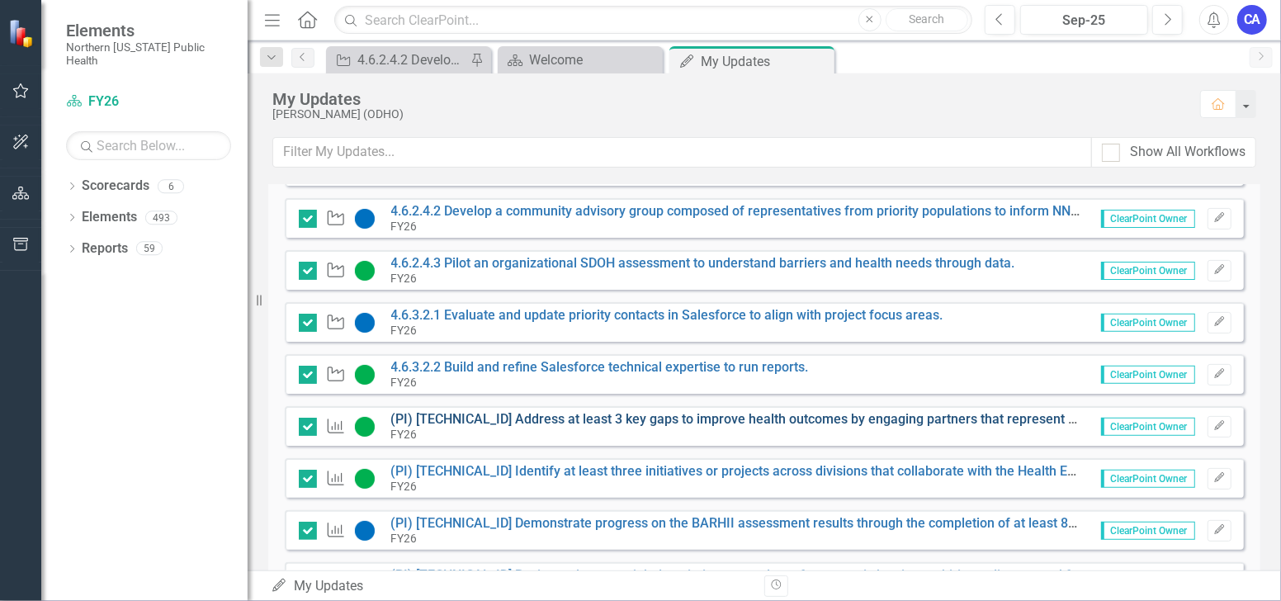
click at [509, 413] on link "(PI) [TECHNICAL_ID] Address at least 3 key gaps to improve health outcomes by e…" at bounding box center [904, 419] width 1027 height 16
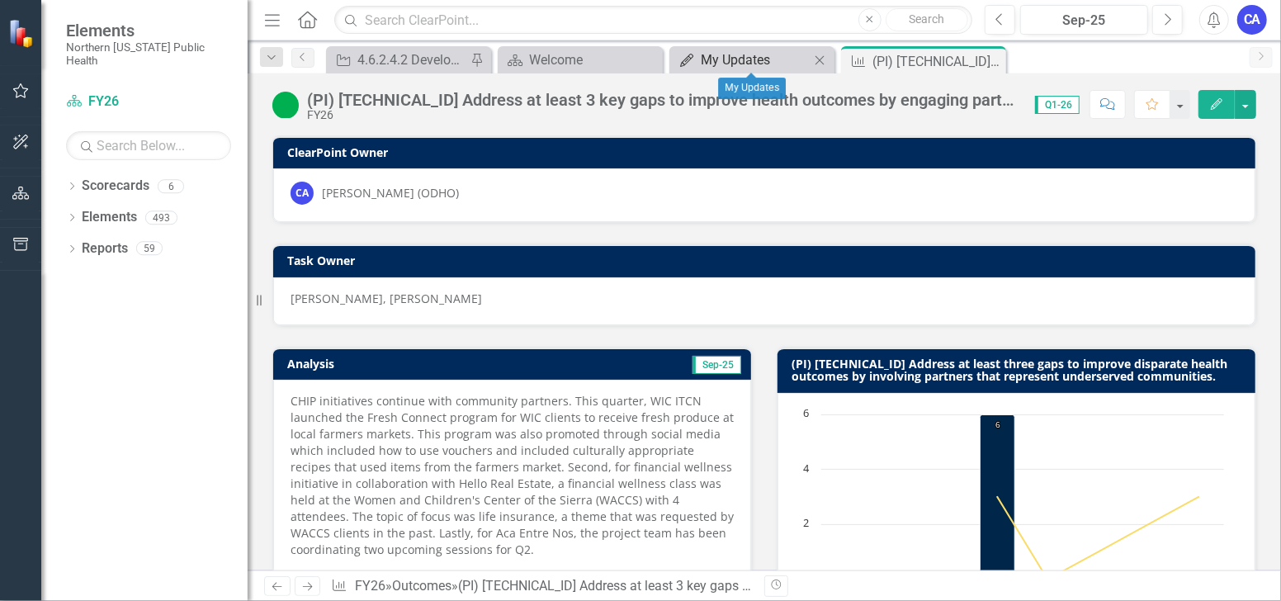
click at [717, 64] on div "My Updates" at bounding box center [755, 60] width 109 height 21
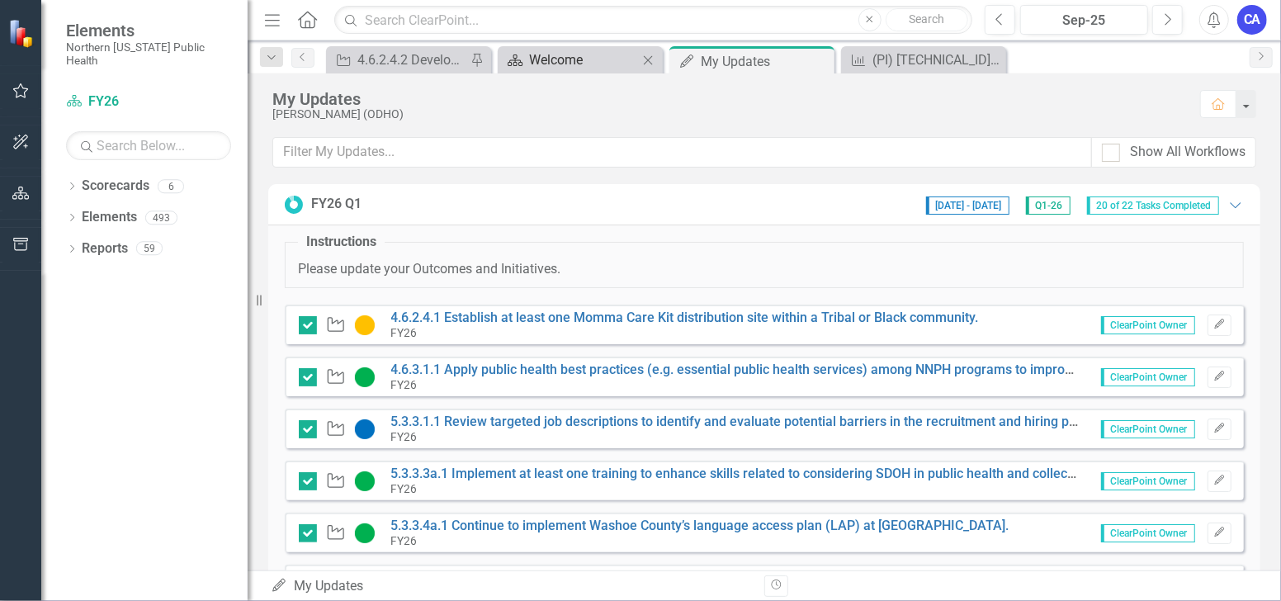
click at [566, 66] on div "Welcome" at bounding box center [583, 60] width 109 height 21
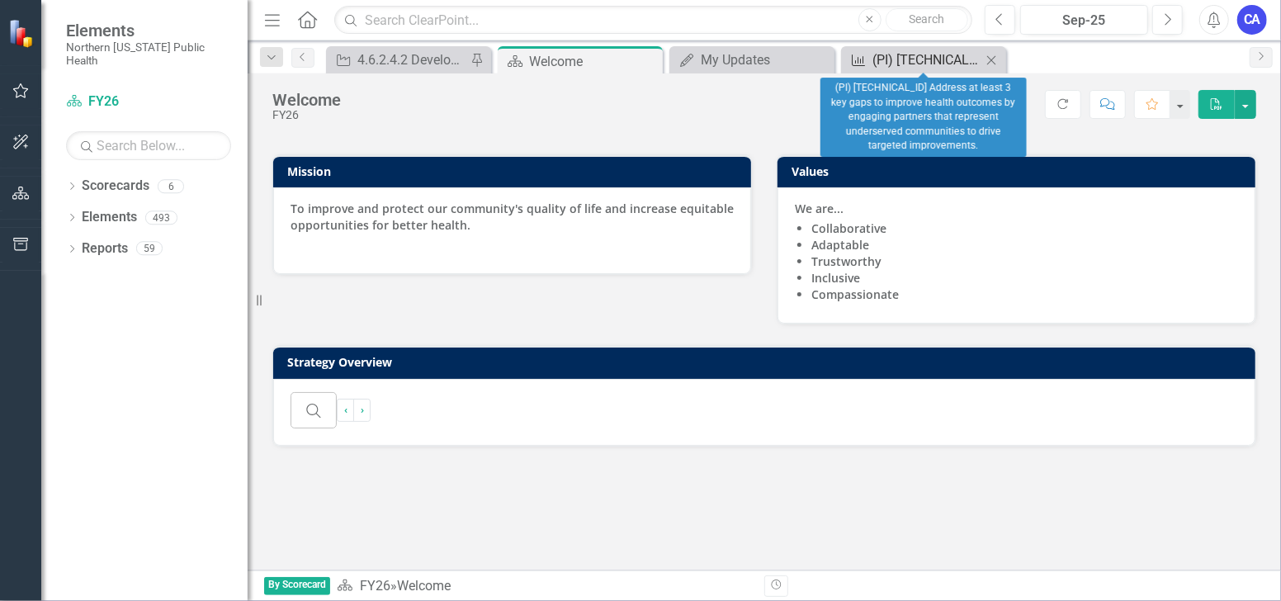
click at [893, 57] on div "(PI) [TECHNICAL_ID] Address at least 3 key gaps to improve health outcomes by e…" at bounding box center [927, 60] width 109 height 21
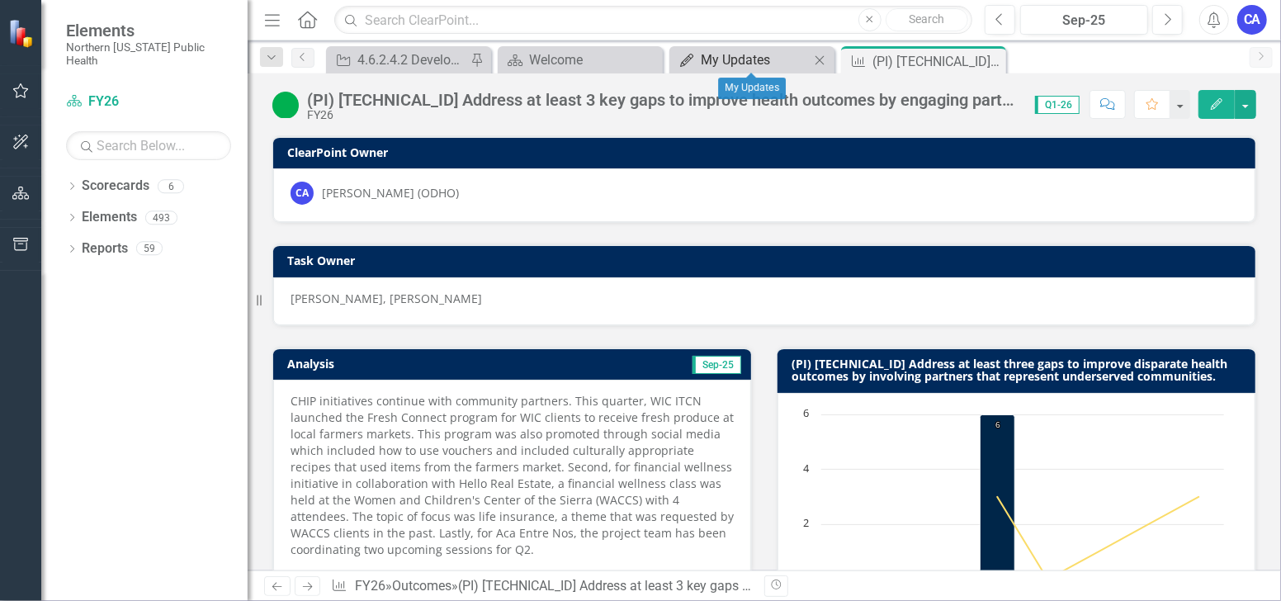
click at [724, 60] on div "My Updates" at bounding box center [755, 60] width 109 height 21
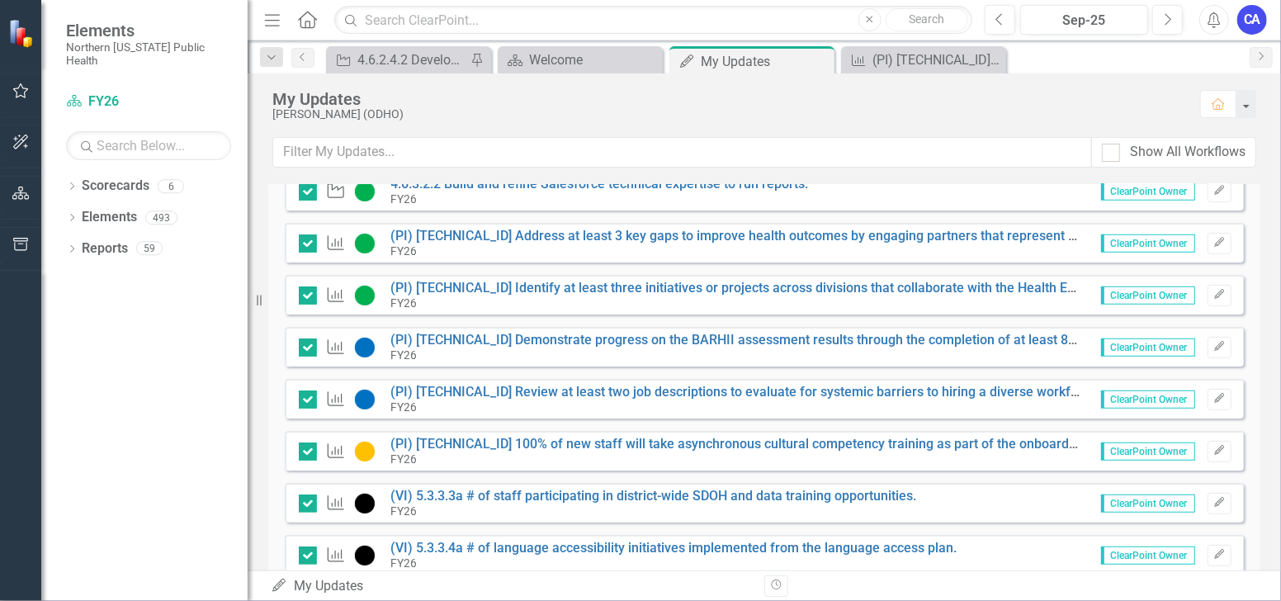
scroll to position [458, 0]
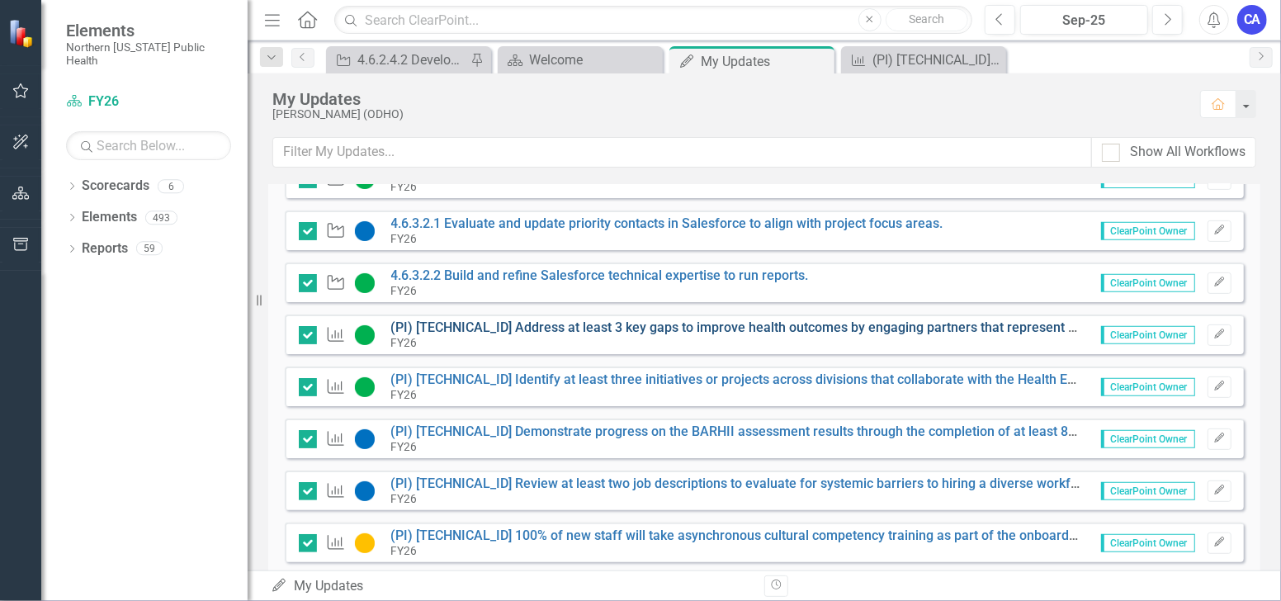
click at [532, 324] on link "(PI) [TECHNICAL_ID] Address at least 3 key gaps to improve health outcomes by e…" at bounding box center [904, 328] width 1027 height 16
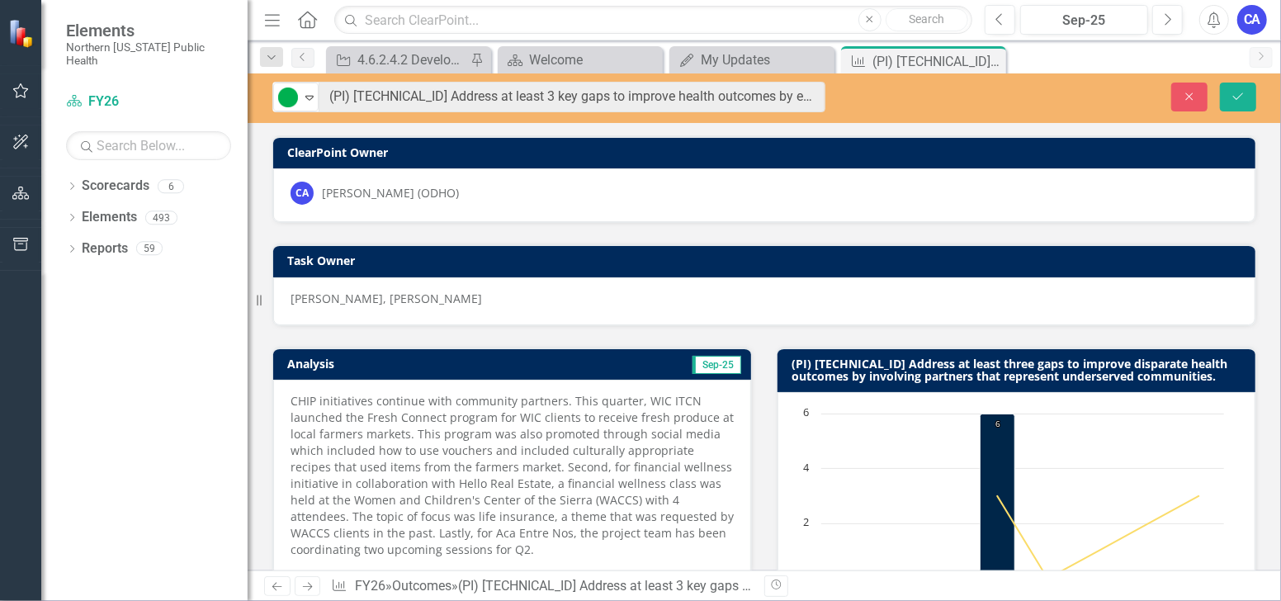
click at [617, 388] on div "CHIP initiatives continue with community partners. This quarter, WIC ITCN launc…" at bounding box center [512, 478] width 478 height 196
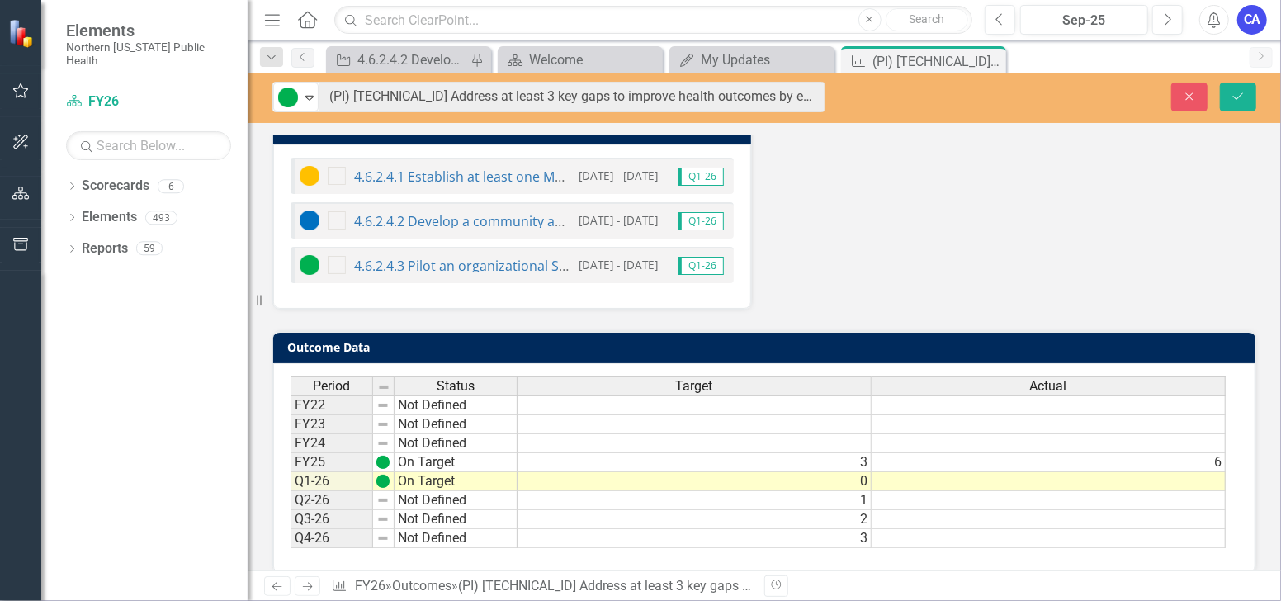
scroll to position [860, 0]
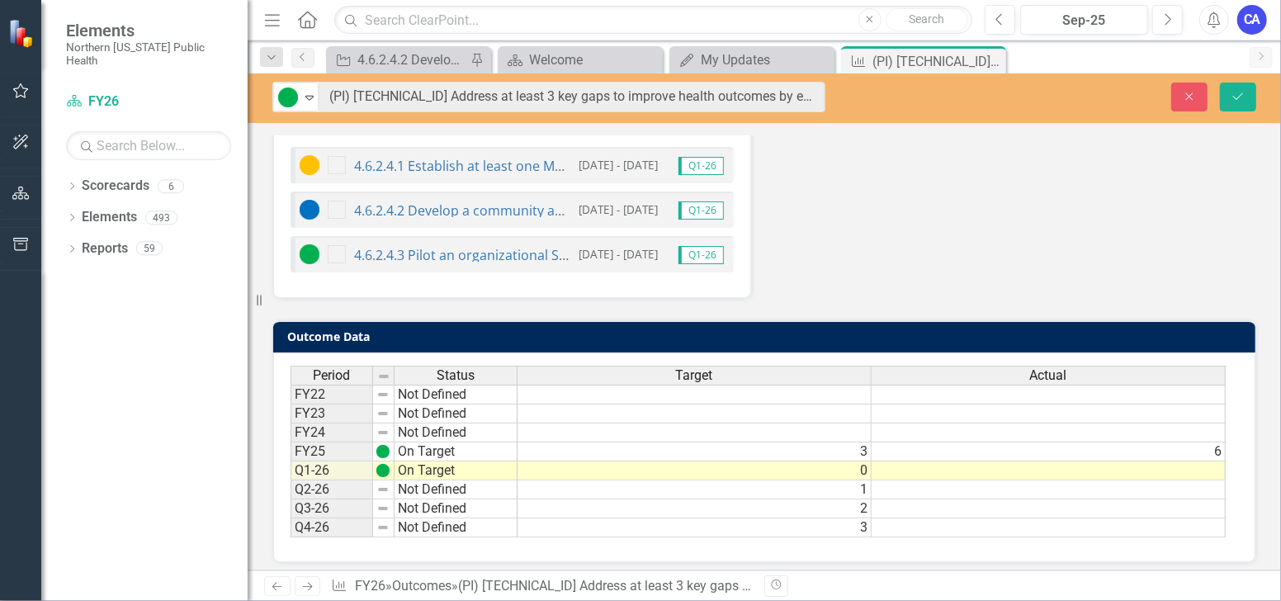
click at [841, 523] on td "3" at bounding box center [695, 528] width 354 height 19
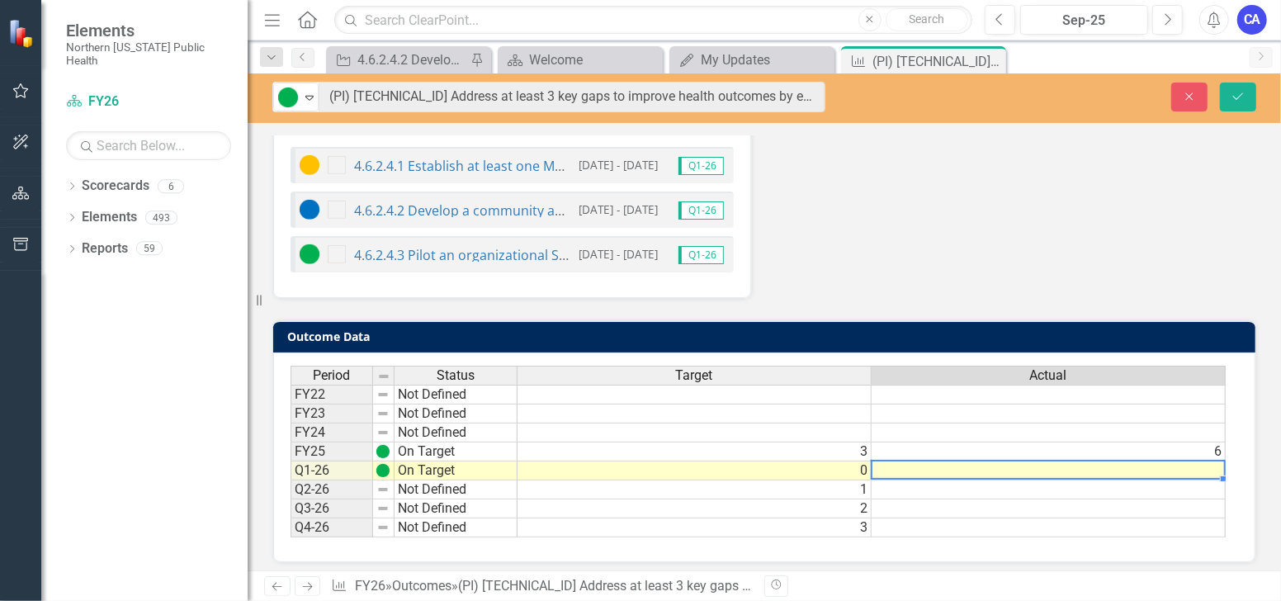
click at [923, 464] on td at bounding box center [1049, 471] width 354 height 19
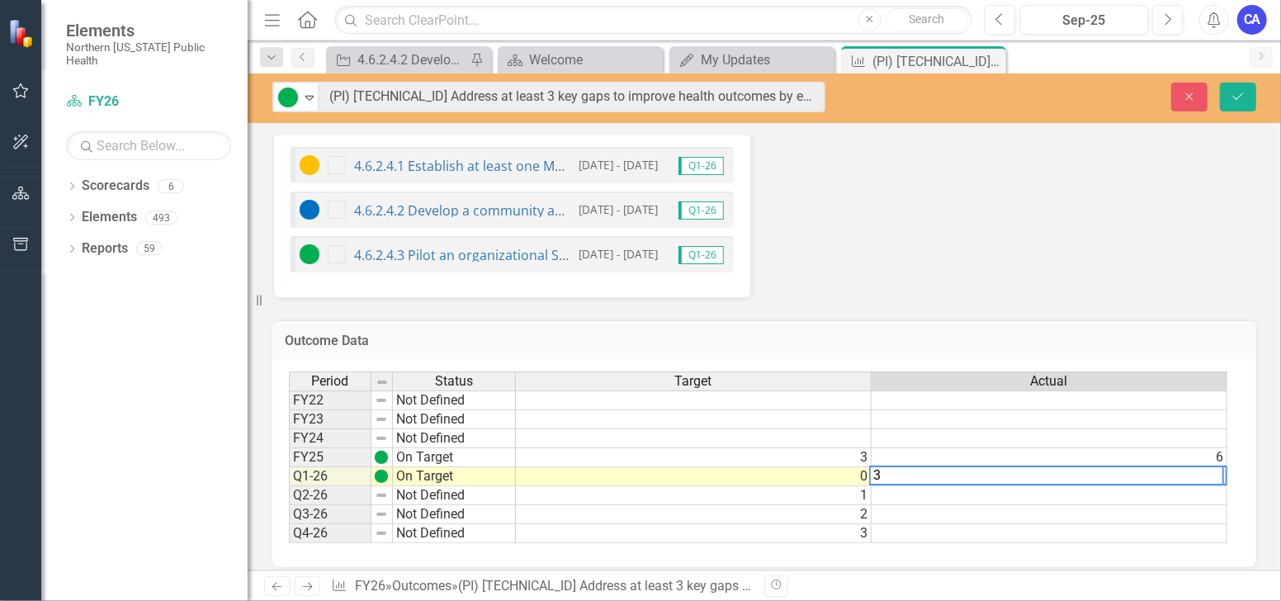
type textarea "3"
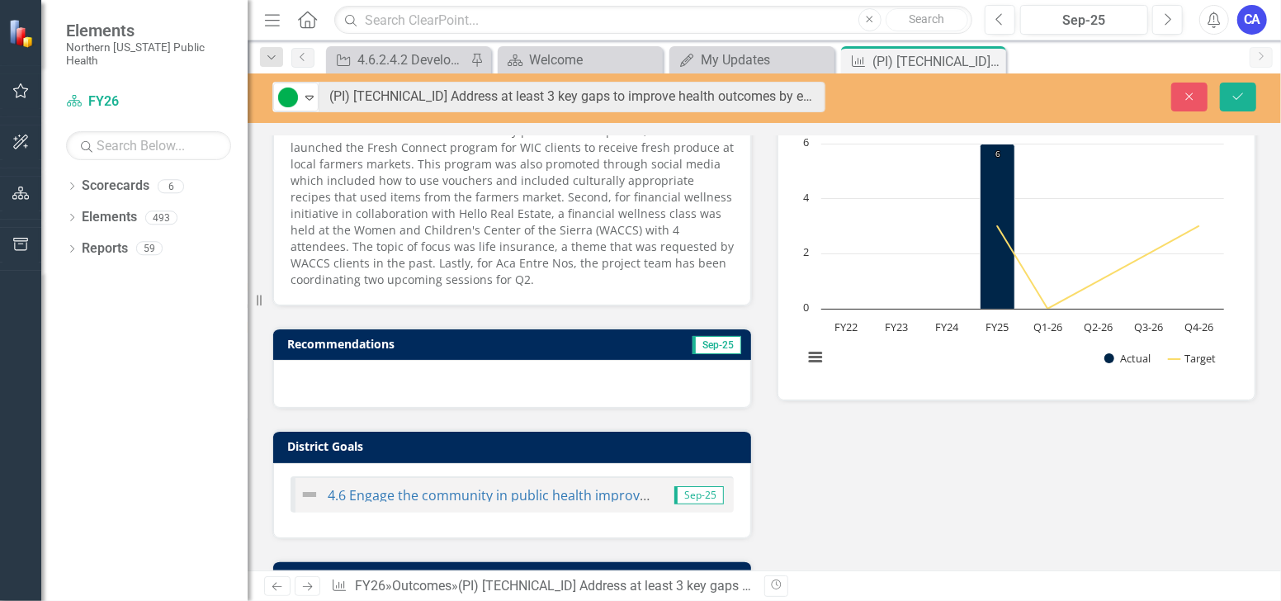
scroll to position [223, 0]
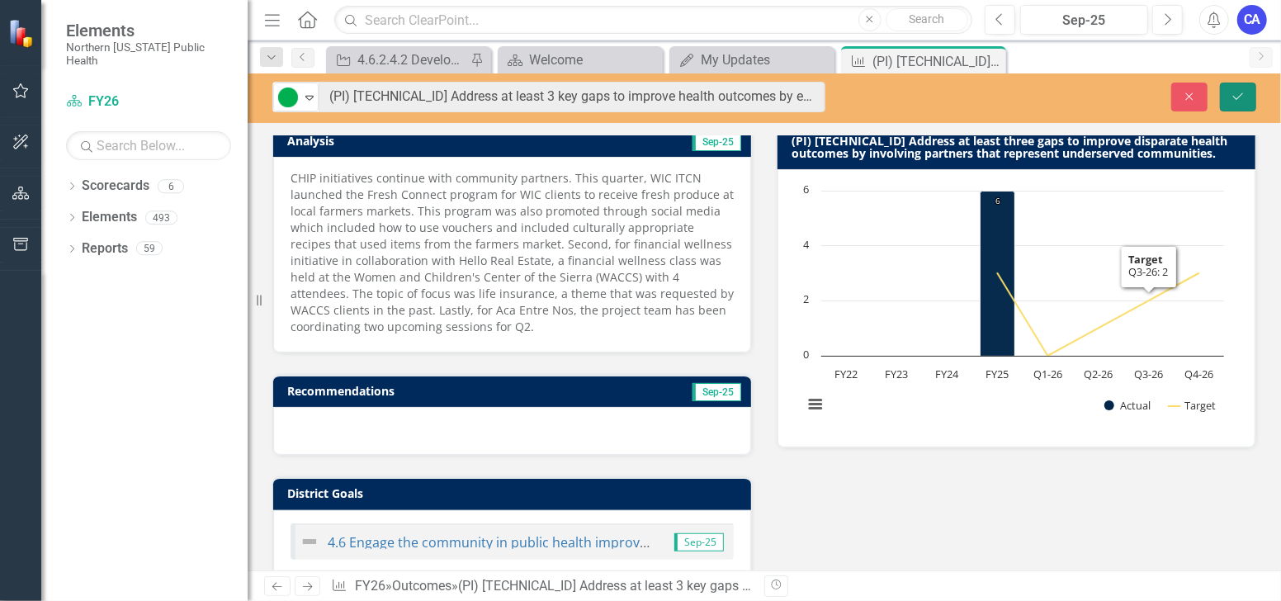
click at [1225, 103] on button "Save" at bounding box center [1238, 97] width 36 height 29
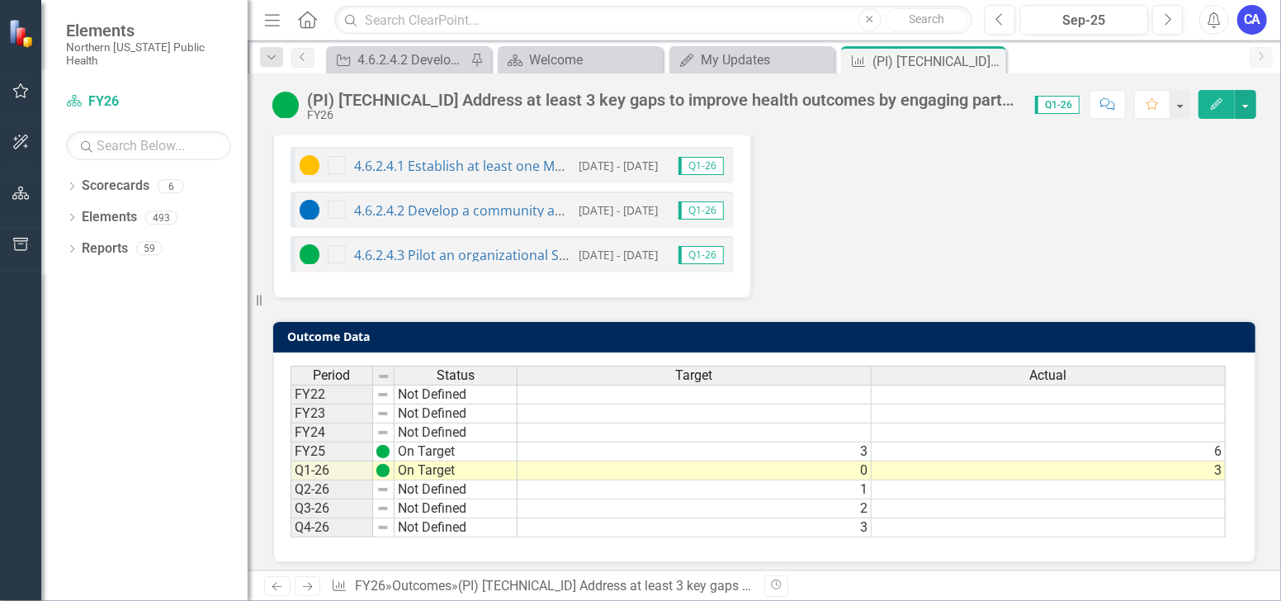
scroll to position [860, 0]
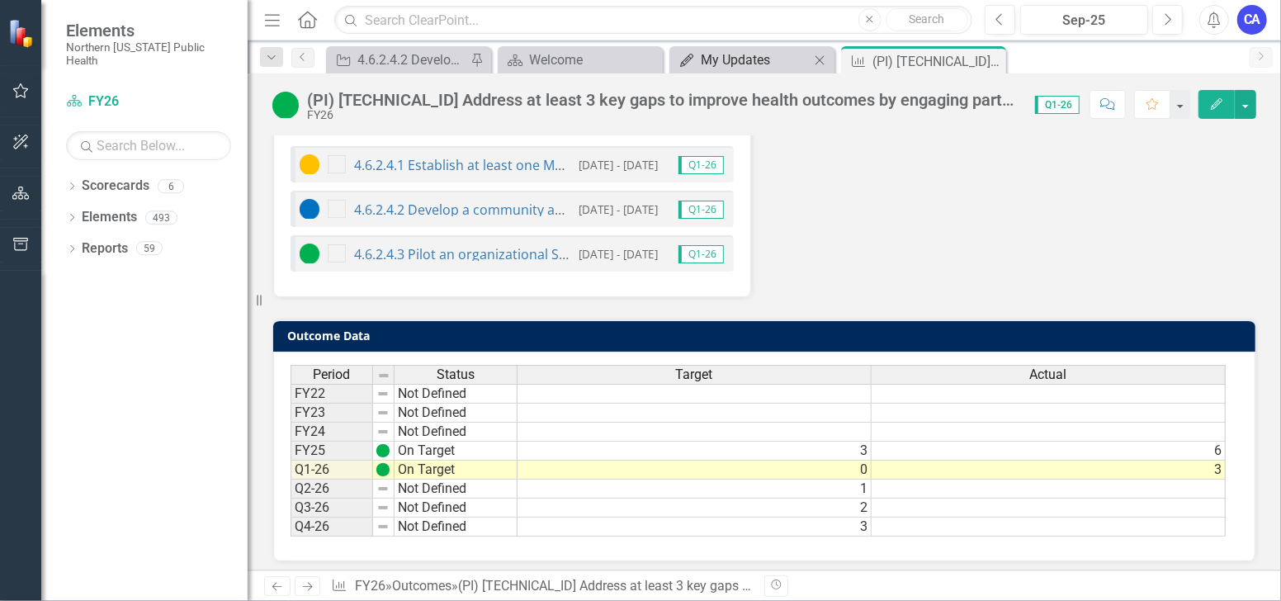
click at [710, 60] on div "My Updates" at bounding box center [755, 60] width 109 height 21
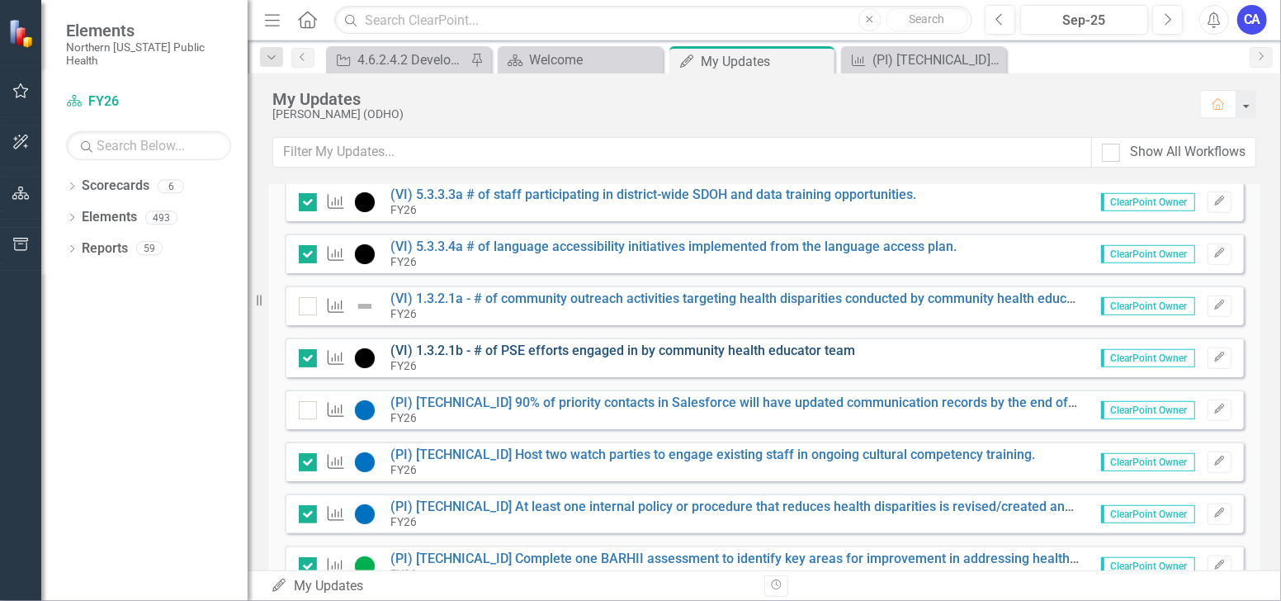
scroll to position [822, 0]
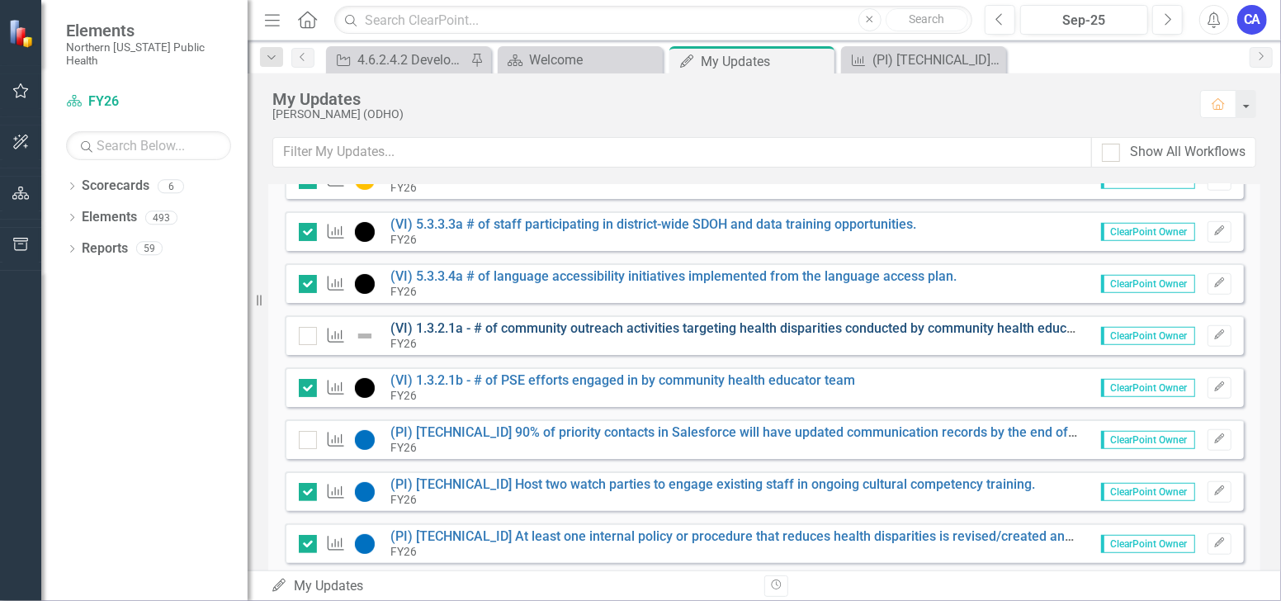
click at [623, 324] on link "(VI) 1.3.2.1a - # of community outreach activities targeting health disparities…" at bounding box center [846, 328] width 911 height 16
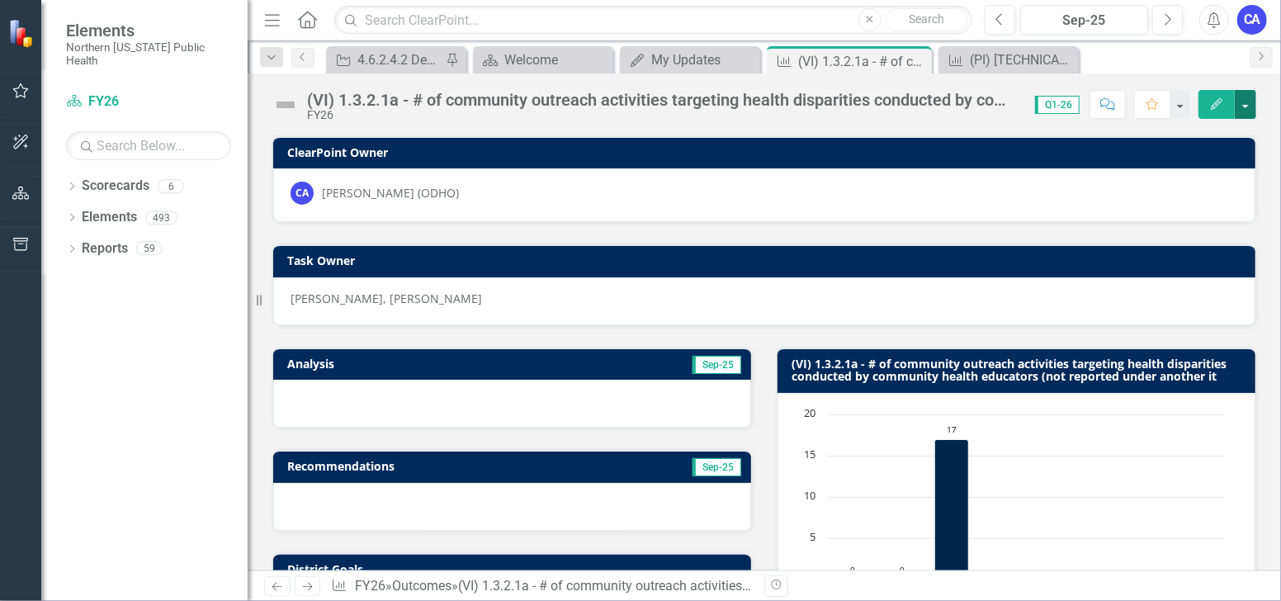
click at [1244, 109] on button "button" at bounding box center [1245, 104] width 21 height 29
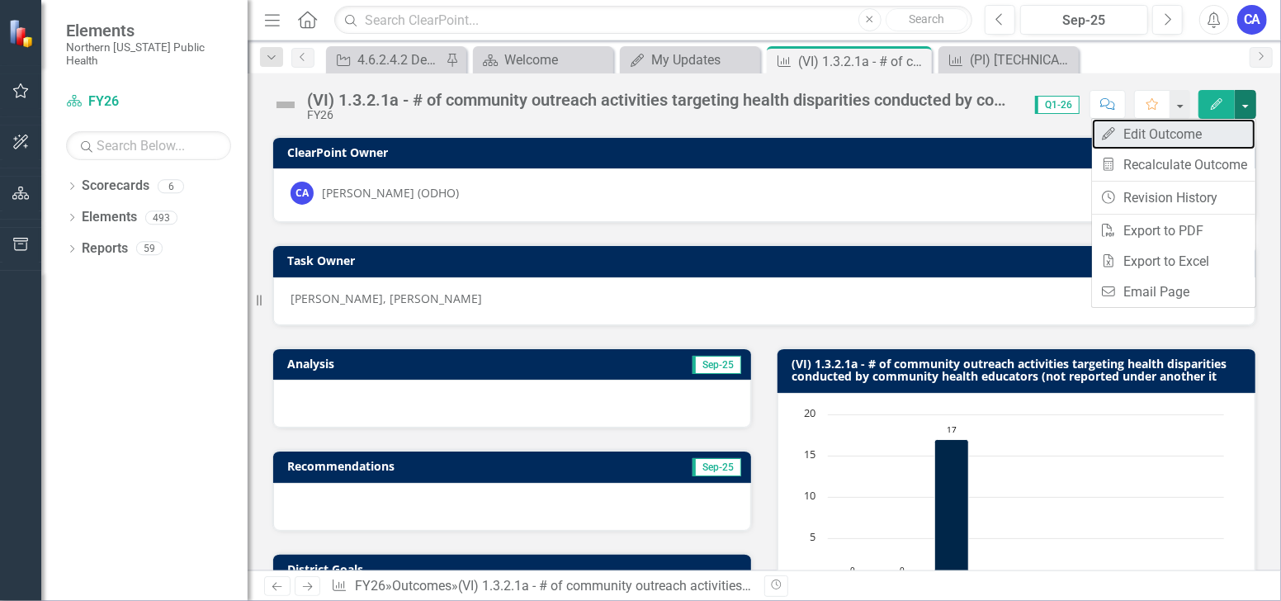
click at [1210, 130] on link "Edit Edit Outcome" at bounding box center [1173, 134] width 163 height 31
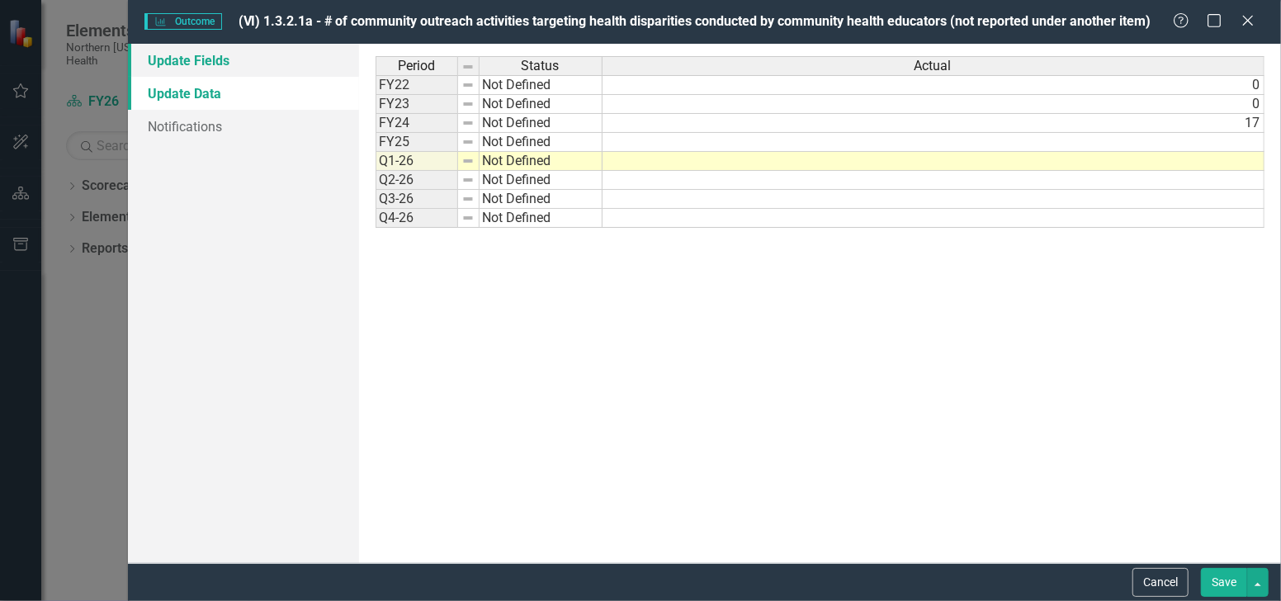
click at [197, 62] on link "Update Fields" at bounding box center [243, 60] width 230 height 33
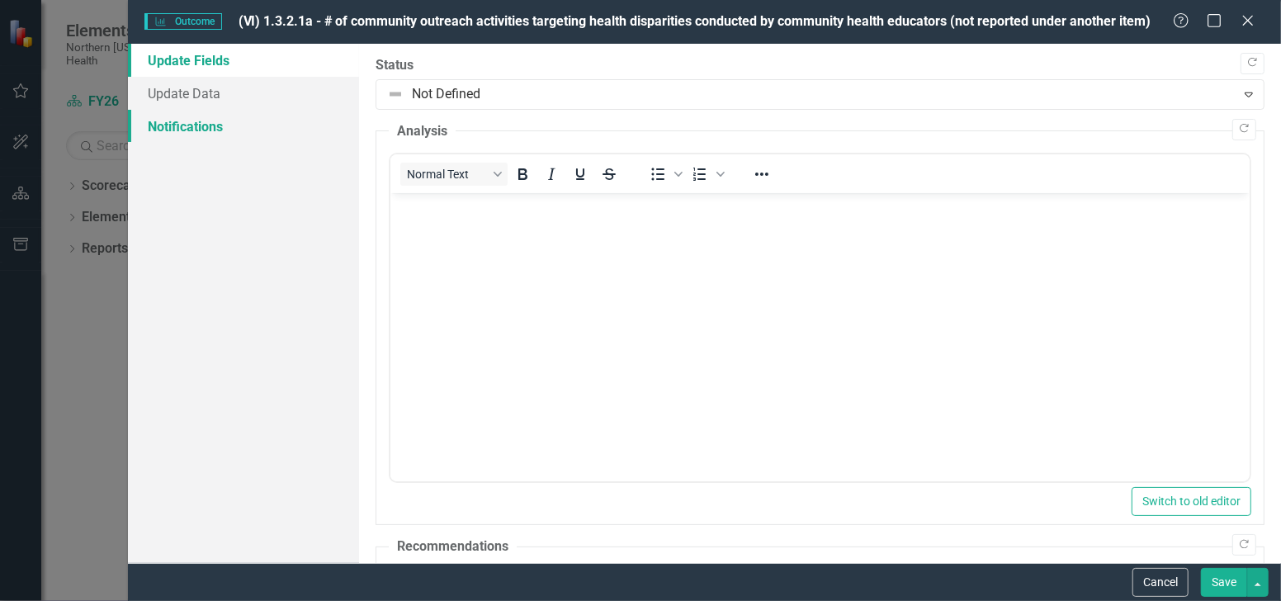
click at [217, 110] on link "Notifications" at bounding box center [243, 126] width 230 height 33
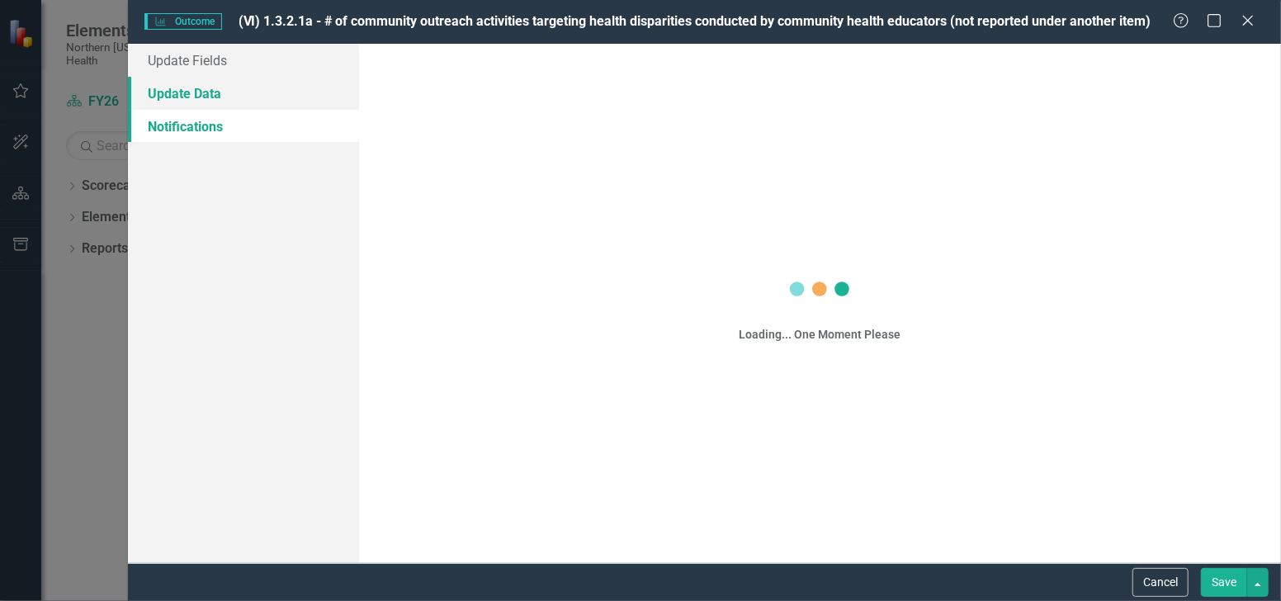
click at [212, 88] on link "Update Data" at bounding box center [243, 93] width 230 height 33
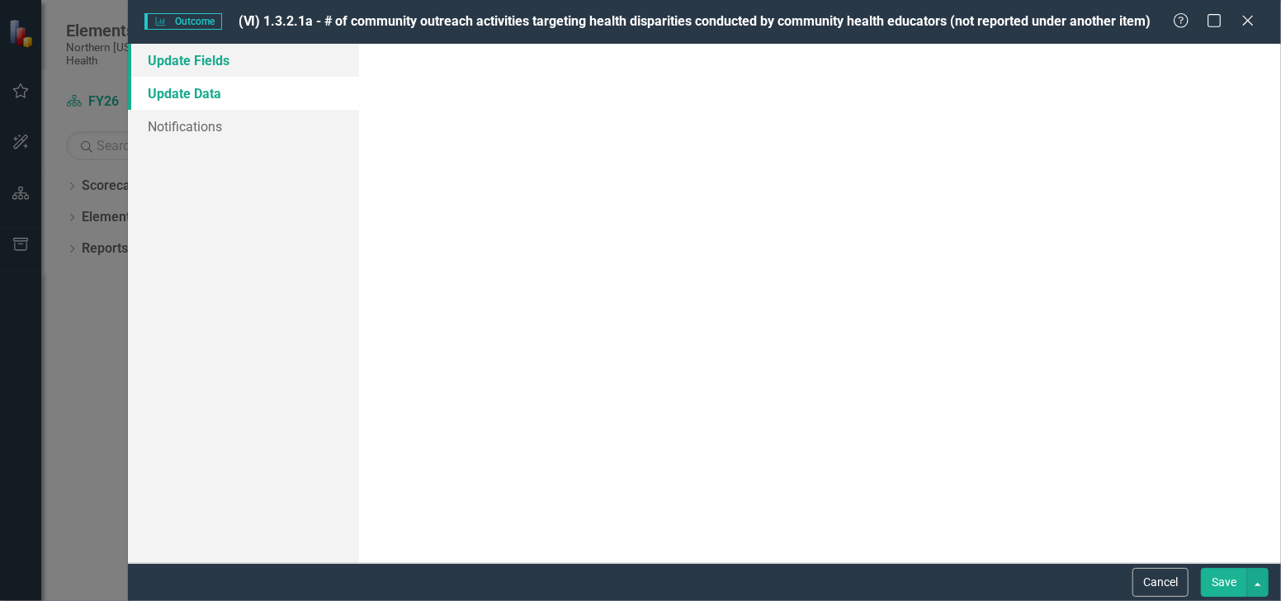
click at [208, 68] on link "Update Fields" at bounding box center [243, 60] width 230 height 33
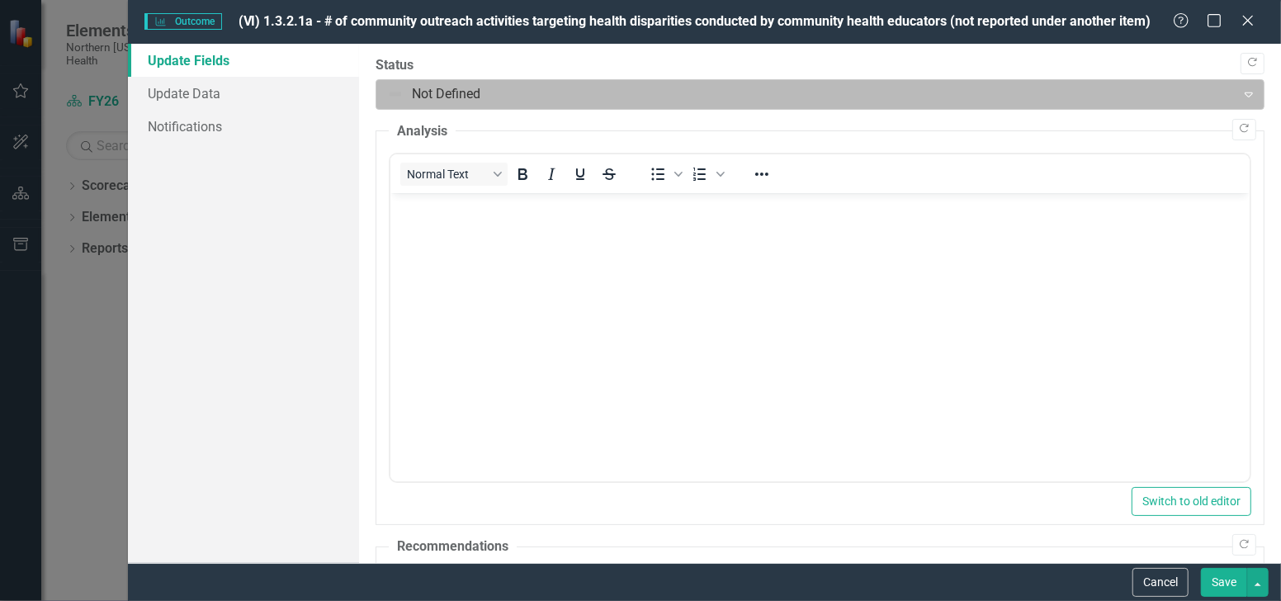
click at [434, 92] on div at bounding box center [806, 94] width 839 height 22
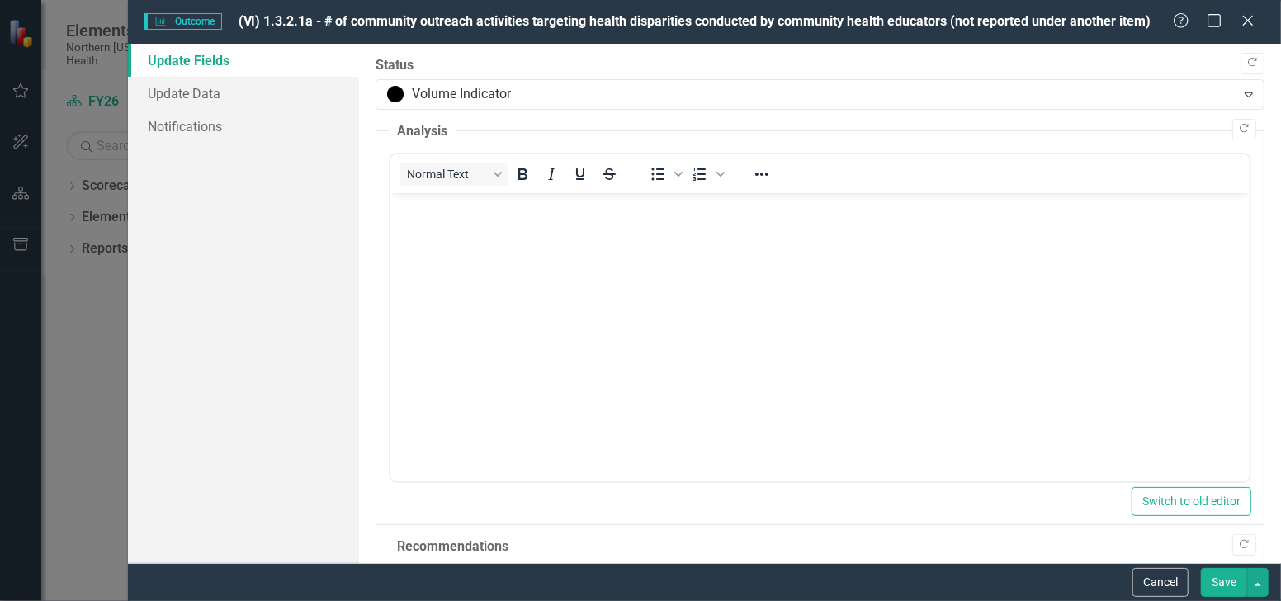
click at [1227, 578] on button "Save" at bounding box center [1224, 582] width 46 height 29
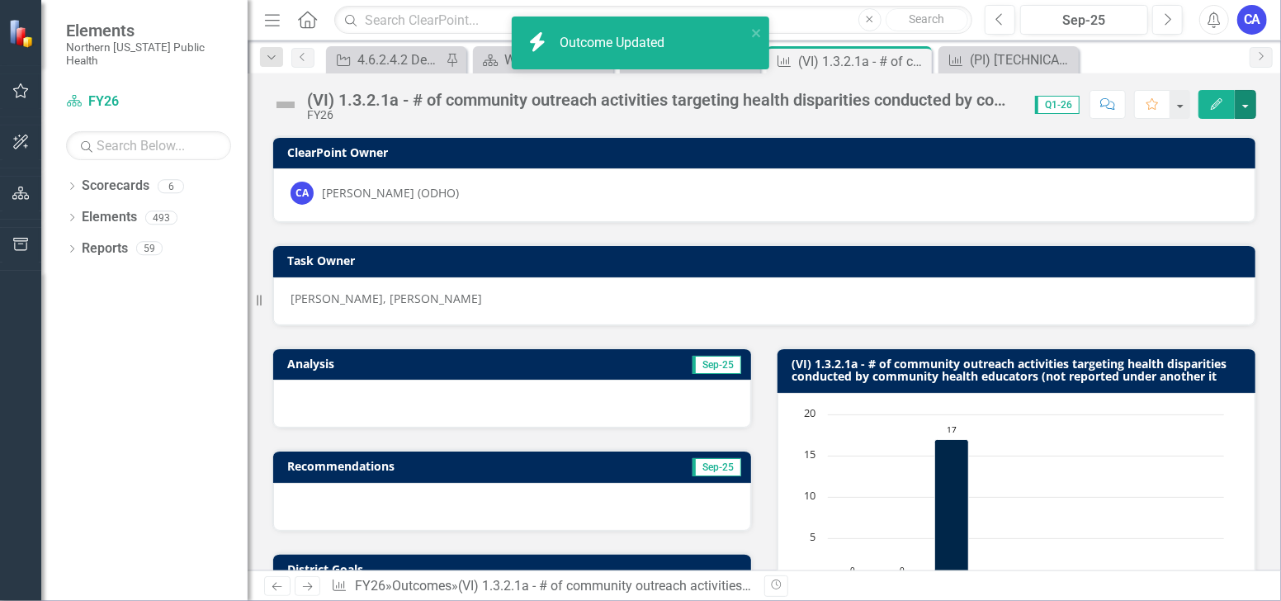
scroll to position [597, 0]
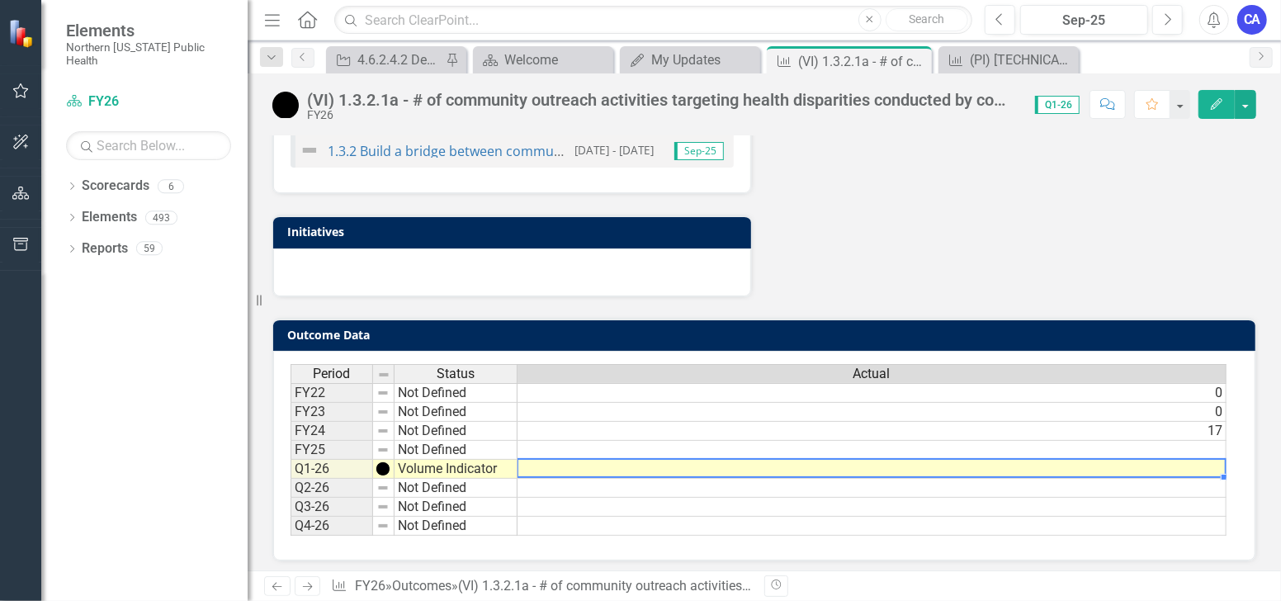
click at [557, 463] on td at bounding box center [872, 469] width 709 height 19
click at [557, 462] on td at bounding box center [872, 469] width 709 height 19
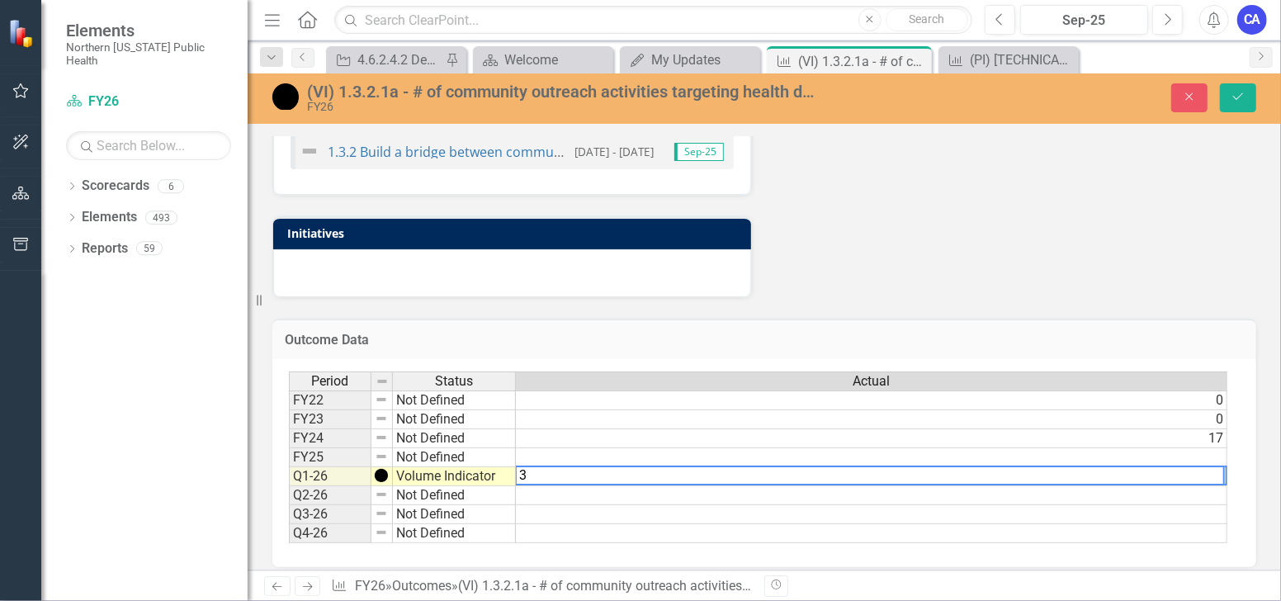
type textarea "3"
click at [935, 301] on div "Outcome Data Last Calculated Period Status Actual FY22 Not Defined 0 FY23 Not D…" at bounding box center [764, 432] width 1009 height 269
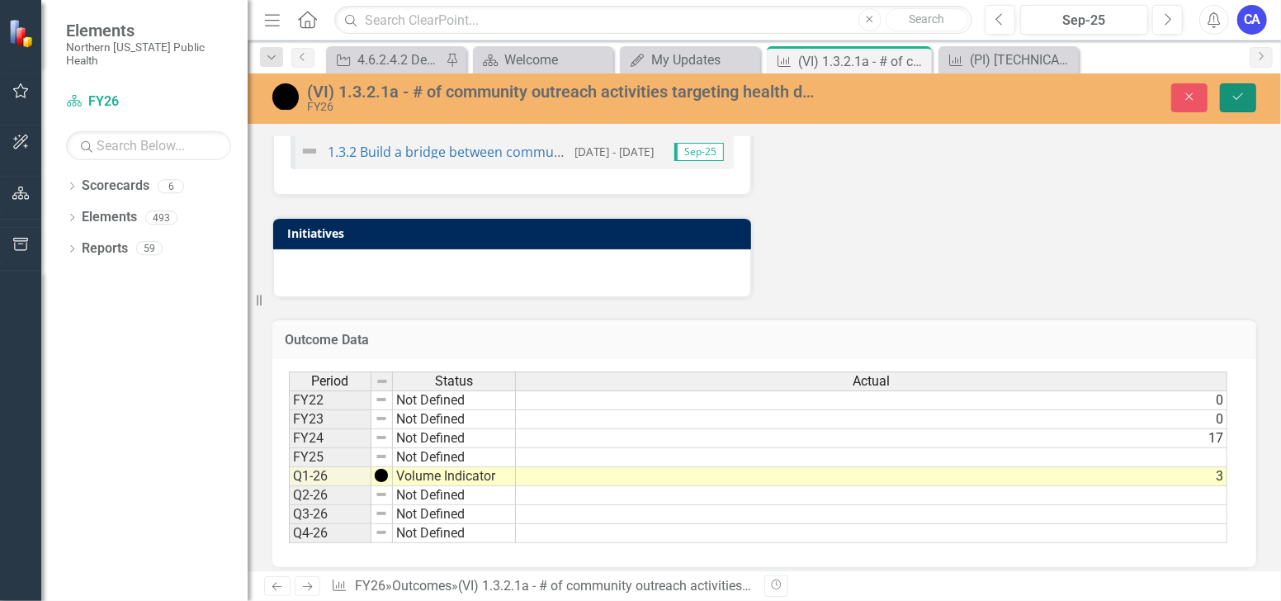
click at [1229, 102] on button "Save" at bounding box center [1238, 97] width 36 height 29
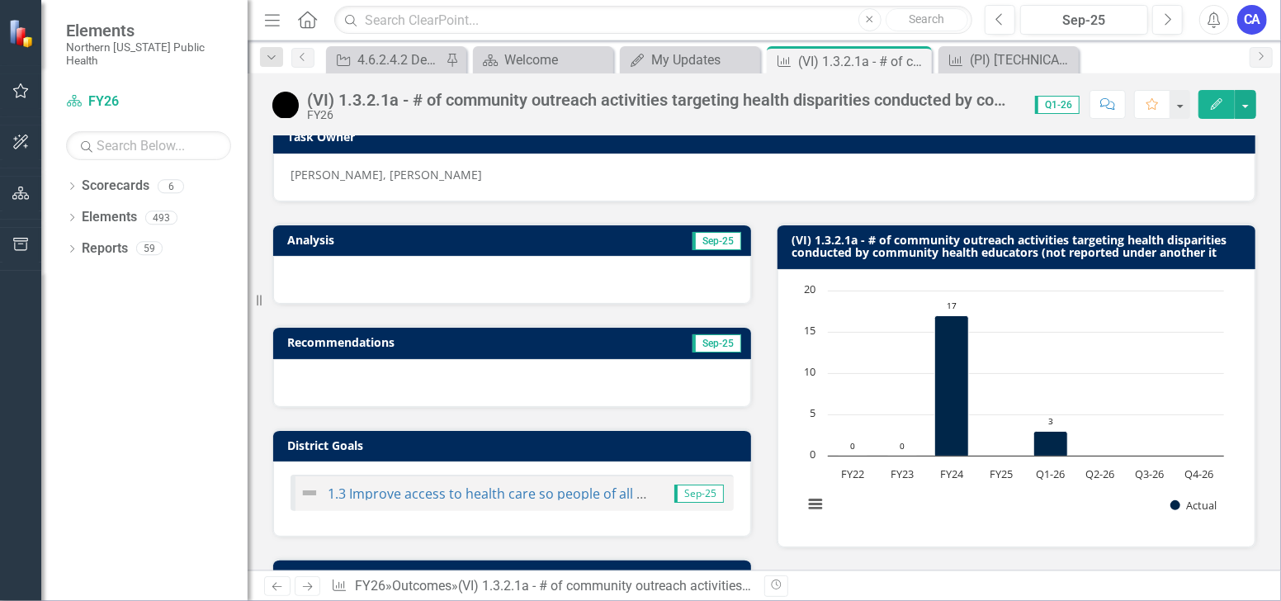
scroll to position [0, 0]
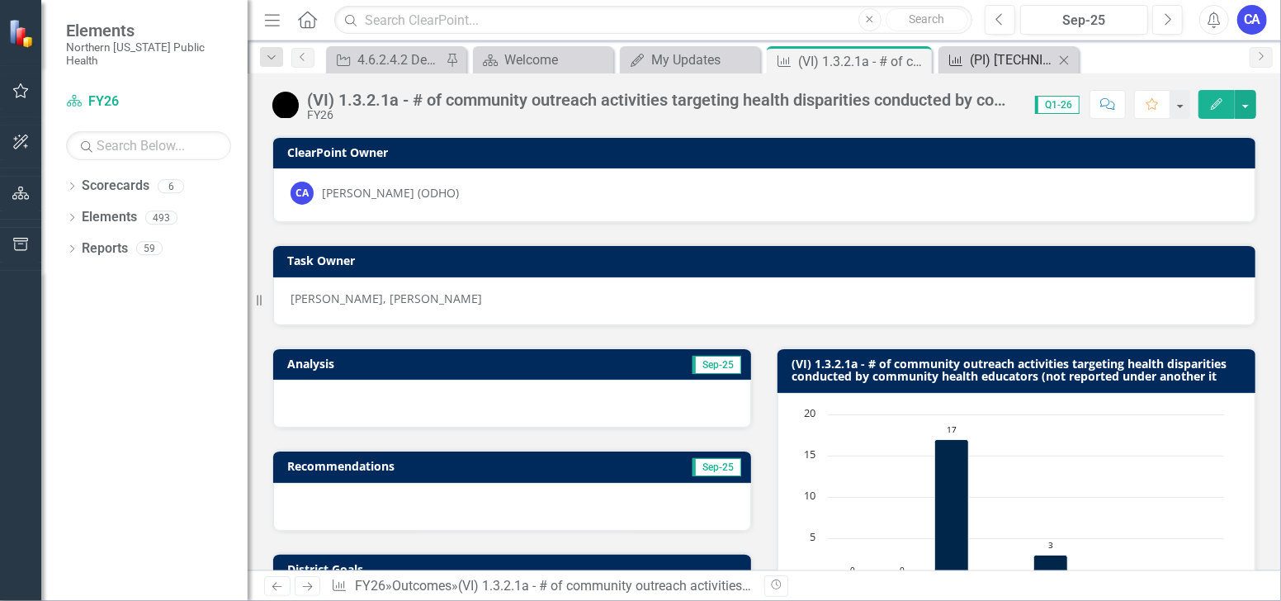
click at [978, 59] on div "(PI) [TECHNICAL_ID] Address at least 3 key gaps to improve health outcomes by e…" at bounding box center [1012, 60] width 84 height 21
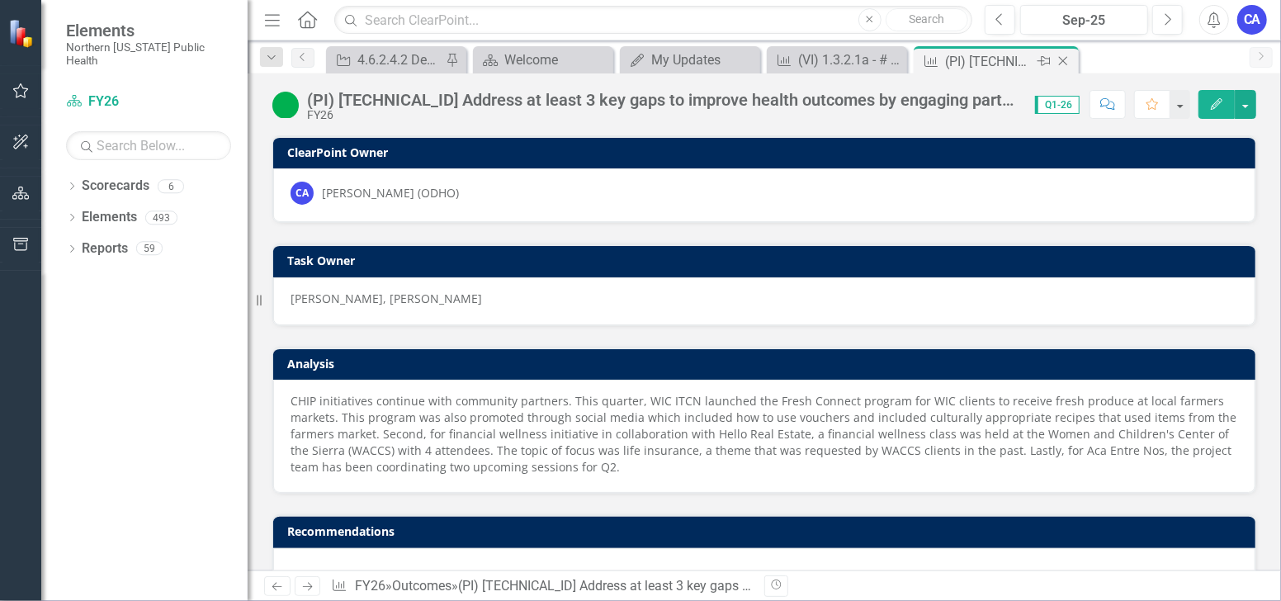
click at [1068, 62] on icon "Close" at bounding box center [1063, 60] width 17 height 13
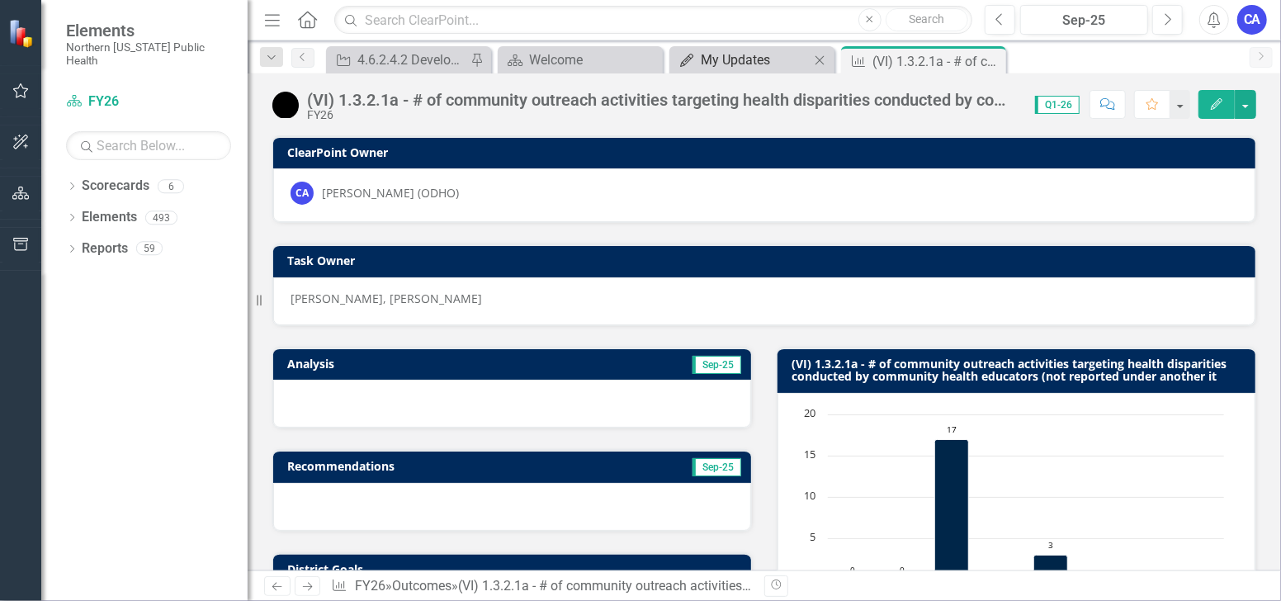
click at [754, 63] on div "My Updates" at bounding box center [755, 60] width 109 height 21
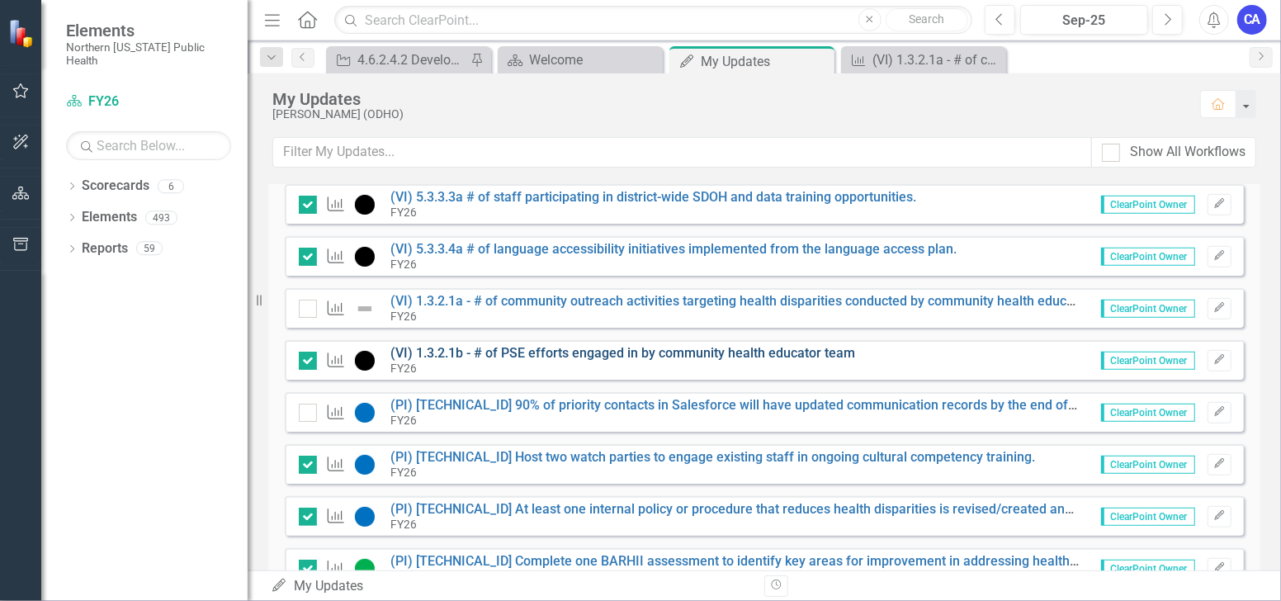
scroll to position [822, 0]
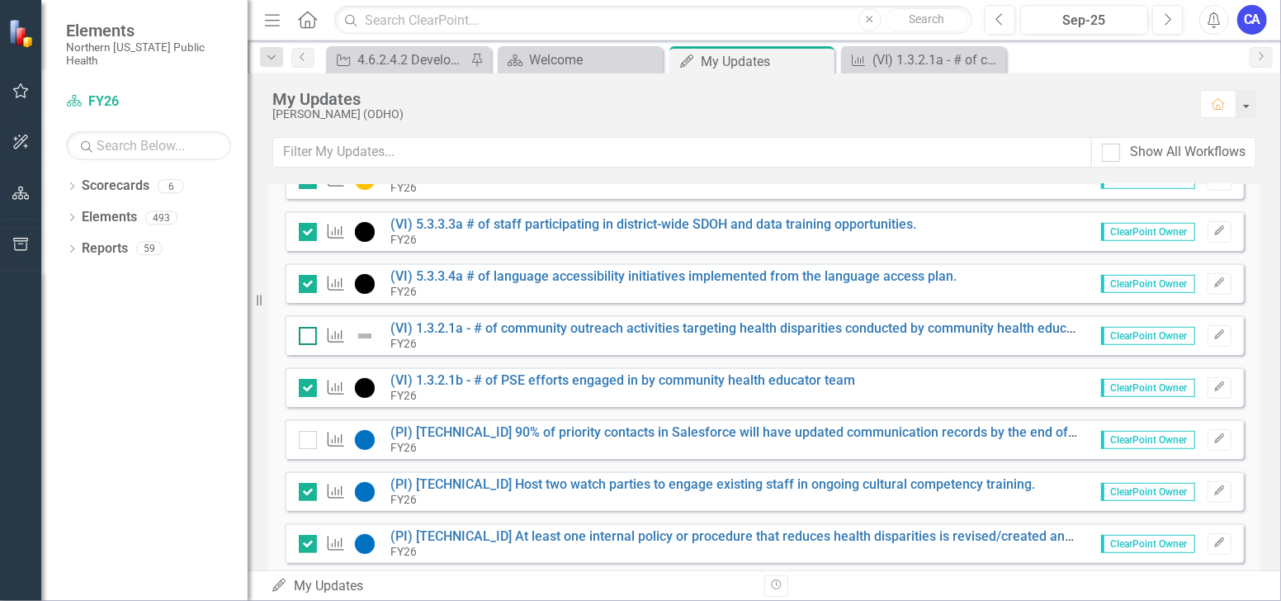
click at [302, 333] on input "checkbox" at bounding box center [304, 332] width 11 height 11
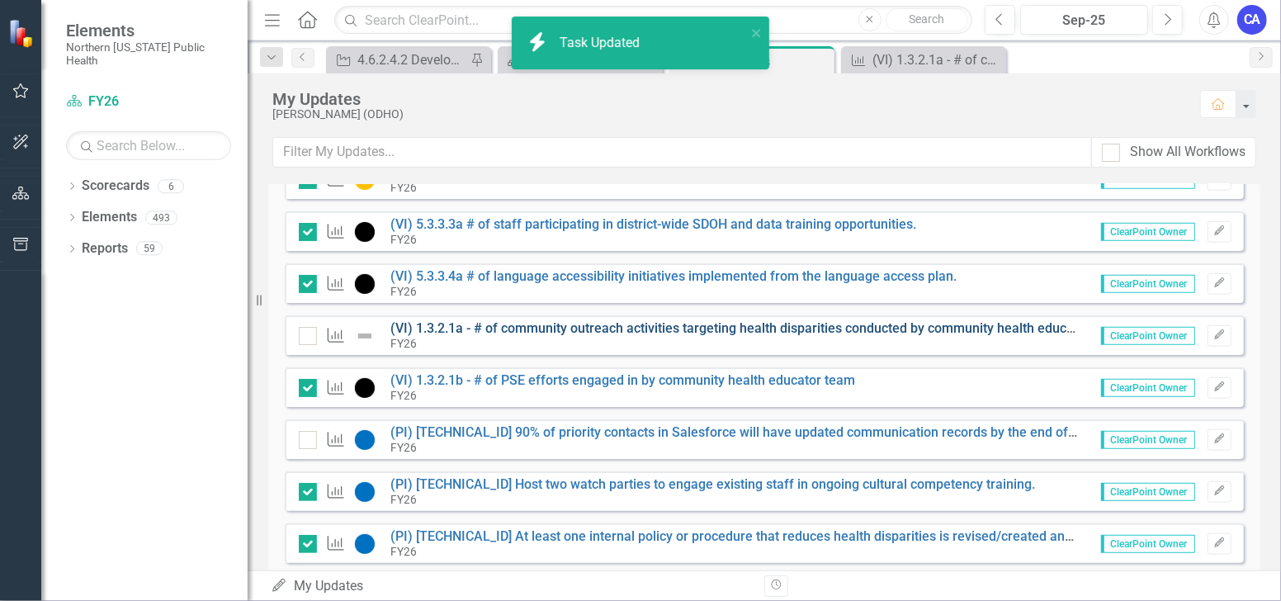
checkbox input "true"
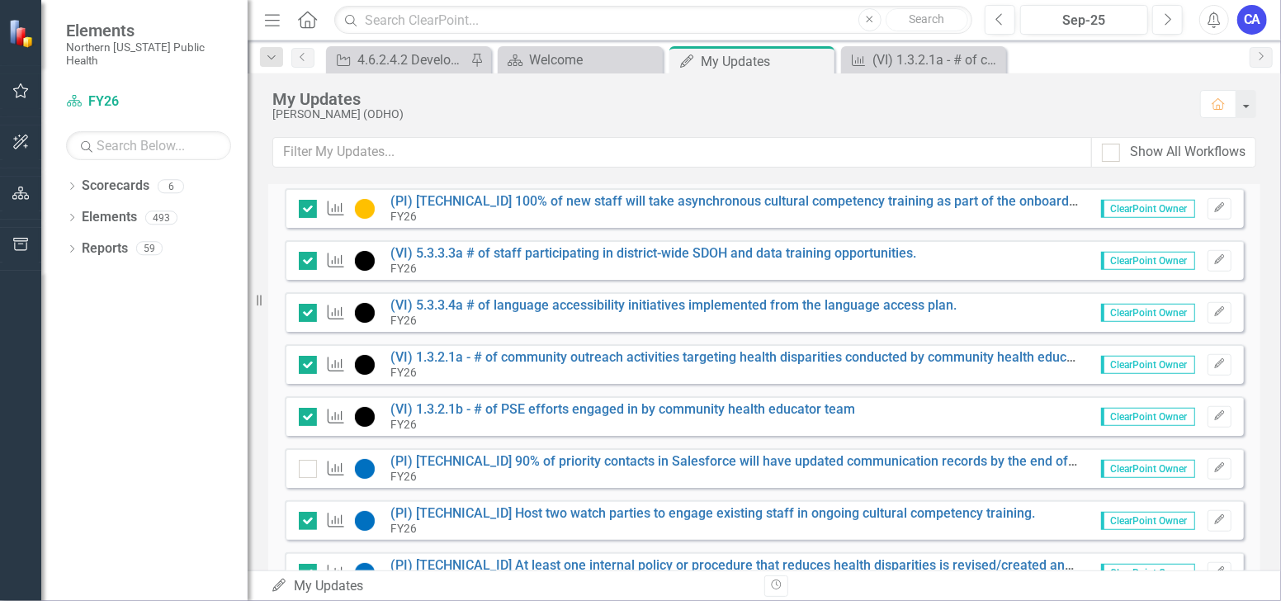
scroll to position [913, 0]
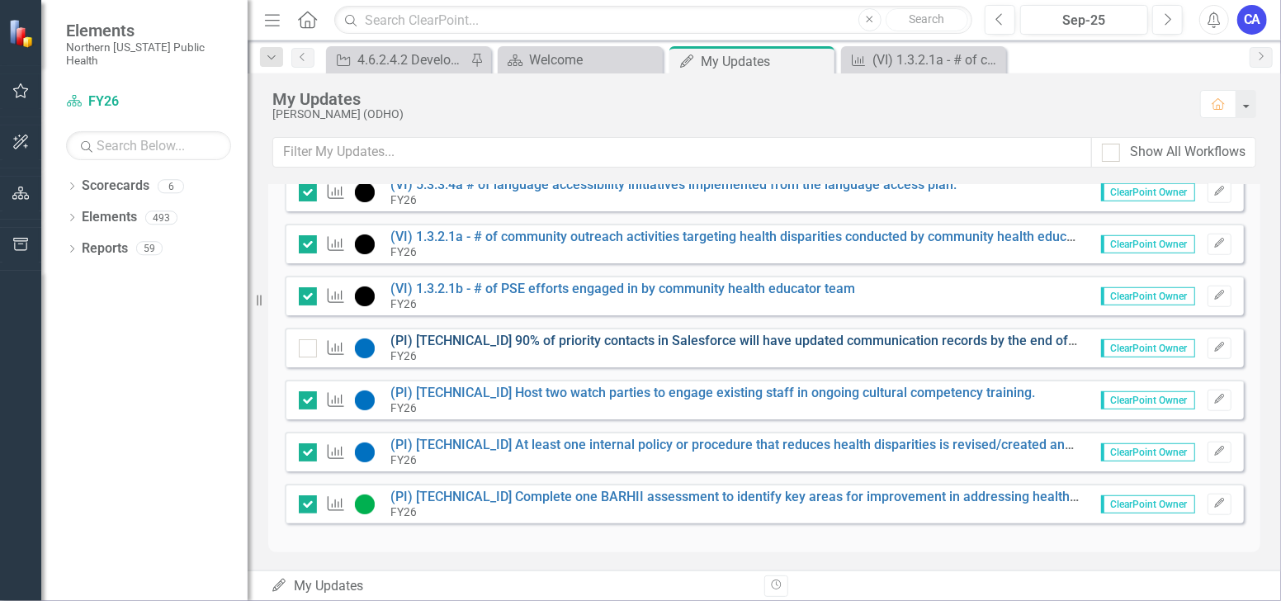
click at [525, 340] on link "(PI) [TECHNICAL_ID] 90% of priority contacts in Salesforce will have updated co…" at bounding box center [771, 341] width 760 height 16
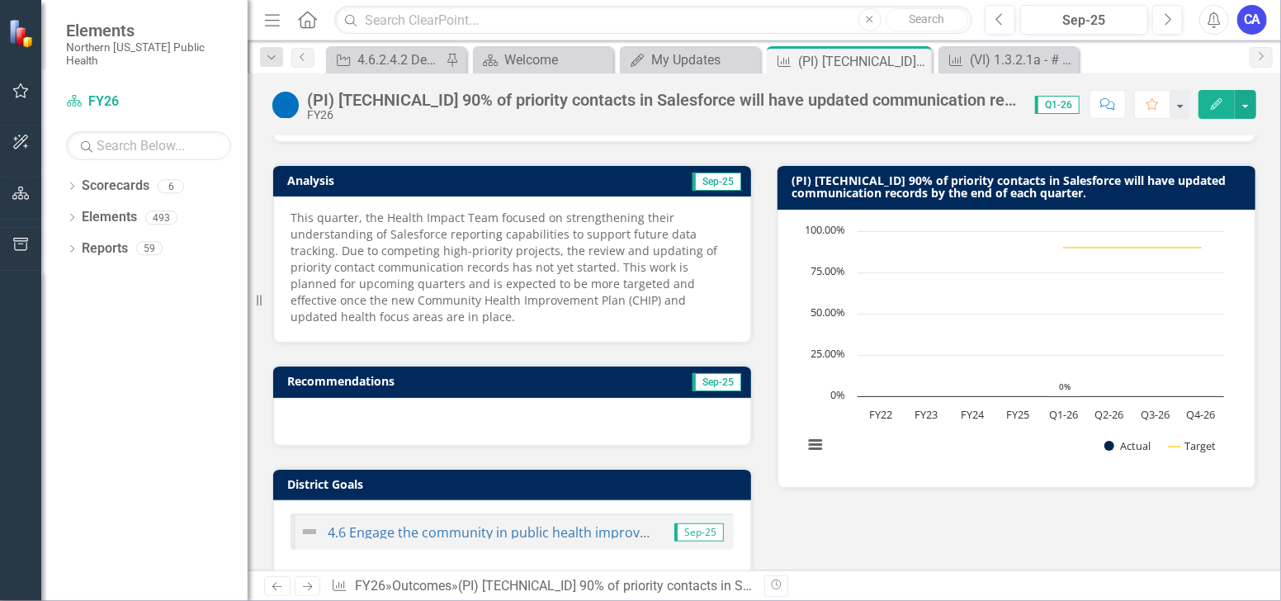
scroll to position [92, 0]
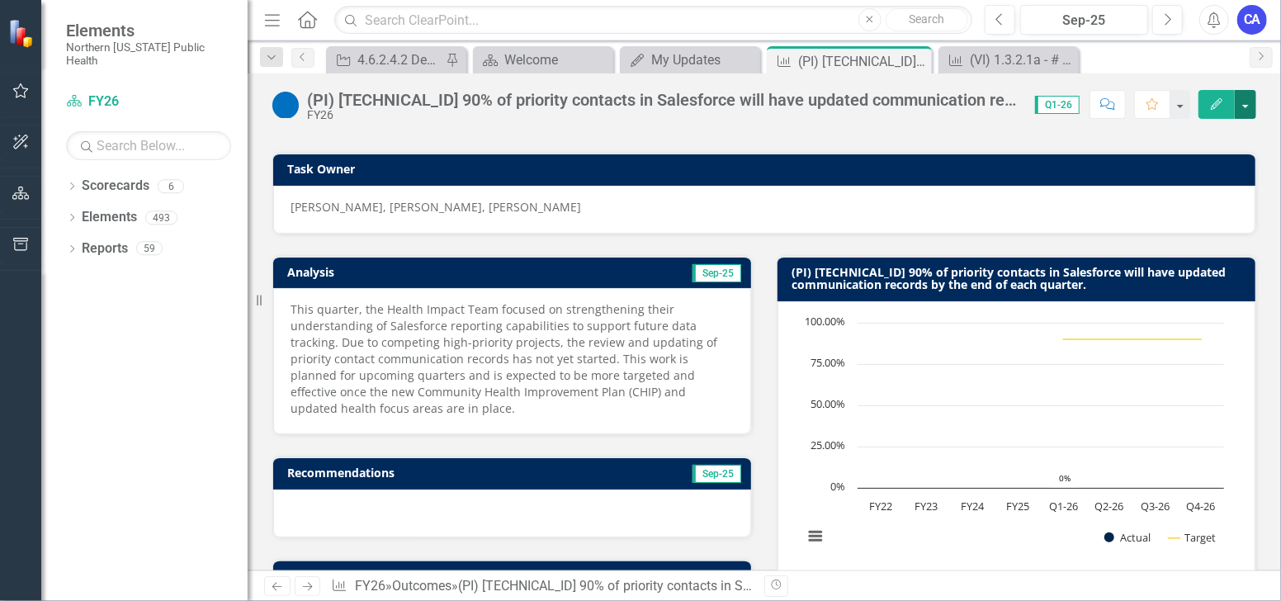
click at [1256, 102] on button "button" at bounding box center [1245, 104] width 21 height 29
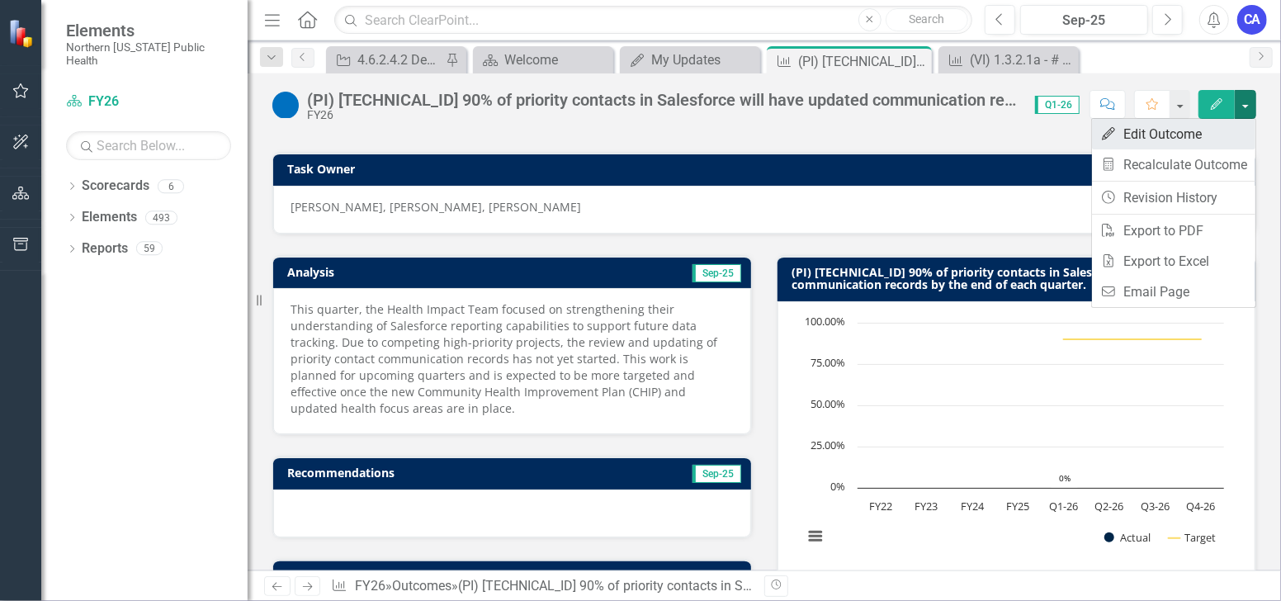
click at [1196, 140] on link "Edit Edit Outcome" at bounding box center [1173, 134] width 163 height 31
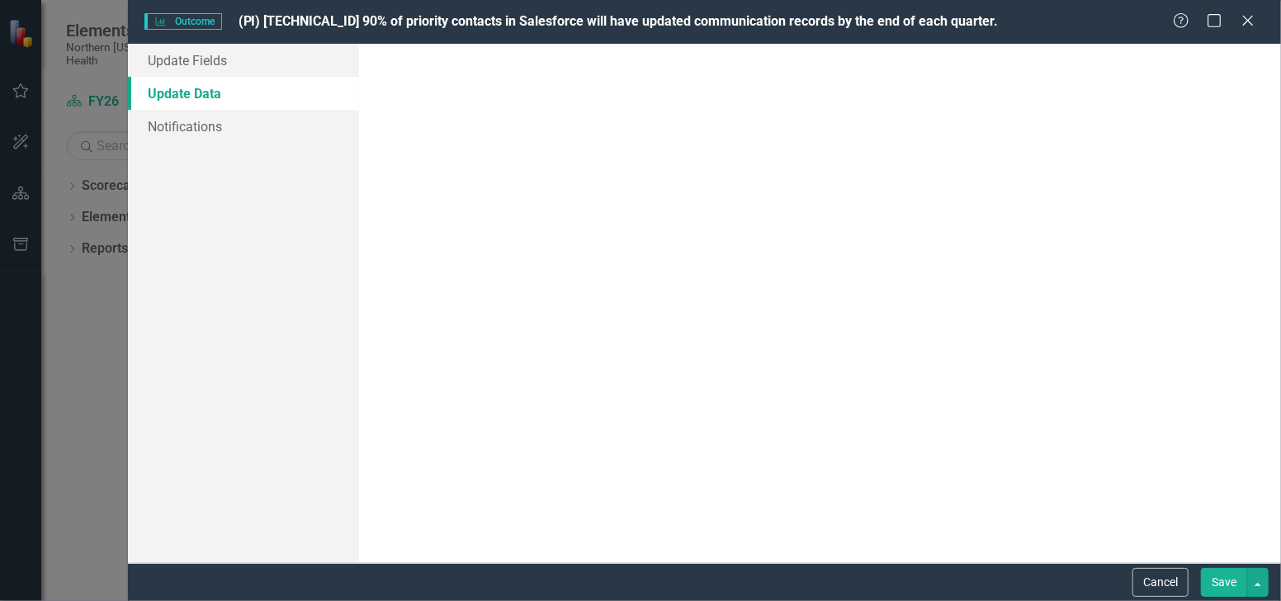
click at [733, 226] on div at bounding box center [820, 303] width 889 height 495
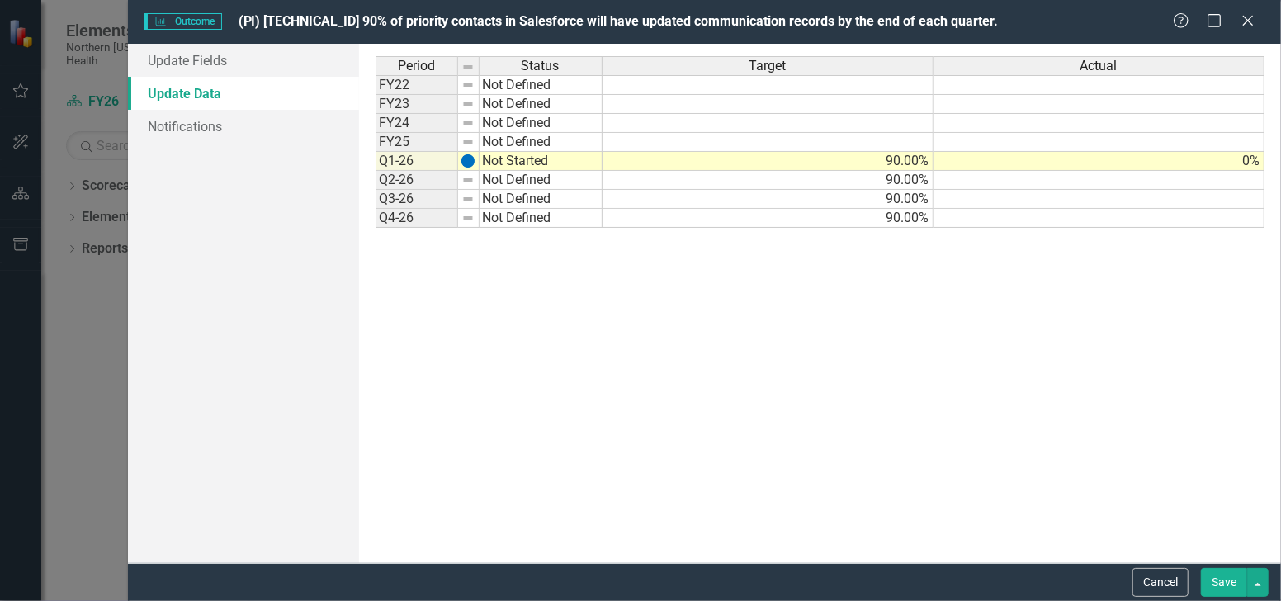
scroll to position [0, 0]
click at [225, 65] on link "Update Fields" at bounding box center [243, 60] width 230 height 33
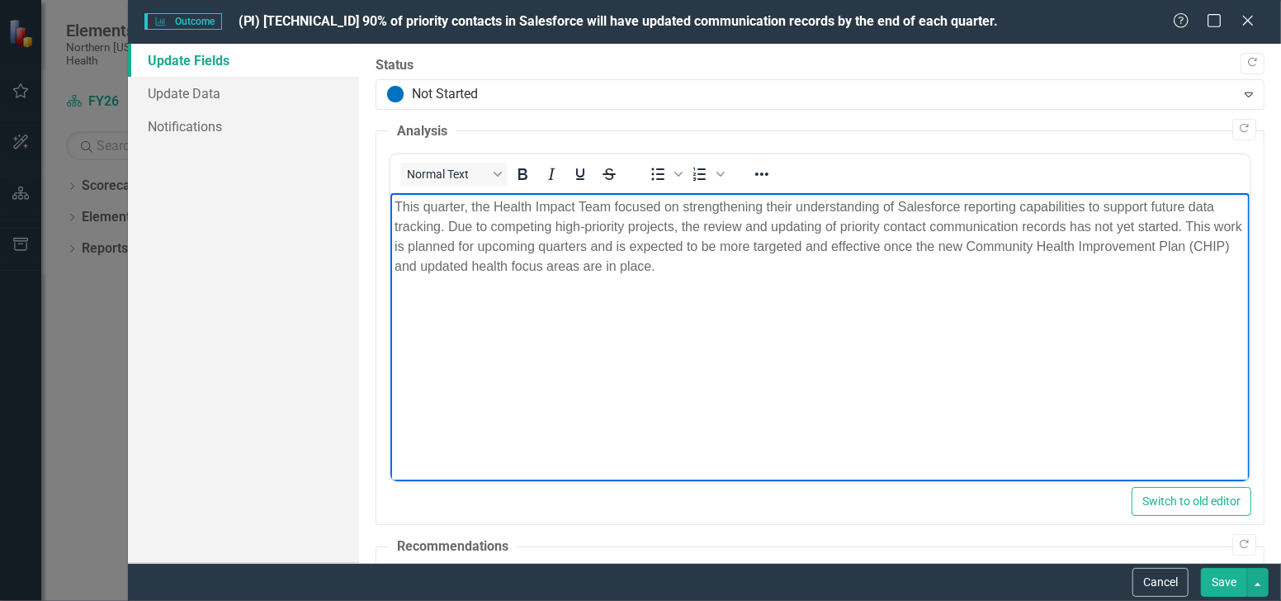
click at [706, 268] on p "This quarter, the Health Impact Team focused on strengthening their understandi…" at bounding box center [819, 236] width 851 height 79
drag, startPoint x: 706, startPoint y: 268, endPoint x: 622, endPoint y: 249, distance: 86.5
click at [622, 249] on p "This quarter, the Health Impact Team focused on strengthening their understandi…" at bounding box center [819, 236] width 851 height 79
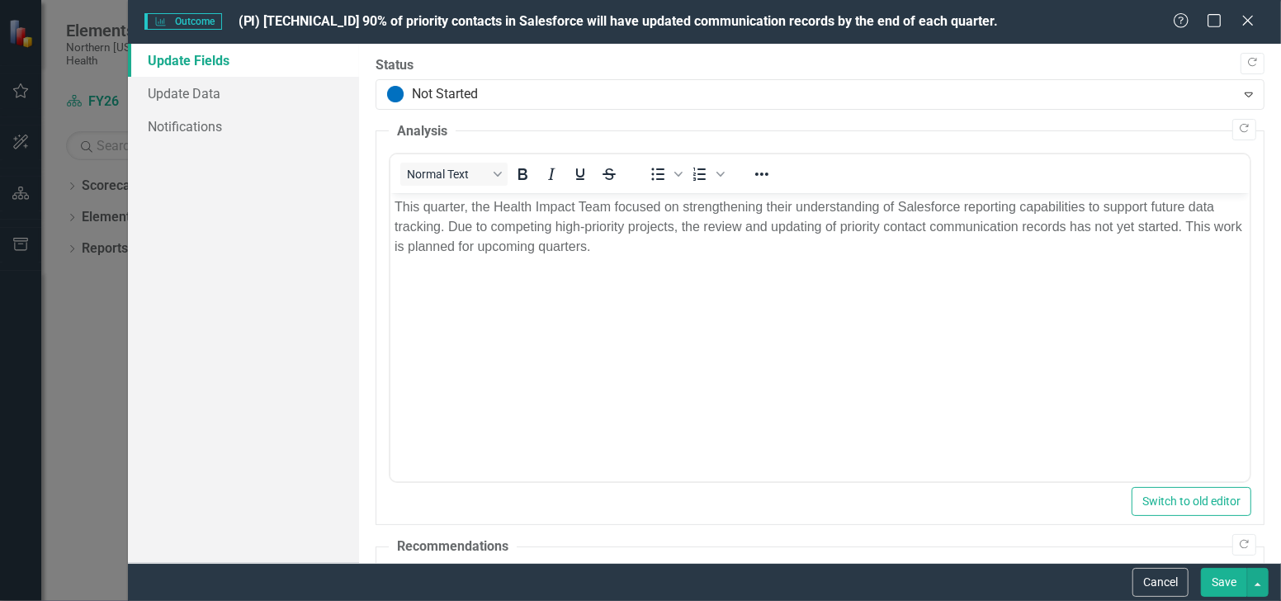
click at [1219, 580] on button "Save" at bounding box center [1224, 582] width 46 height 29
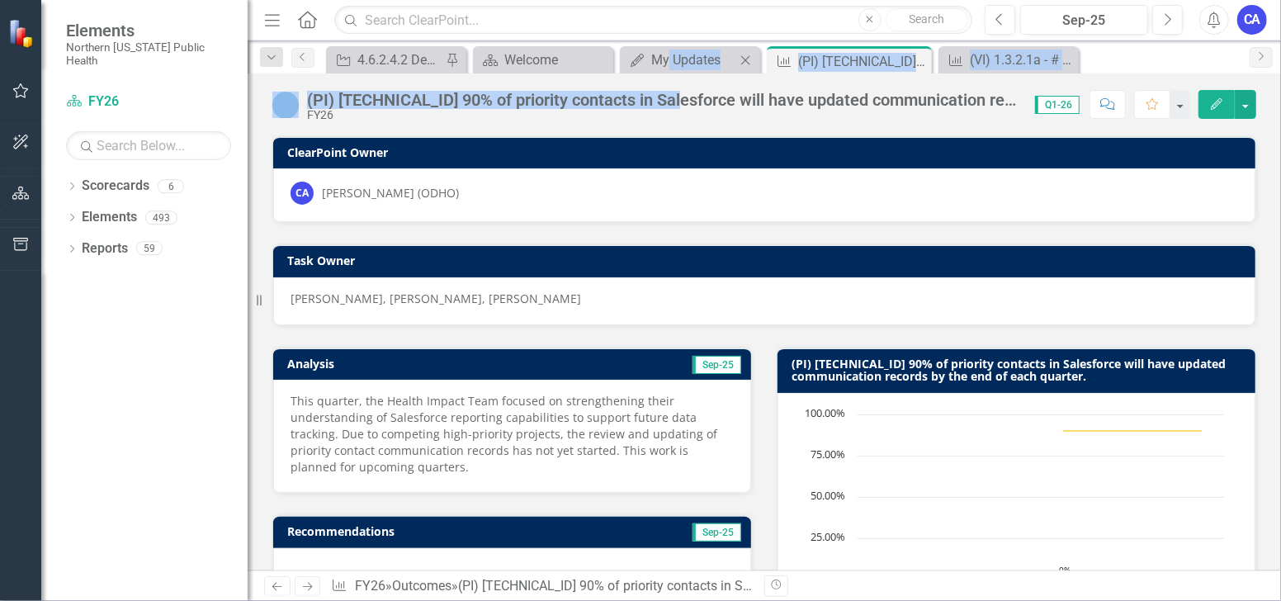
click at [667, 72] on div "Menu Home Search Close Search Previous Sep-25 Next Alerts CA User Edit Profile …" at bounding box center [765, 300] width 1034 height 601
click at [666, 53] on div "My Updates" at bounding box center [693, 60] width 84 height 21
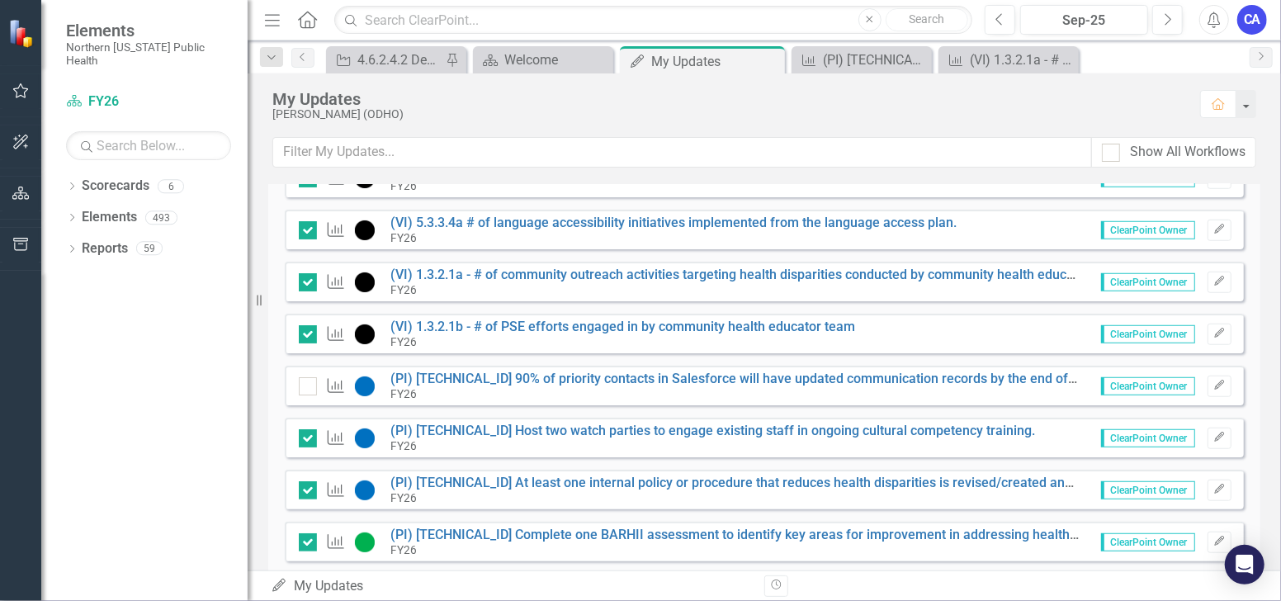
scroll to position [913, 0]
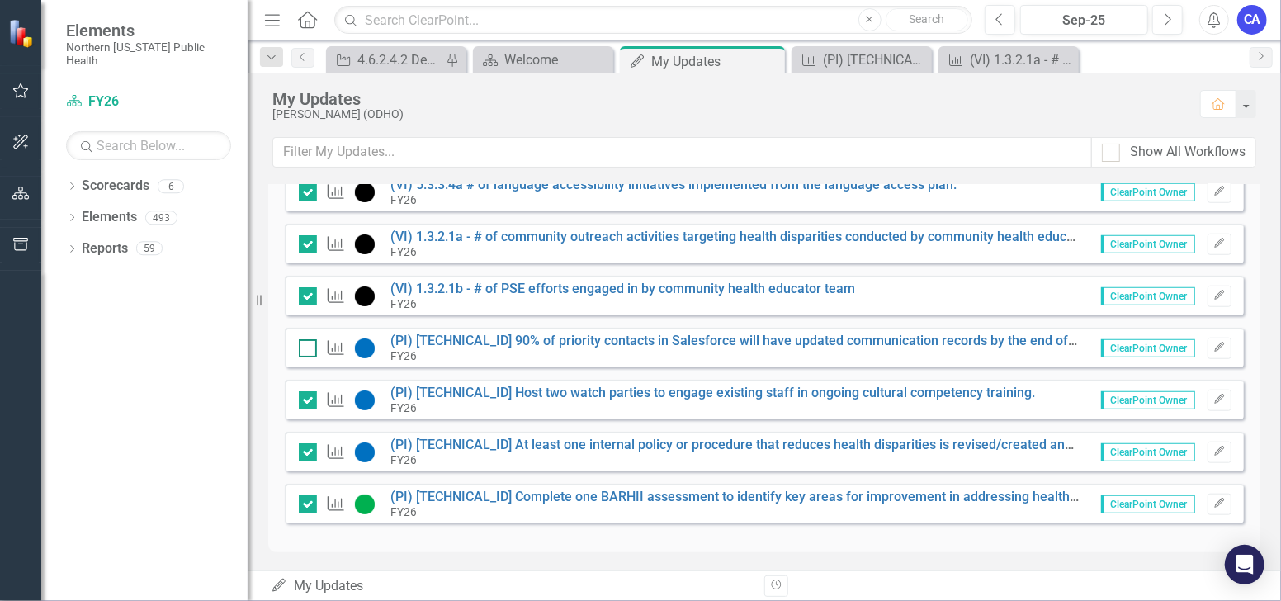
click at [303, 345] on input "checkbox" at bounding box center [304, 344] width 11 height 11
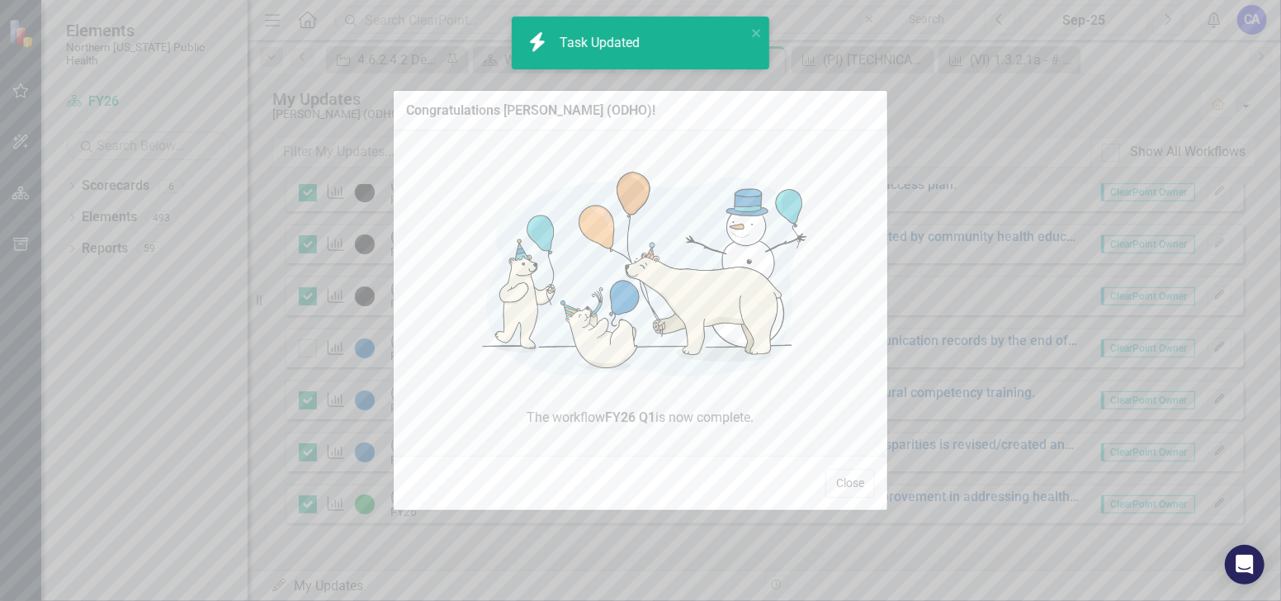
checkbox input "true"
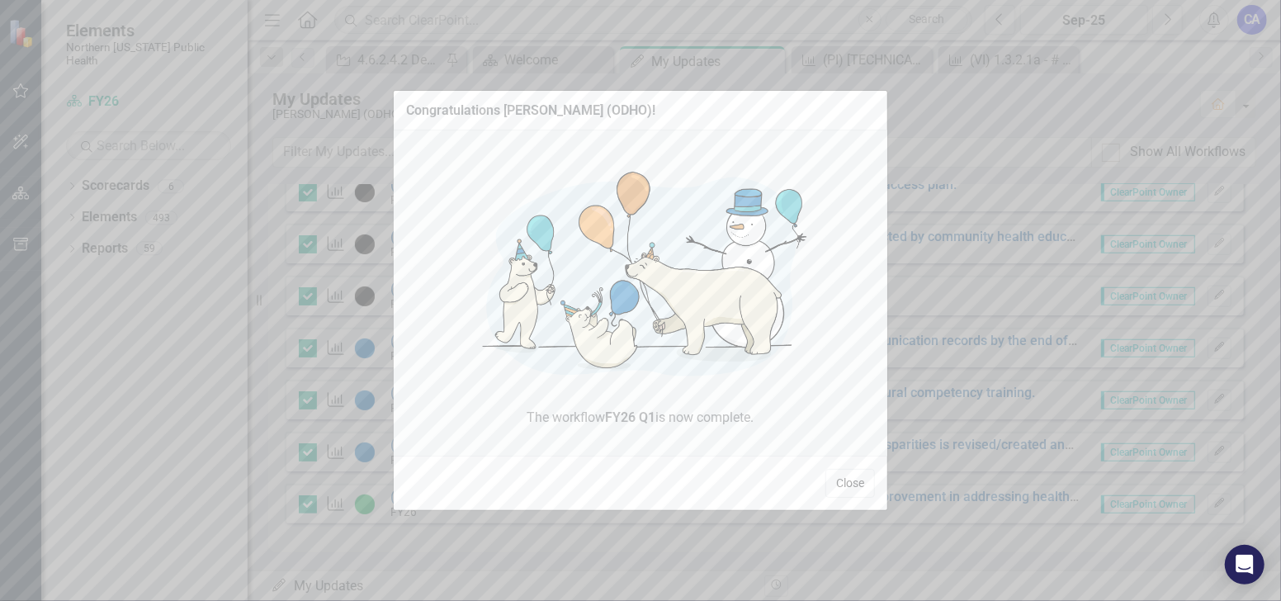
click at [855, 485] on button "Close" at bounding box center [851, 483] width 50 height 29
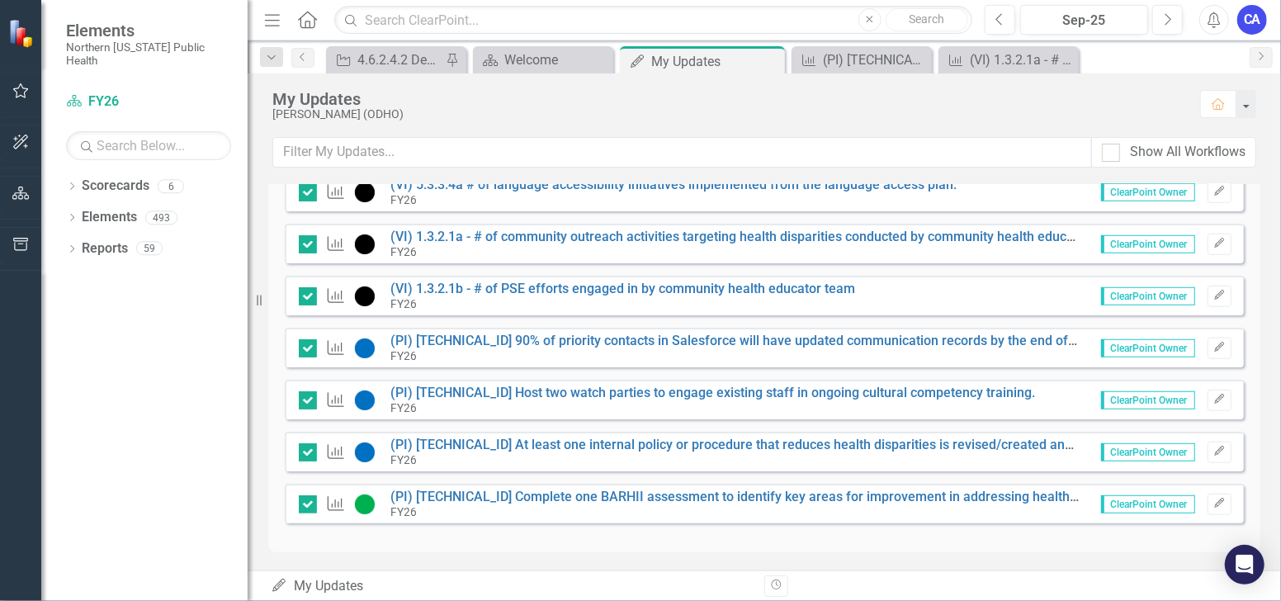
click at [1253, 17] on div "CA" at bounding box center [1253, 20] width 30 height 30
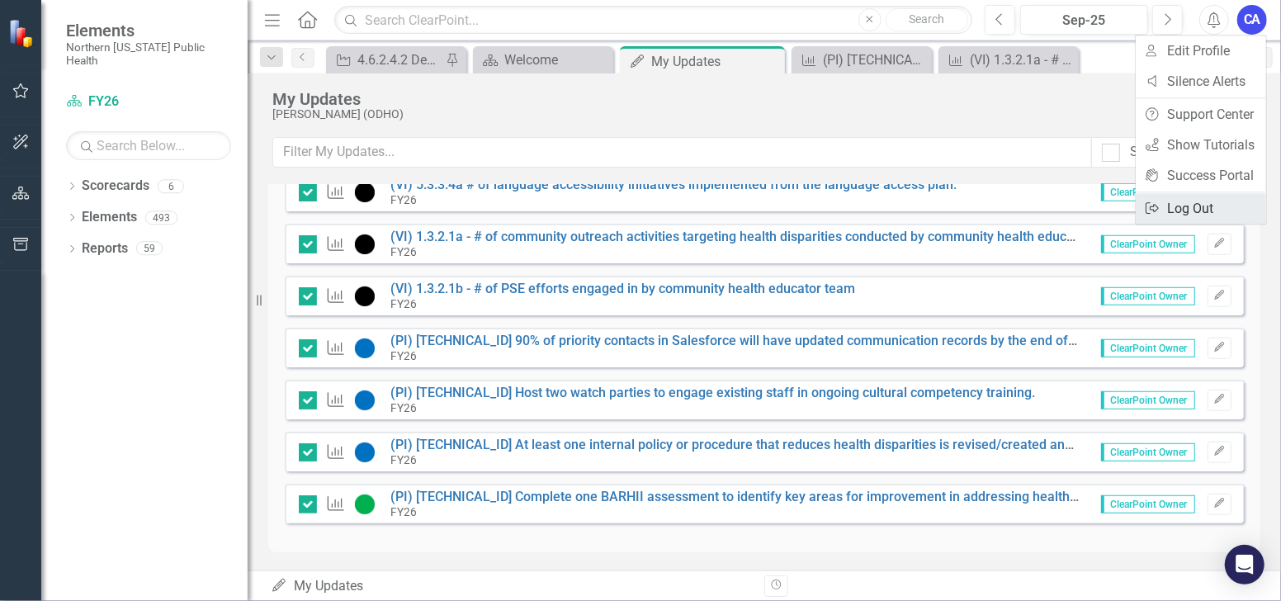
click at [1219, 204] on link "Logout Log Out" at bounding box center [1201, 208] width 130 height 31
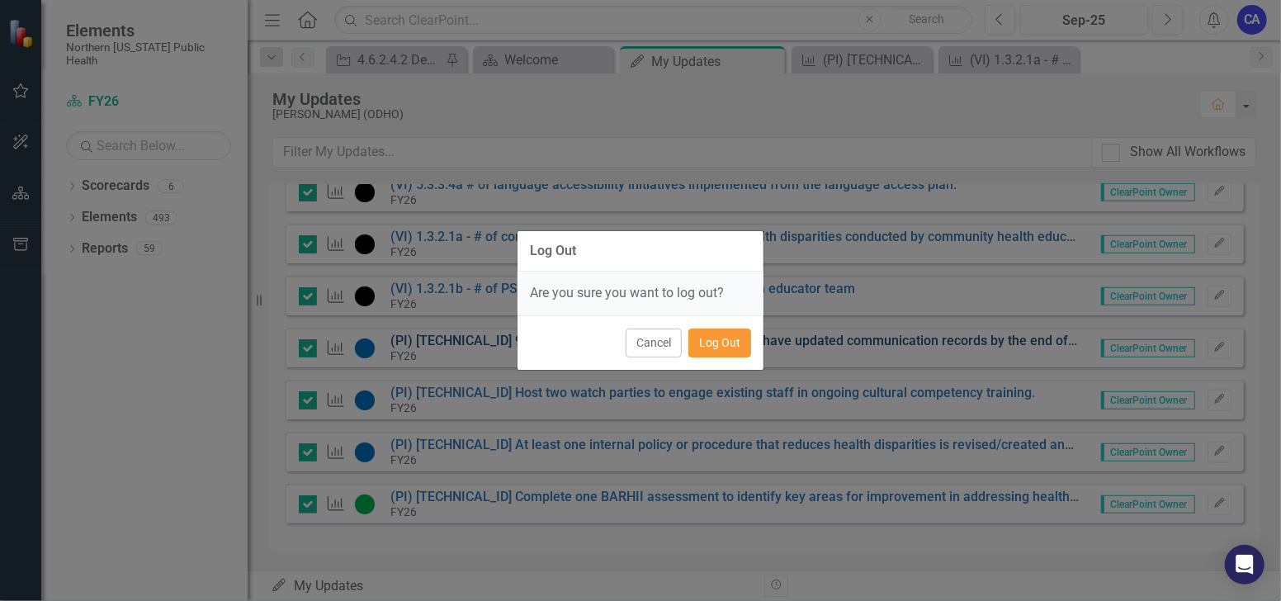
click at [713, 342] on button "Log Out" at bounding box center [720, 343] width 63 height 29
